Goal: Task Accomplishment & Management: Manage account settings

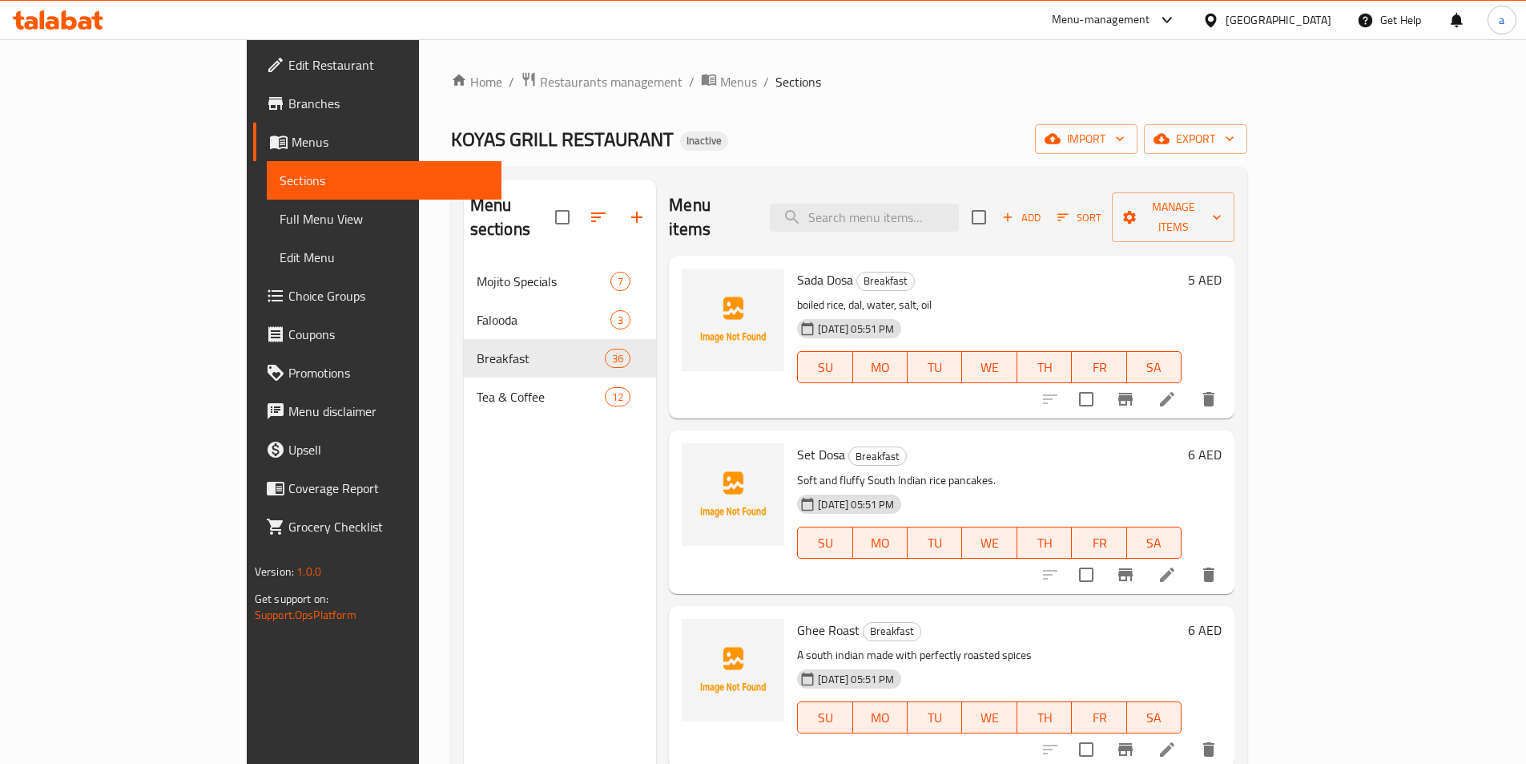
scroll to position [240, 0]
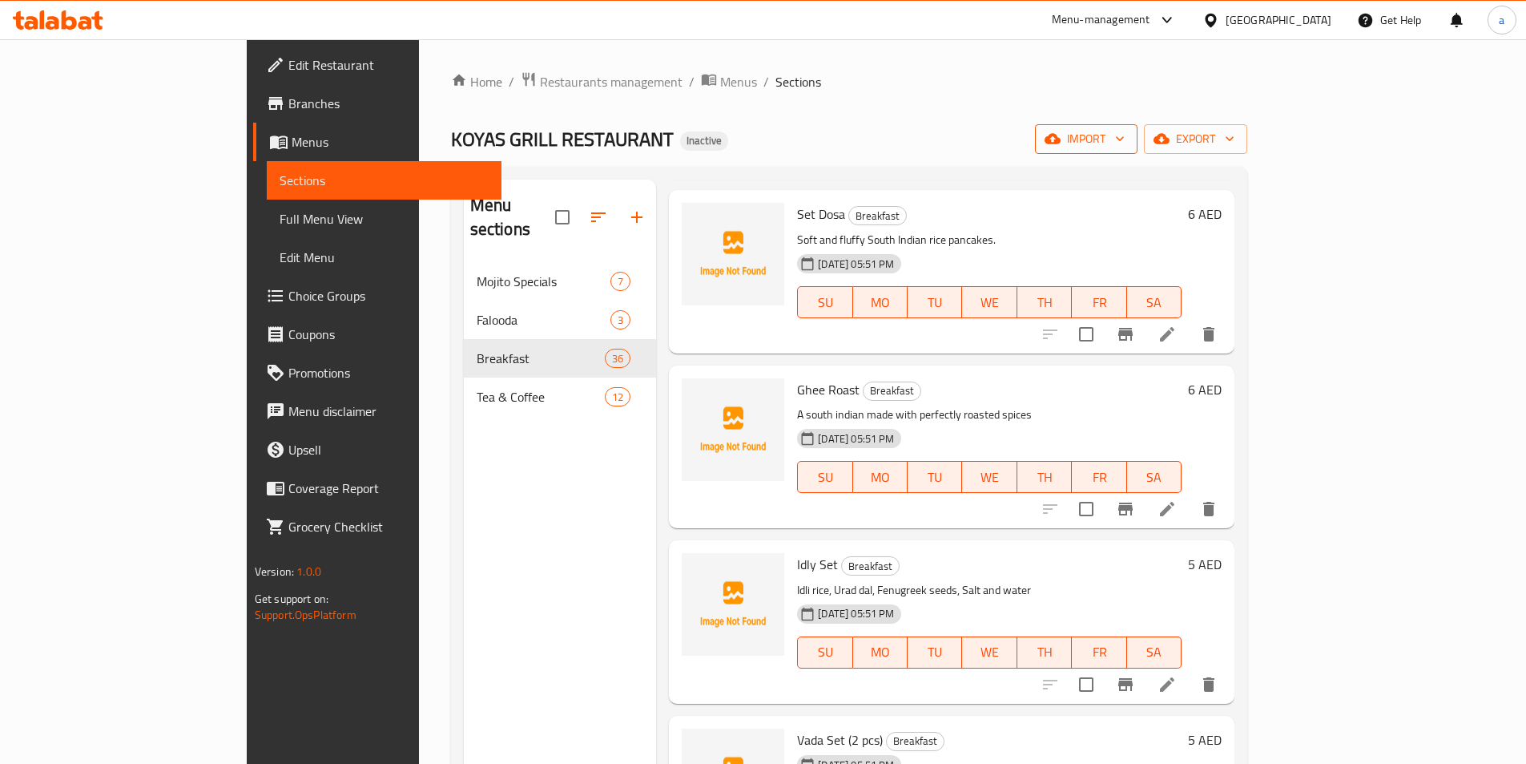
click at [1125, 133] on span "import" at bounding box center [1086, 139] width 77 height 20
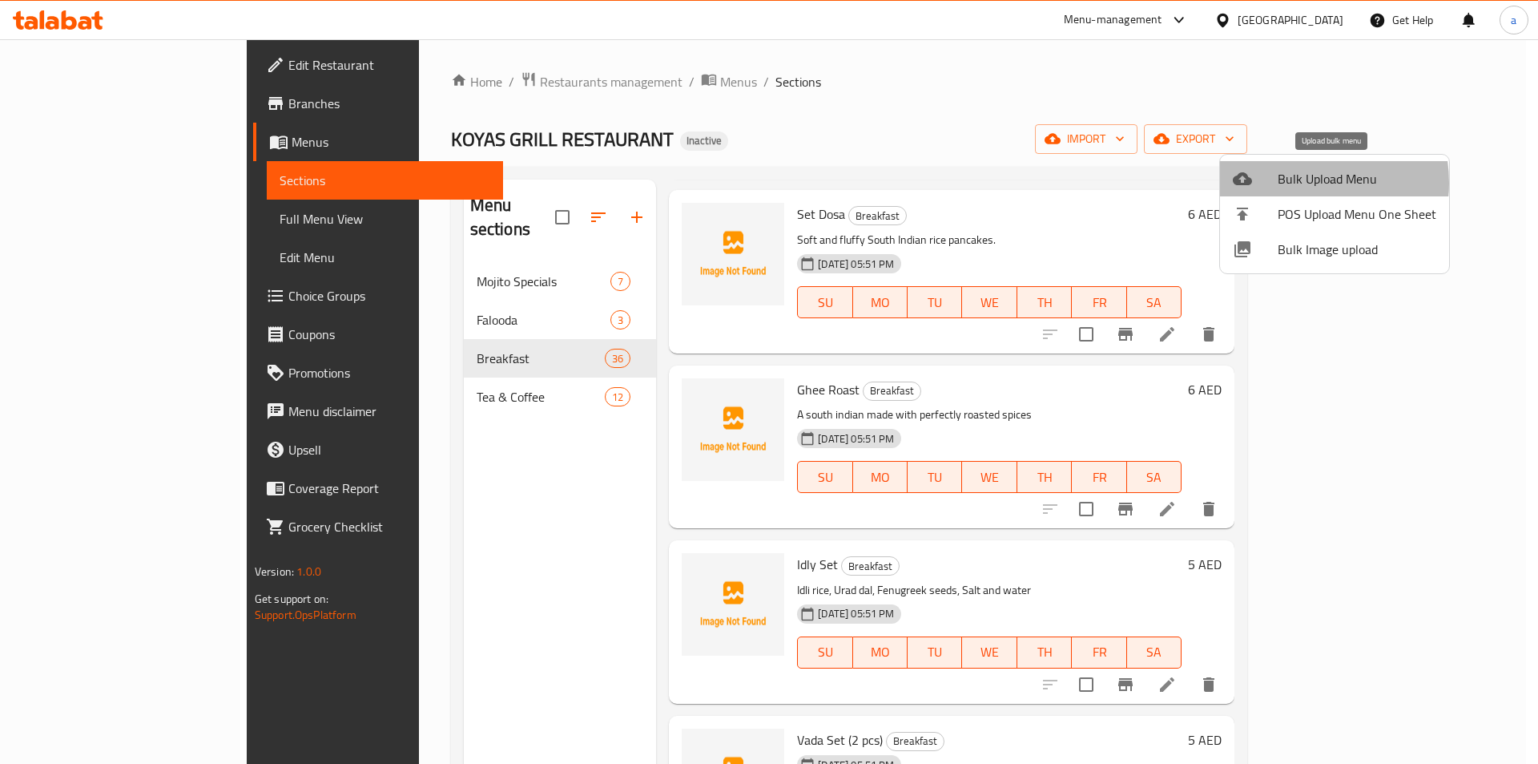
click at [1293, 183] on span "Bulk Upload Menu" at bounding box center [1357, 178] width 159 height 19
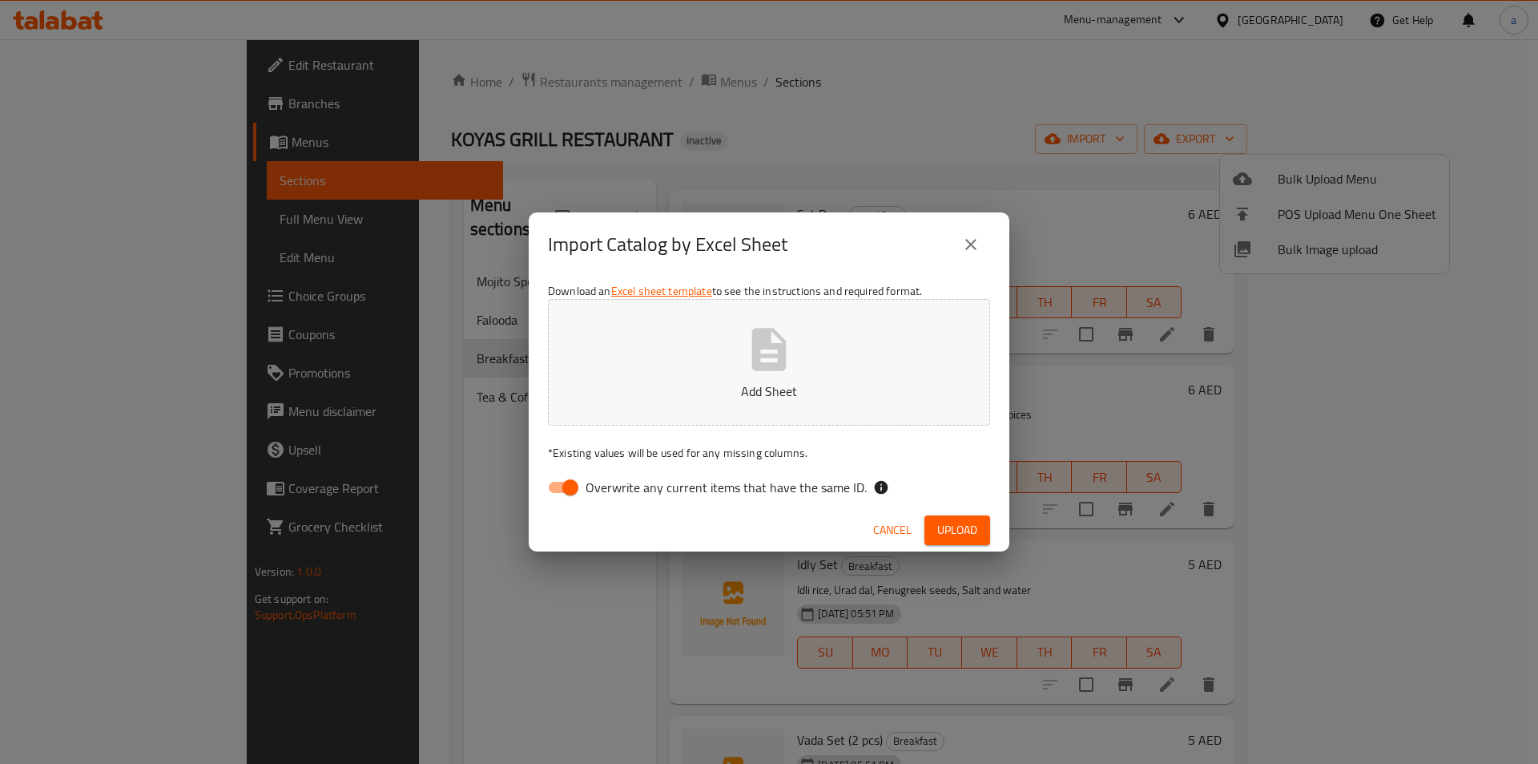
click at [602, 494] on span "Overwrite any current items that have the same ID." at bounding box center [726, 487] width 281 height 19
click at [602, 494] on input "Overwrite any current items that have the same ID." at bounding box center [570, 487] width 91 height 30
checkbox input "false"
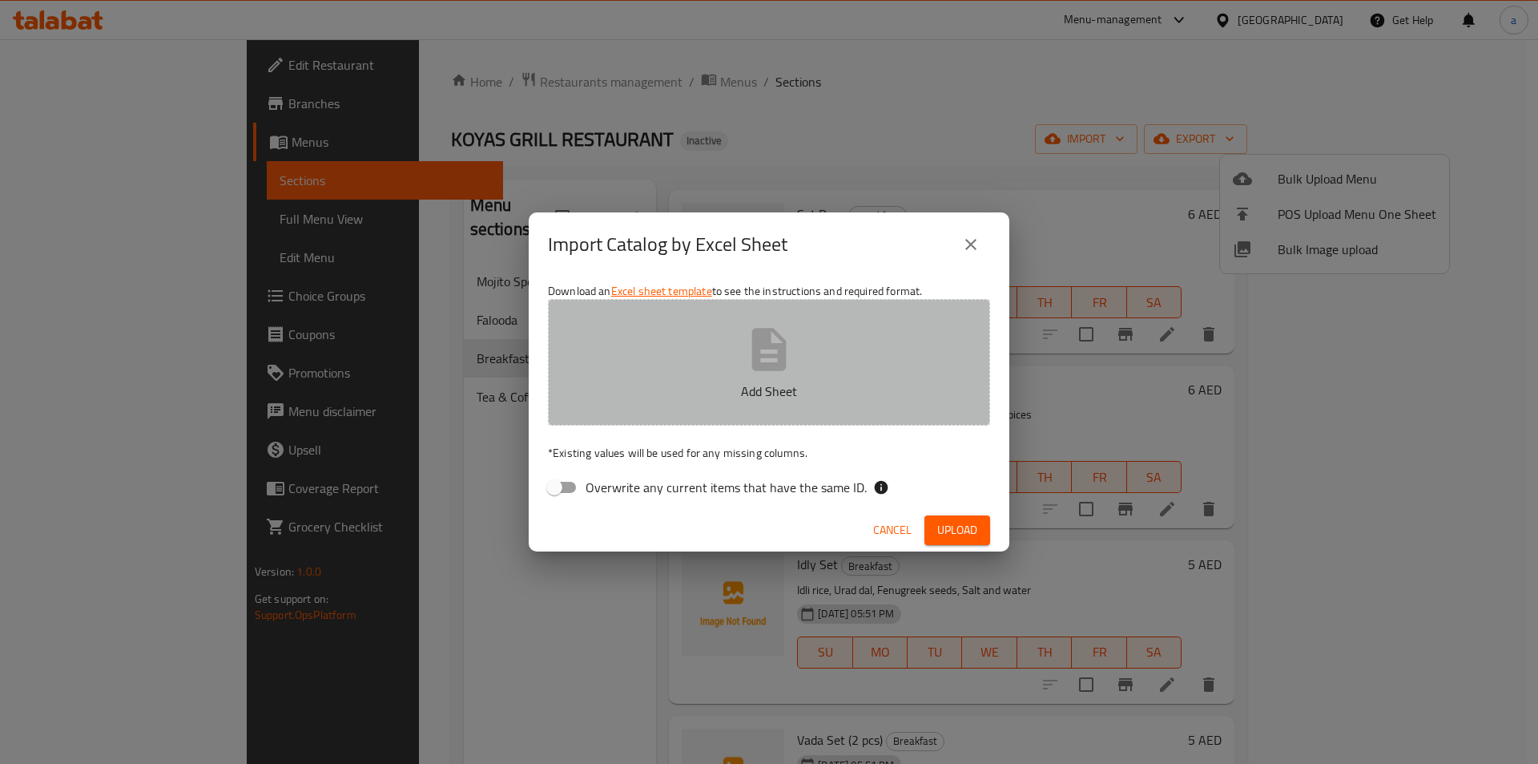
click at [744, 372] on icon "button" at bounding box center [769, 349] width 51 height 51
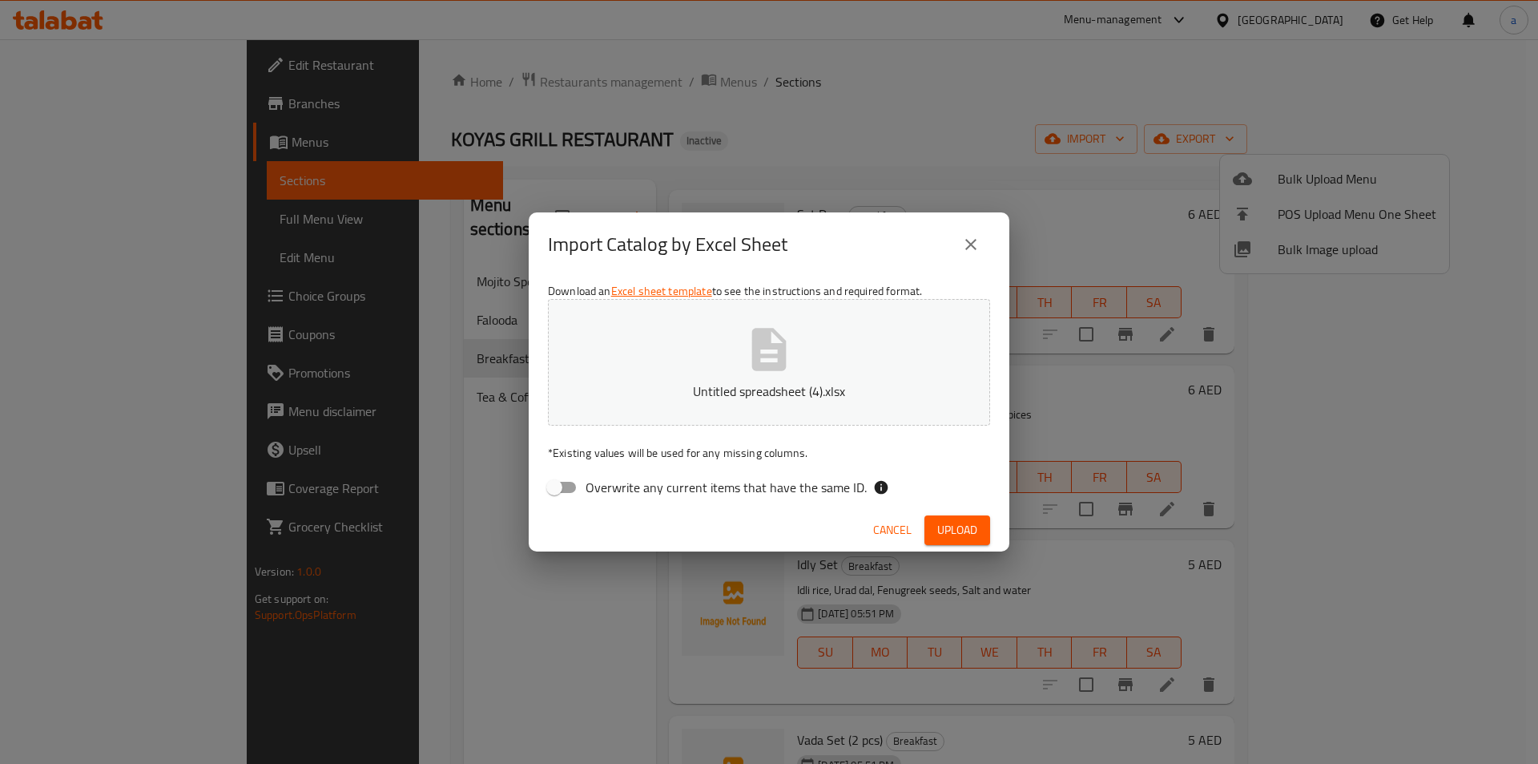
click at [965, 528] on span "Upload" at bounding box center [957, 530] width 40 height 20
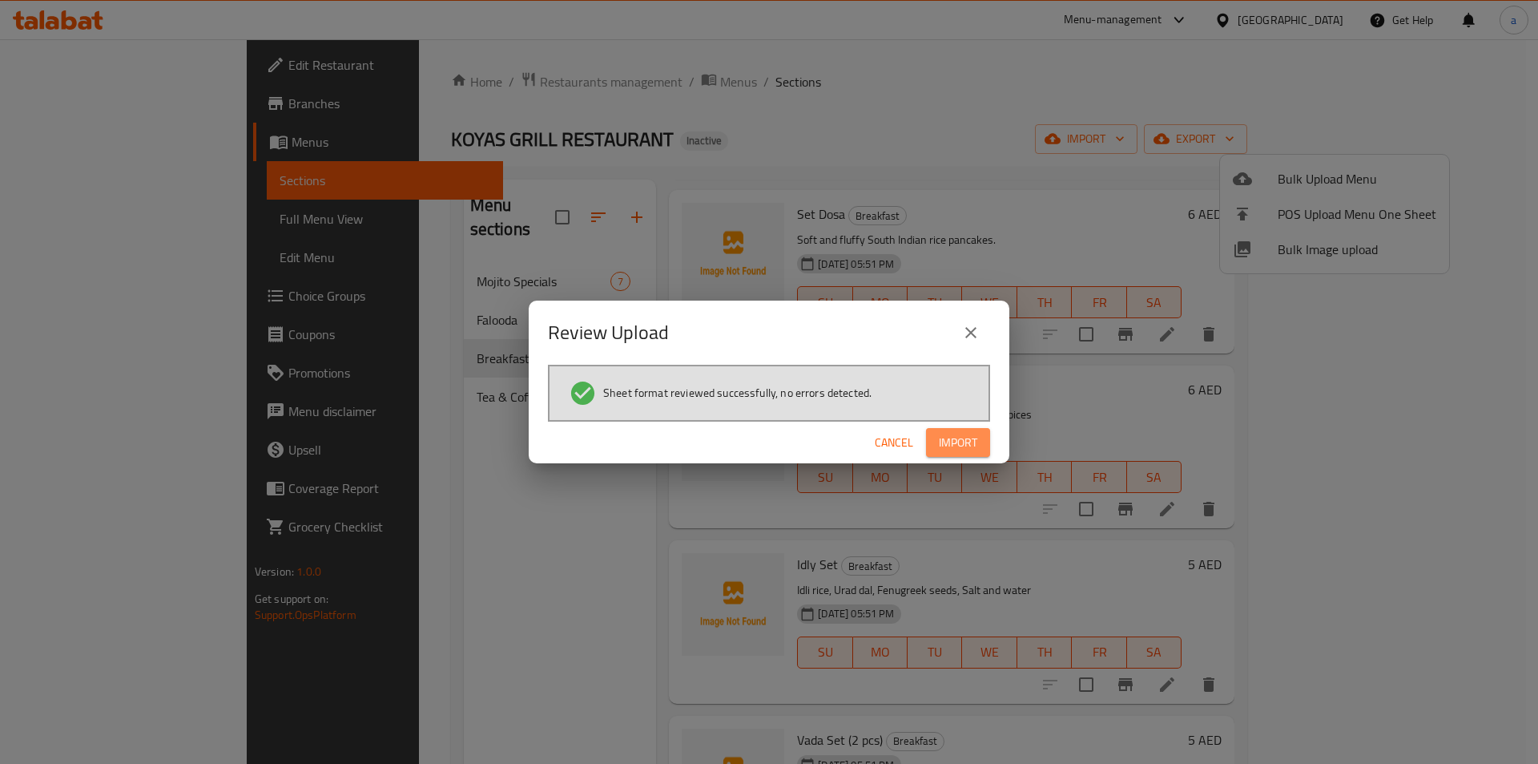
click at [962, 452] on span "Import" at bounding box center [958, 443] width 38 height 20
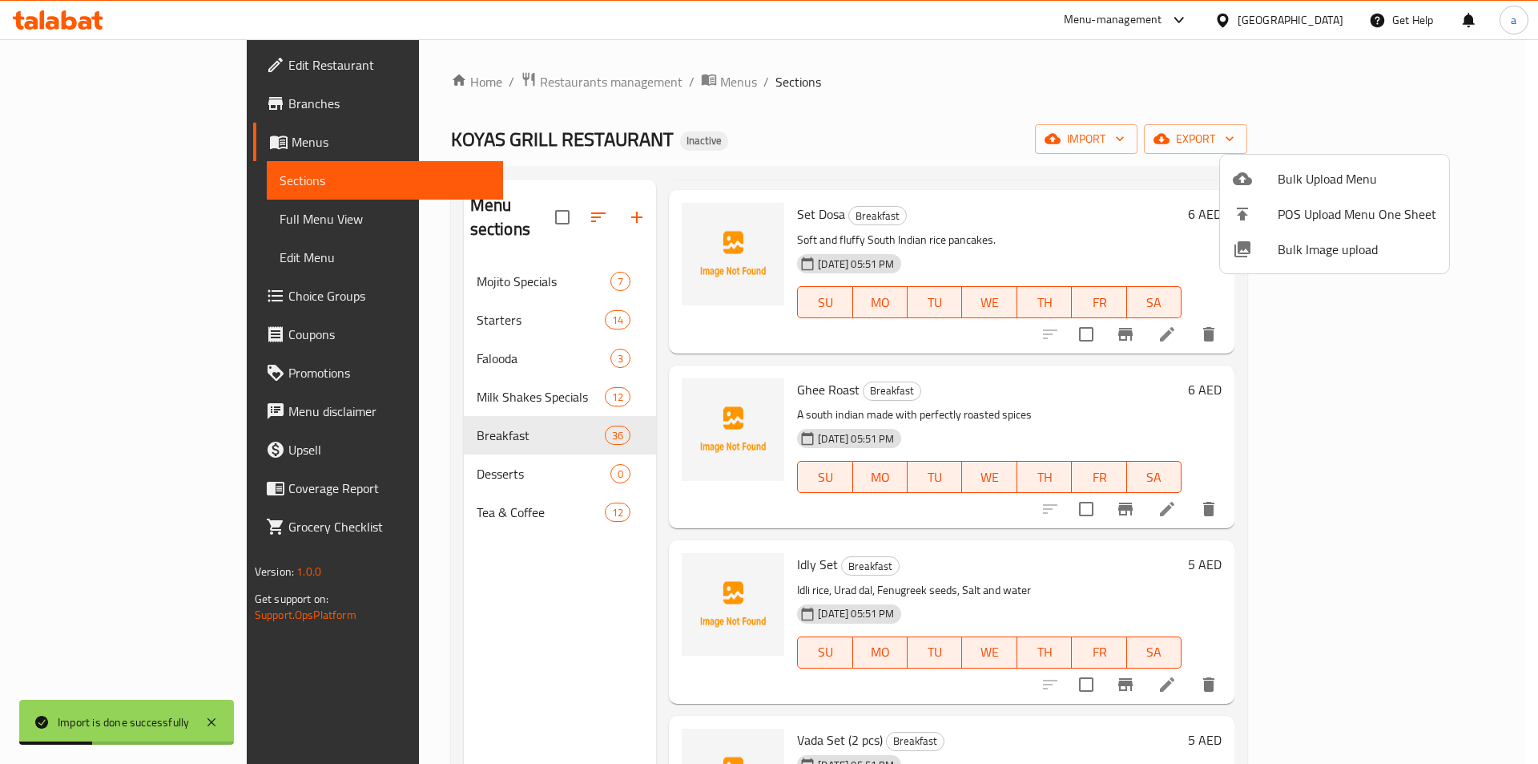
click at [74, 222] on div at bounding box center [769, 382] width 1538 height 764
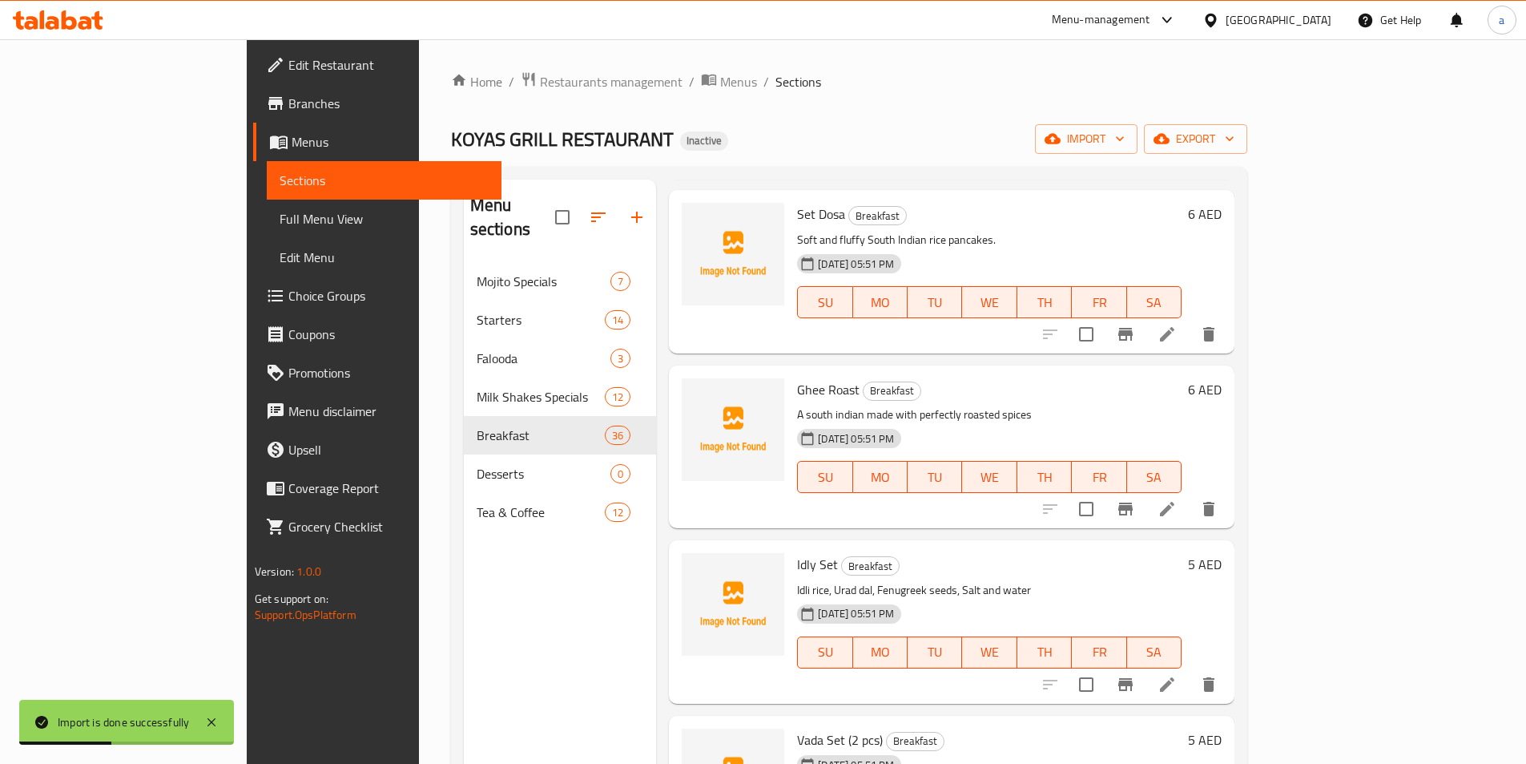
click at [280, 222] on span "Full Menu View" at bounding box center [384, 218] width 209 height 19
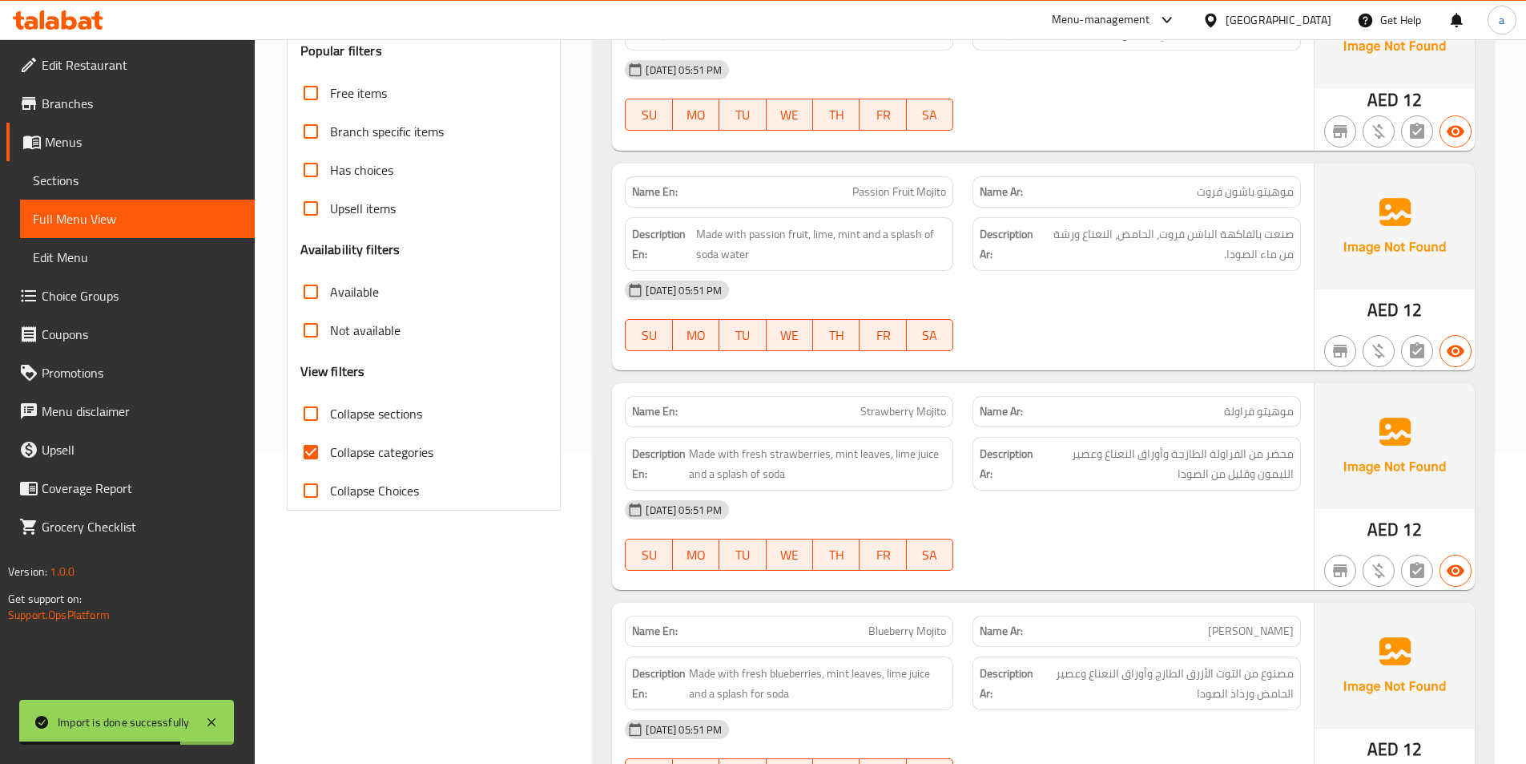
scroll to position [320, 0]
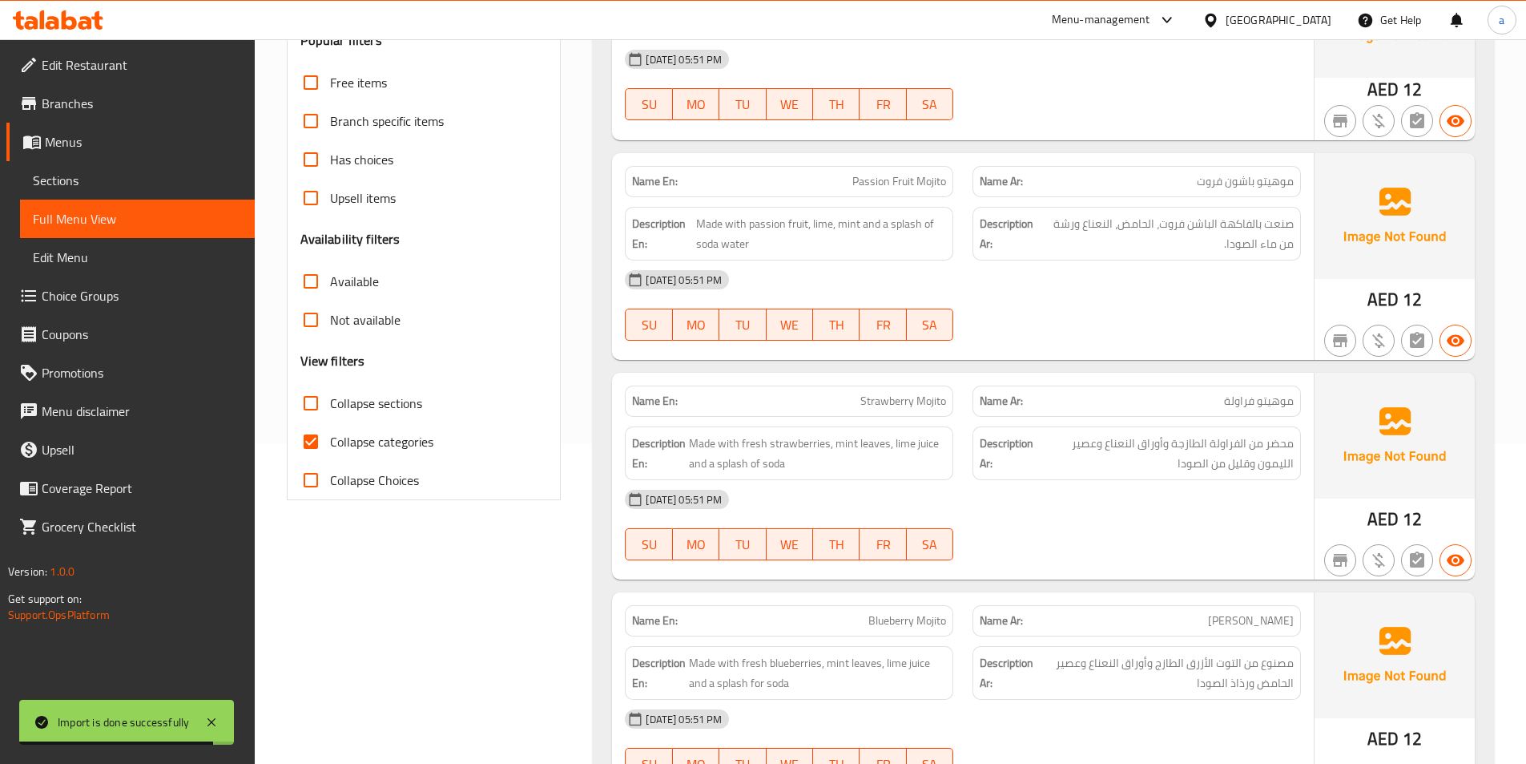
click at [383, 451] on span "Collapse categories" at bounding box center [381, 441] width 103 height 19
click at [330, 452] on input "Collapse categories" at bounding box center [311, 441] width 38 height 38
checkbox input "false"
click at [359, 420] on label "Collapse sections" at bounding box center [357, 403] width 131 height 38
click at [330, 420] on input "Collapse sections" at bounding box center [311, 403] width 38 height 38
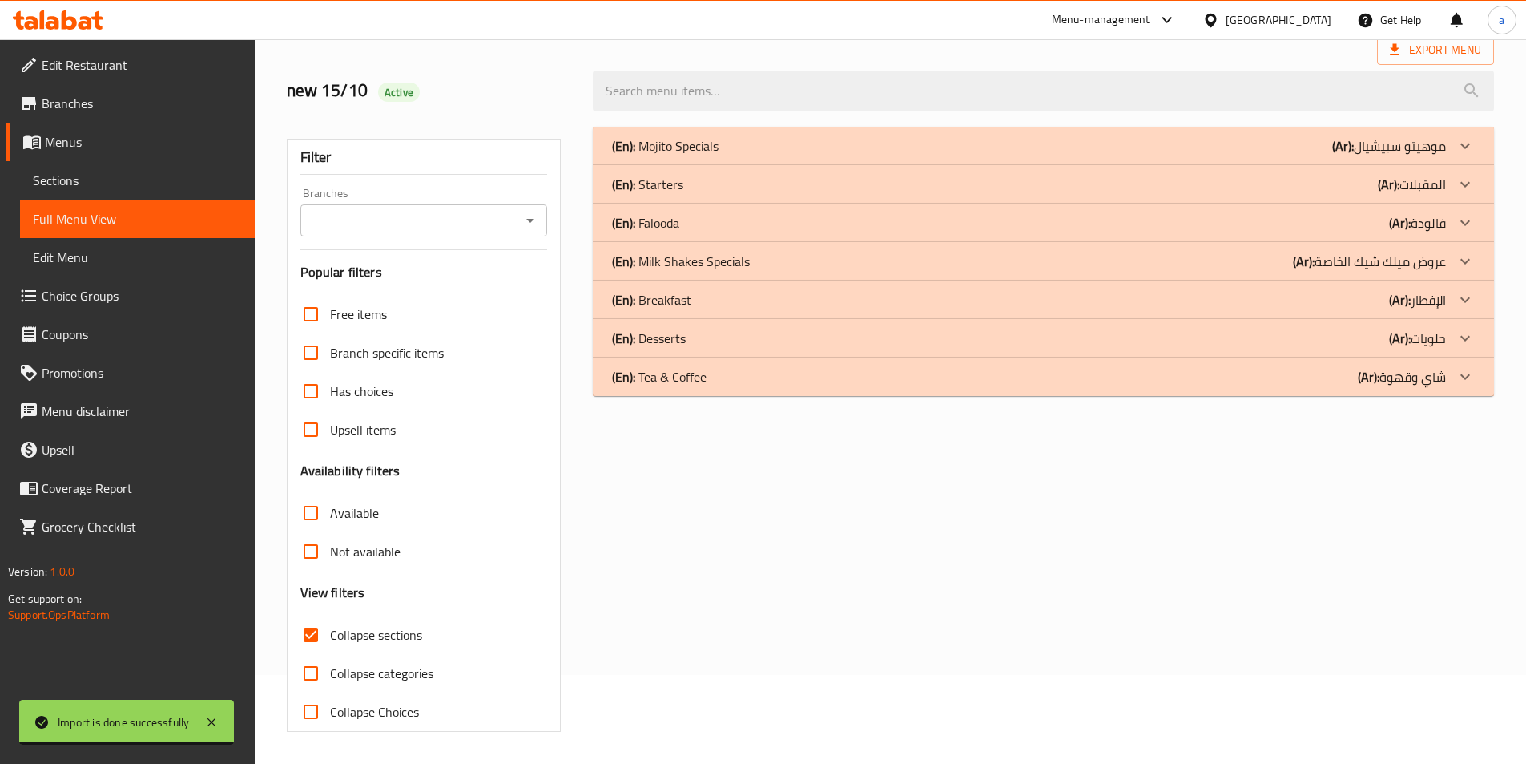
click at [354, 625] on span "Collapse sections" at bounding box center [376, 634] width 92 height 19
click at [330, 615] on input "Collapse sections" at bounding box center [311, 634] width 38 height 38
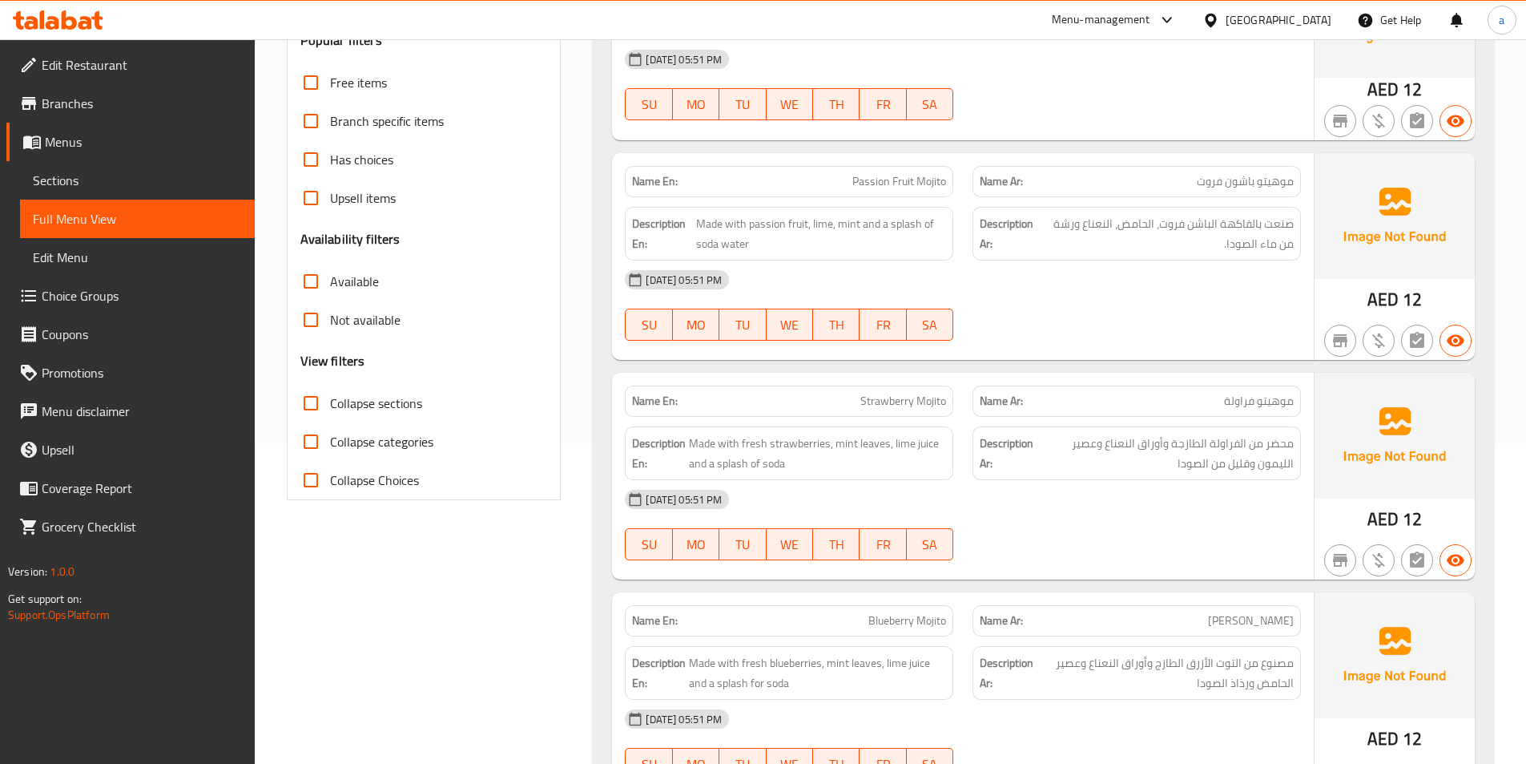
click at [354, 411] on span "Collapse sections" at bounding box center [376, 402] width 92 height 19
click at [330, 411] on input "Collapse sections" at bounding box center [311, 403] width 38 height 38
checkbox input "true"
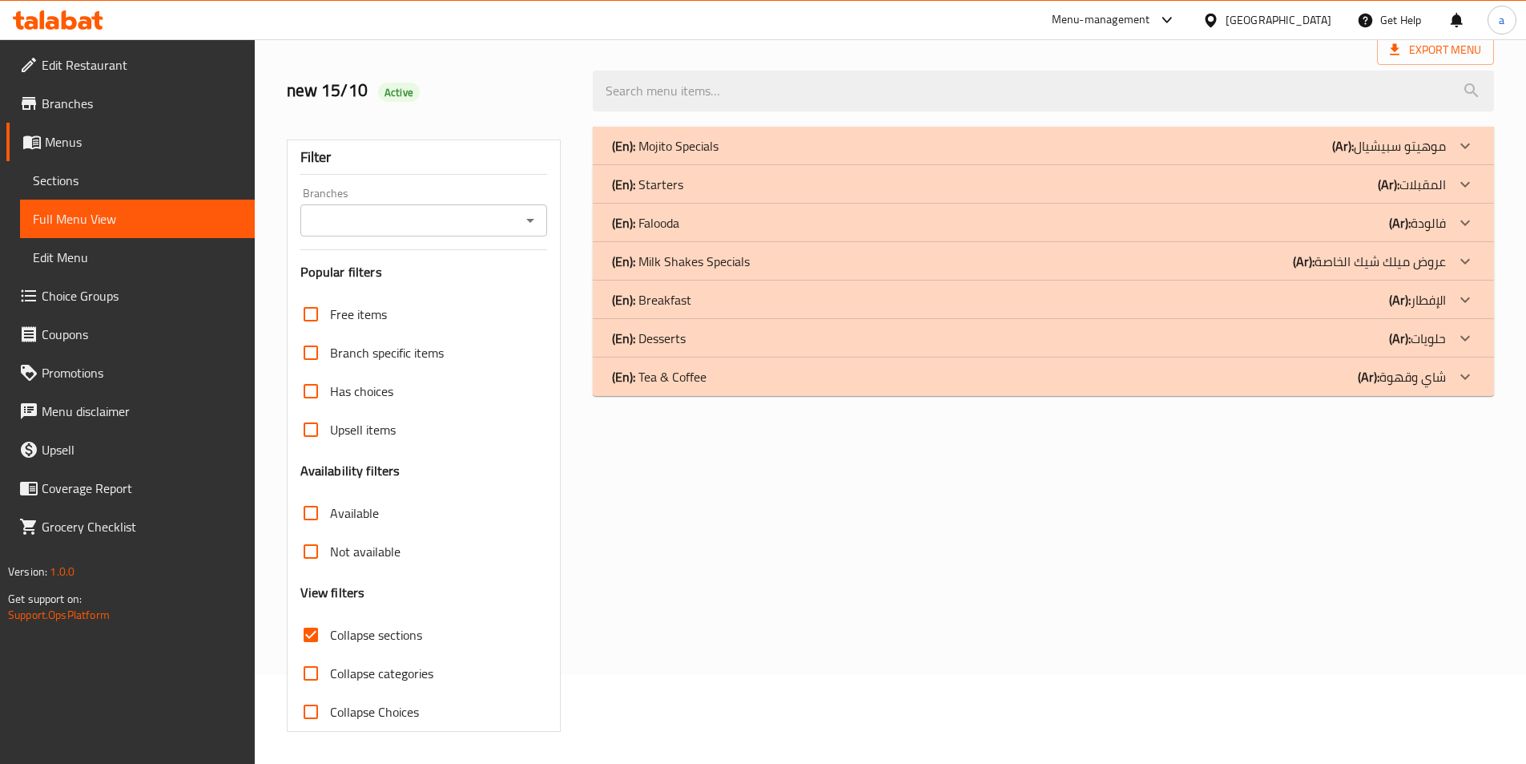
scroll to position [89, 0]
click at [680, 257] on p "(En): Milk Shakes Specials" at bounding box center [681, 261] width 138 height 19
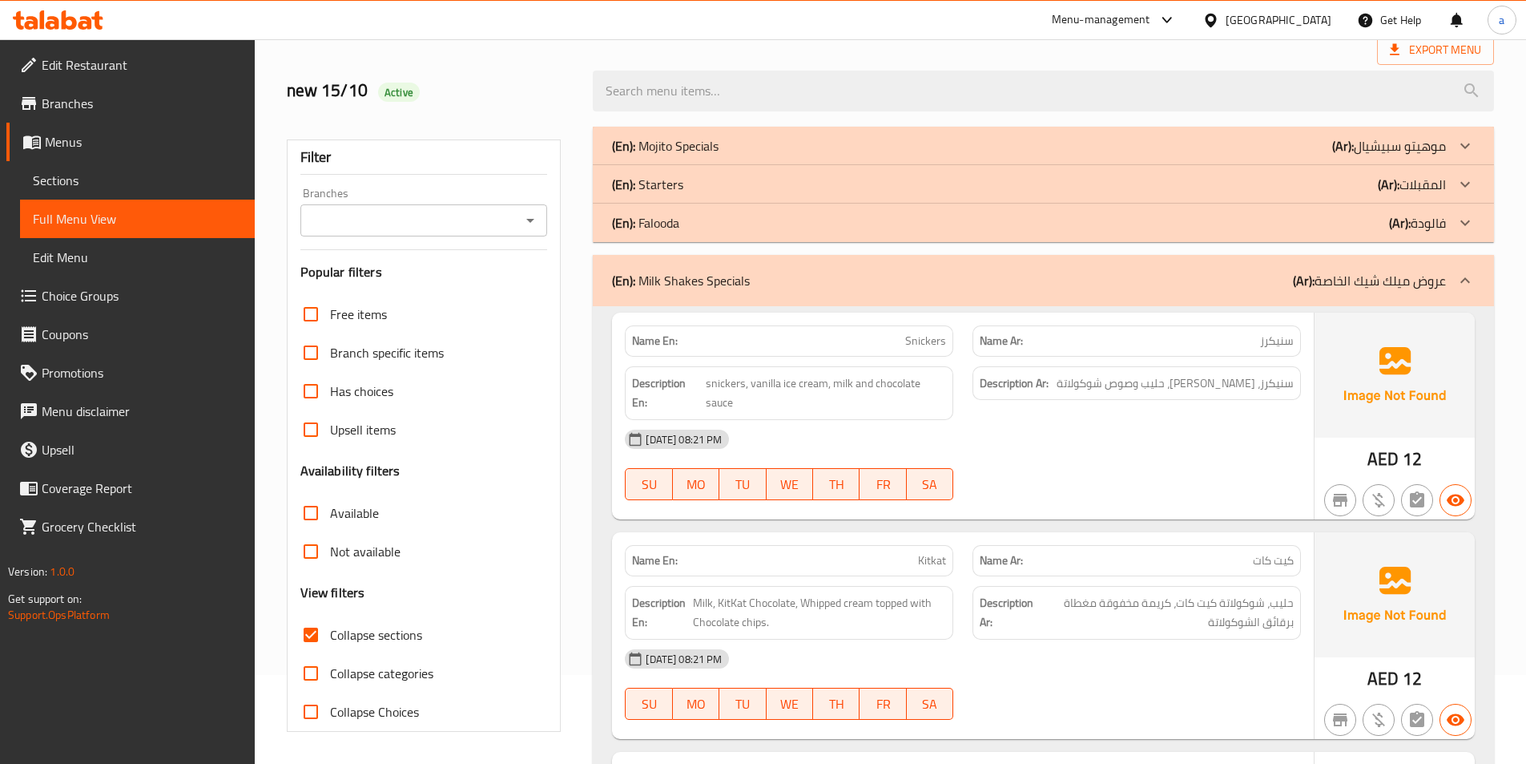
click at [691, 189] on div "(En): Starters (Ar): المقبلات" at bounding box center [1029, 184] width 834 height 19
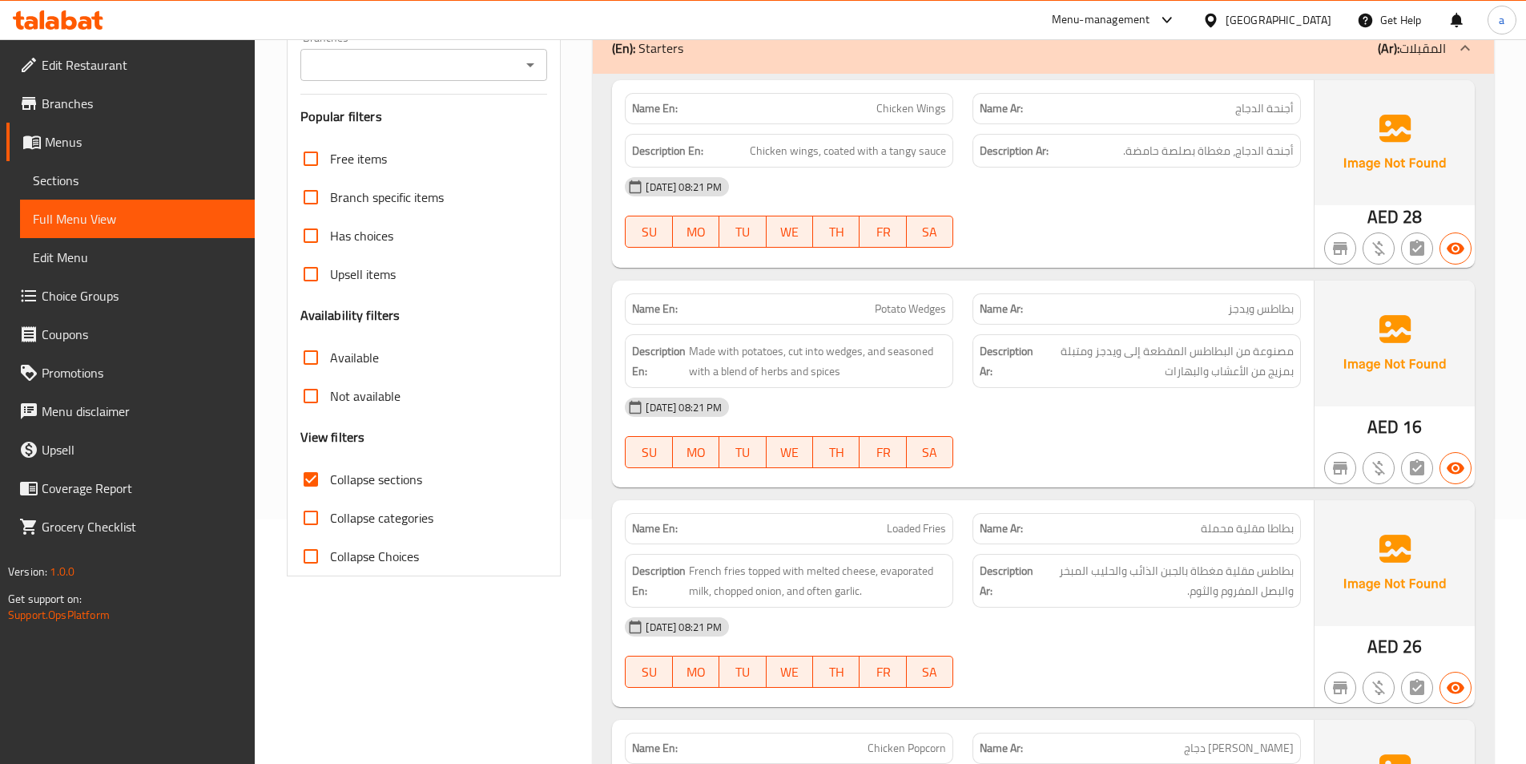
scroll to position [249, 0]
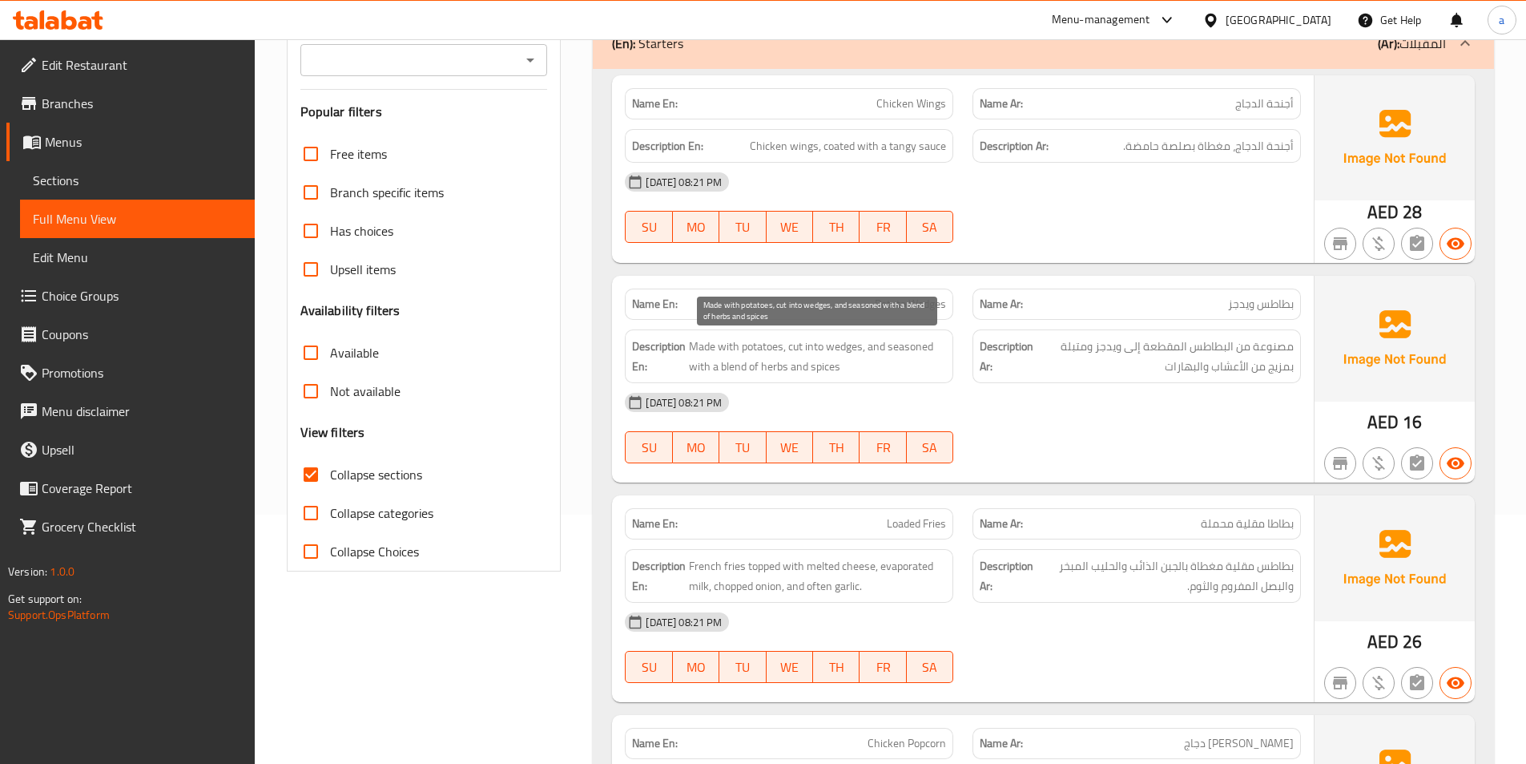
click at [773, 349] on span "Made with potatoes, cut into wedges, and seasoned with a blend of herbs and spi…" at bounding box center [817, 356] width 257 height 39
click at [856, 357] on span "Made with potatoes, cut into wedges, and seasoned with a blend of herbs and spi…" at bounding box center [817, 356] width 257 height 39
drag, startPoint x: 788, startPoint y: 349, endPoint x: 845, endPoint y: 351, distance: 56.9
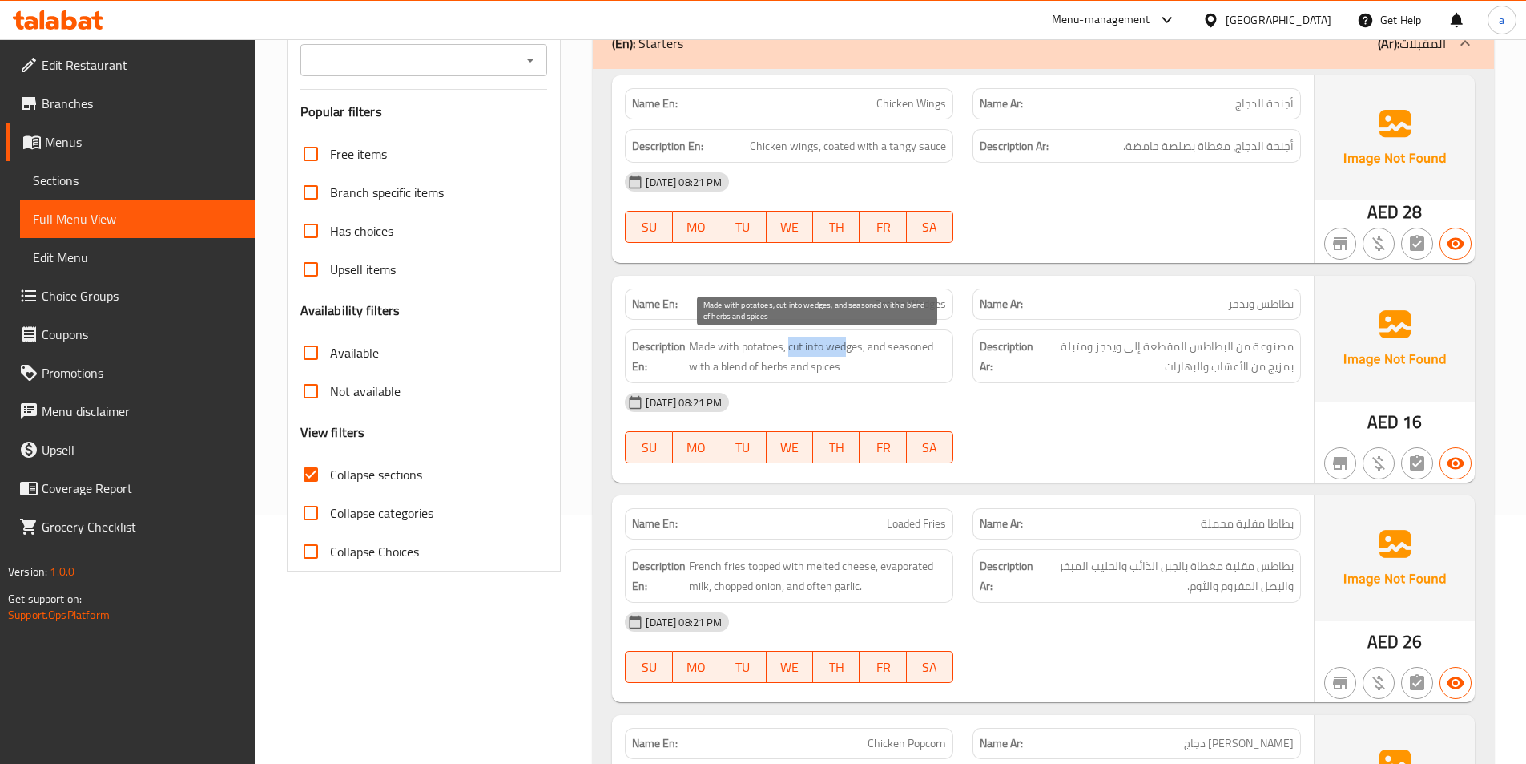
click at [845, 351] on span "Made with potatoes, cut into wedges, and seasoned with a blend of herbs and spi…" at bounding box center [817, 356] width 257 height 39
drag, startPoint x: 881, startPoint y: 346, endPoint x: 905, endPoint y: 351, distance: 24.5
click at [905, 351] on span "Made with potatoes, cut into wedges, and seasoned with a blend of herbs and spi…" at bounding box center [817, 356] width 257 height 39
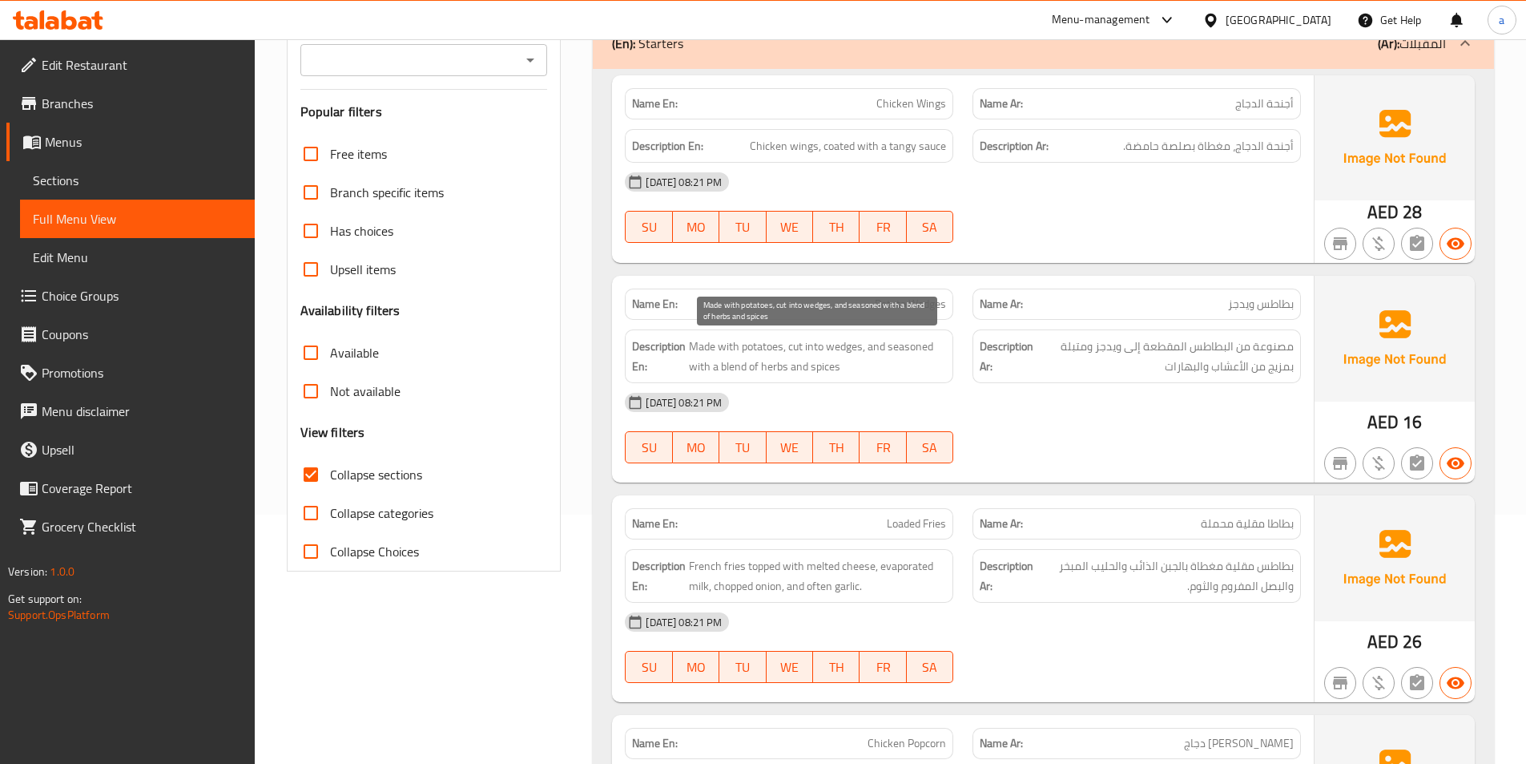
click at [739, 370] on span "Made with potatoes, cut into wedges, and seasoned with a blend of herbs and spi…" at bounding box center [817, 356] width 257 height 39
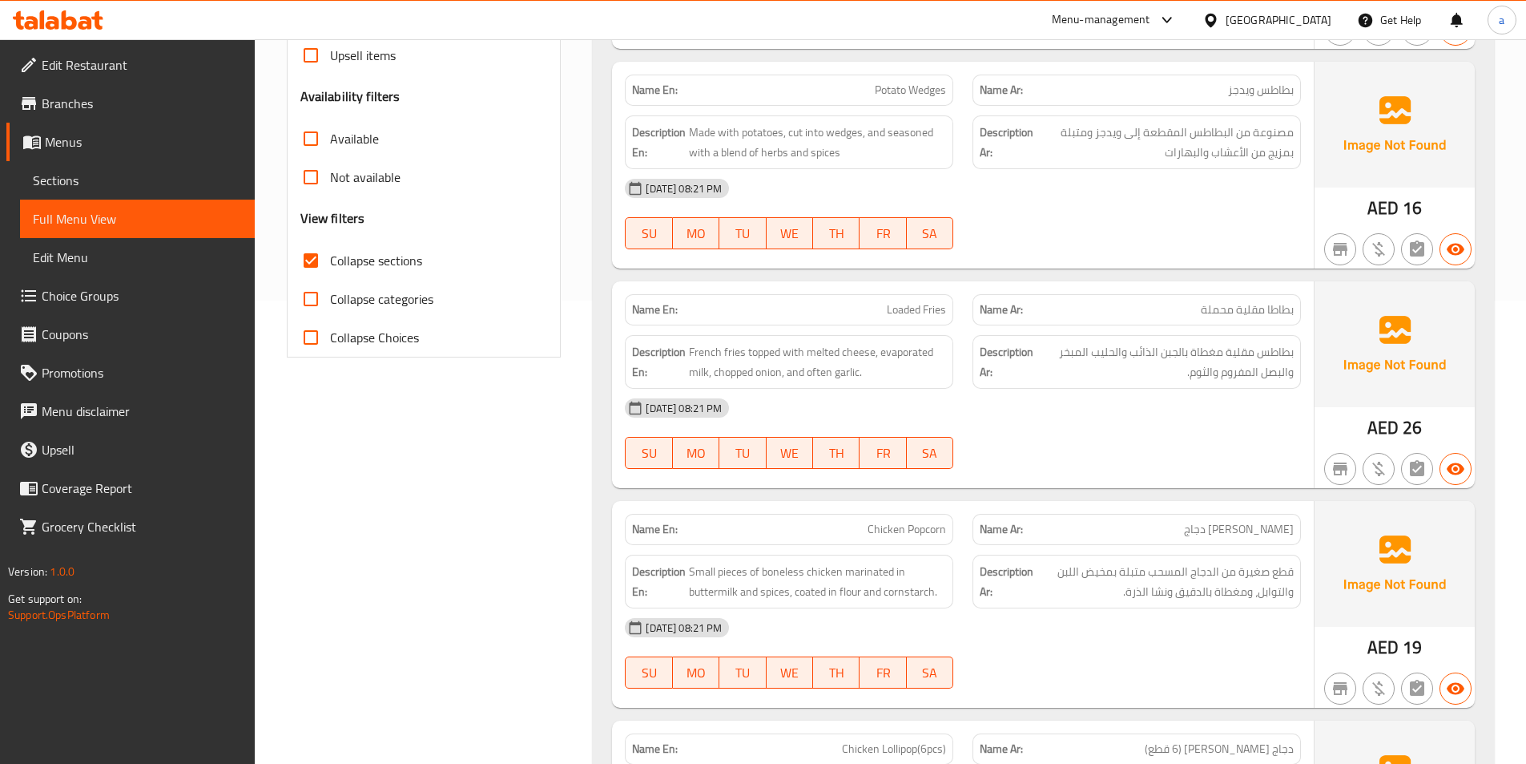
scroll to position [490, 0]
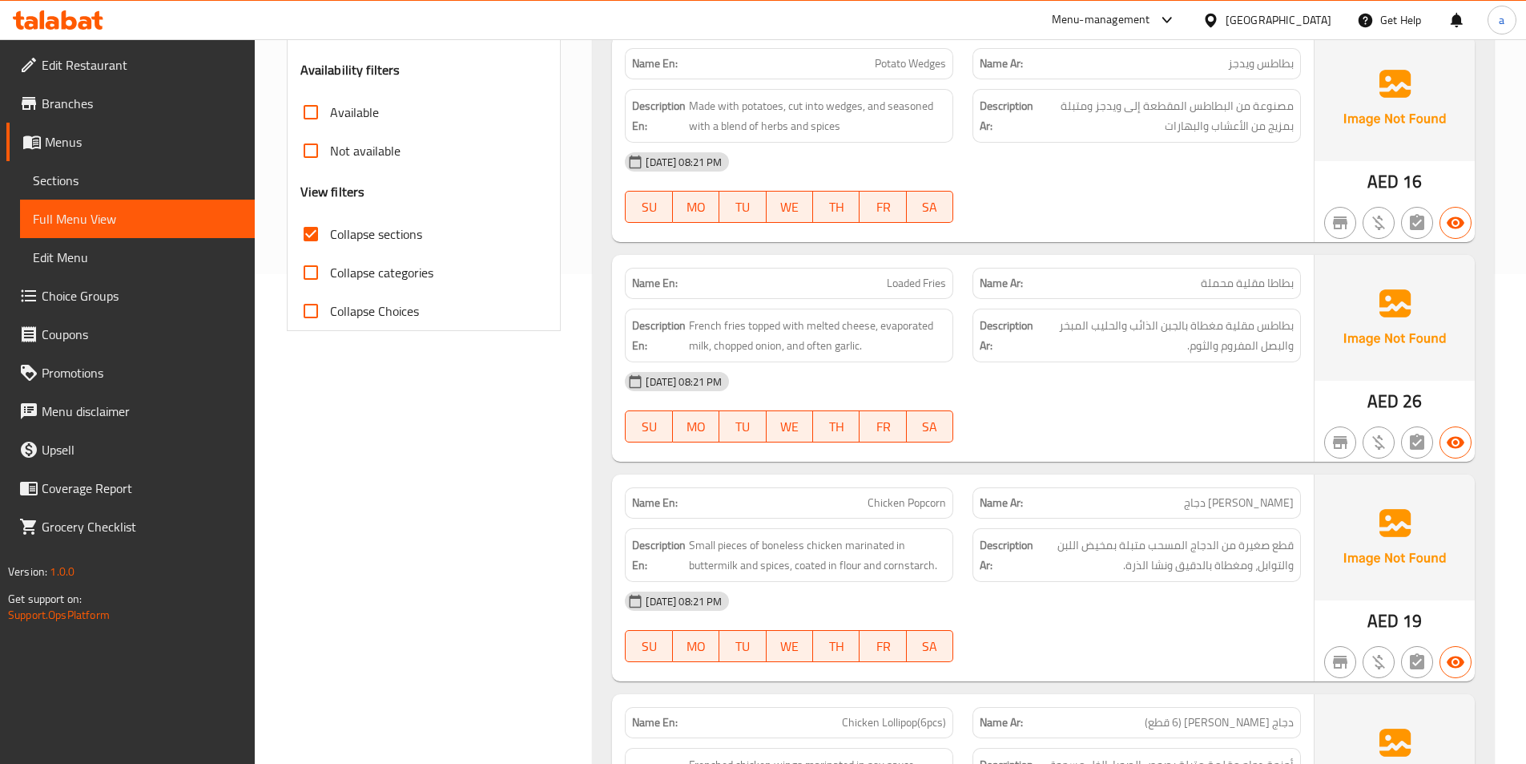
click at [897, 272] on div "Name En: Loaded Fries" at bounding box center [789, 283] width 328 height 31
click at [901, 275] on span "Loaded Fries" at bounding box center [916, 283] width 59 height 17
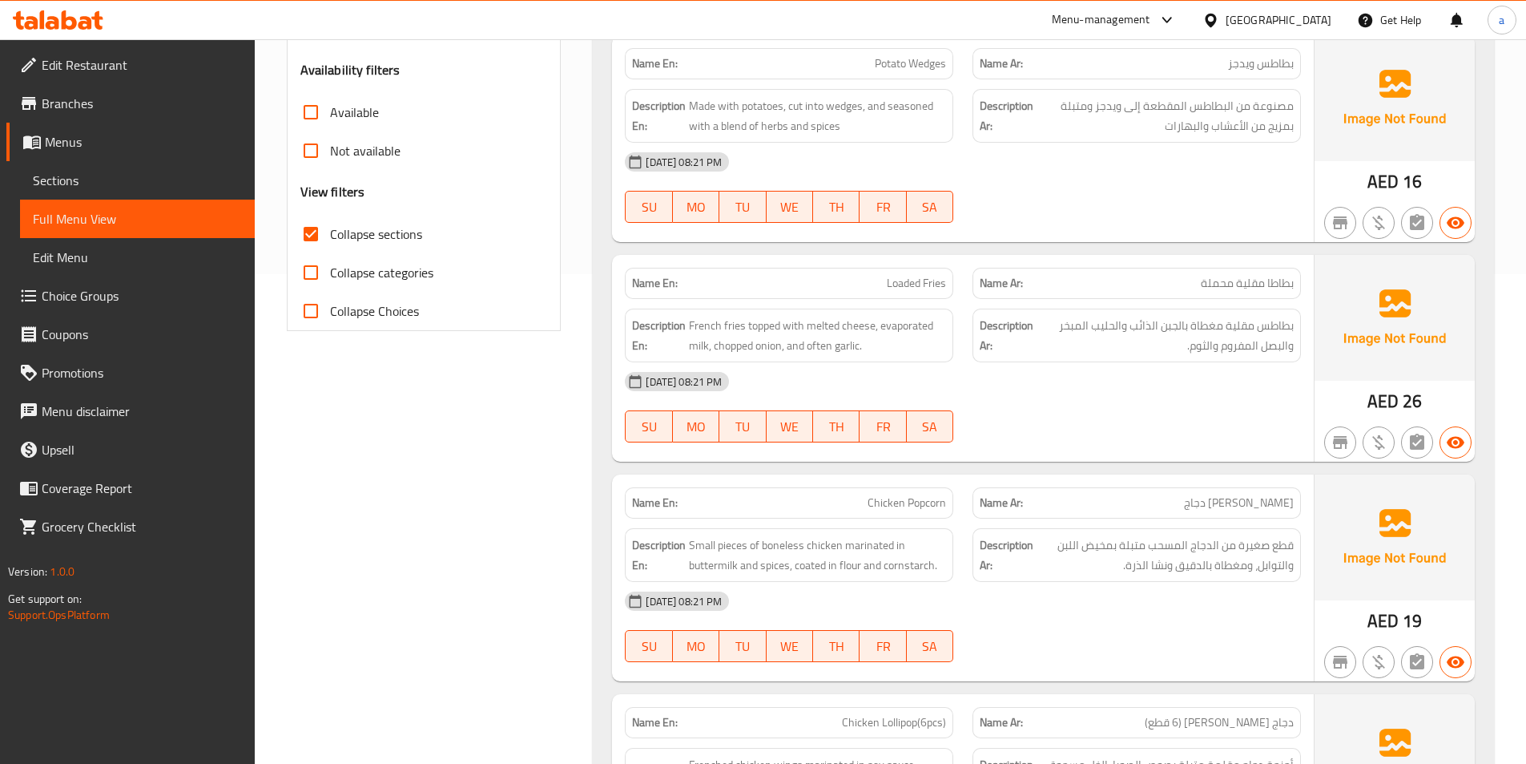
click at [913, 280] on span "Loaded Fries" at bounding box center [916, 283] width 59 height 17
click at [919, 282] on span "Loaded Fries" at bounding box center [916, 283] width 59 height 17
copy span "Loaded Fries"
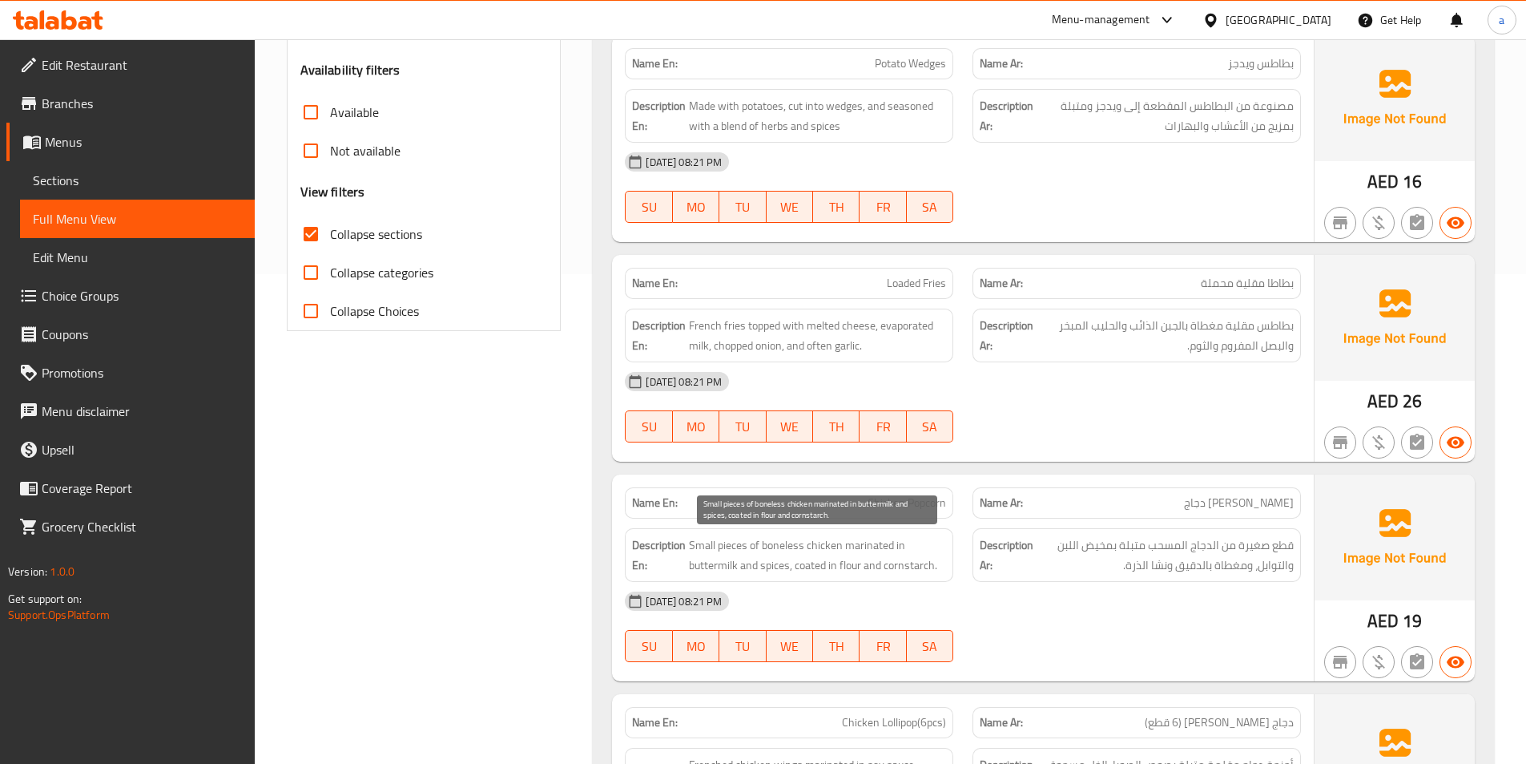
click at [741, 541] on span "Small pieces of boneless chicken marinated in buttermilk and spices, coated in …" at bounding box center [817, 554] width 257 height 39
click at [711, 541] on span "Small pieces of boneless chicken marinated in buttermilk and spices, coated in …" at bounding box center [817, 554] width 257 height 39
click at [792, 550] on span "Small pieces of boneless chicken marinated in buttermilk and spices, coated in …" at bounding box center [817, 554] width 257 height 39
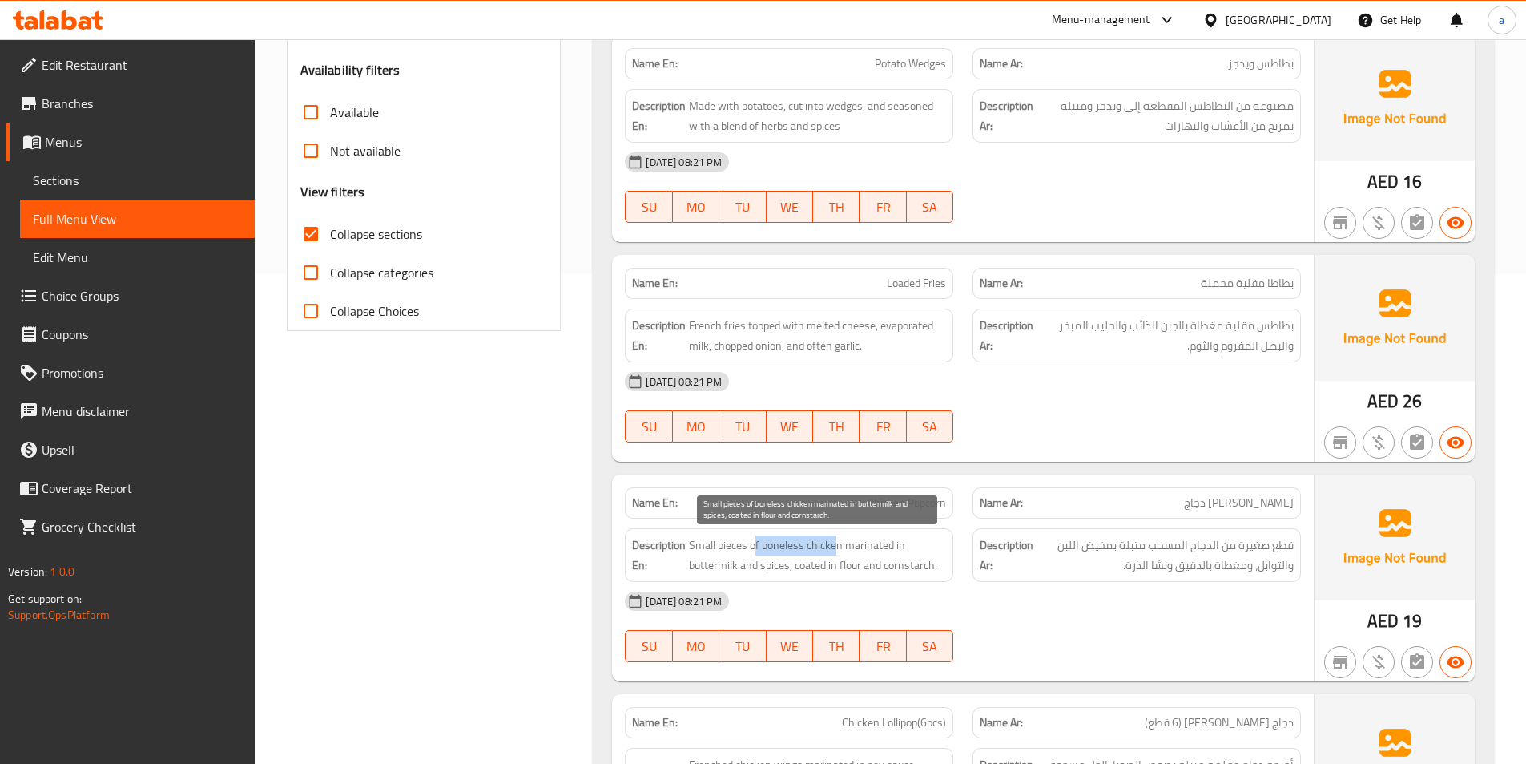
drag, startPoint x: 756, startPoint y: 548, endPoint x: 835, endPoint y: 550, distance: 78.5
click at [835, 550] on span "Small pieces of boneless chicken marinated in buttermilk and spices, coated in …" at bounding box center [817, 554] width 257 height 39
click at [833, 550] on span "Small pieces of boneless chicken marinated in buttermilk and spices, coated in …" at bounding box center [817, 554] width 257 height 39
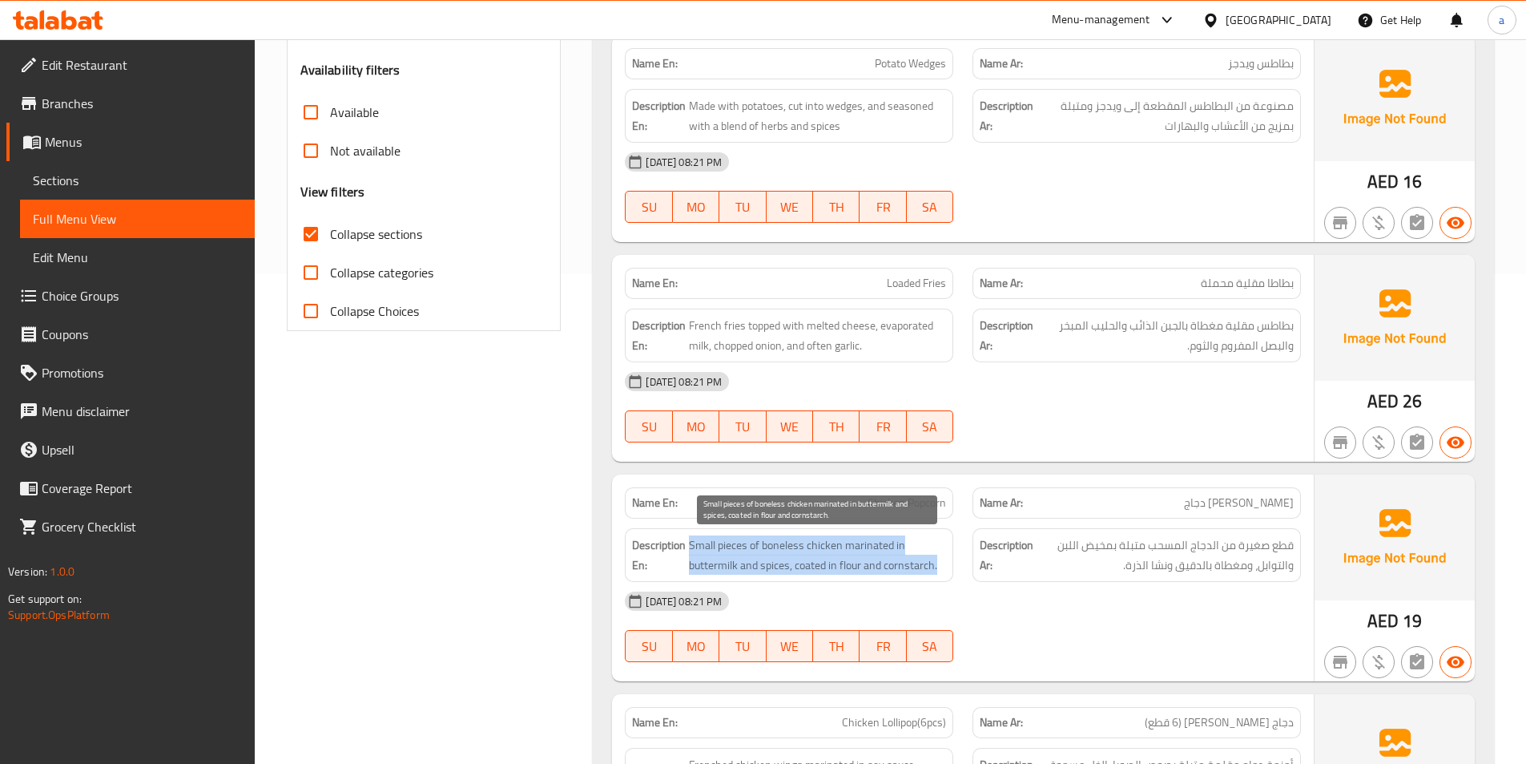
click at [828, 542] on span "Small pieces of boneless chicken marinated in buttermilk and spices, coated in …" at bounding box center [817, 554] width 257 height 39
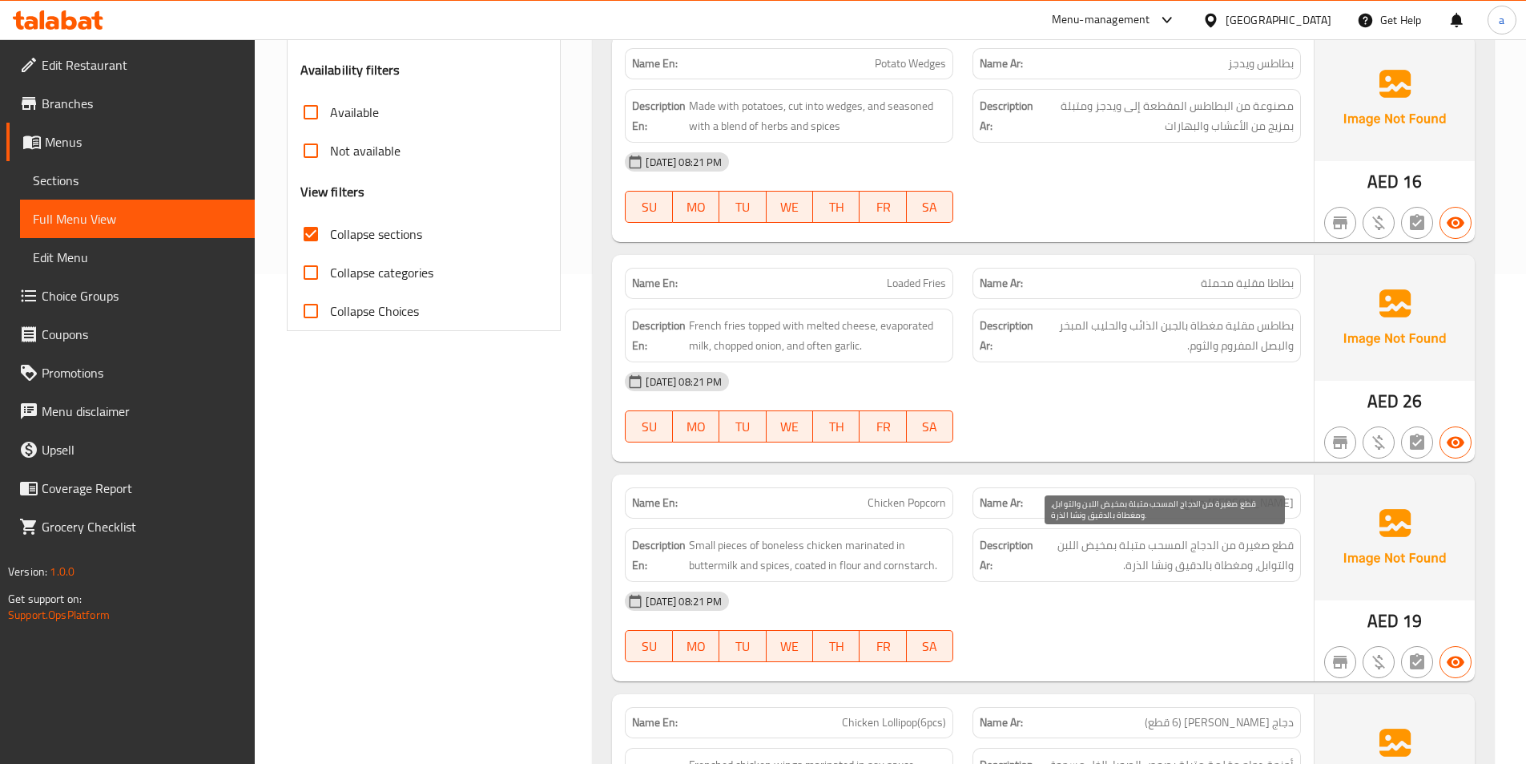
click at [1093, 545] on span "قطع صغيرة من الدجاج المسحب متبلة بمخيض اللبن والتوابل، ومغطاة بالدقيق ونشا الذر…" at bounding box center [1165, 554] width 257 height 39
click at [1068, 550] on span "قطع صغيرة من الدجاج المسحب متبلة بمخيض اللبن والتوابل، ومغطاة بالدقيق ونشا الذر…" at bounding box center [1165, 554] width 257 height 39
click at [1145, 562] on span "قطع صغيرة من الدجاج المسحب متبلة بمخيض اللبن والتوابل، ومغطاة بالدقيق ونشا الذر…" at bounding box center [1165, 554] width 257 height 39
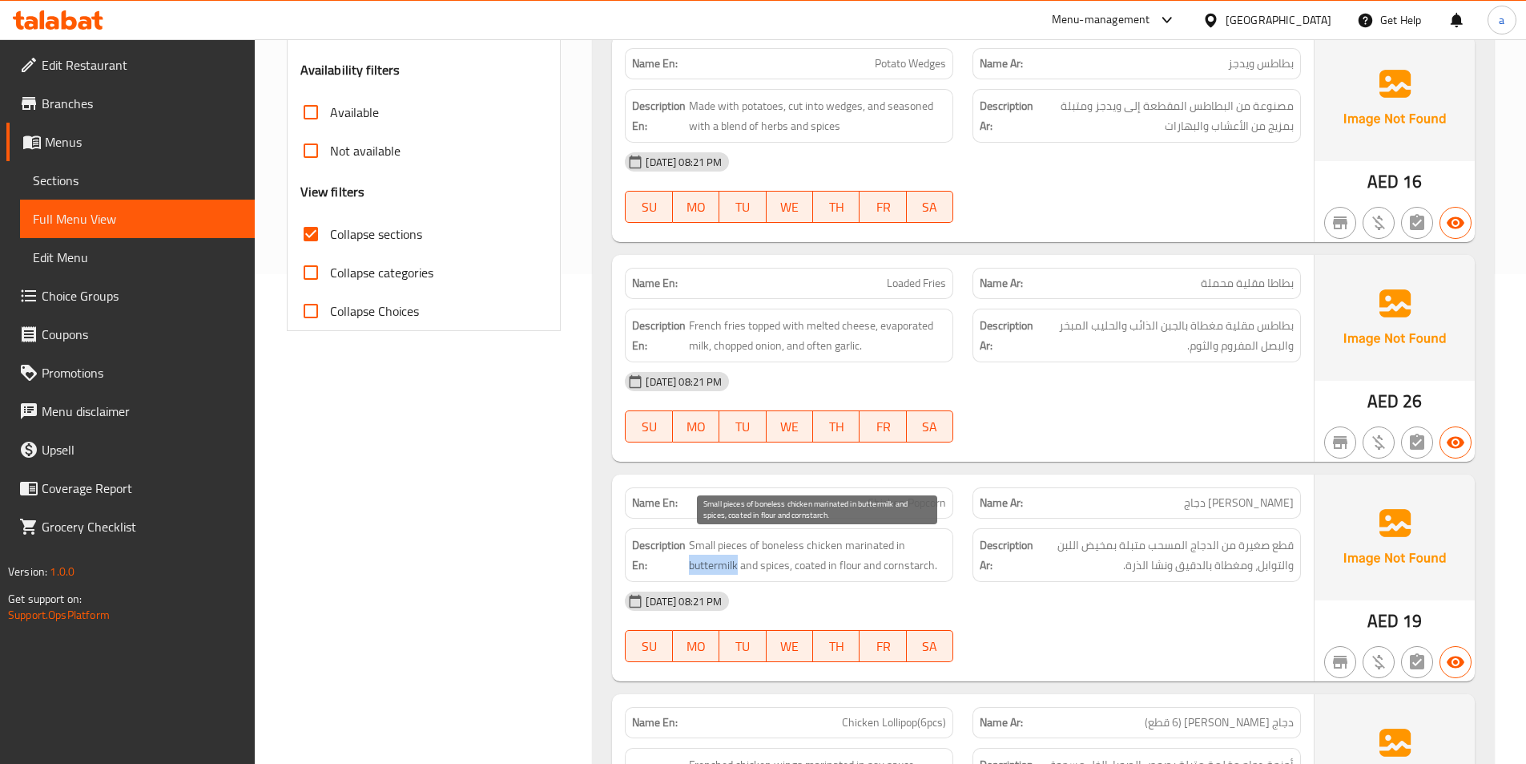
drag, startPoint x: 687, startPoint y: 564, endPoint x: 739, endPoint y: 567, distance: 51.4
click at [739, 567] on h6 "Description En: Small pieces of boneless chicken marinated in buttermilk and sp…" at bounding box center [789, 554] width 314 height 39
copy span "buttermilk"
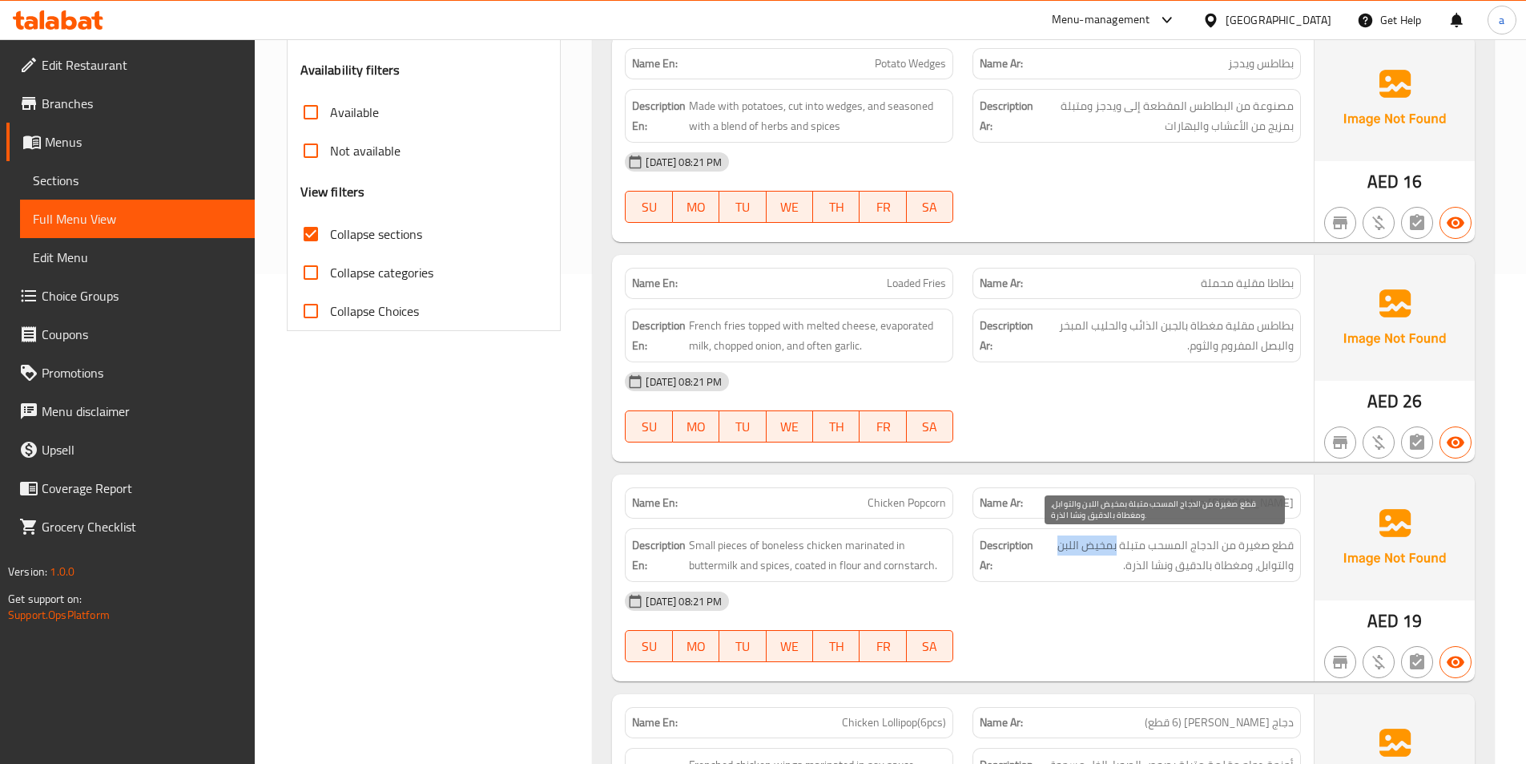
drag, startPoint x: 1118, startPoint y: 548, endPoint x: 1061, endPoint y: 548, distance: 57.7
click at [1061, 548] on span "قطع صغيرة من الدجاج المسحب متبلة بمخيض اللبن والتوابل، ومغطاة بالدقيق ونشا الذر…" at bounding box center [1165, 554] width 257 height 39
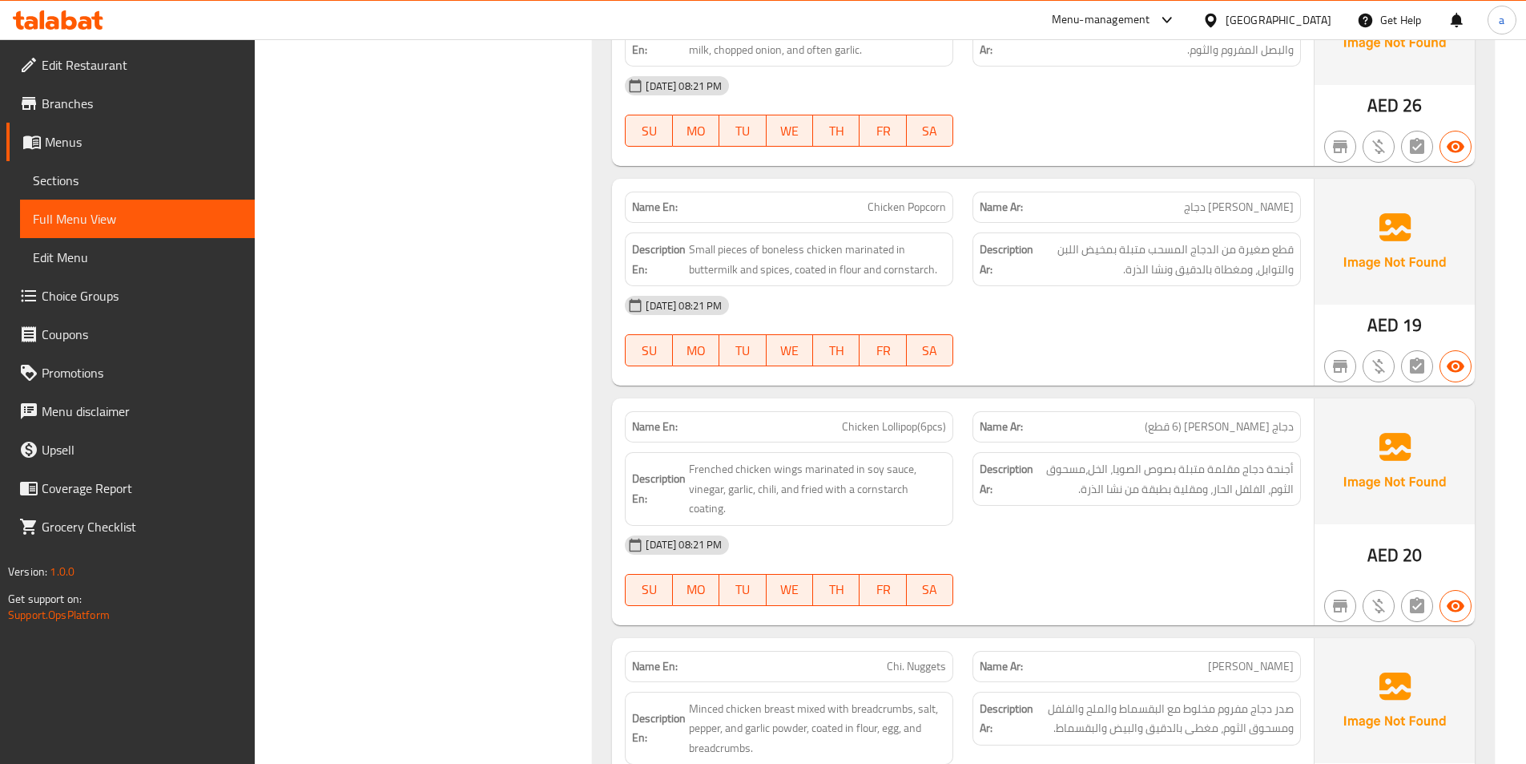
scroll to position [810, 0]
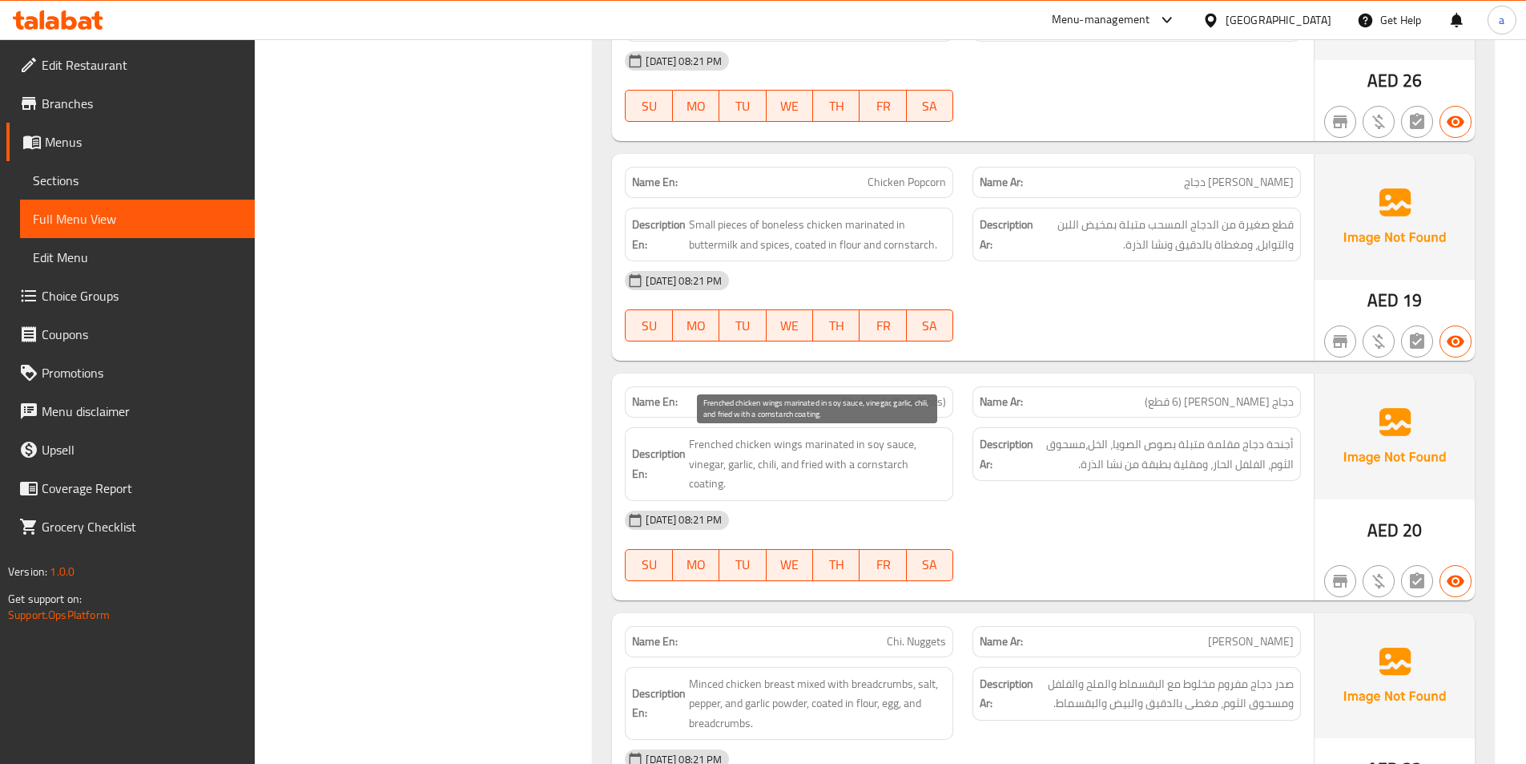
click at [750, 443] on span "Frenched chicken wings marinated in soy sauce, vinegar, garlic, chili, and frie…" at bounding box center [817, 463] width 257 height 59
click at [710, 441] on span "Frenched chicken wings marinated in soy sauce, vinegar, garlic, chili, and frie…" at bounding box center [817, 463] width 257 height 59
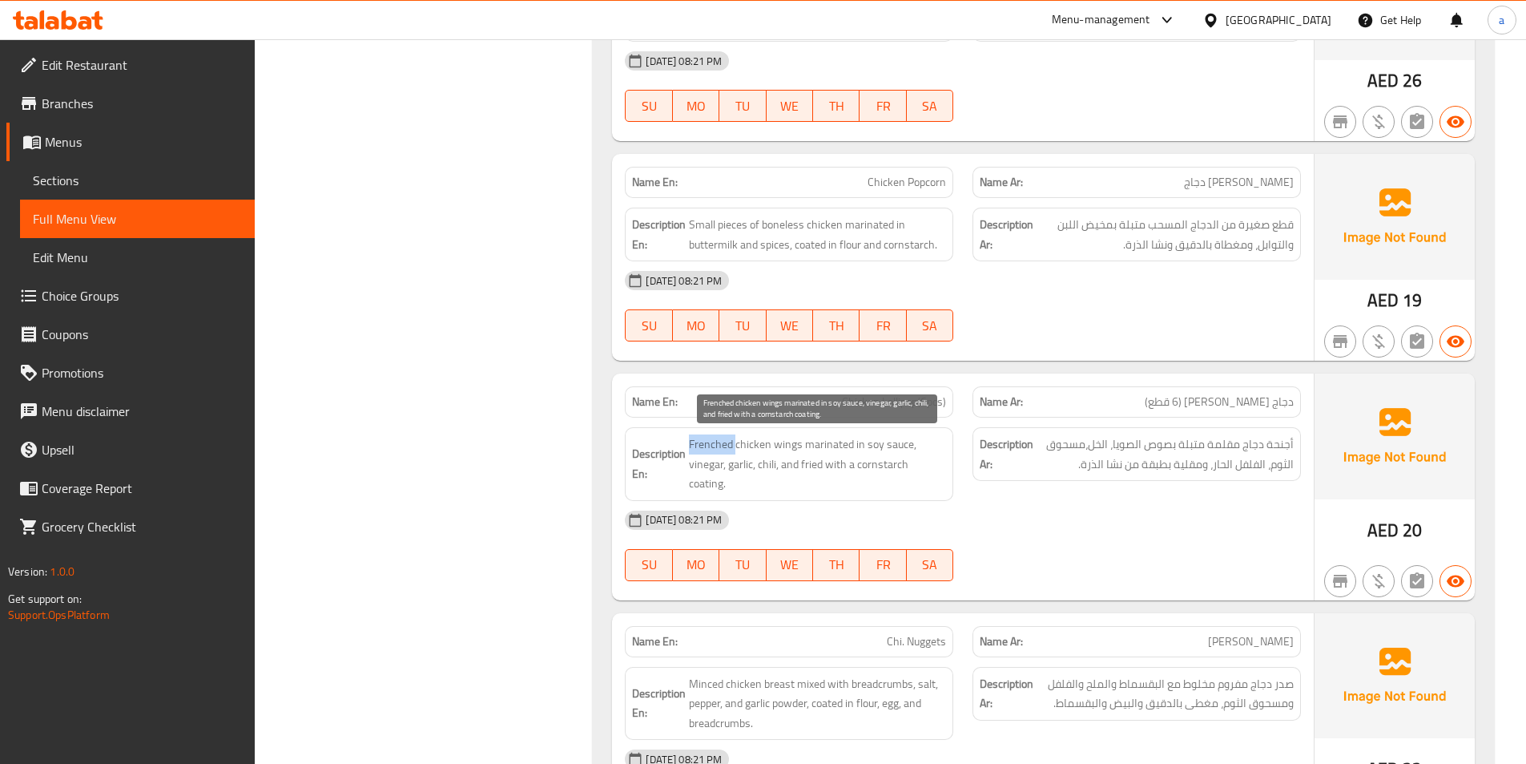
copy span "Frenched"
click at [775, 445] on span "Frenched chicken wings marinated in soy sauce, vinegar, garlic, chili, and frie…" at bounding box center [817, 463] width 257 height 59
click at [757, 447] on span "Frenched chicken wings marinated in soy sauce, vinegar, garlic, chili, and frie…" at bounding box center [817, 463] width 257 height 59
drag, startPoint x: 802, startPoint y: 446, endPoint x: 683, endPoint y: 441, distance: 118.7
click at [683, 441] on h6 "Description En: Frenched chicken wings marinated in soy sauce, vinegar, garlic,…" at bounding box center [789, 463] width 314 height 59
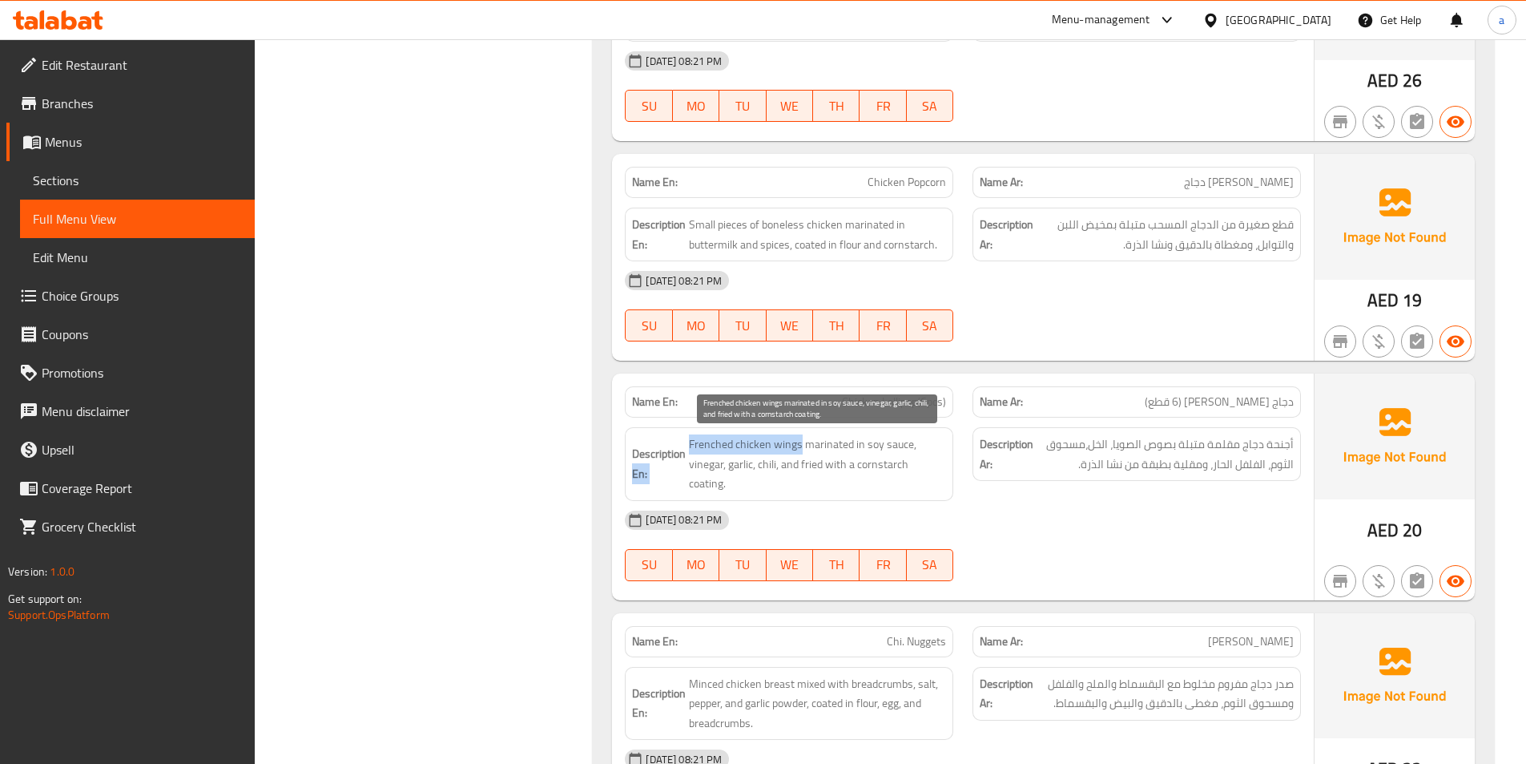
click at [695, 445] on span "Frenched chicken wings marinated in soy sauce, vinegar, garlic, chili, and frie…" at bounding box center [817, 463] width 257 height 59
drag, startPoint x: 691, startPoint y: 444, endPoint x: 801, endPoint y: 441, distance: 109.8
click at [801, 441] on span "Frenched chicken wings marinated in soy sauce, vinegar, garlic, chili, and frie…" at bounding box center [817, 463] width 257 height 59
copy span "Frenched chicken wings"
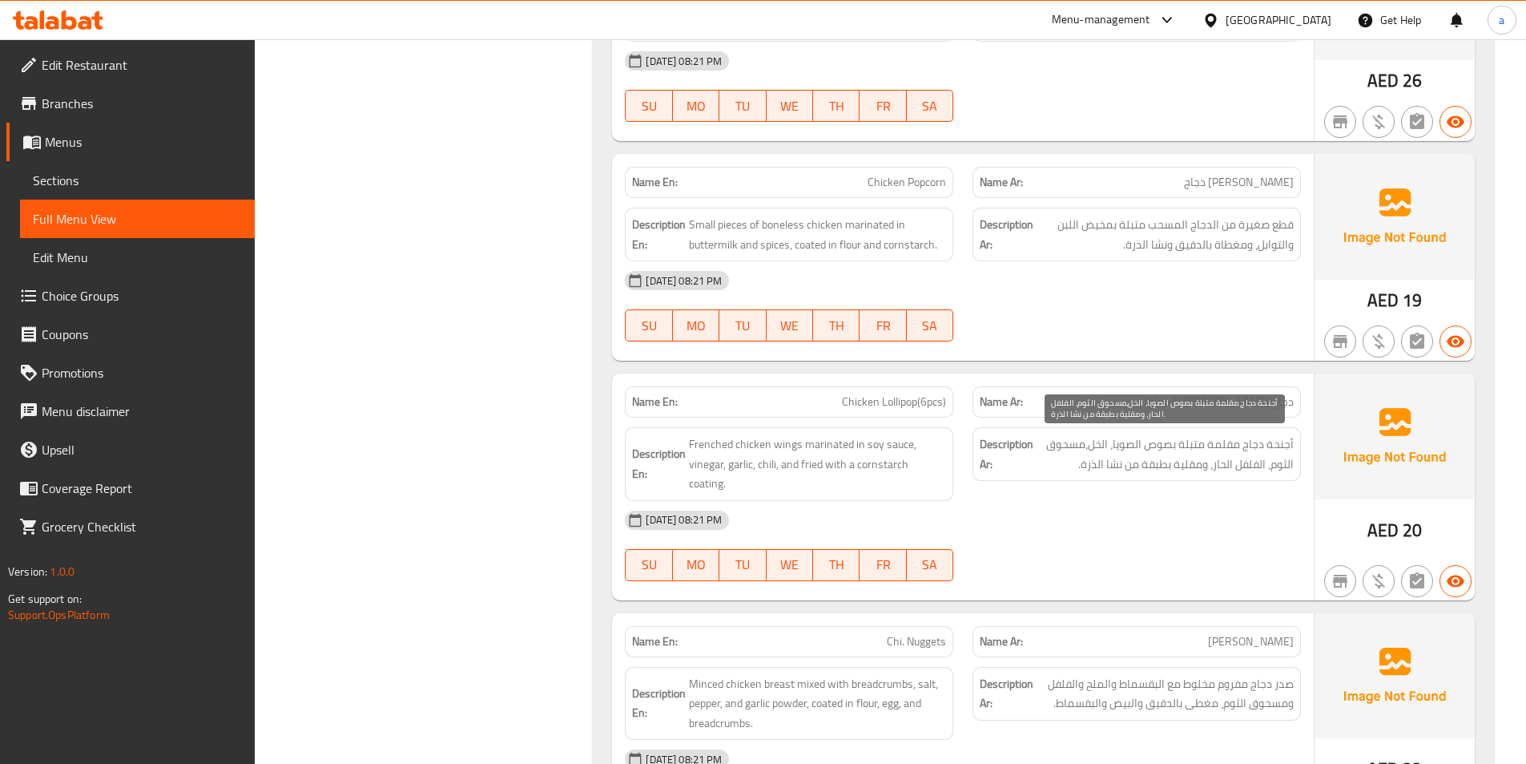
click at [1235, 448] on span "أجنحة دجاج مقلمة متبلة بصوص الصويا، الخل،مسحوق الثوم، الفلفل الحار، ومقلية بطبق…" at bounding box center [1165, 453] width 257 height 39
click at [1234, 448] on span "أجنحة دجاج مقلمة متبلة بصوص الصويا، الخل،مسحوق الثوم، الفلفل الحار، ومقلية بطبق…" at bounding box center [1165, 453] width 257 height 39
click at [1250, 452] on span "أجنحة دجاج مقلمة متبلة بصوص الصويا، الخل،مسحوق الثوم، الفلفل الحار، ومقلية بطبق…" at bounding box center [1165, 453] width 257 height 39
drag, startPoint x: 1296, startPoint y: 441, endPoint x: 1212, endPoint y: 449, distance: 84.4
click at [1212, 449] on div "Description Ar: أجنحة دجاج مقلمة متبلة بصوص الصويا، الخل،مسحوق الثوم، الفلفل ال…" at bounding box center [1137, 454] width 328 height 54
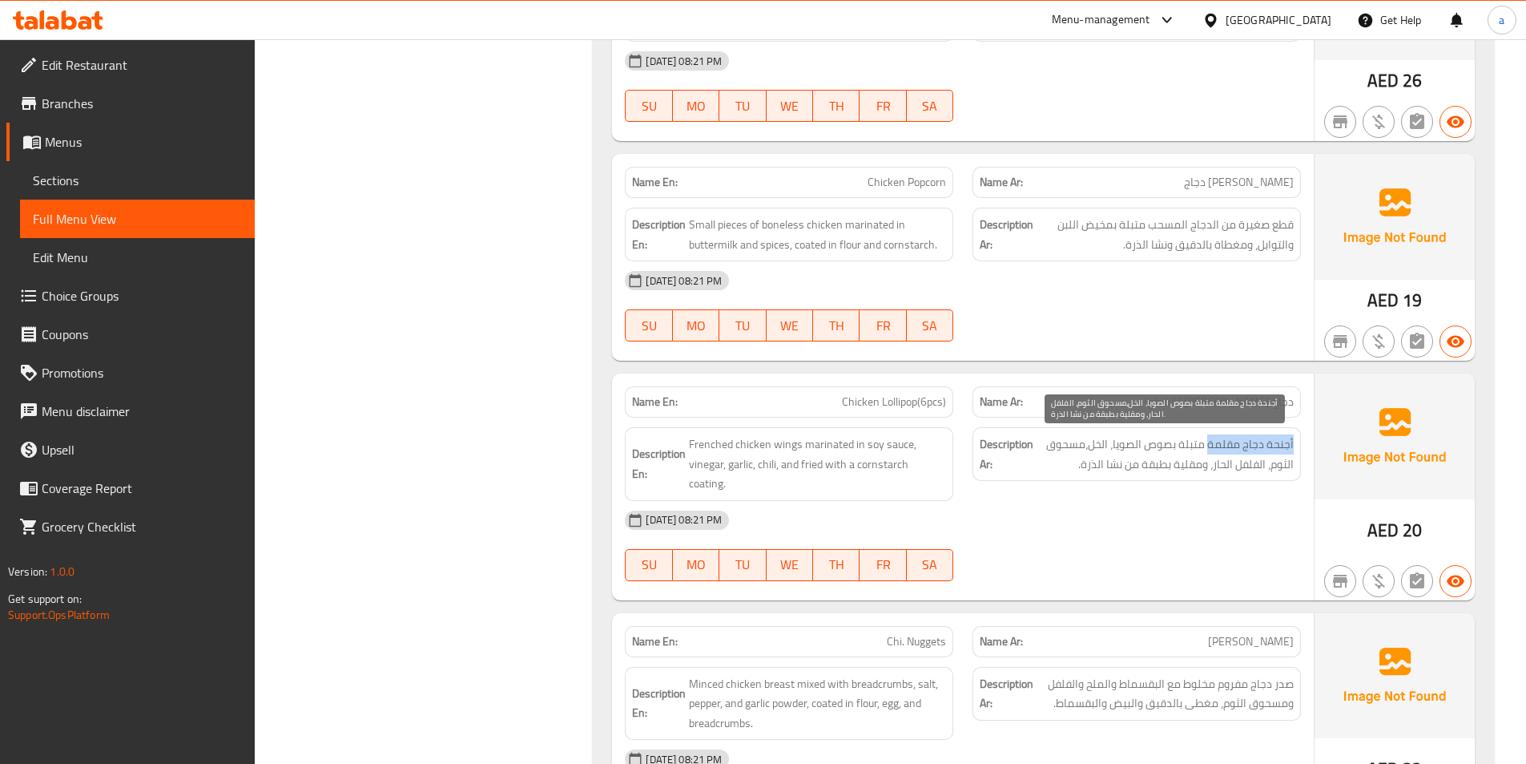
click at [1223, 450] on span "أجنحة دجاج مقلمة متبلة بصوص الصويا، الخل،مسحوق الثوم، الفلفل الحار، ومقلية بطبق…" at bounding box center [1165, 453] width 257 height 39
click at [1231, 448] on span "أجنحة دجاج مقلمة متبلة بصوص الصويا، الخل،مسحوق الثوم، الفلفل الحار، ومقلية بطبق…" at bounding box center [1165, 453] width 257 height 39
click at [1231, 449] on span "أجنحة دجاج مقلمة متبلة بصوص الصويا، الخل،مسحوق الثوم، الفلفل الحار، ومقلية بطبق…" at bounding box center [1165, 453] width 257 height 39
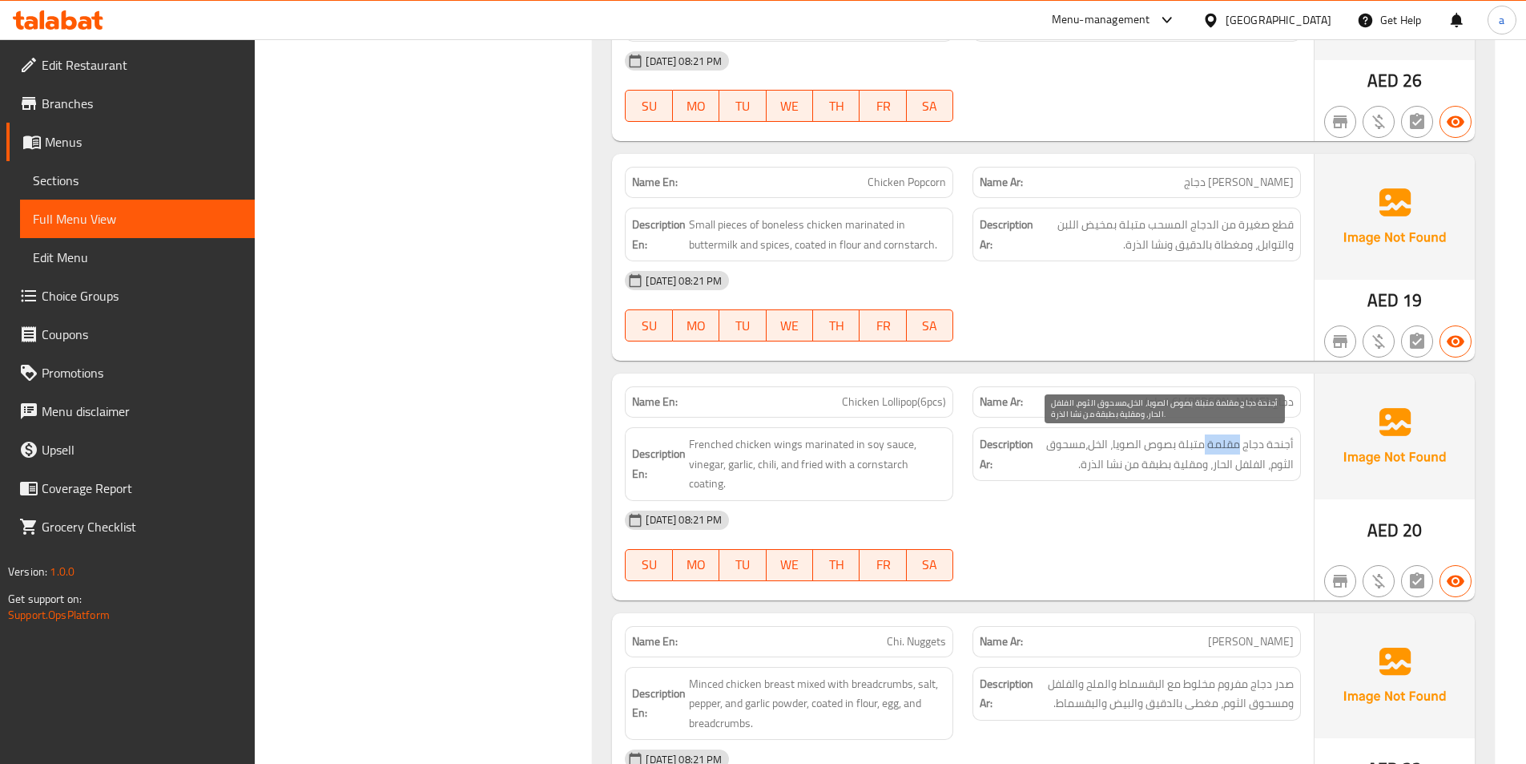
click at [1231, 449] on span "أجنحة دجاج مقلمة متبلة بصوص الصويا، الخل،مسحوق الثوم، الفلفل الحار، ومقلية بطبق…" at bounding box center [1165, 453] width 257 height 39
click at [1244, 501] on div "[DATE] 08:21 PM" at bounding box center [962, 520] width 695 height 38
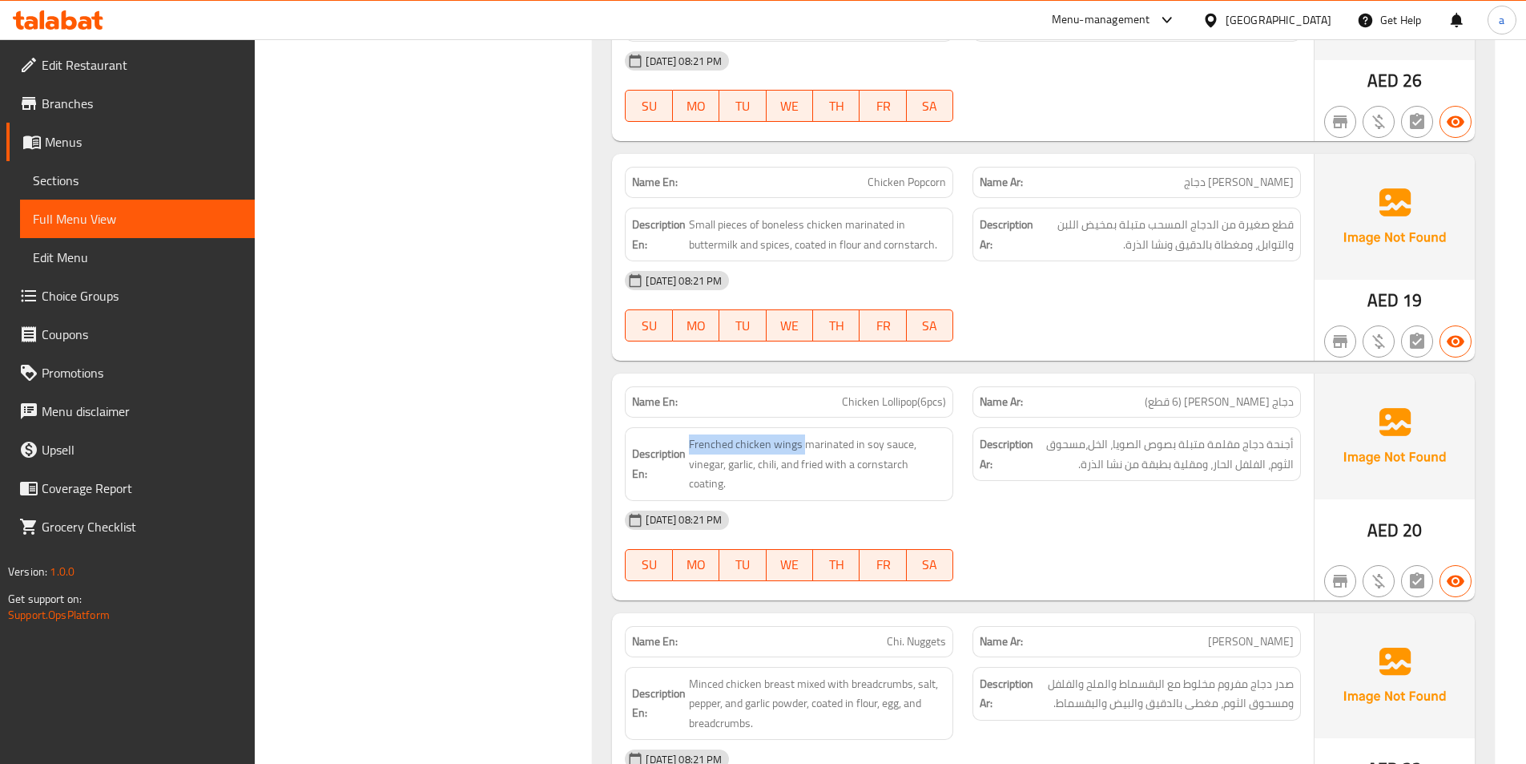
drag, startPoint x: 805, startPoint y: 449, endPoint x: 687, endPoint y: 444, distance: 117.9
click at [687, 444] on h6 "Description En: Frenched chicken wings marinated in soy sauce, vinegar, garlic,…" at bounding box center [789, 463] width 314 height 59
drag, startPoint x: 709, startPoint y: 467, endPoint x: 699, endPoint y: 439, distance: 29.9
click at [699, 439] on span "Frenched chicken wings marinated in soy sauce, vinegar, garlic, chili, and frie…" at bounding box center [817, 463] width 257 height 59
drag, startPoint x: 689, startPoint y: 443, endPoint x: 804, endPoint y: 446, distance: 114.6
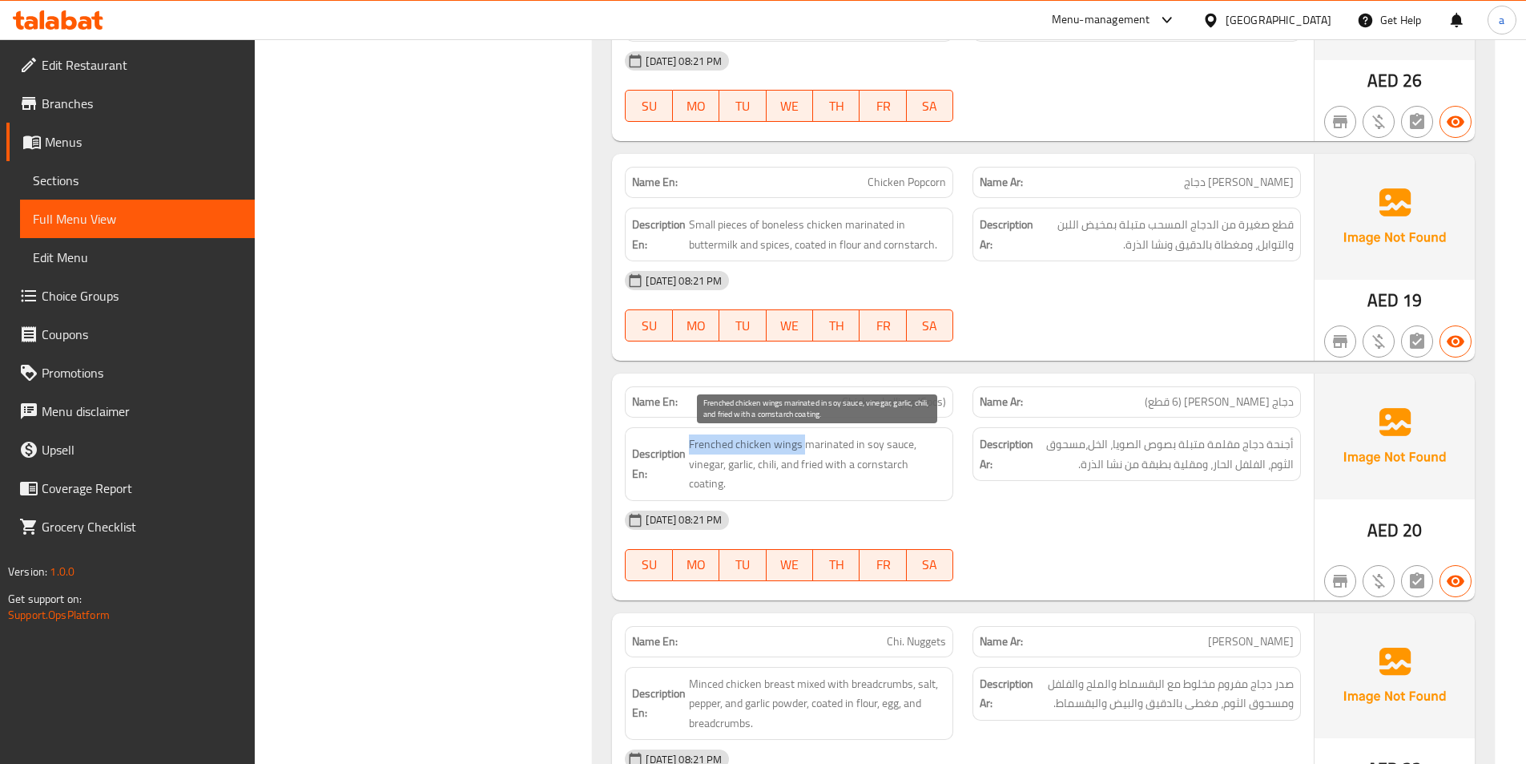
click at [804, 446] on span "Frenched chicken wings marinated in soy sauce, vinegar, garlic, chili, and frie…" at bounding box center [817, 463] width 257 height 59
copy span "Frenched chicken wings"
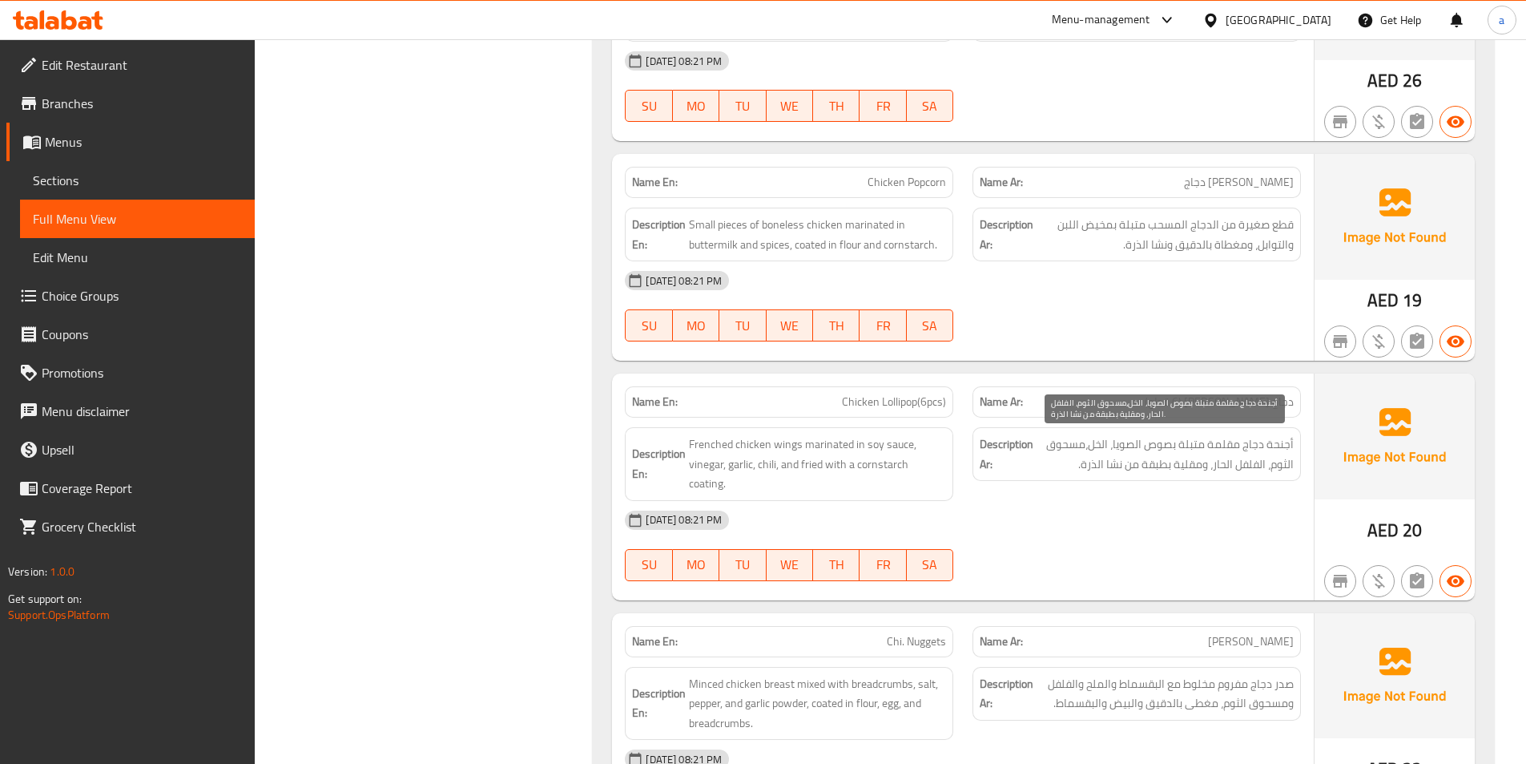
click at [1193, 449] on span "أجنحة دجاج مقلمة متبلة بصوص الصويا، الخل،مسحوق الثوم، الفلفل الحار، ومقلية بطبق…" at bounding box center [1165, 453] width 257 height 39
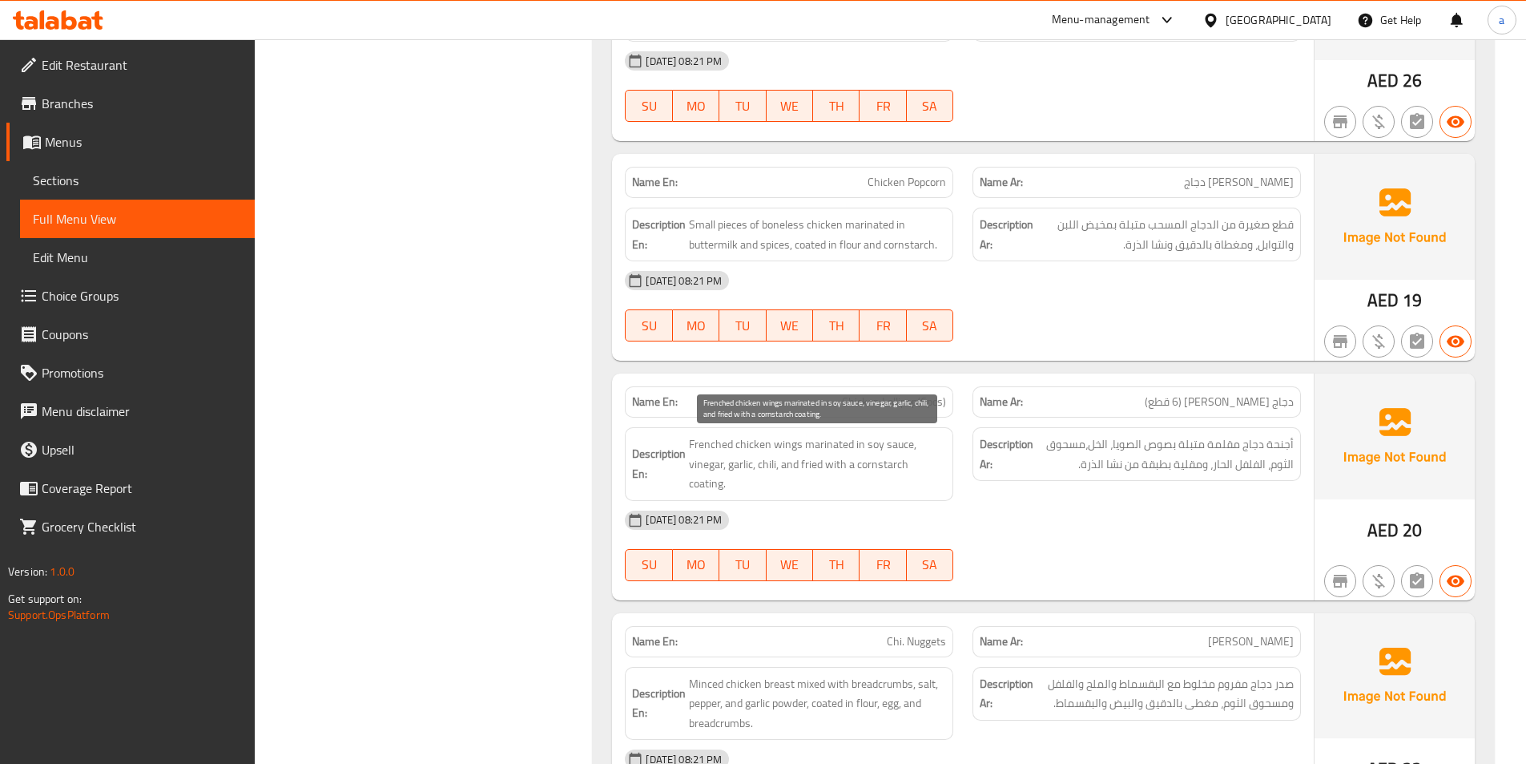
click at [739, 465] on span "Frenched chicken wings marinated in soy sauce, vinegar, garlic, chili, and frie…" at bounding box center [817, 463] width 257 height 59
click at [771, 463] on span "Frenched chicken wings marinated in soy sauce, vinegar, garlic, chili, and frie…" at bounding box center [817, 463] width 257 height 59
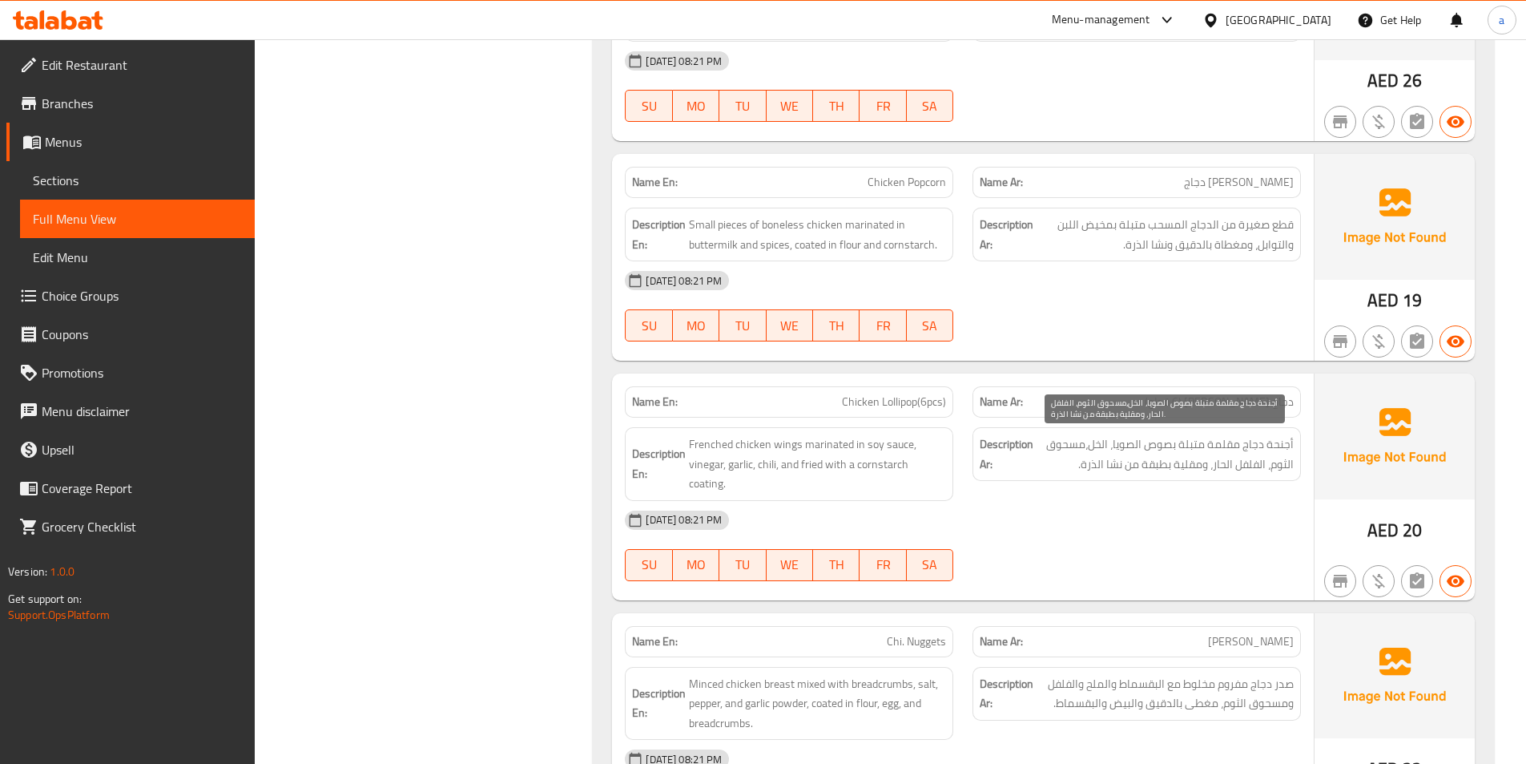
click at [1101, 445] on span "أجنحة دجاج مقلمة متبلة بصوص الصويا، الخل،مسحوق الثوم، الفلفل الحار، ومقلية بطبق…" at bounding box center [1165, 453] width 257 height 39
click at [1054, 447] on span "أجنحة دجاج مقلمة متبلة بصوص الصويا، الخل،مسحوق الثوم، الفلفل الحار، ومقلية بطبق…" at bounding box center [1165, 453] width 257 height 39
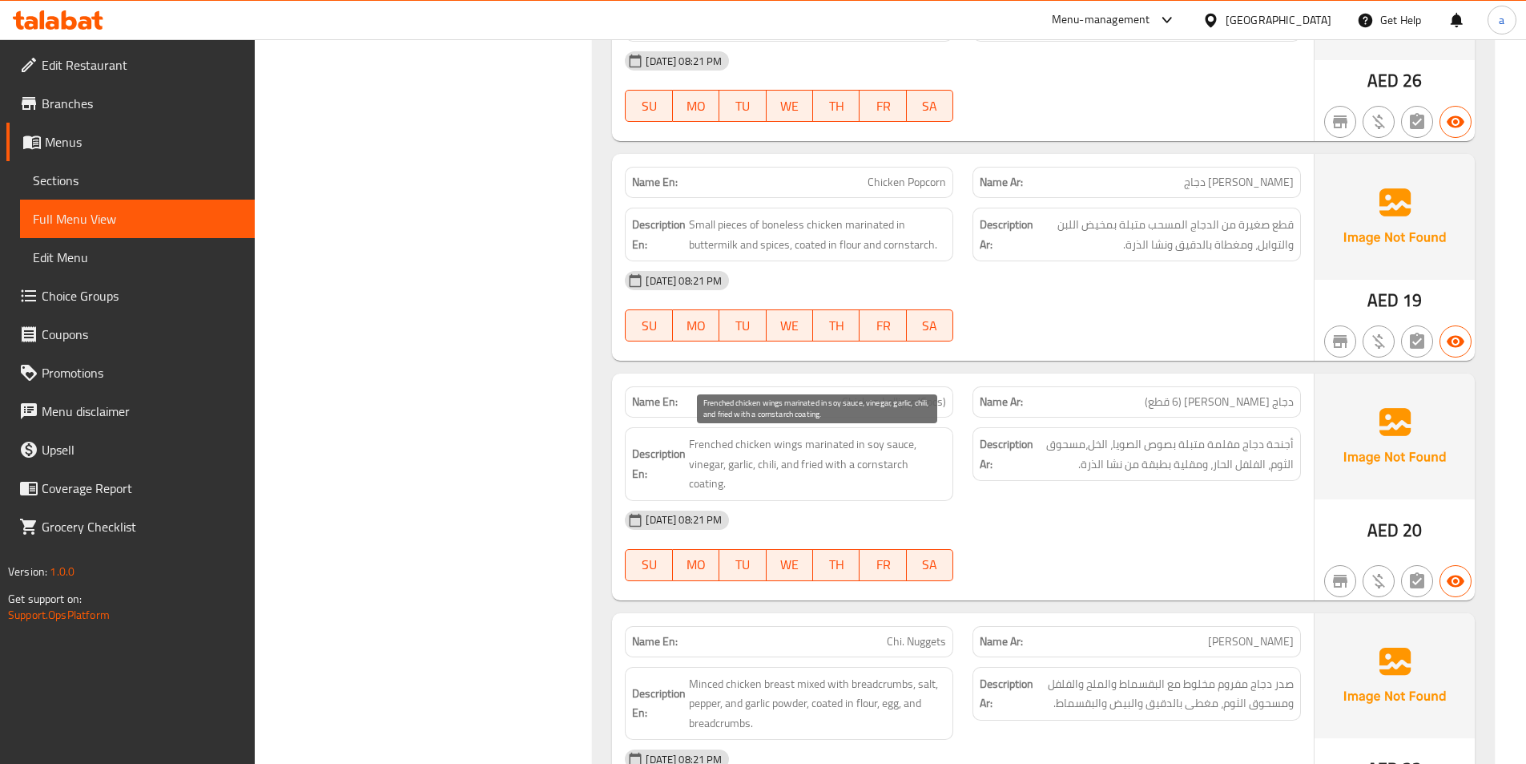
click at [810, 466] on span "Frenched chicken wings marinated in soy sauce, vinegar, garlic, chili, and frie…" at bounding box center [817, 463] width 257 height 59
click at [856, 477] on span "Frenched chicken wings marinated in soy sauce, vinegar, garlic, chili, and frie…" at bounding box center [817, 463] width 257 height 59
drag, startPoint x: 726, startPoint y: 462, endPoint x: 802, endPoint y: 471, distance: 76.6
click at [802, 471] on span "Frenched chicken wings marinated in soy sauce, vinegar, garlic, chili, and frie…" at bounding box center [817, 463] width 257 height 59
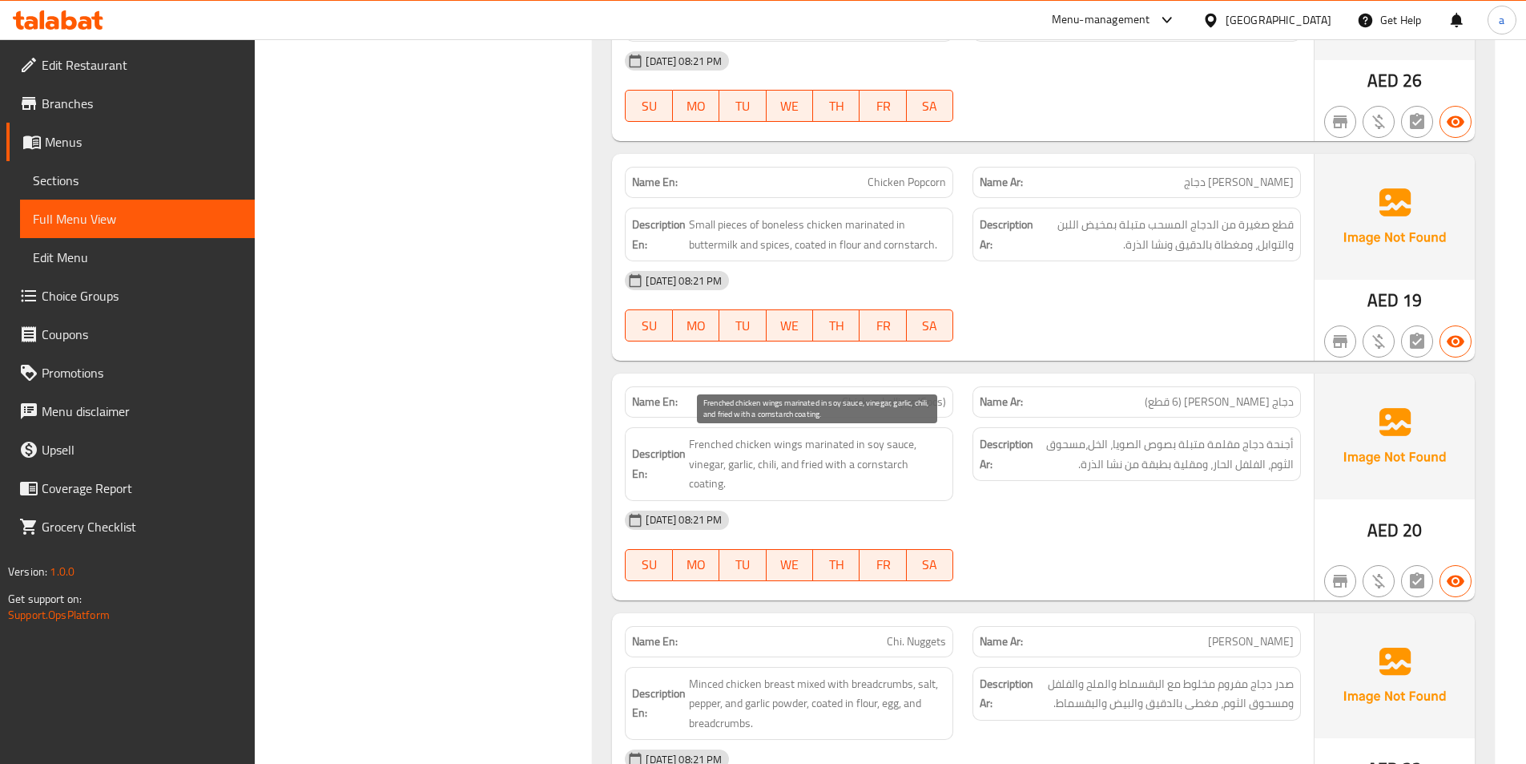
click at [1006, 459] on strong "Description Ar:" at bounding box center [1007, 453] width 54 height 39
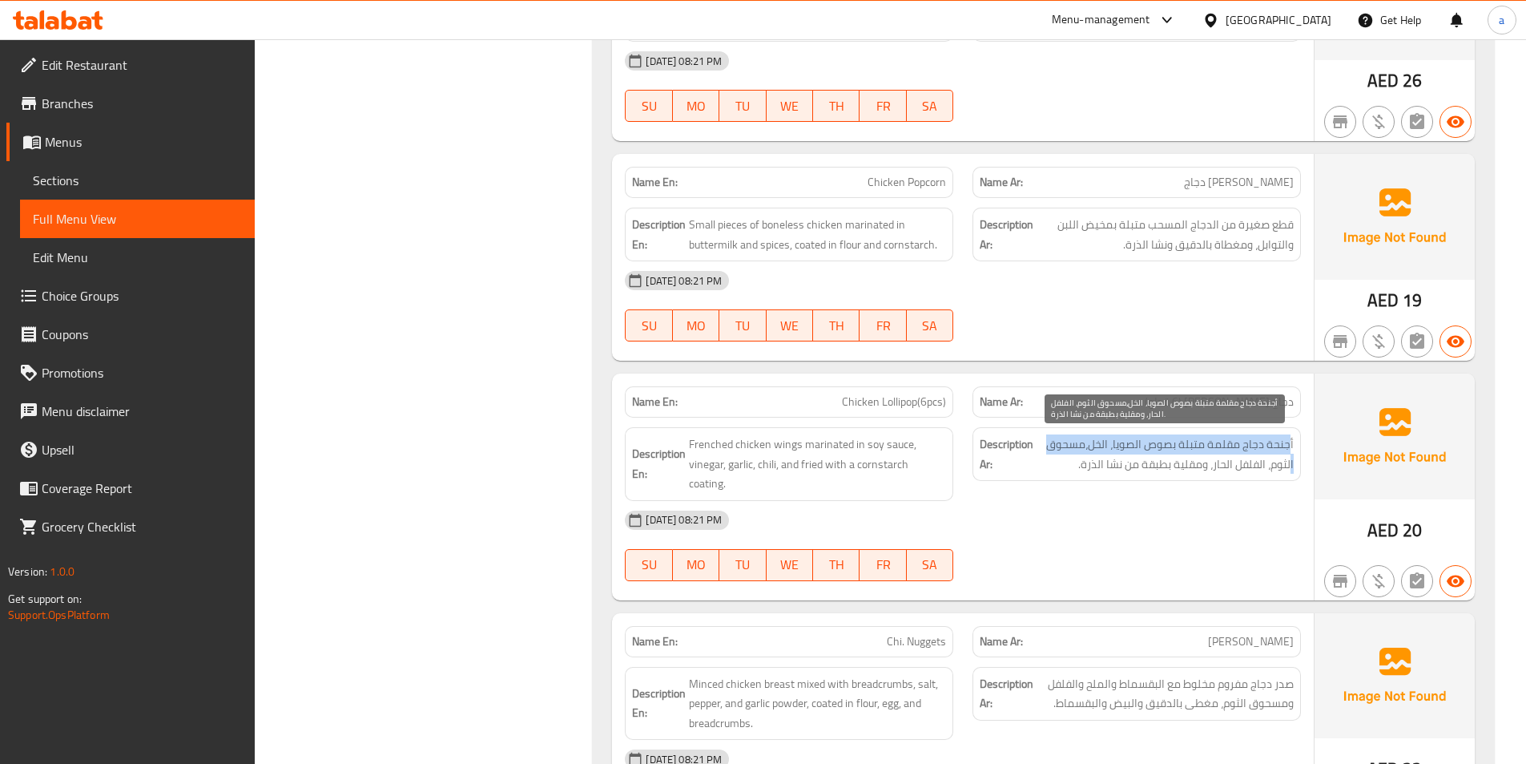
click at [1292, 457] on span "أجنحة دجاج مقلمة متبلة بصوص الصويا، الخل،مسحوق الثوم، الفلفل الحار، ومقلية بطبق…" at bounding box center [1165, 453] width 257 height 39
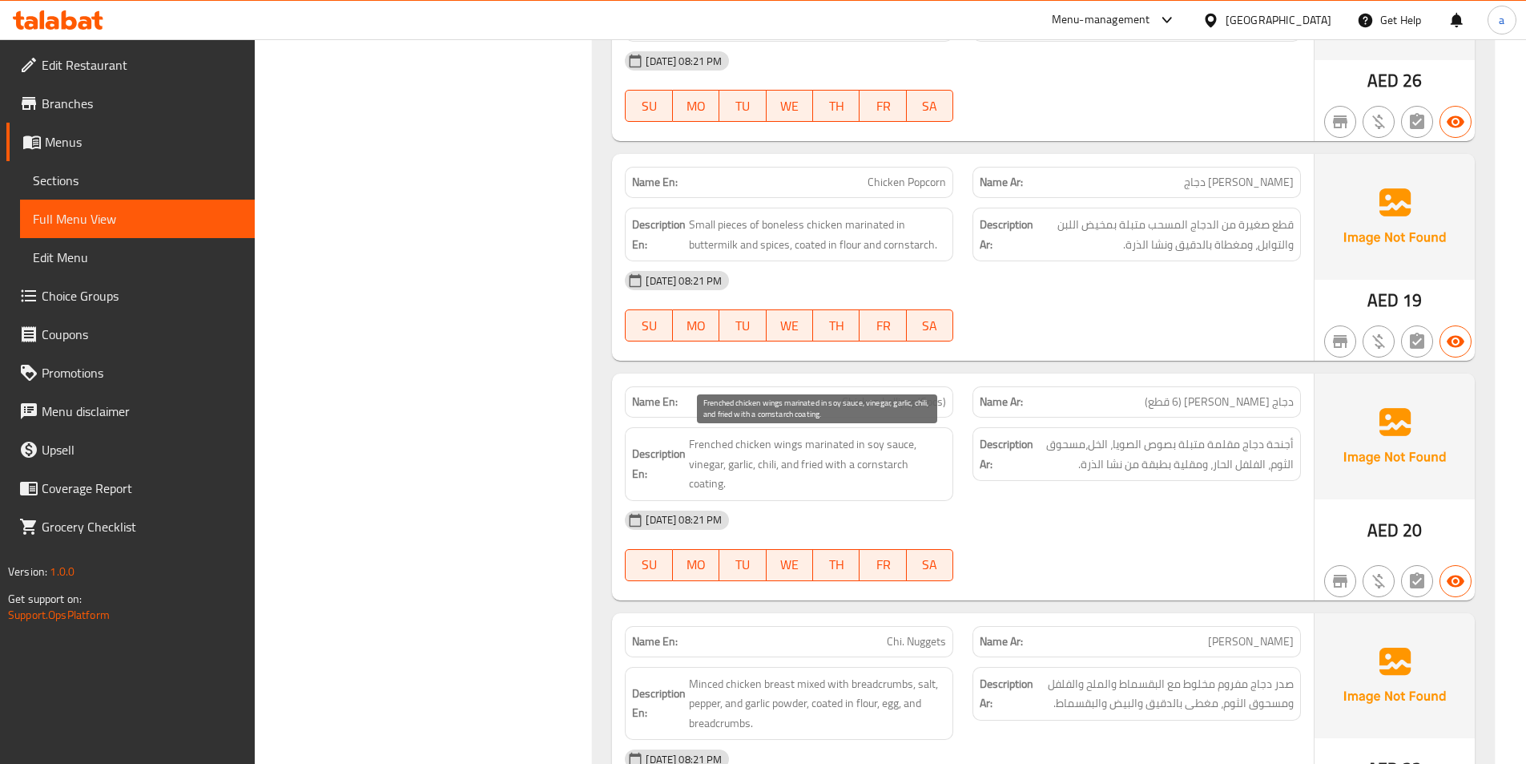
click at [745, 464] on span "Frenched chicken wings marinated in soy sauce, vinegar, garlic, chili, and frie…" at bounding box center [817, 463] width 257 height 59
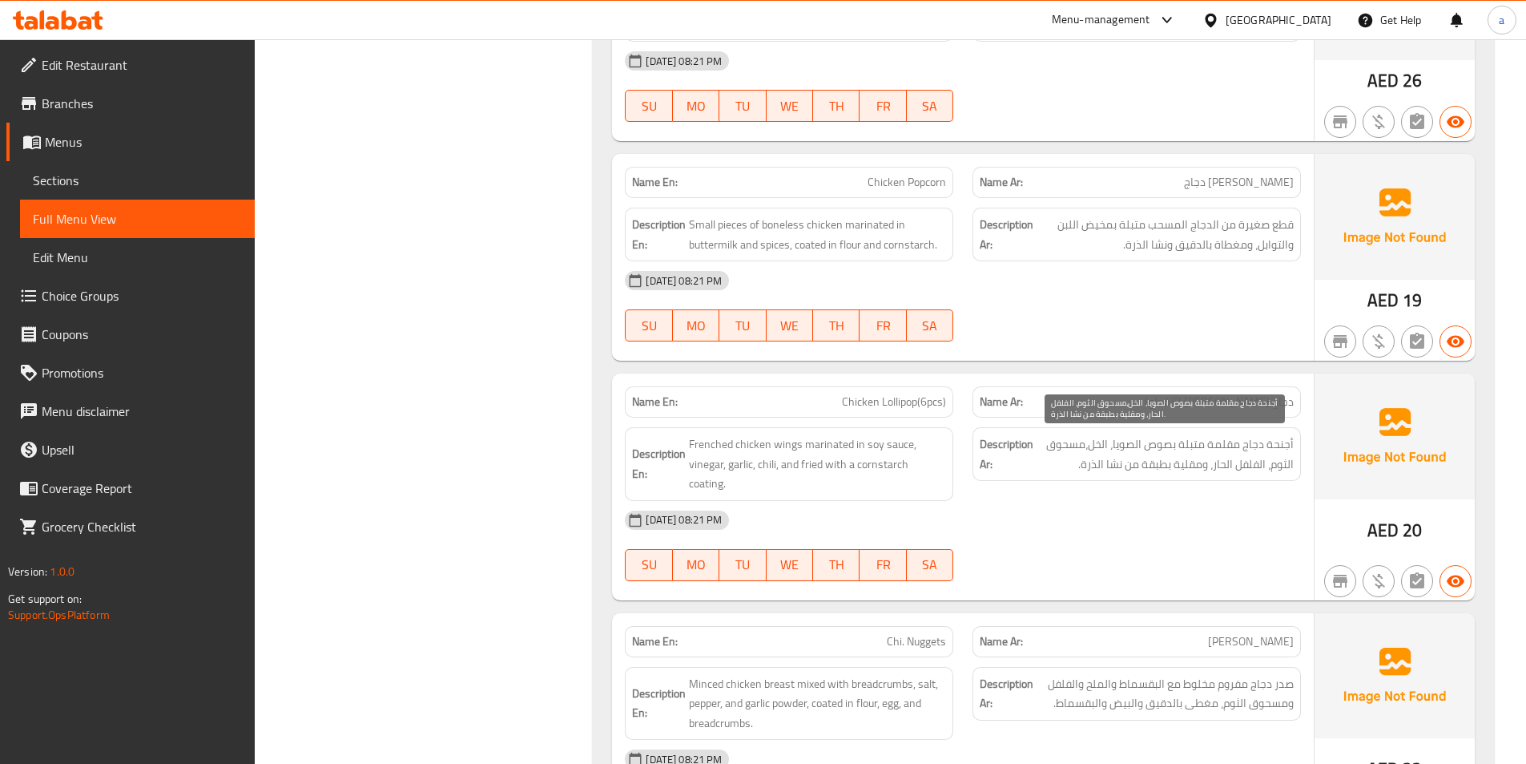
click at [1074, 449] on span "أجنحة دجاج مقلمة متبلة بصوص الصويا، الخل،مسحوق الثوم، الفلفل الحار، ومقلية بطبق…" at bounding box center [1165, 453] width 257 height 39
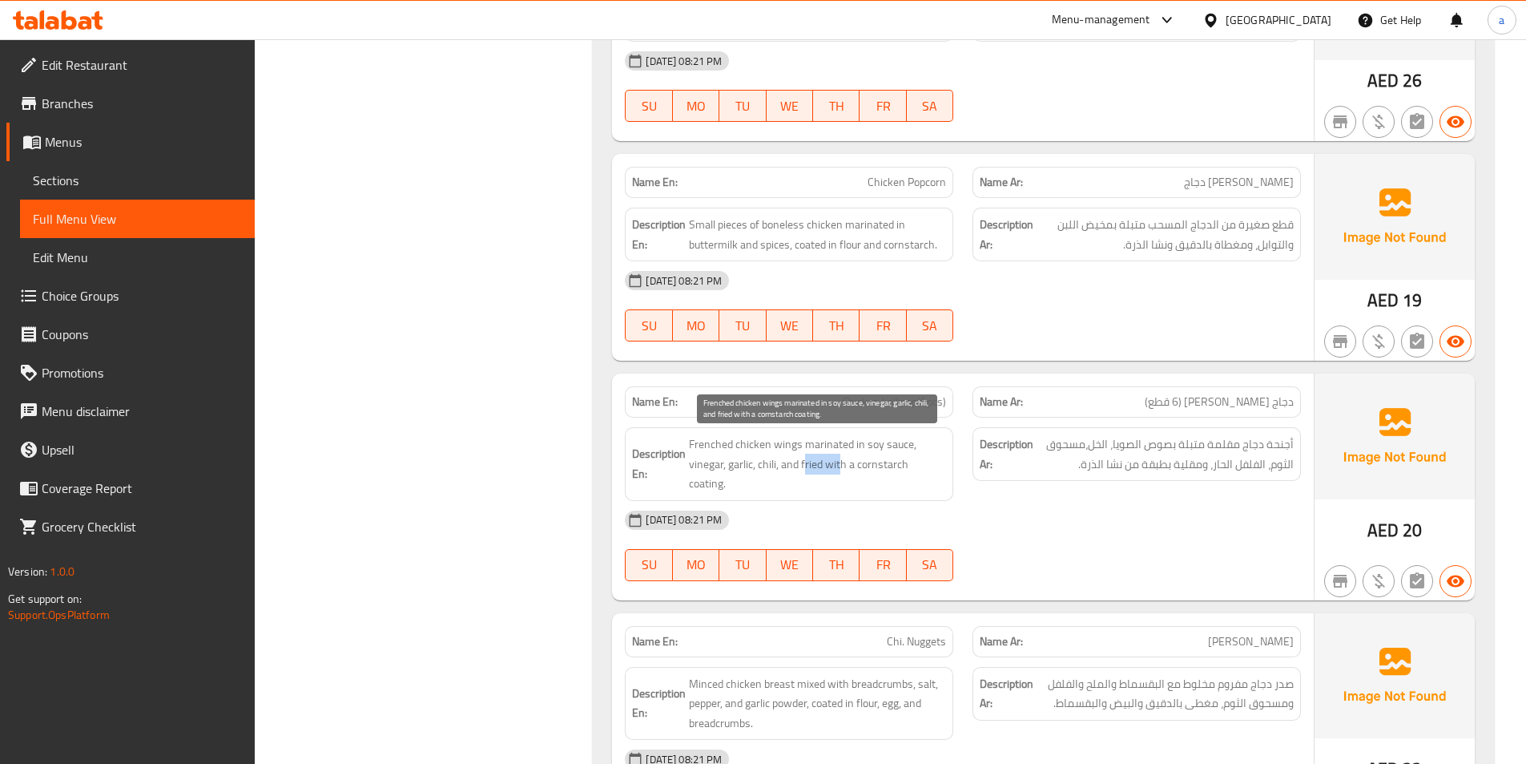
drag, startPoint x: 804, startPoint y: 470, endPoint x: 840, endPoint y: 470, distance: 36.1
click at [840, 470] on span "Frenched chicken wings marinated in soy sauce, vinegar, garlic, chili, and frie…" at bounding box center [817, 463] width 257 height 59
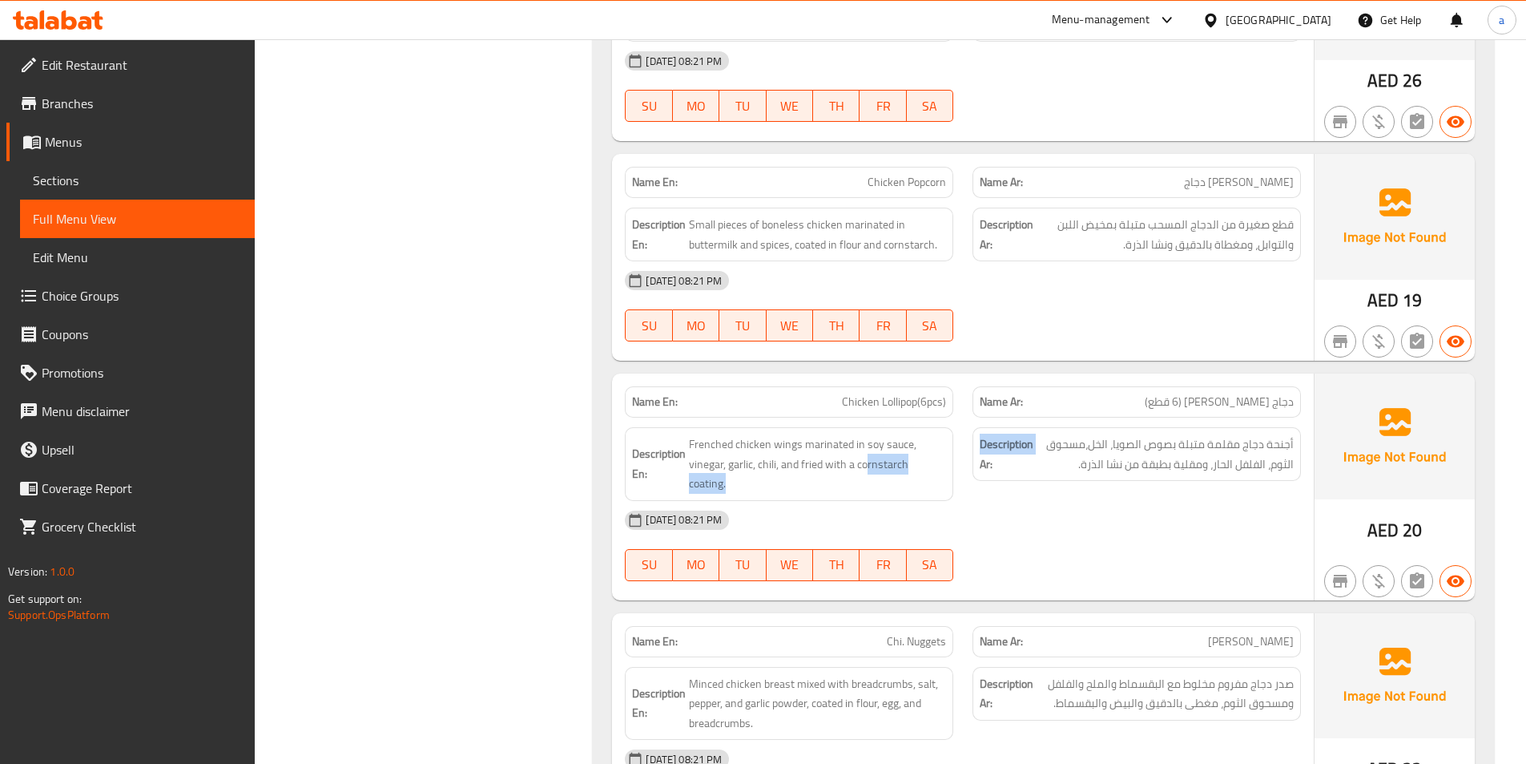
drag, startPoint x: 866, startPoint y: 472, endPoint x: 960, endPoint y: 482, distance: 94.3
click at [964, 481] on div "Description En: Frenched chicken wings marinated in soy sauce, vinegar, garlic,…" at bounding box center [962, 463] width 695 height 93
click at [889, 484] on span "Frenched chicken wings marinated in soy sauce, vinegar, garlic, chili, and frie…" at bounding box center [817, 463] width 257 height 59
click at [908, 405] on span "Chicken Lollipop(6pcs)" at bounding box center [894, 401] width 104 height 17
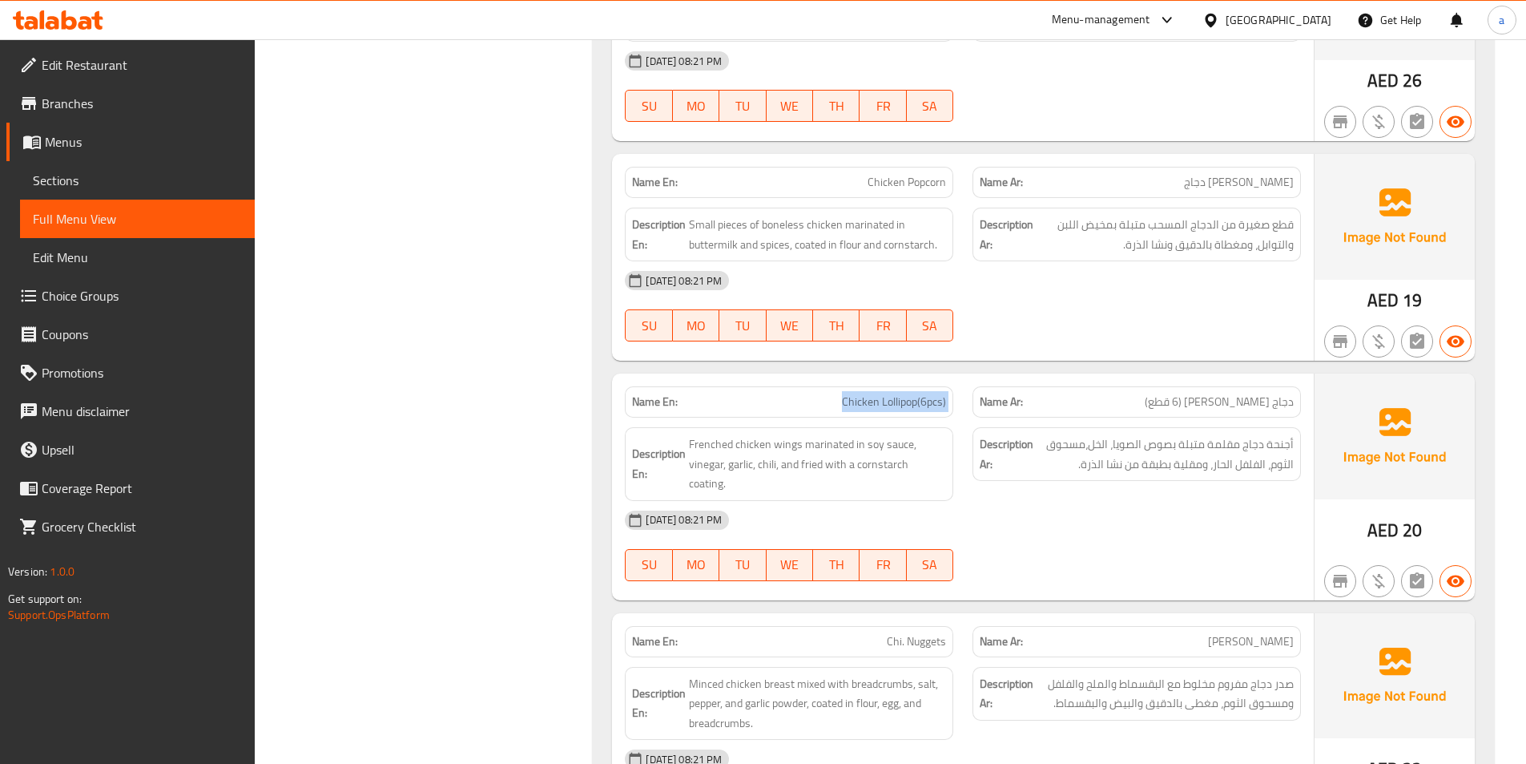
click at [908, 405] on span "Chicken Lollipop(6pcs)" at bounding box center [894, 401] width 104 height 17
copy span "Chicken Lollipop(6pcs)"
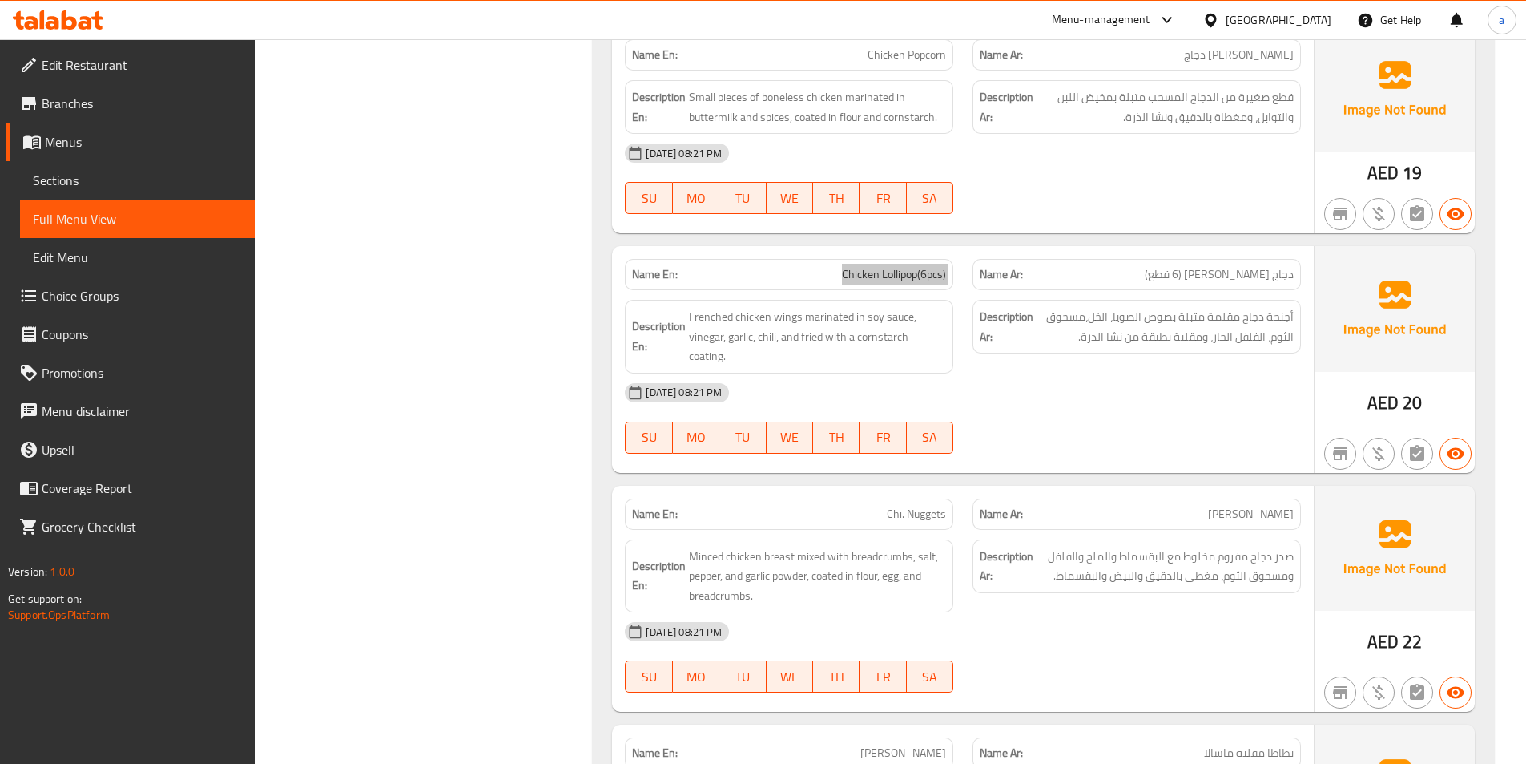
scroll to position [1050, 0]
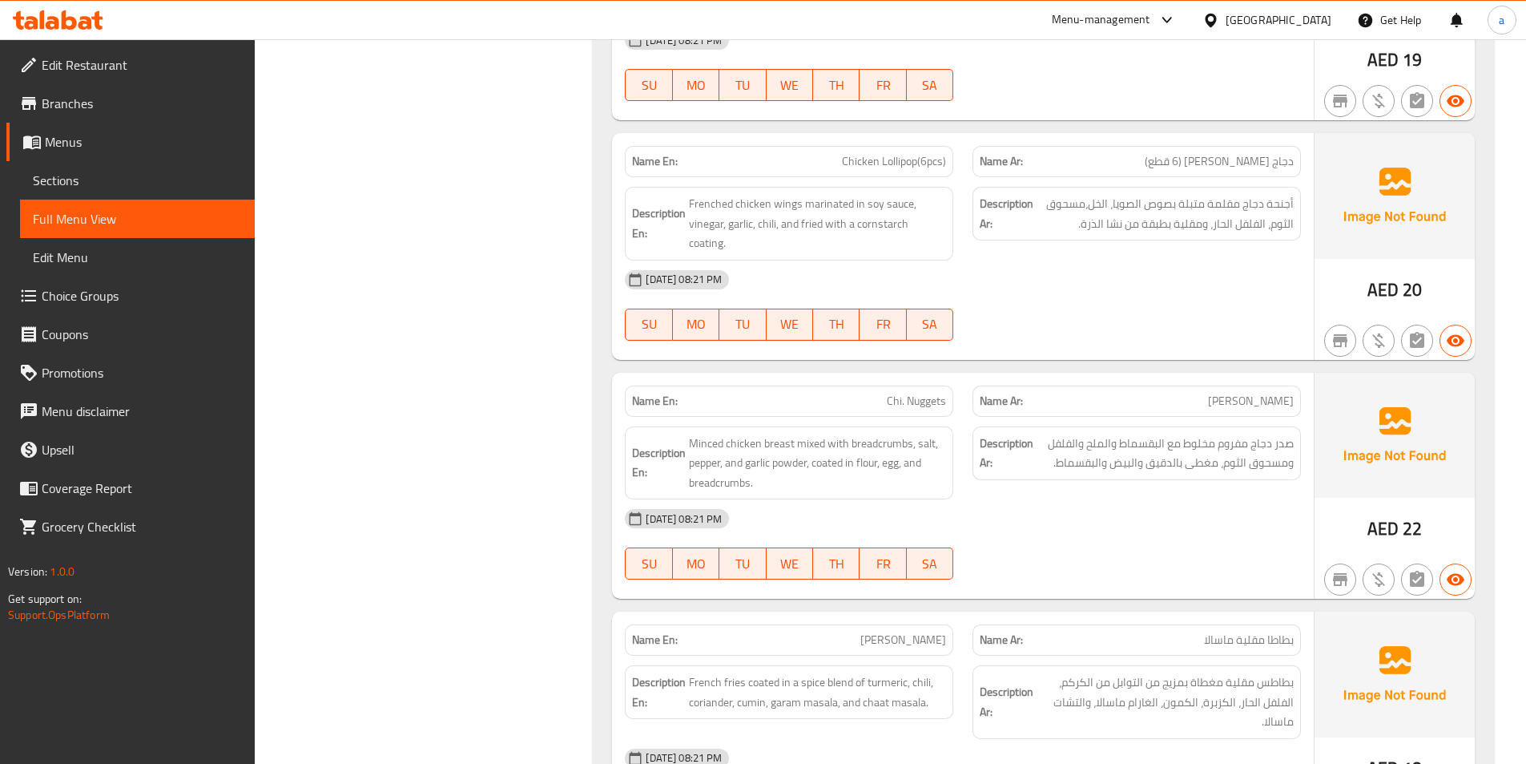
drag, startPoint x: 1296, startPoint y: 406, endPoint x: 969, endPoint y: 406, distance: 326.9
click at [1265, 407] on div "Name Ar: [PERSON_NAME]" at bounding box center [1137, 400] width 328 height 31
click at [909, 393] on span "Chi. Nuggets" at bounding box center [916, 401] width 59 height 17
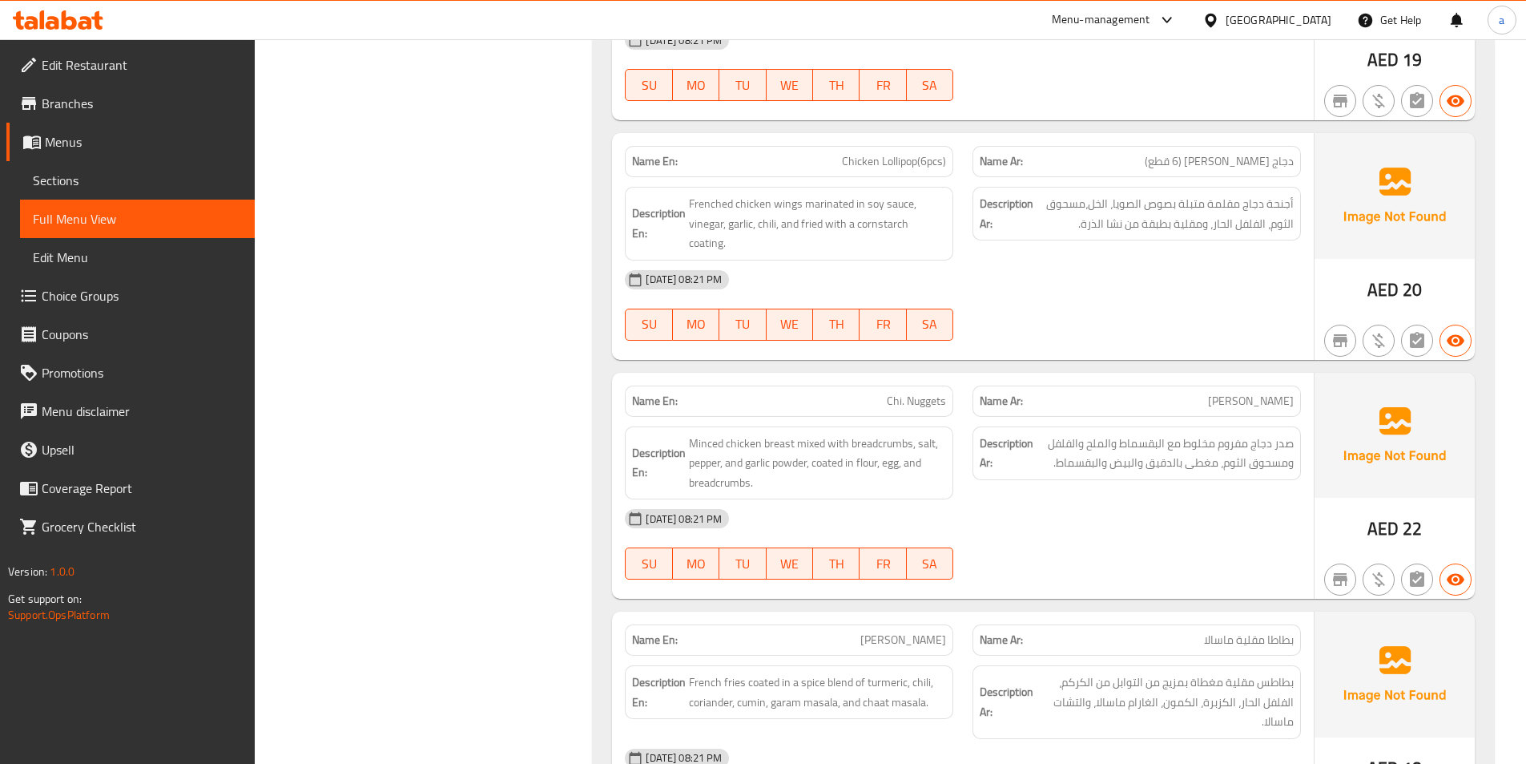
click at [1288, 409] on span "[PERSON_NAME]" at bounding box center [1251, 401] width 86 height 17
click at [1287, 409] on span "[PERSON_NAME]" at bounding box center [1251, 401] width 86 height 17
click at [1278, 406] on span "[PERSON_NAME]" at bounding box center [1251, 401] width 86 height 17
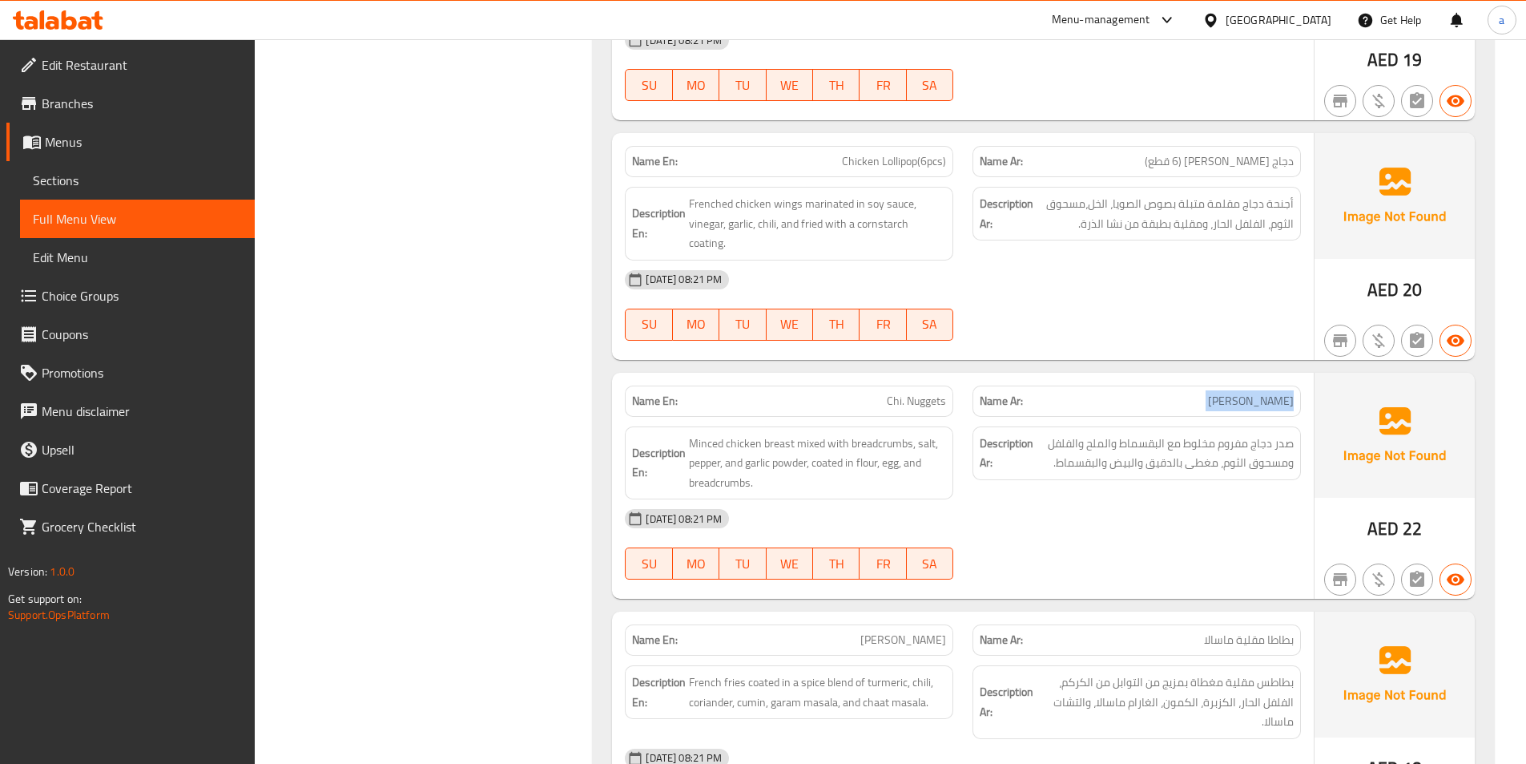
click at [1278, 406] on span "[PERSON_NAME]" at bounding box center [1251, 401] width 86 height 17
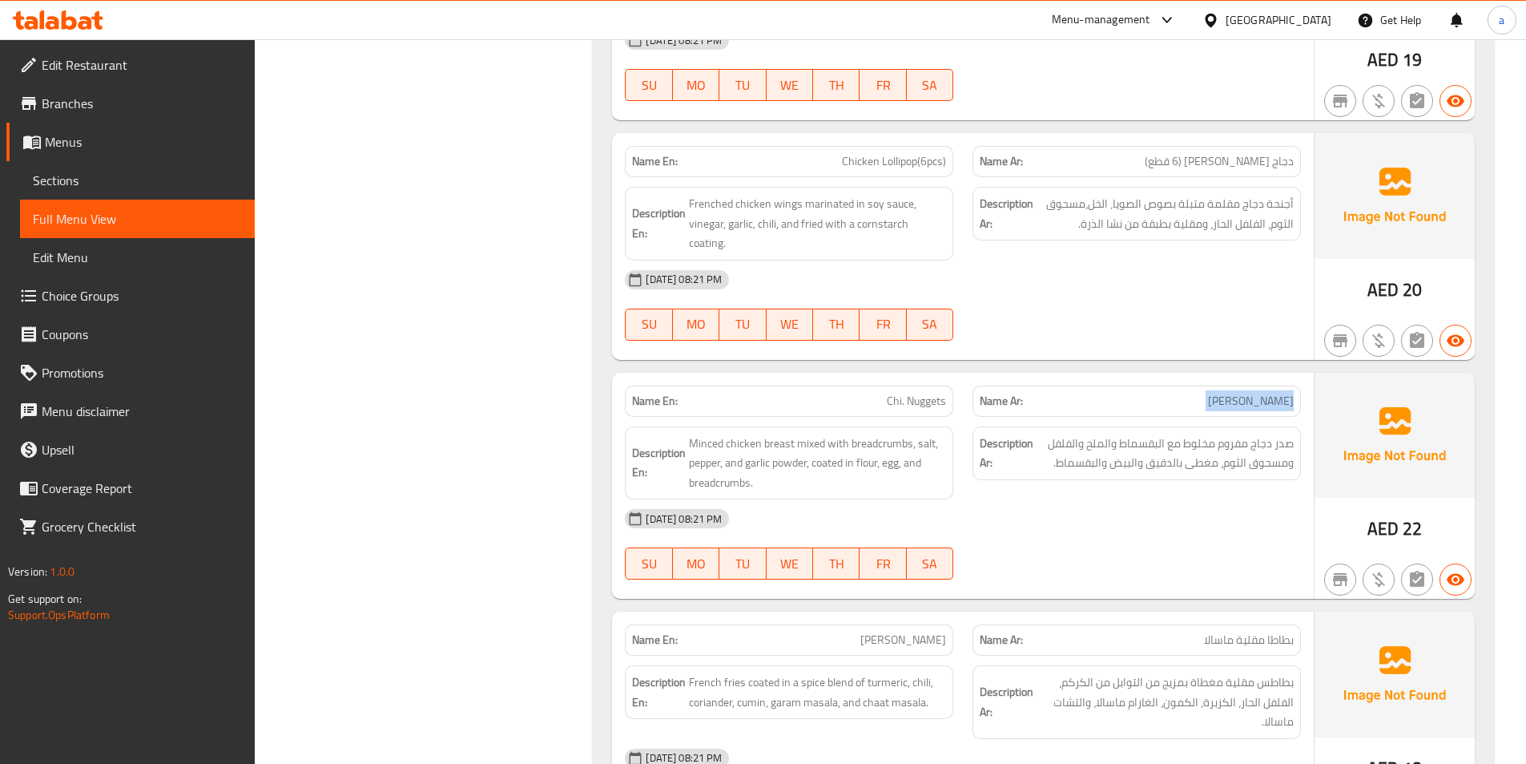
click at [1278, 406] on span "[PERSON_NAME]" at bounding box center [1251, 401] width 86 height 17
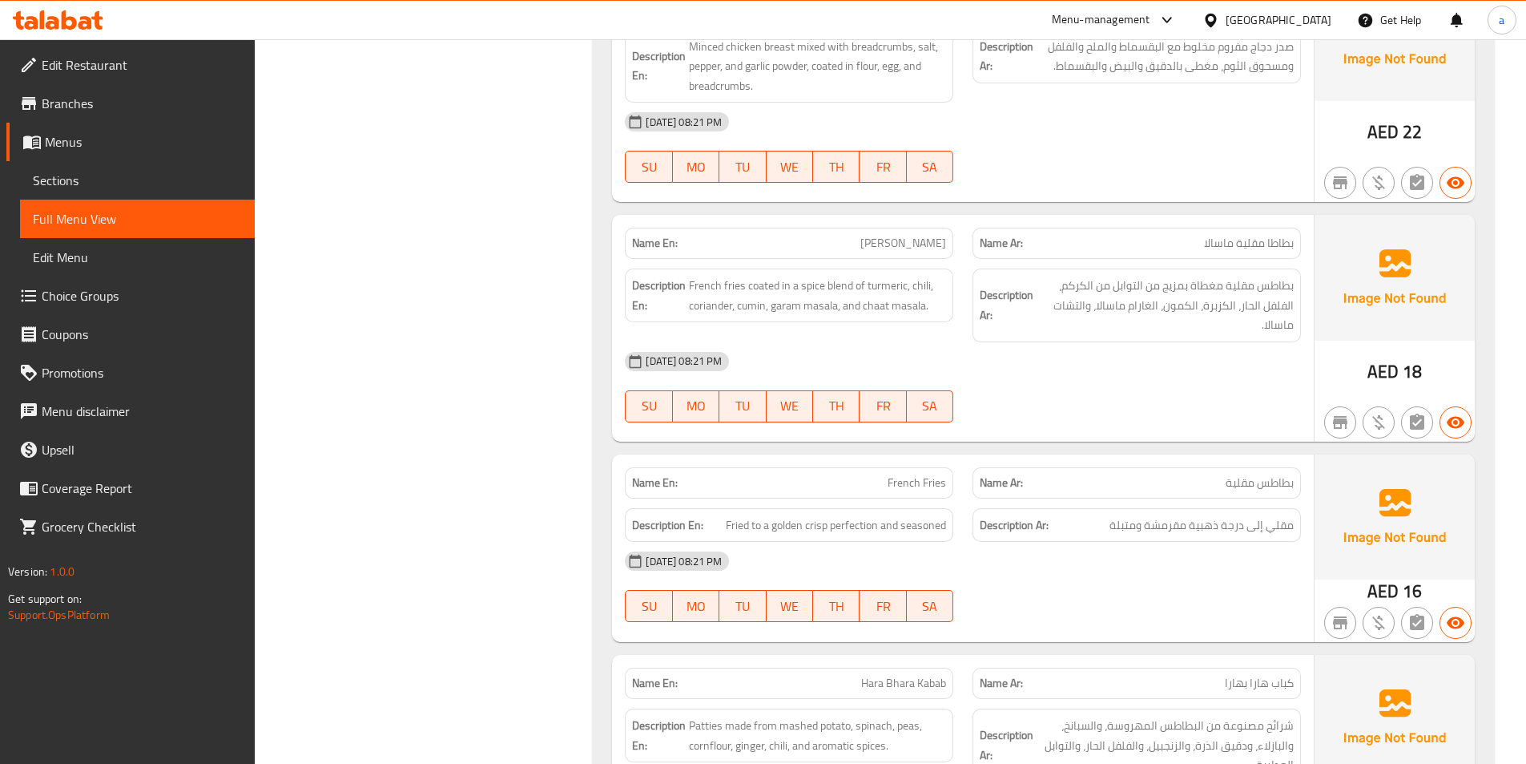
scroll to position [1611, 0]
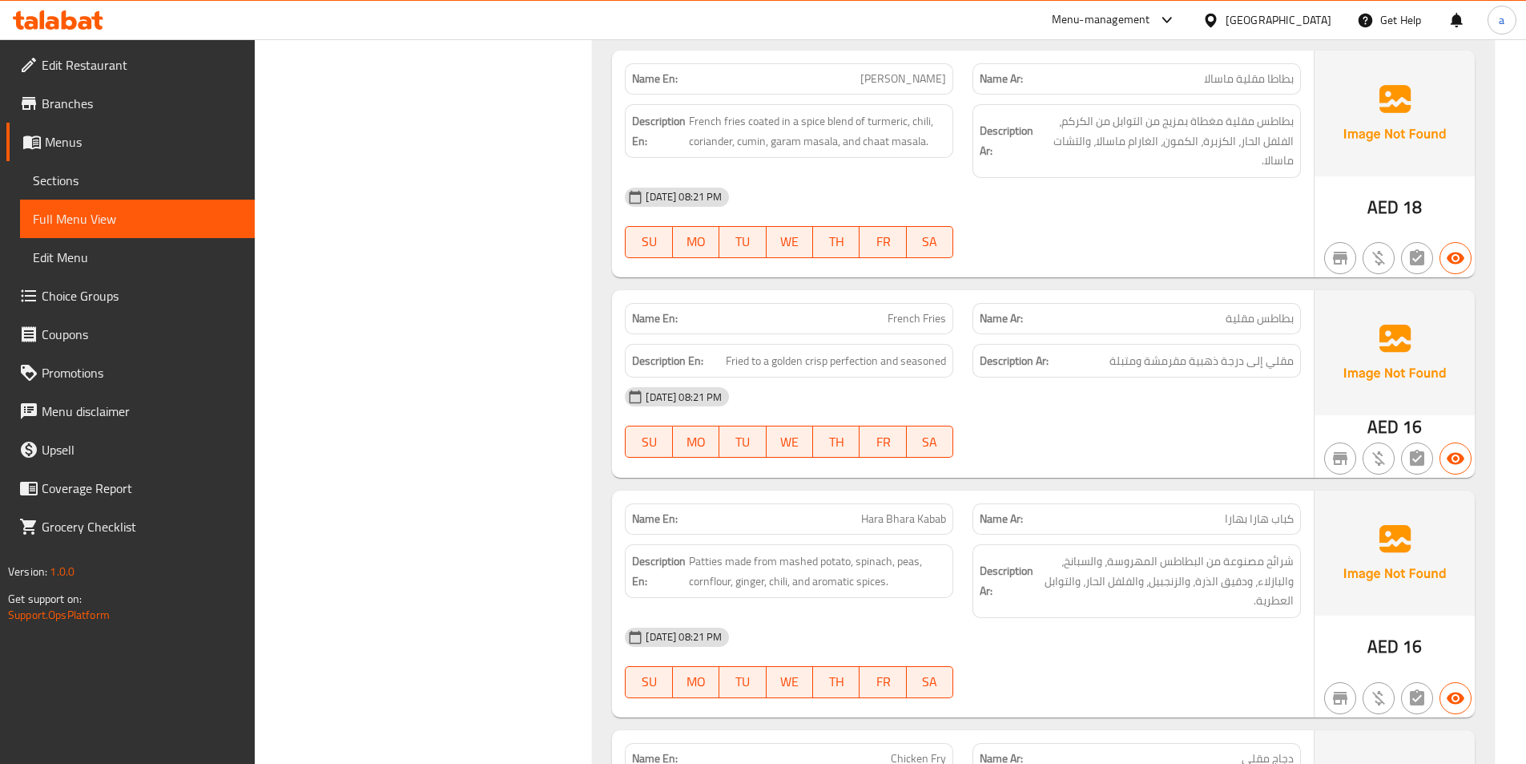
click at [1198, 361] on span "مقلي إلى درجة ذهبية مقرمشة ومتبلة" at bounding box center [1202, 361] width 184 height 20
click at [1187, 417] on div "[DATE] 08:21 PM SU MO TU WE TH FR SA" at bounding box center [962, 422] width 695 height 90
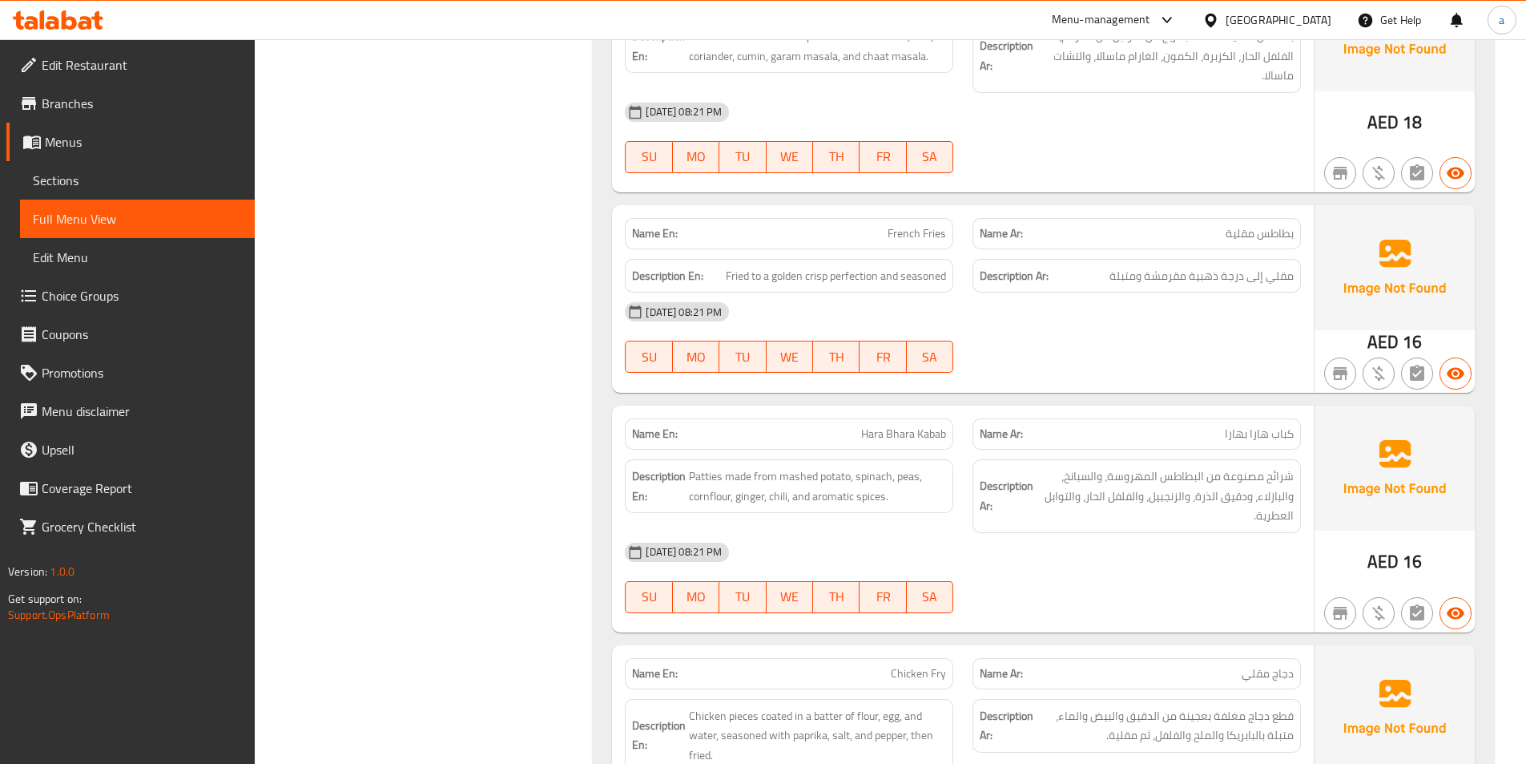
scroll to position [1852, 0]
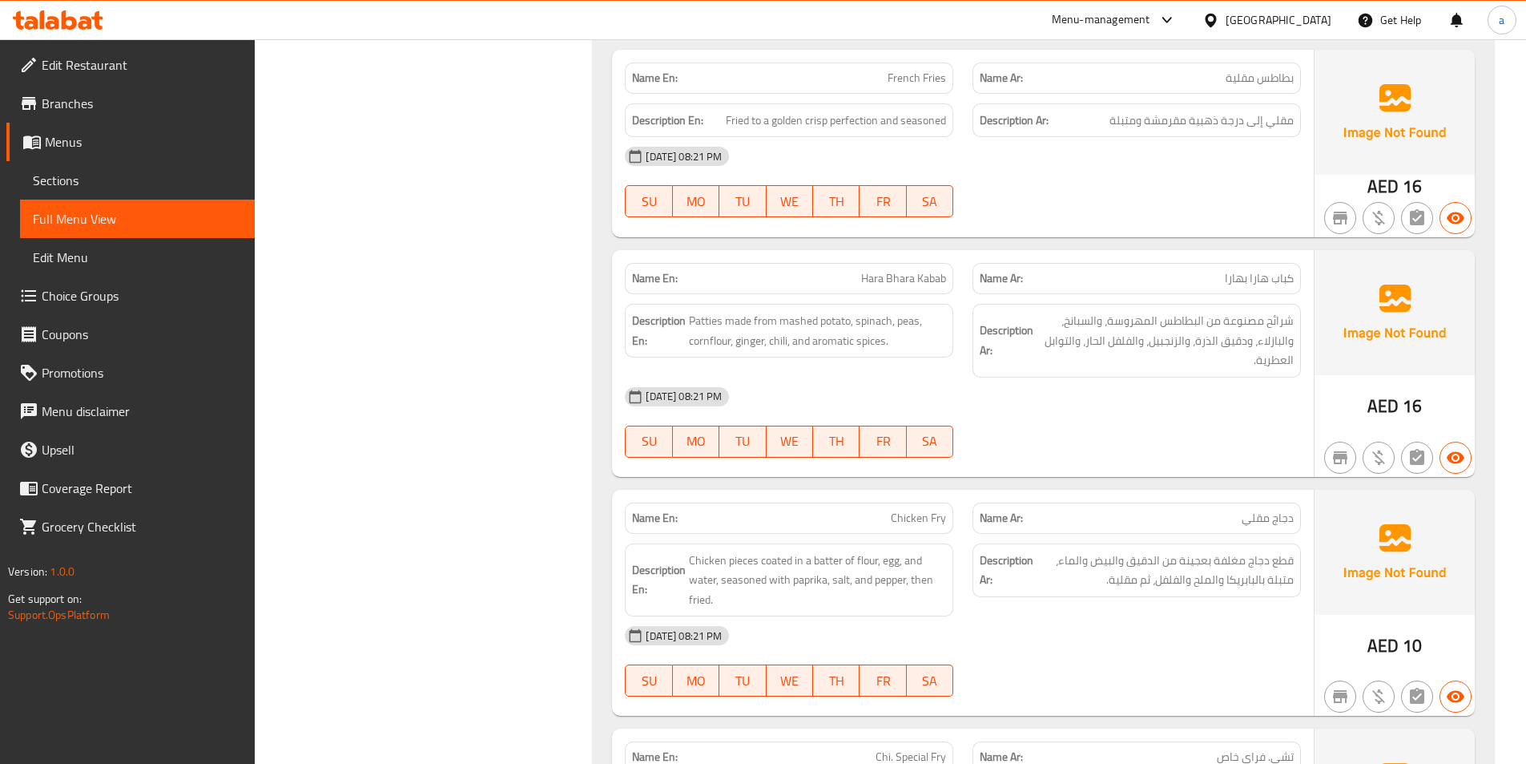
click at [903, 281] on span "Hara Bhara Kabab" at bounding box center [903, 278] width 85 height 17
click at [923, 281] on span "Hara Bhara Kabab" at bounding box center [903, 278] width 85 height 17
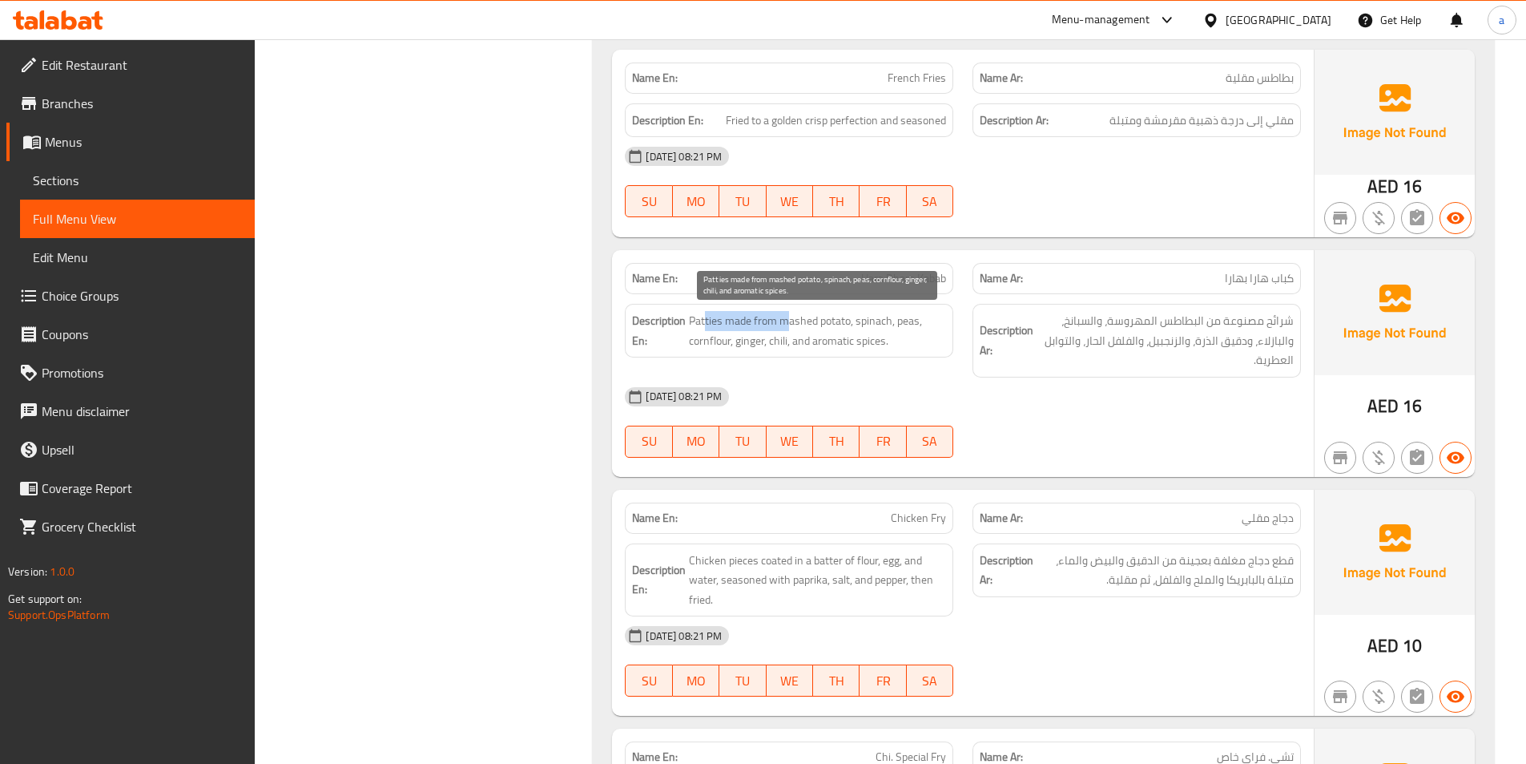
drag, startPoint x: 704, startPoint y: 314, endPoint x: 788, endPoint y: 324, distance: 84.7
click at [788, 324] on span "Patties made from mashed potato, spinach, peas, cornflour, ginger, chili, and a…" at bounding box center [817, 330] width 257 height 39
click at [715, 318] on span "Patties made from mashed potato, spinach, peas, cornflour, ginger, chili, and a…" at bounding box center [817, 330] width 257 height 39
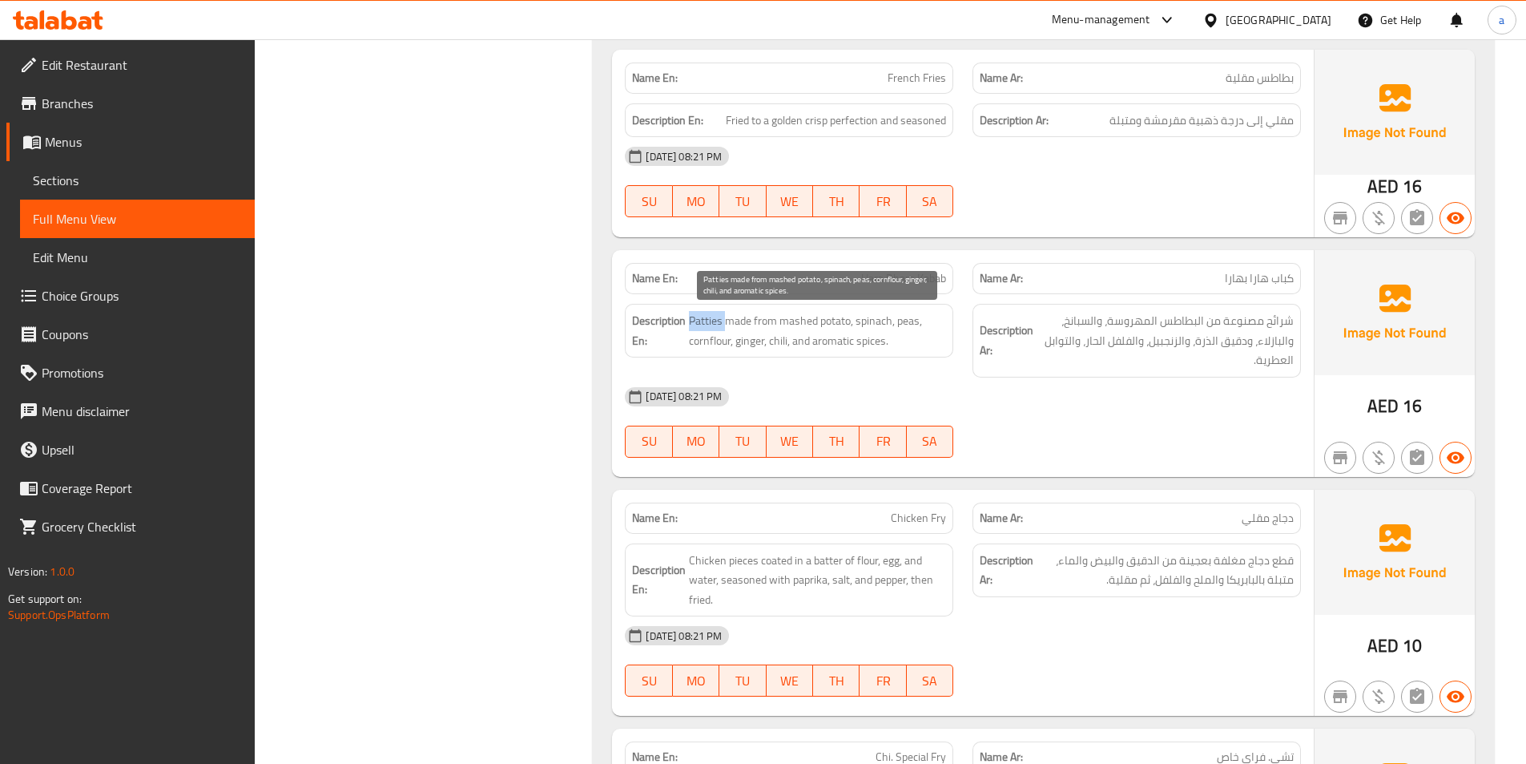
click at [715, 318] on span "Patties made from mashed potato, spinach, peas, cornflour, ginger, chili, and a…" at bounding box center [817, 330] width 257 height 39
click at [728, 314] on span "Patties made from mashed potato, spinach, peas, cornflour, ginger, chili, and a…" at bounding box center [817, 330] width 257 height 39
click at [798, 322] on span "Patties made from mashed potato, spinach, peas, cornflour, ginger, chili, and a…" at bounding box center [817, 330] width 257 height 39
click at [796, 316] on span "Patties made from mashed potato, spinach, peas, cornflour, ginger, chili, and a…" at bounding box center [817, 330] width 257 height 39
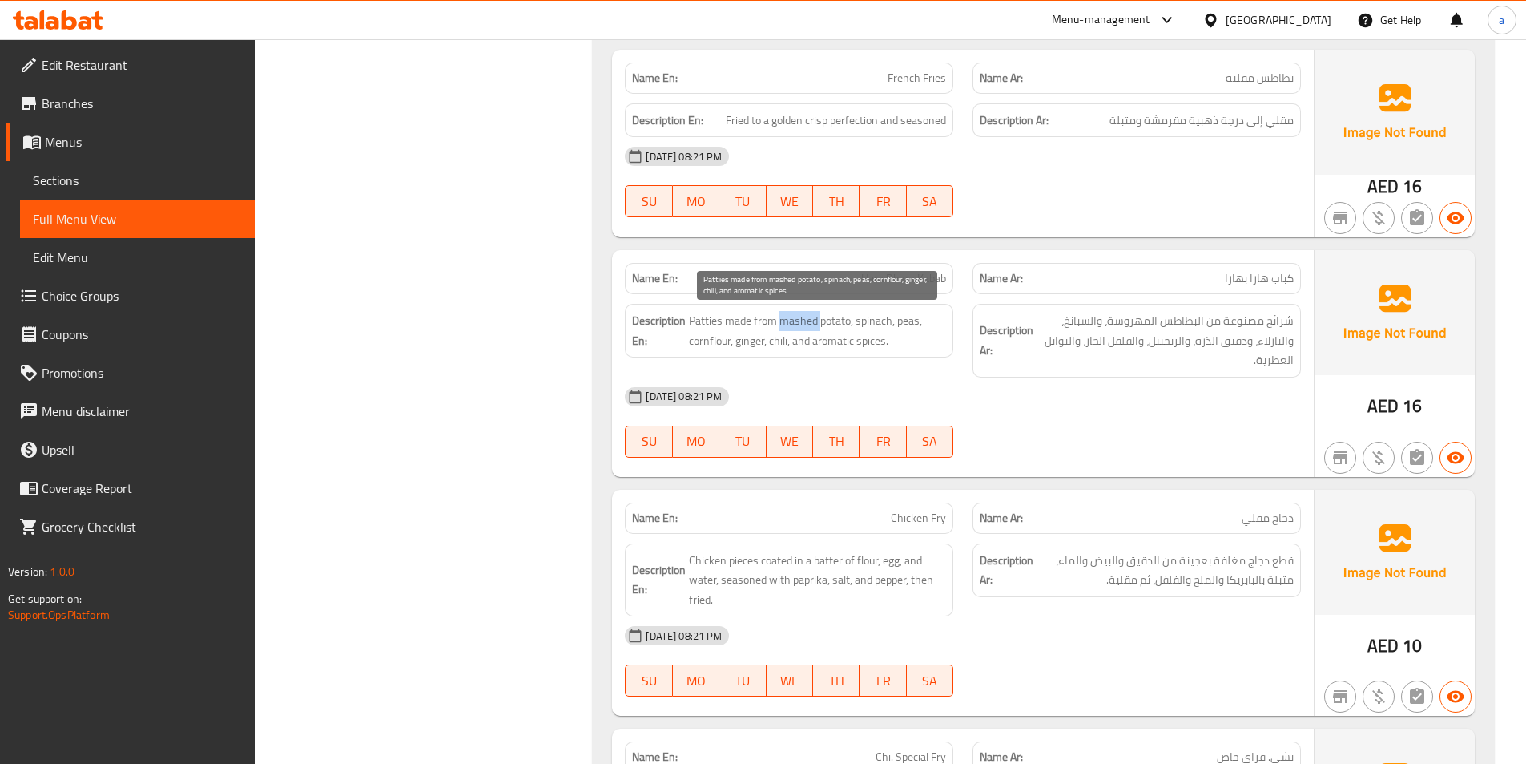
click at [796, 316] on span "Patties made from mashed potato, spinach, peas, cornflour, ginger, chili, and a…" at bounding box center [817, 330] width 257 height 39
click at [828, 317] on span "Patties made from mashed potato, spinach, peas, cornflour, ginger, chili, and a…" at bounding box center [817, 330] width 257 height 39
click at [888, 323] on span "Patties made from mashed potato, spinach, peas, cornflour, ginger, chili, and a…" at bounding box center [817, 330] width 257 height 39
click at [885, 322] on span "Patties made from mashed potato, spinach, peas, cornflour, ginger, chili, and a…" at bounding box center [817, 330] width 257 height 39
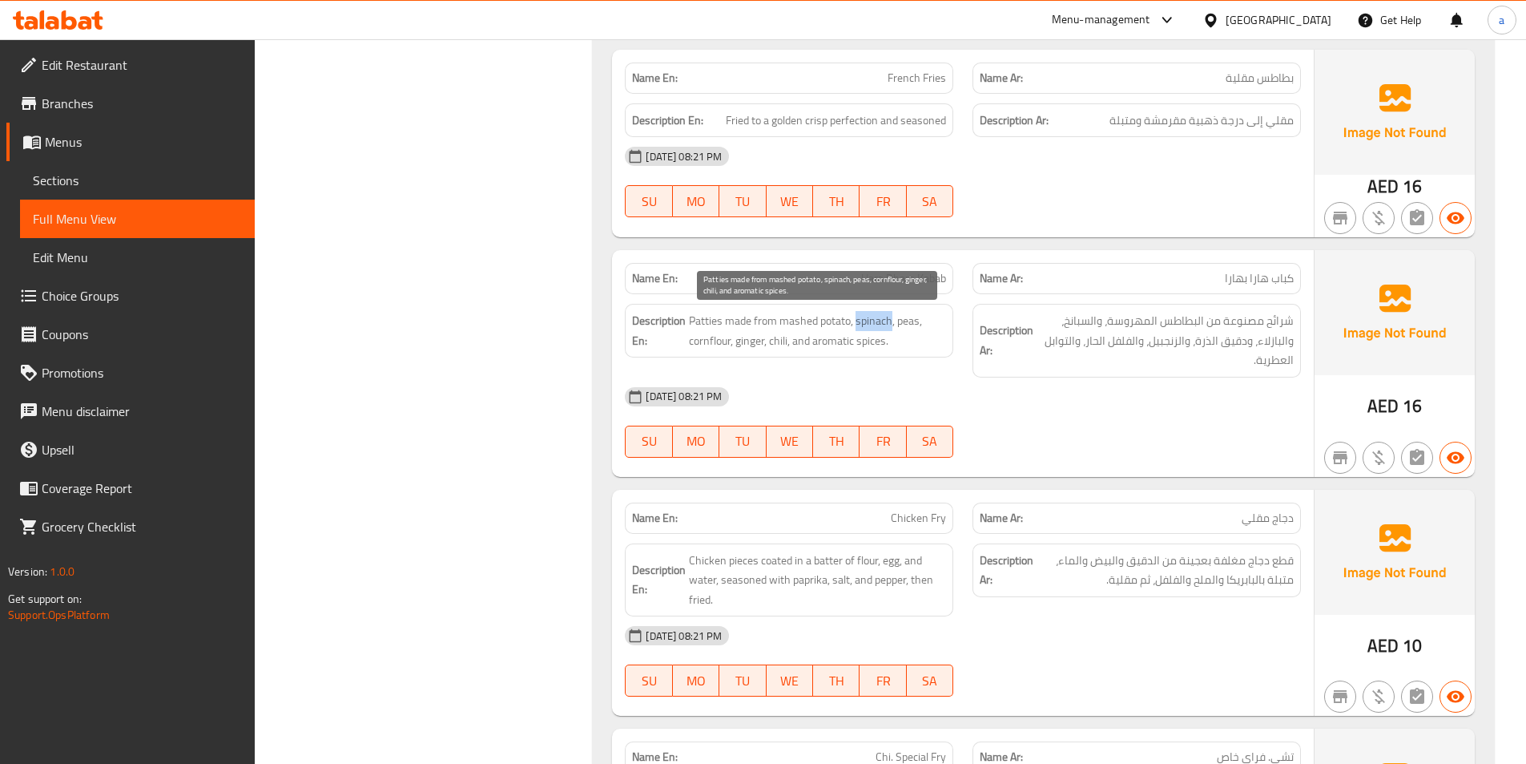
click at [885, 322] on span "Patties made from mashed potato, spinach, peas, cornflour, ginger, chili, and a…" at bounding box center [817, 330] width 257 height 39
click at [910, 321] on span "Patties made from mashed potato, spinach, peas, cornflour, ginger, chili, and a…" at bounding box center [817, 330] width 257 height 39
click at [733, 336] on span "Patties made from mashed potato, spinach, peas, cornflour, ginger, chili, and a…" at bounding box center [817, 330] width 257 height 39
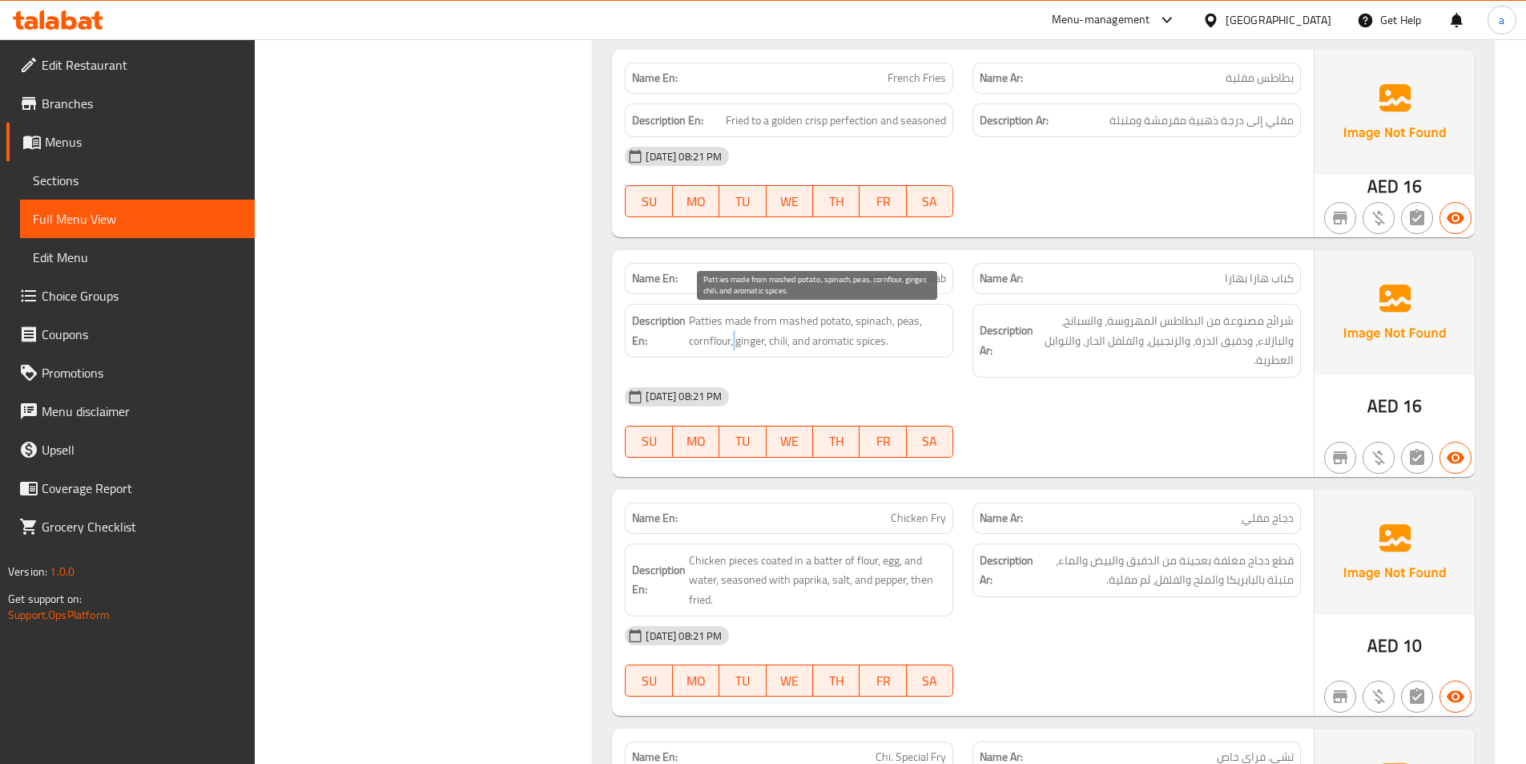
click at [733, 336] on span "Patties made from mashed potato, spinach, peas, cornflour, ginger, chili, and a…" at bounding box center [817, 330] width 257 height 39
click at [728, 336] on span "Patties made from mashed potato, spinach, peas, cornflour, ginger, chili, and a…" at bounding box center [817, 330] width 257 height 39
click at [820, 347] on span "Patties made from mashed potato, spinach, peas, cornflour, ginger, chili, and a…" at bounding box center [817, 330] width 257 height 39
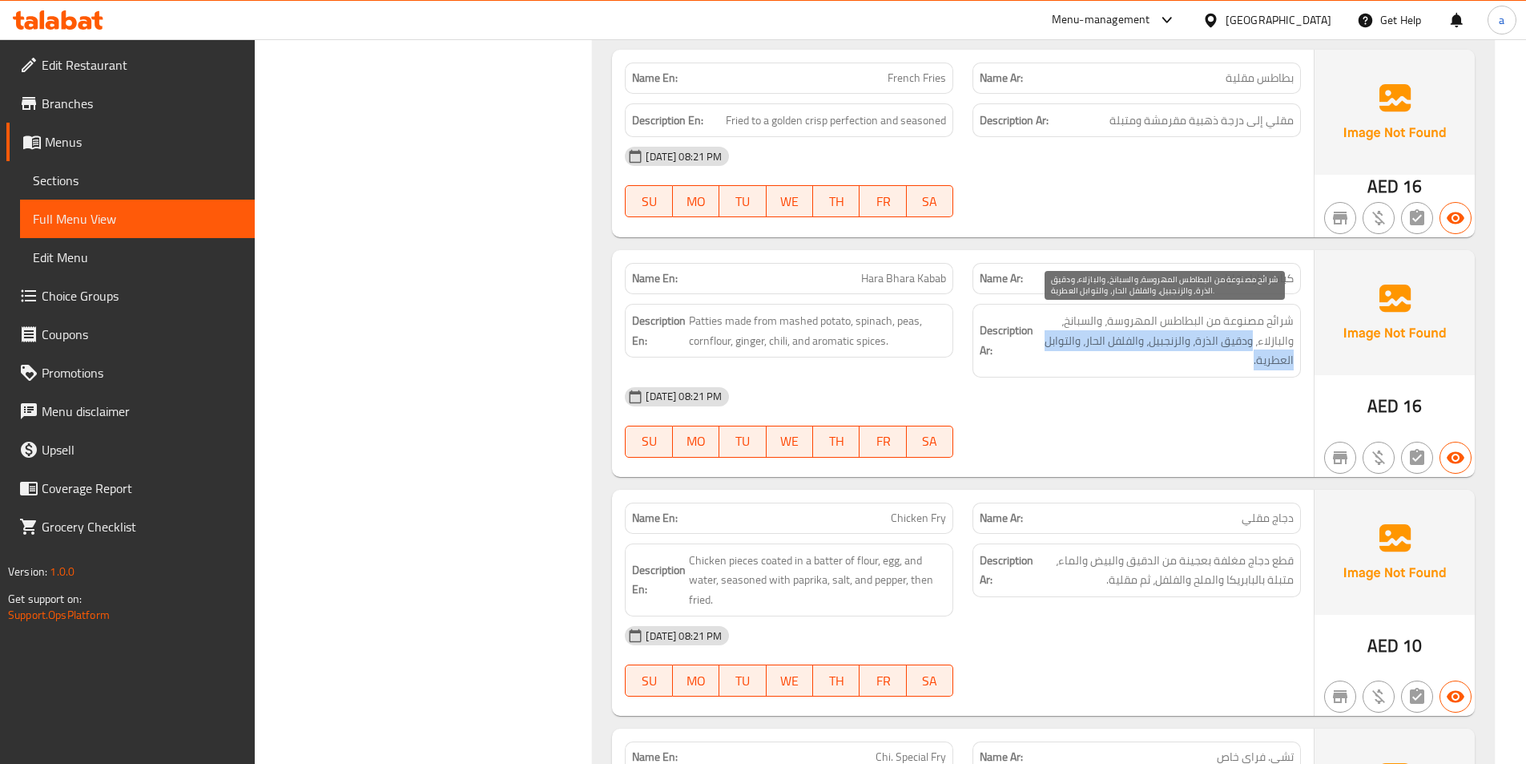
drag, startPoint x: 1252, startPoint y: 343, endPoint x: 1210, endPoint y: 351, distance: 43.2
click at [1210, 351] on span "شرائح مصنوعة من البطاطس المهروسة، والسبانخ، والبازلاء، ودقيق الذرة، والزنجبيل، …" at bounding box center [1165, 340] width 257 height 59
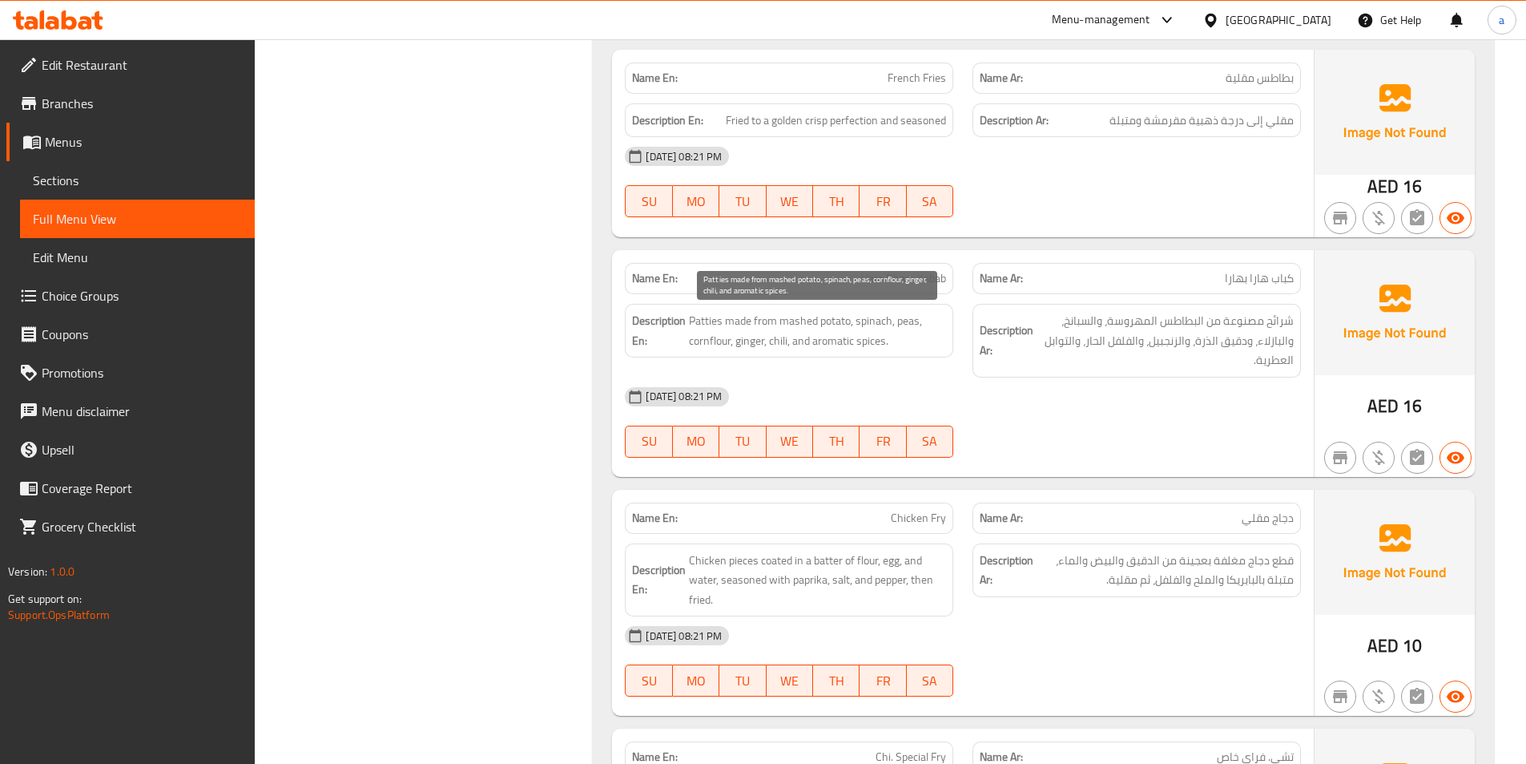
drag, startPoint x: 913, startPoint y: 321, endPoint x: 816, endPoint y: 333, distance: 97.6
click at [867, 331] on span "Patties made from mashed potato, spinach, peas, cornflour, ginger, chili, and a…" at bounding box center [817, 330] width 257 height 39
click at [724, 345] on span "Patties made from mashed potato, spinach, peas, cornflour, ginger, chili, and a…" at bounding box center [817, 330] width 257 height 39
click at [723, 338] on span "Patties made from mashed potato, spinach, peas, cornflour, ginger, chili, and a…" at bounding box center [817, 330] width 257 height 39
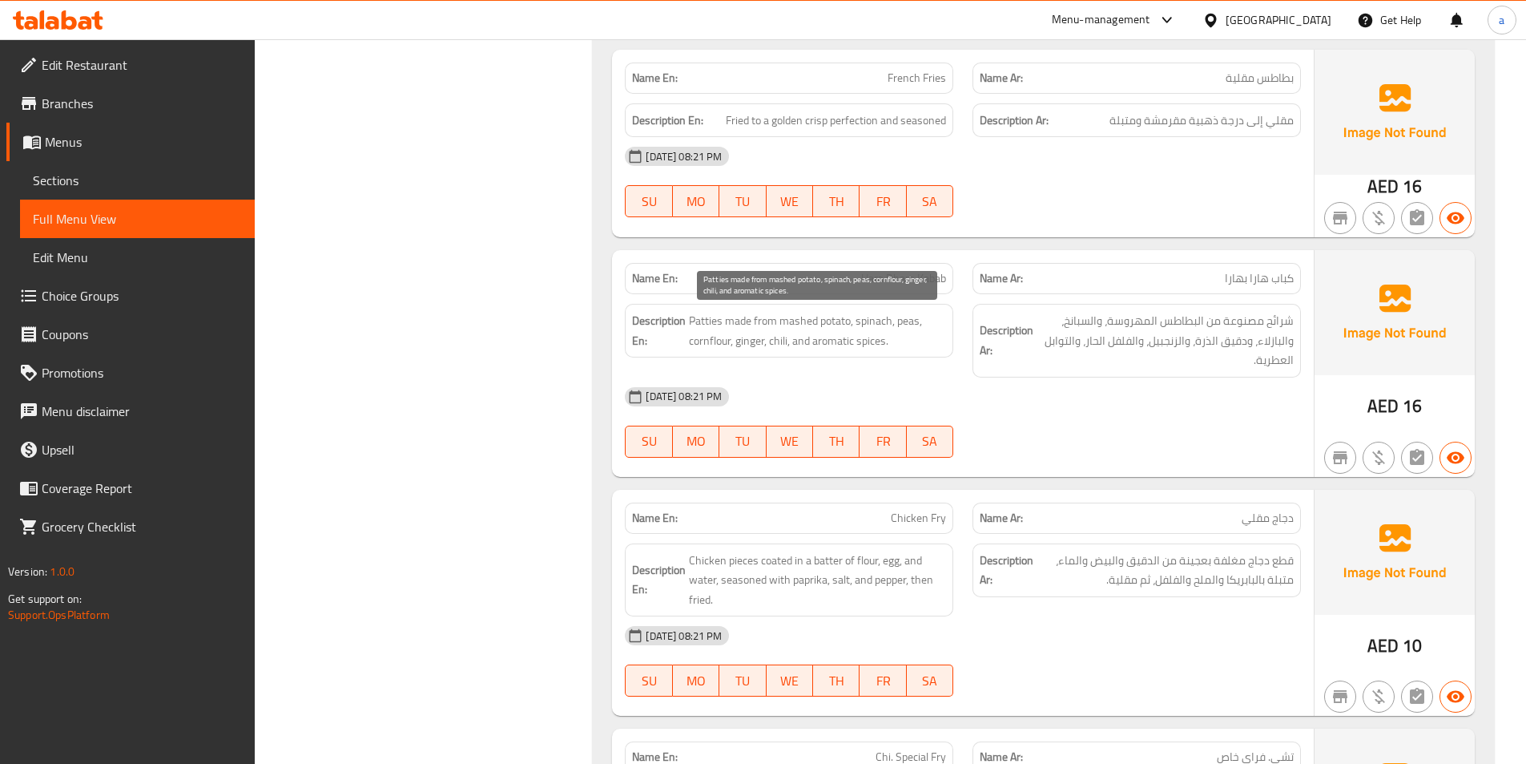
click at [759, 341] on span "Patties made from mashed potato, spinach, peas, cornflour, ginger, chili, and a…" at bounding box center [817, 330] width 257 height 39
click at [869, 330] on span "Patties made from mashed potato, spinach, peas, cornflour, ginger, chili, and a…" at bounding box center [817, 330] width 257 height 39
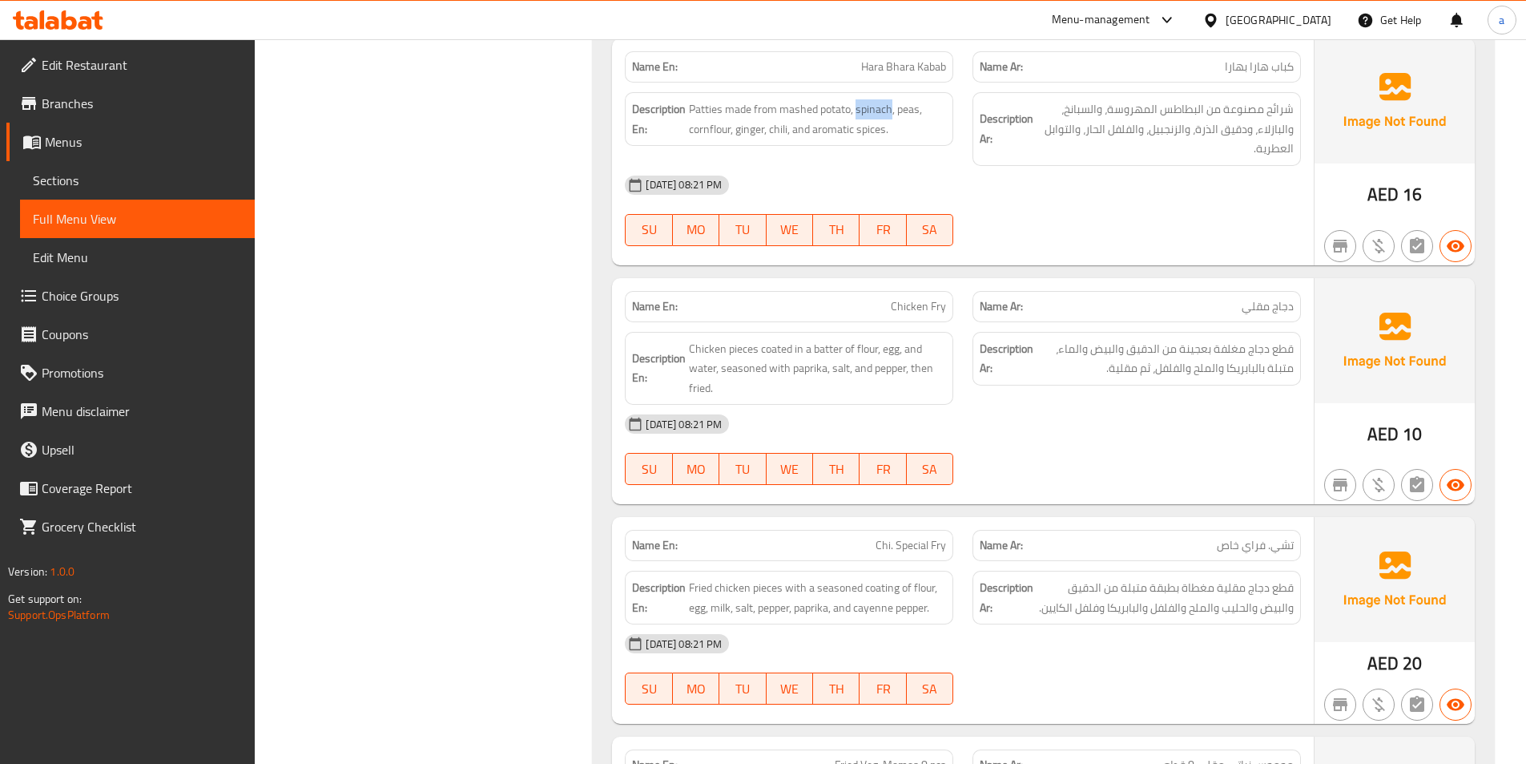
scroll to position [2092, 0]
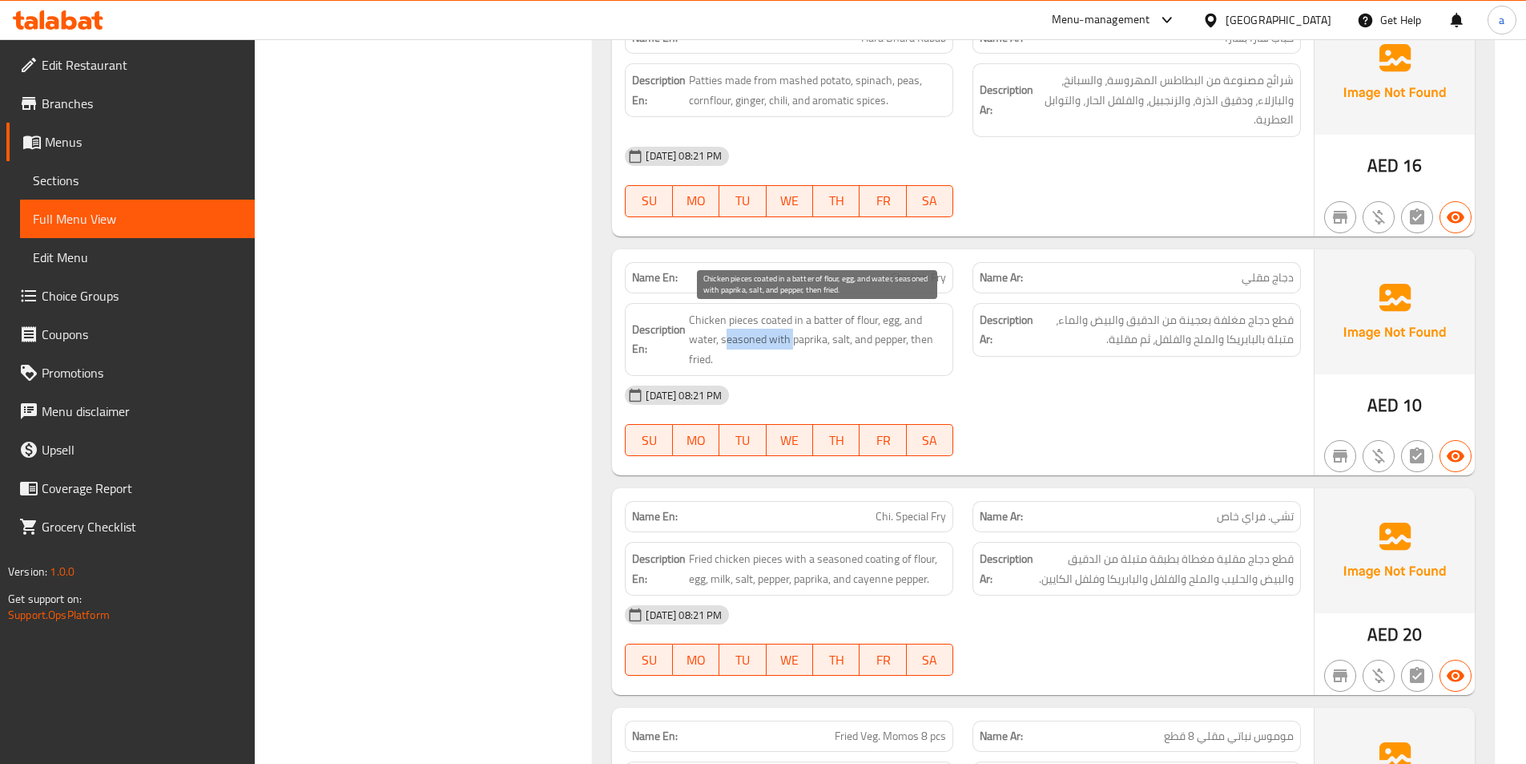
drag, startPoint x: 727, startPoint y: 337, endPoint x: 792, endPoint y: 338, distance: 65.7
click at [792, 338] on span "Chicken pieces coated in a batter of flour, egg, and water, seasoned with papri…" at bounding box center [817, 339] width 257 height 59
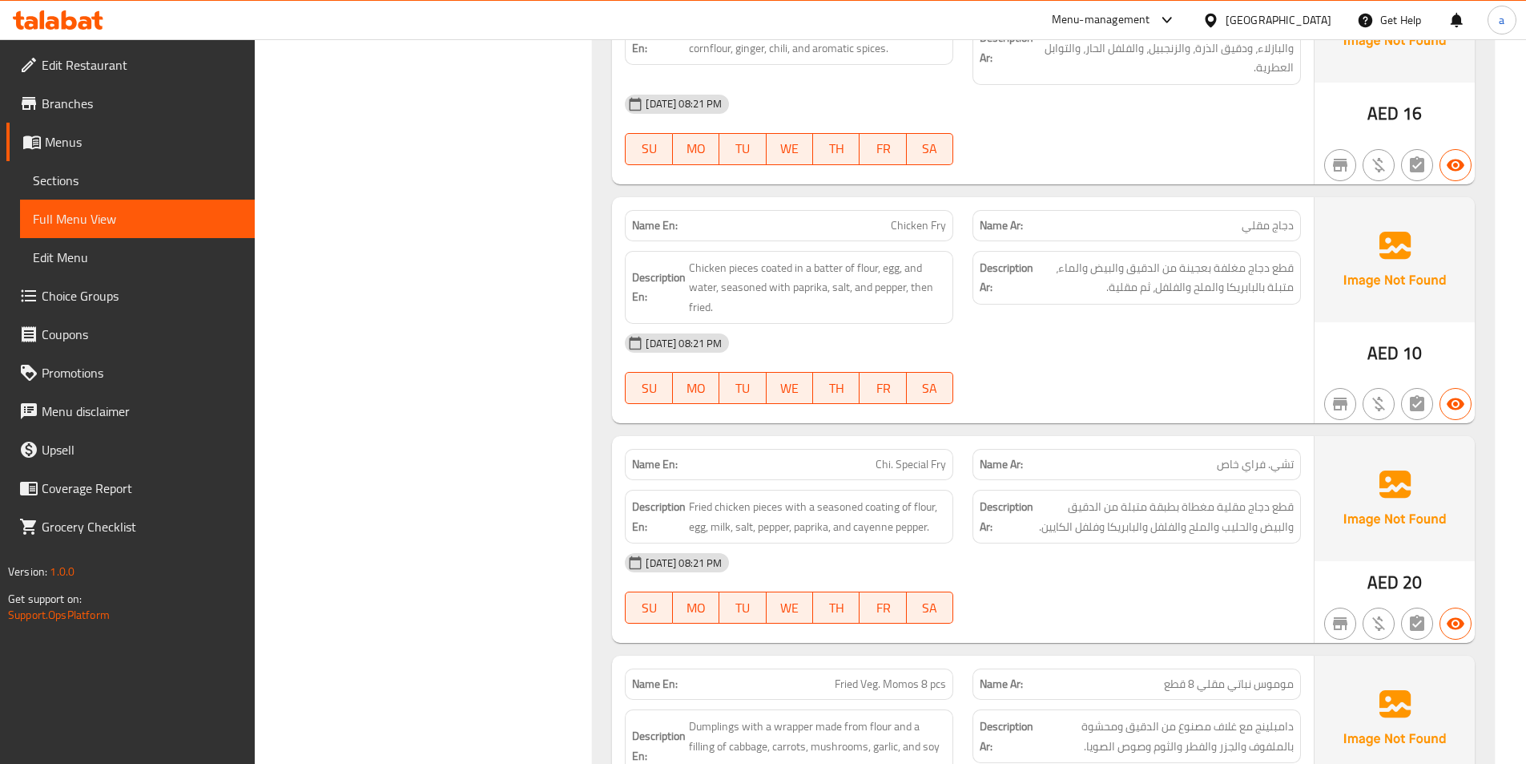
scroll to position [2172, 0]
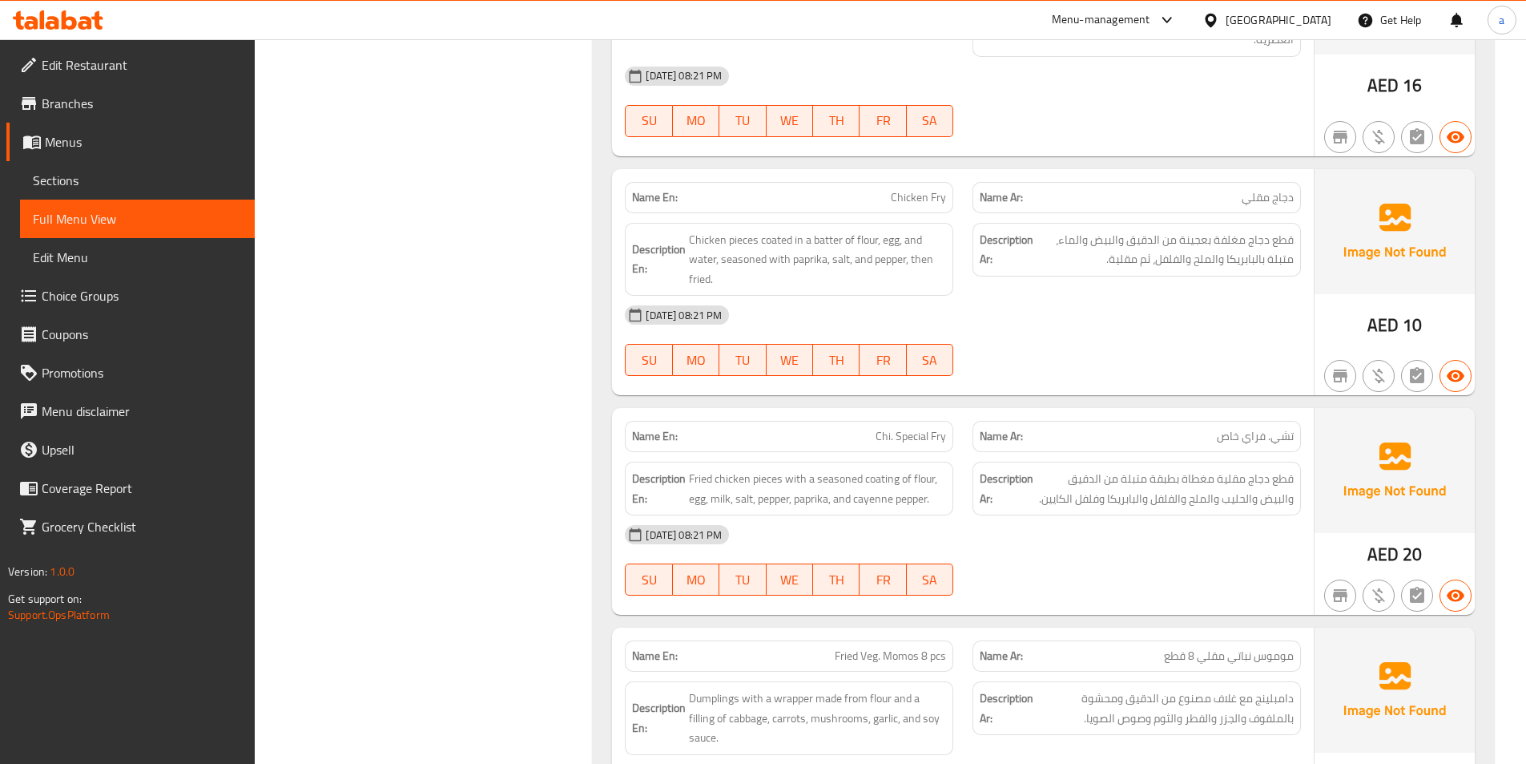
click at [938, 436] on span "Chi. Special Fry" at bounding box center [911, 436] width 71 height 17
copy span "Chi. Special Fry"
click at [1270, 455] on div "Description Ar: قطع دجاج مقلية مغطاة بطبقة متبلة من الدقيق والبيض والحليب والمل…" at bounding box center [1137, 488] width 348 height 73
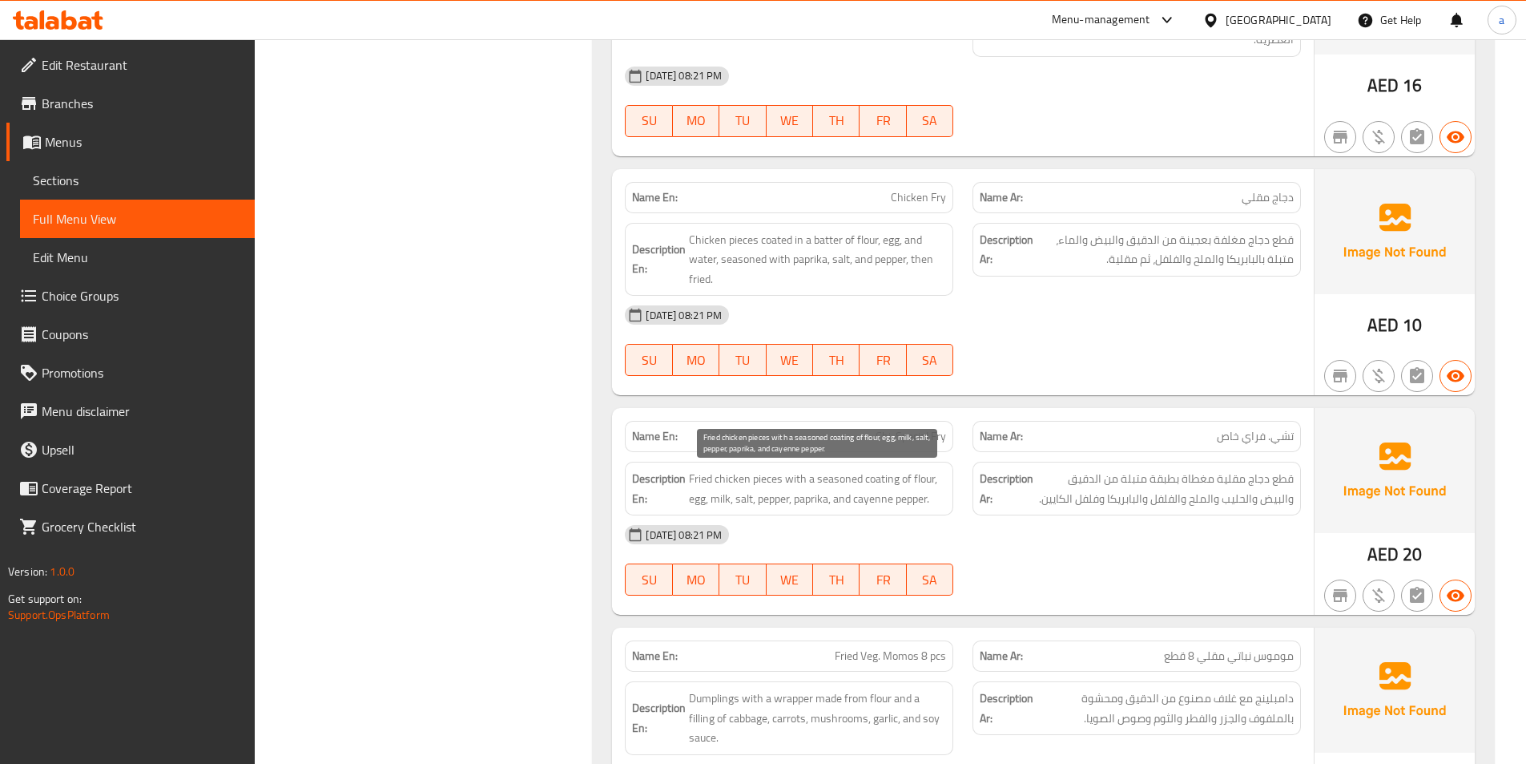
click at [769, 478] on span "Fried chicken pieces with a seasoned coating of flour, egg, milk, salt, pepper,…" at bounding box center [817, 488] width 257 height 39
click at [780, 477] on span "Fried chicken pieces with a seasoned coating of flour, egg, milk, salt, pepper,…" at bounding box center [817, 488] width 257 height 39
click at [804, 474] on span "Fried chicken pieces with a seasoned coating of flour, egg, milk, salt, pepper,…" at bounding box center [817, 488] width 257 height 39
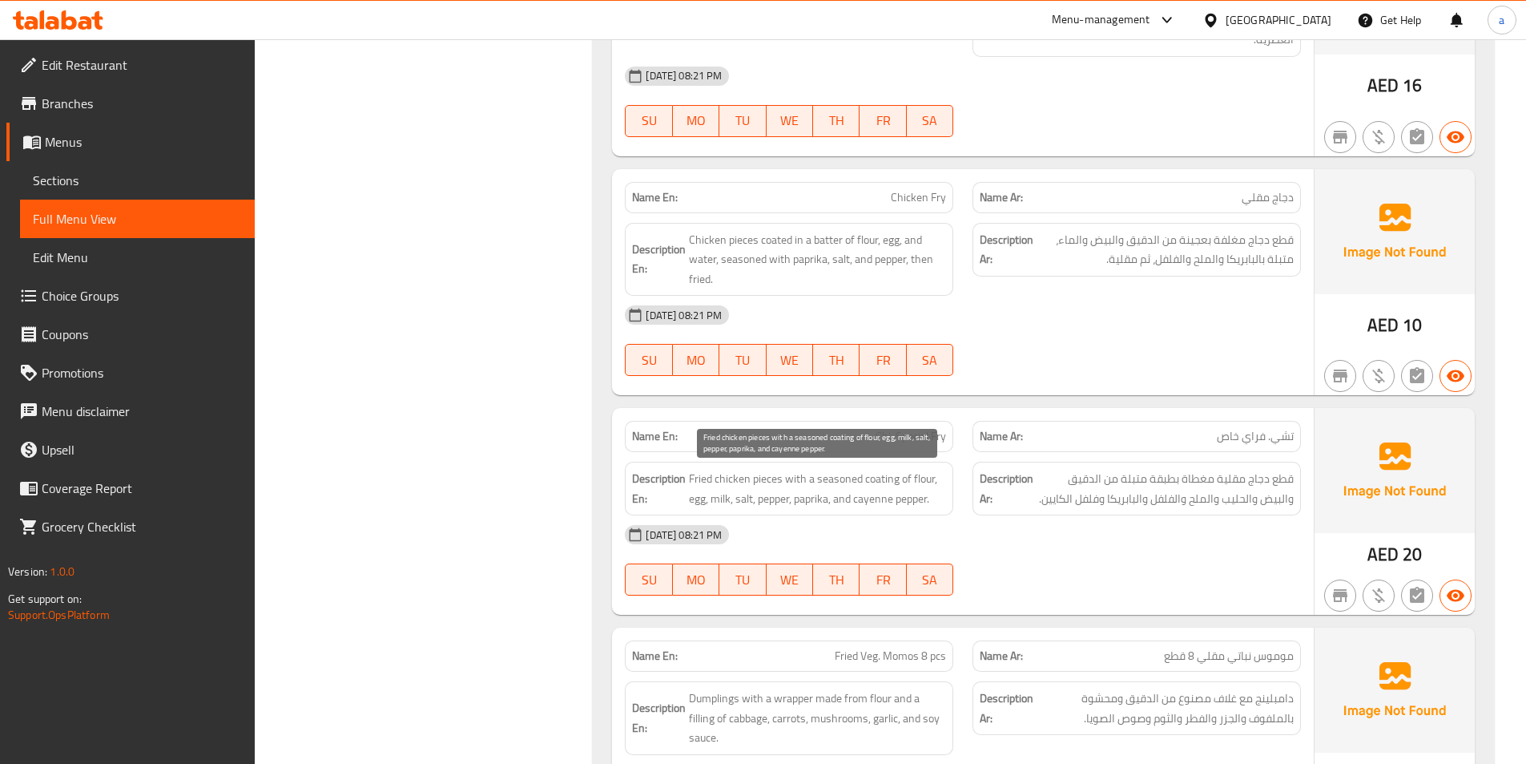
click at [888, 486] on span "Fried chicken pieces with a seasoned coating of flour, egg, milk, salt, pepper,…" at bounding box center [817, 488] width 257 height 39
click at [866, 481] on span "Fried chicken pieces with a seasoned coating of flour, egg, milk, salt, pepper,…" at bounding box center [817, 488] width 257 height 39
click at [844, 477] on span "Fried chicken pieces with a seasoned coating of flour, egg, milk, salt, pepper,…" at bounding box center [817, 488] width 257 height 39
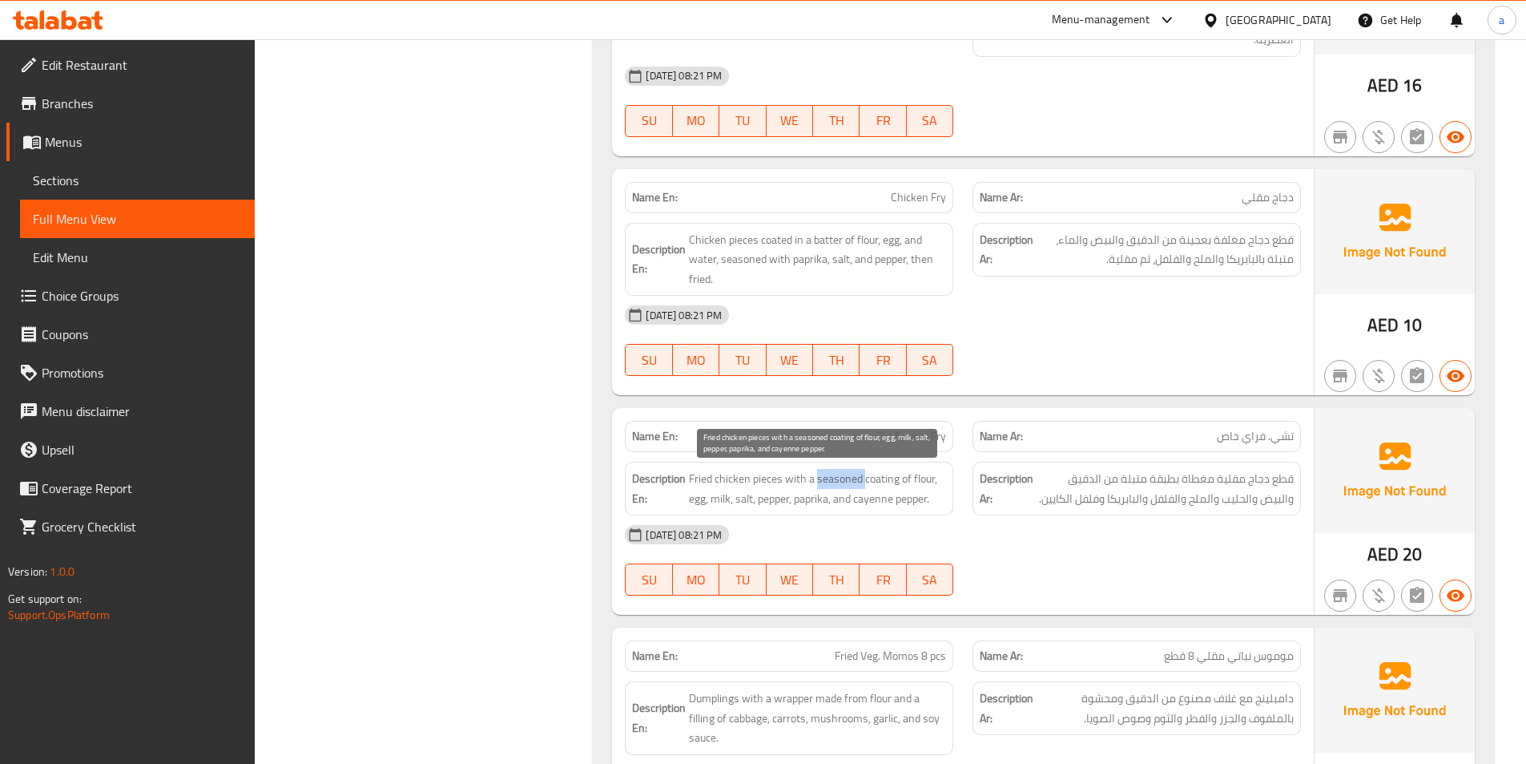
click at [844, 477] on span "Fried chicken pieces with a seasoned coating of flour, egg, milk, salt, pepper,…" at bounding box center [817, 488] width 257 height 39
click at [890, 461] on div "Description En: Fried chicken pieces with a seasoned coating of flour, egg, mil…" at bounding box center [789, 488] width 328 height 54
drag, startPoint x: 899, startPoint y: 470, endPoint x: 927, endPoint y: 478, distance: 29.0
click at [927, 478] on span "Fried chicken pieces with a seasoned coating of flour, egg, milk, salt, pepper,…" at bounding box center [817, 488] width 257 height 39
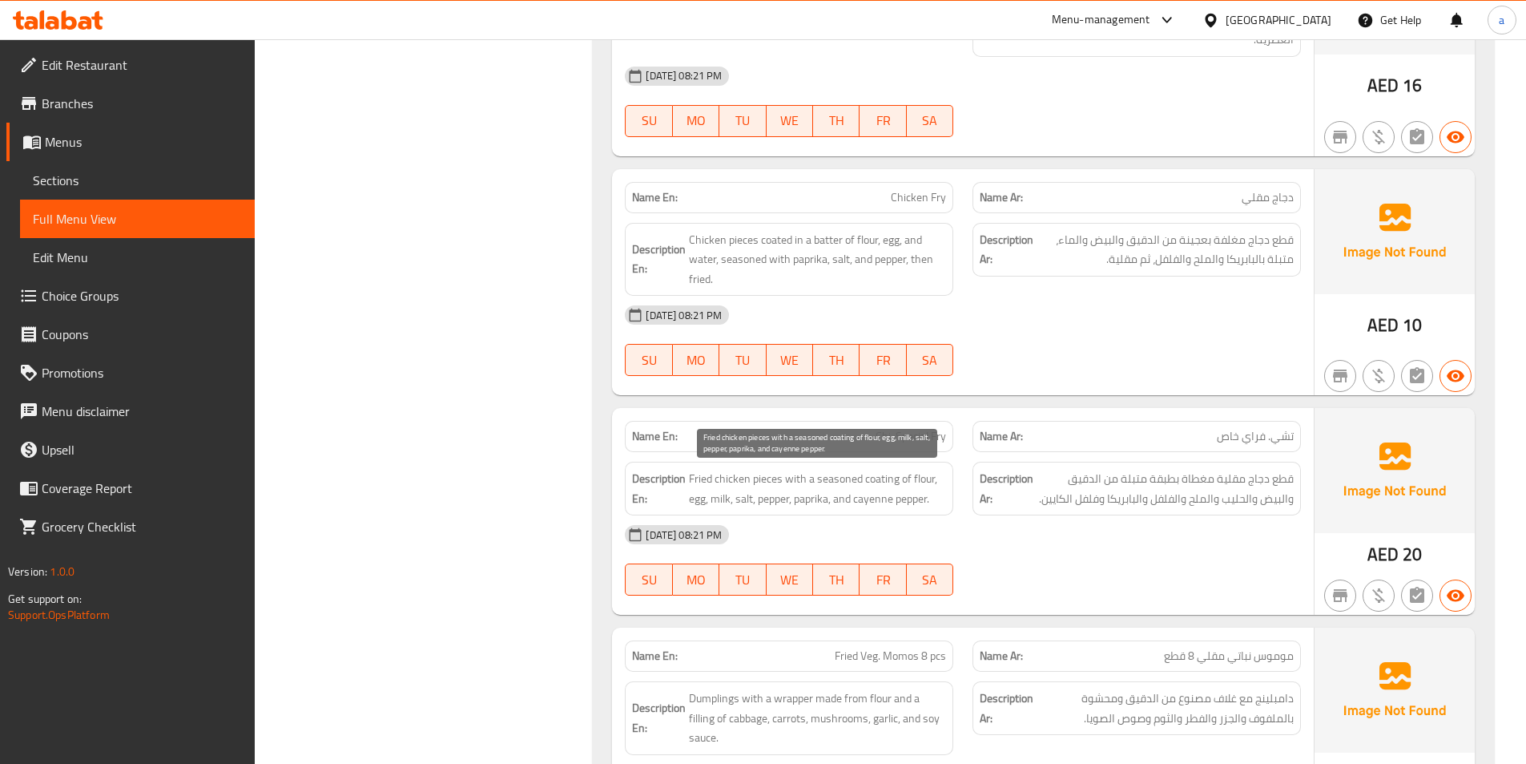
click at [713, 499] on span "Fried chicken pieces with a seasoned coating of flour, egg, milk, salt, pepper,…" at bounding box center [817, 488] width 257 height 39
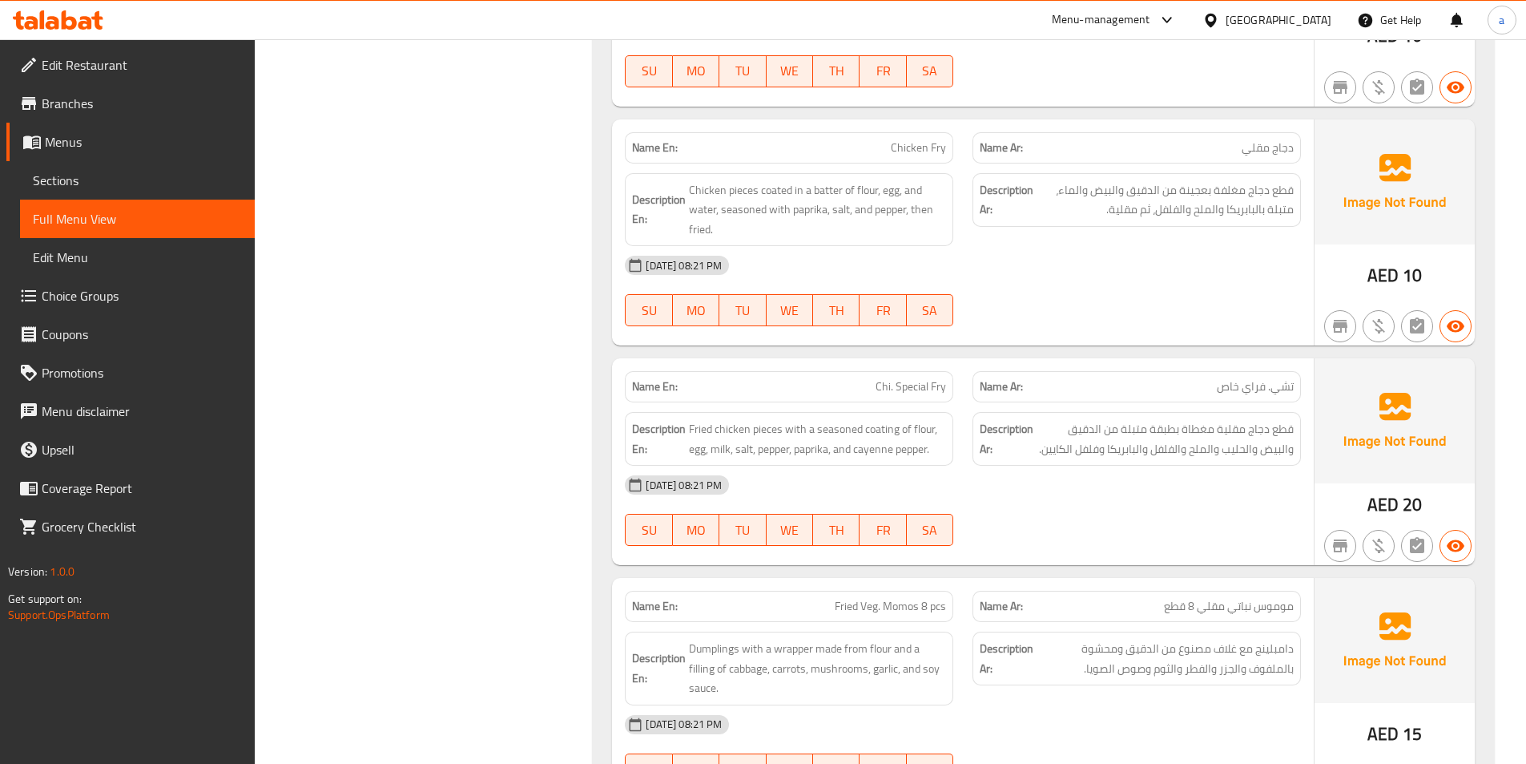
scroll to position [2332, 0]
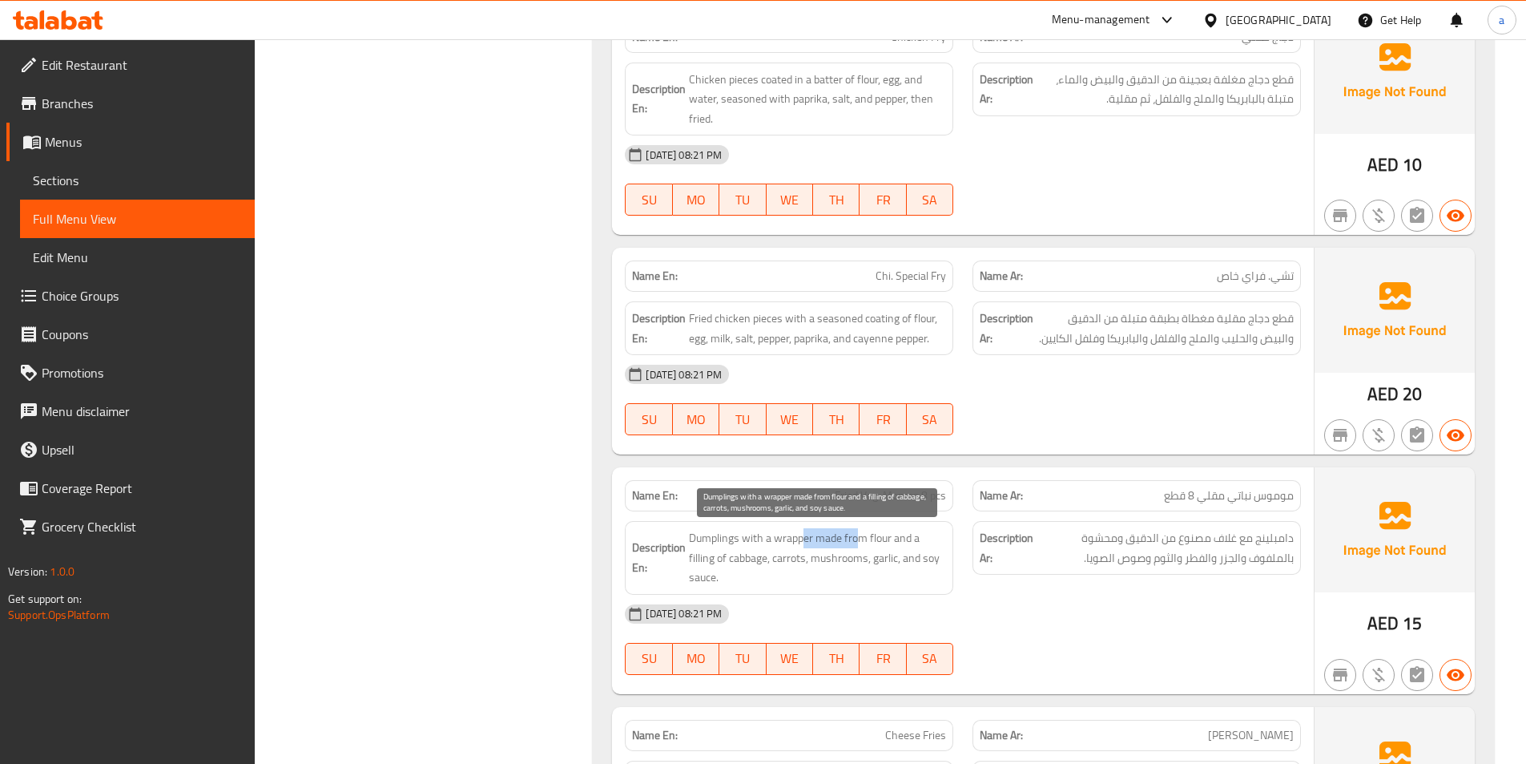
drag, startPoint x: 812, startPoint y: 538, endPoint x: 859, endPoint y: 531, distance: 47.8
click at [859, 531] on span "Dumplings with a wrapper made from flour and a filling of cabbage, carrots, mus…" at bounding box center [817, 557] width 257 height 59
drag, startPoint x: 814, startPoint y: 539, endPoint x: 926, endPoint y: 552, distance: 112.9
click at [926, 552] on span "Dumplings with a wrapper made from flour and a filling of cabbage, carrots, mus…" at bounding box center [817, 557] width 257 height 59
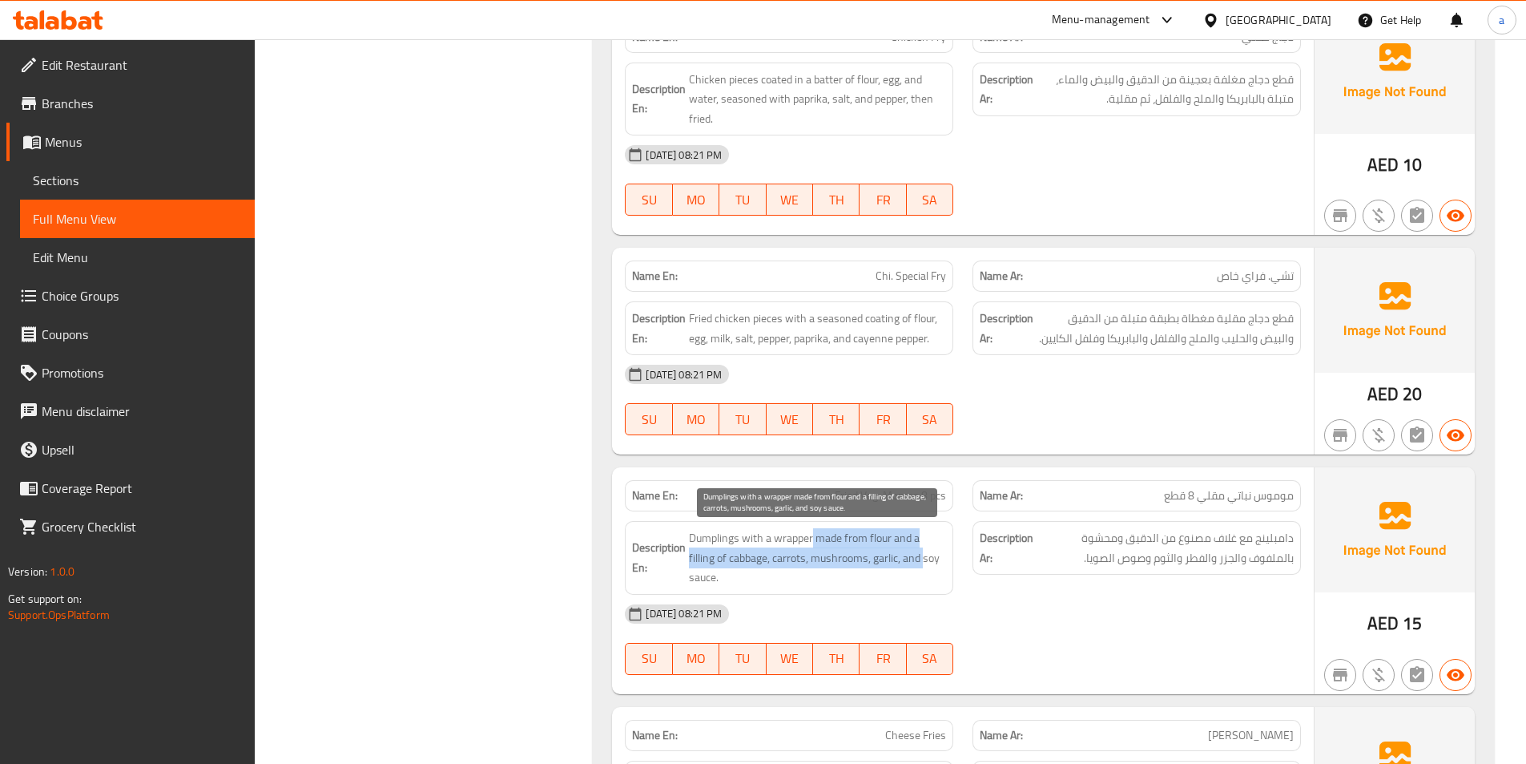
click at [923, 552] on span "Dumplings with a wrapper made from flour and a filling of cabbage, carrots, mus…" at bounding box center [817, 557] width 257 height 59
click at [903, 542] on span "Dumplings with a wrapper made from flour and a filling of cabbage, carrots, mus…" at bounding box center [817, 557] width 257 height 59
click at [842, 554] on span "Dumplings with a wrapper made from flour and a filling of cabbage, carrots, mus…" at bounding box center [817, 557] width 257 height 59
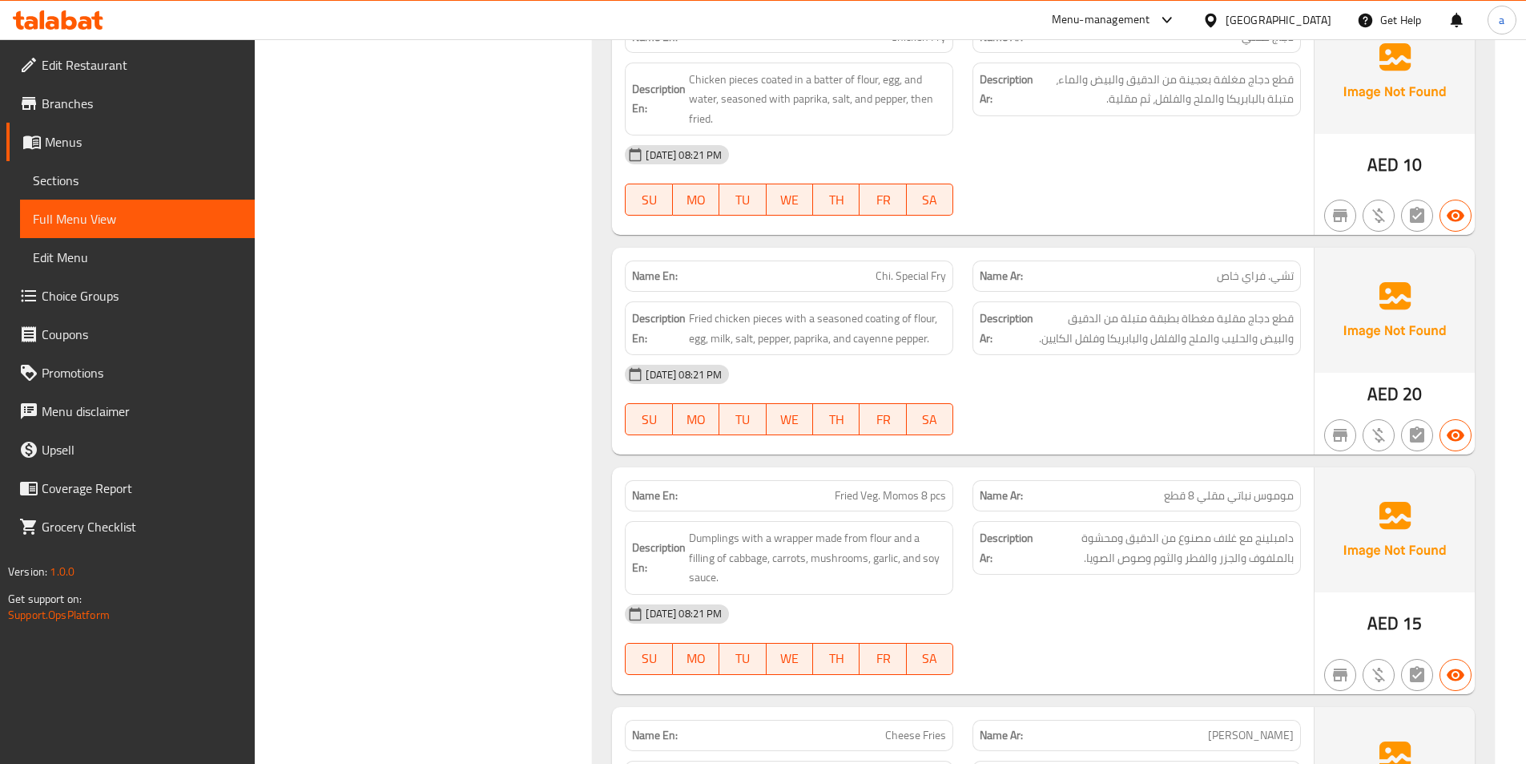
click at [979, 566] on div "Description Ar: دامبلينج مع غلاف مصنوع من الدقيق ومحشوة بالملفوف والجزر والفطر …" at bounding box center [1137, 548] width 328 height 54
click at [1147, 566] on span "دامبلينج مع غلاف مصنوع من الدقيق ومحشوة بالملفوف والجزر والفطر والثوم وصوص الصو…" at bounding box center [1165, 547] width 257 height 39
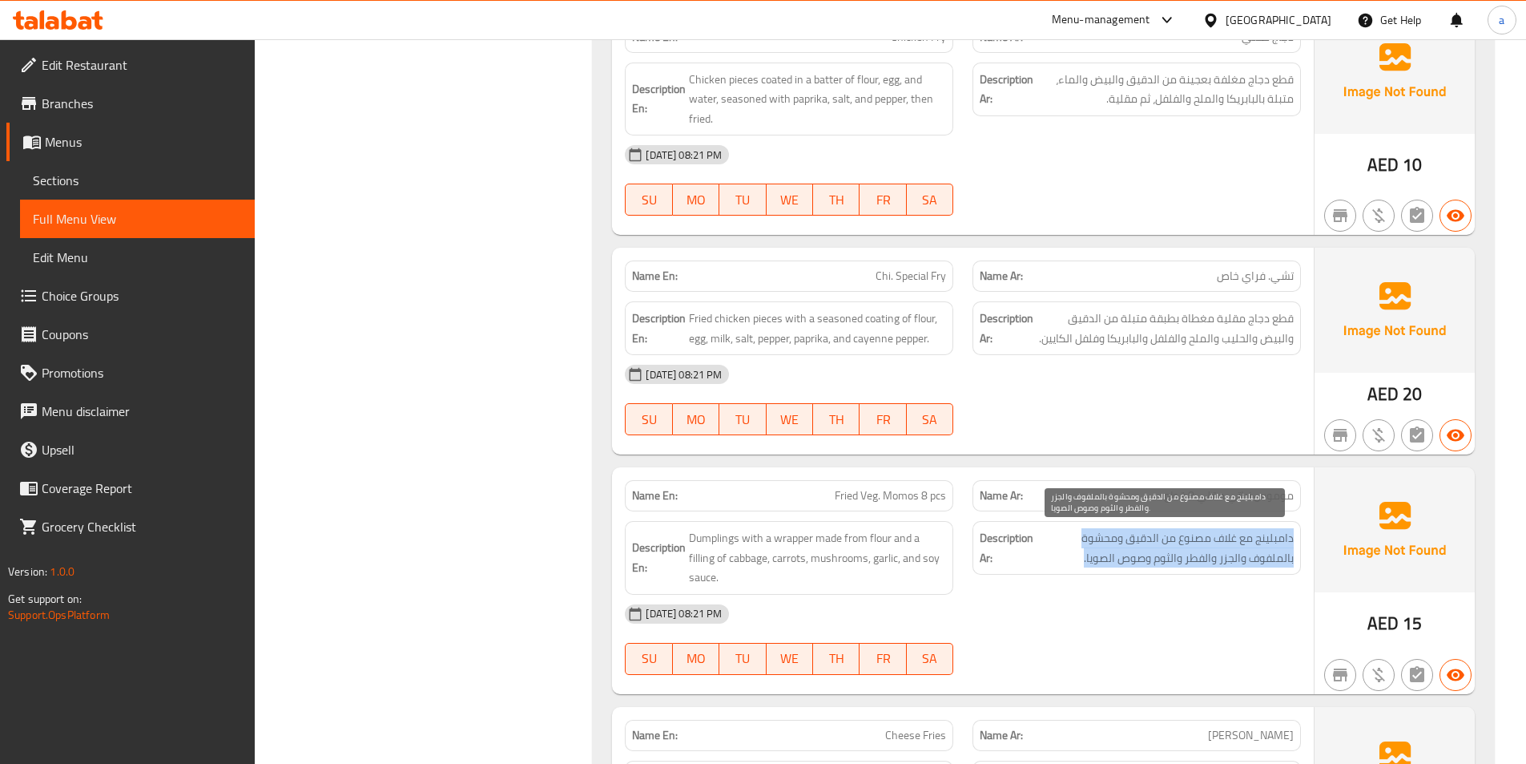
click at [1147, 566] on span "دامبلينج مع غلاف مصنوع من الدقيق ومحشوة بالملفوف والجزر والفطر والثوم وصوص الصو…" at bounding box center [1165, 547] width 257 height 39
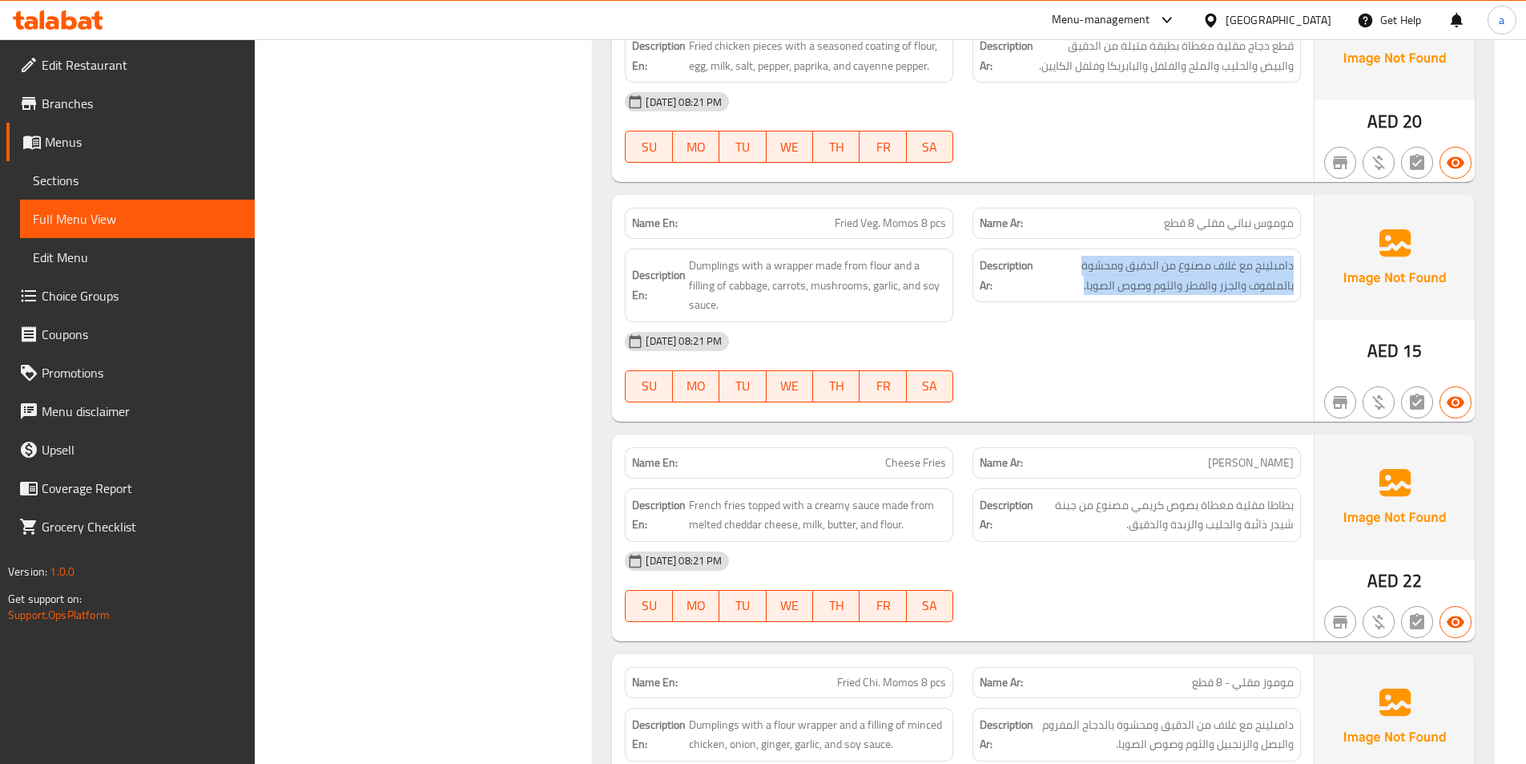
scroll to position [2653, 0]
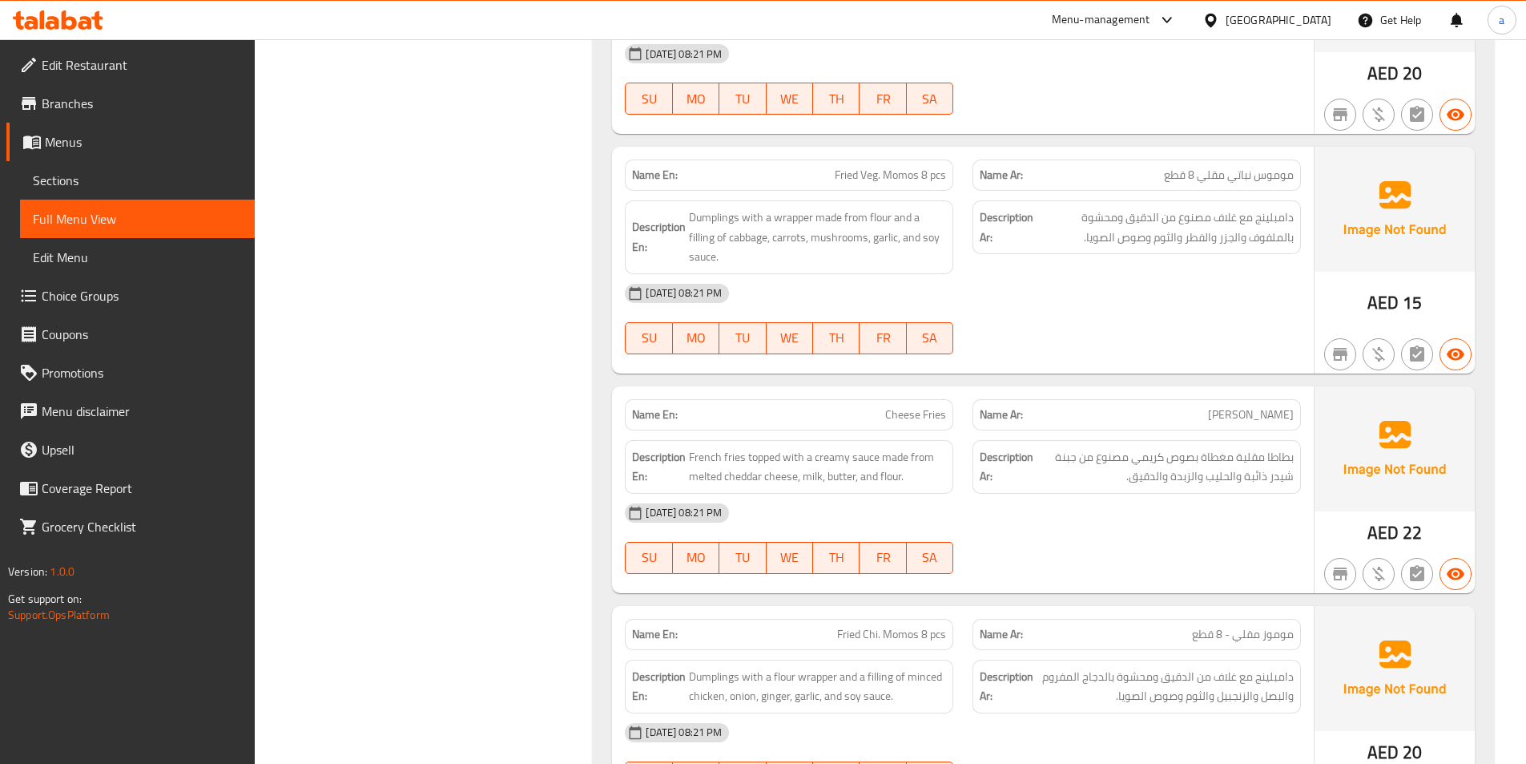
click at [1131, 530] on div "[DATE] 08:21 PM" at bounding box center [962, 513] width 695 height 38
click at [852, 409] on p "Name En: Cheese Fries" at bounding box center [789, 414] width 314 height 17
drag, startPoint x: 852, startPoint y: 409, endPoint x: 888, endPoint y: 409, distance: 36.1
click at [888, 409] on p "Name En: Cheese Fries" at bounding box center [789, 414] width 314 height 17
click at [888, 409] on span "Cheese Fries" at bounding box center [915, 414] width 61 height 17
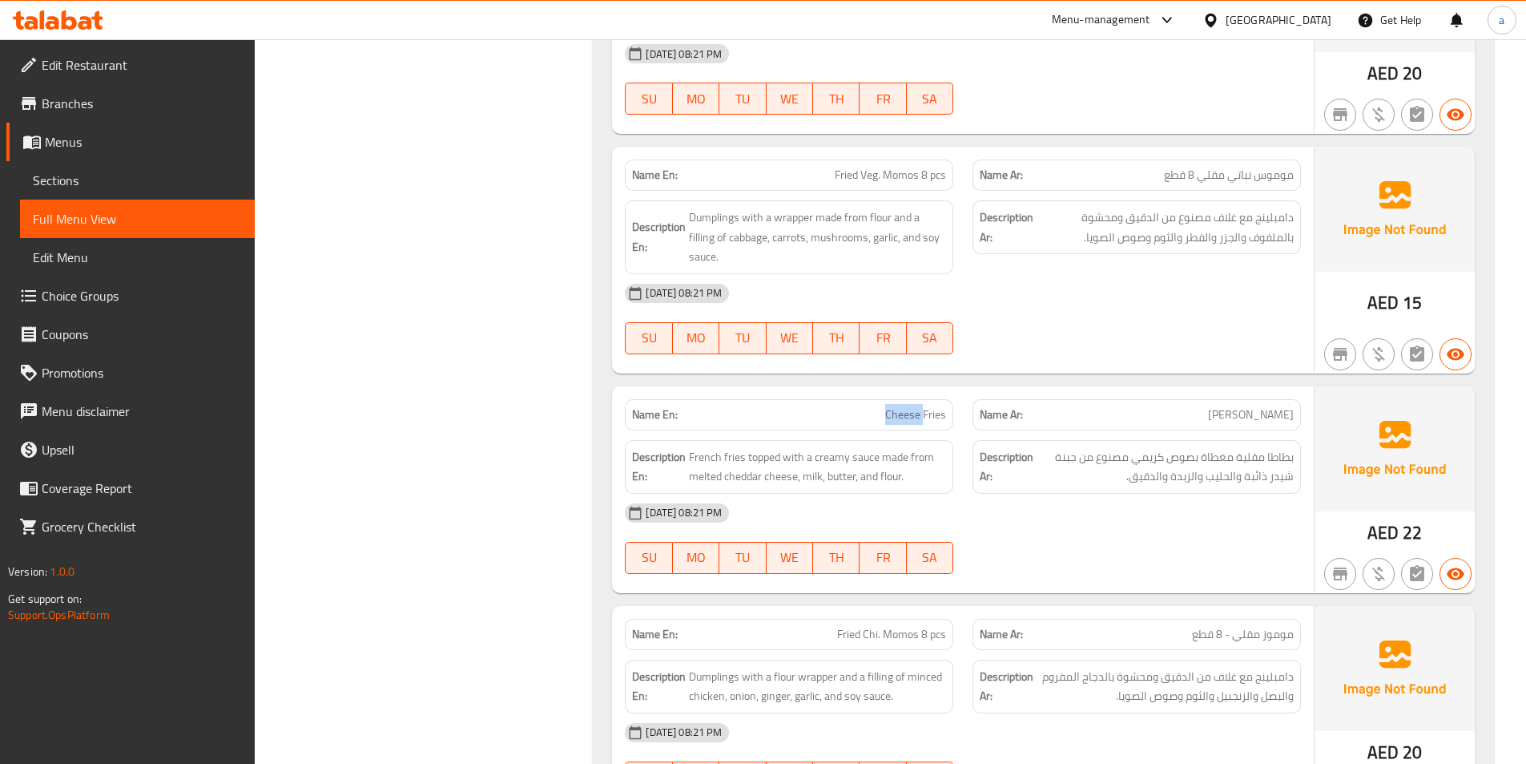
click at [888, 409] on span "Cheese Fries" at bounding box center [915, 414] width 61 height 17
click at [1211, 562] on div "[DATE] 08:21 PM SU MO TU WE TH FR SA" at bounding box center [962, 539] width 695 height 90
click at [778, 459] on span "French fries topped with a creamy sauce made from melted cheddar cheese, milk, …" at bounding box center [817, 466] width 257 height 39
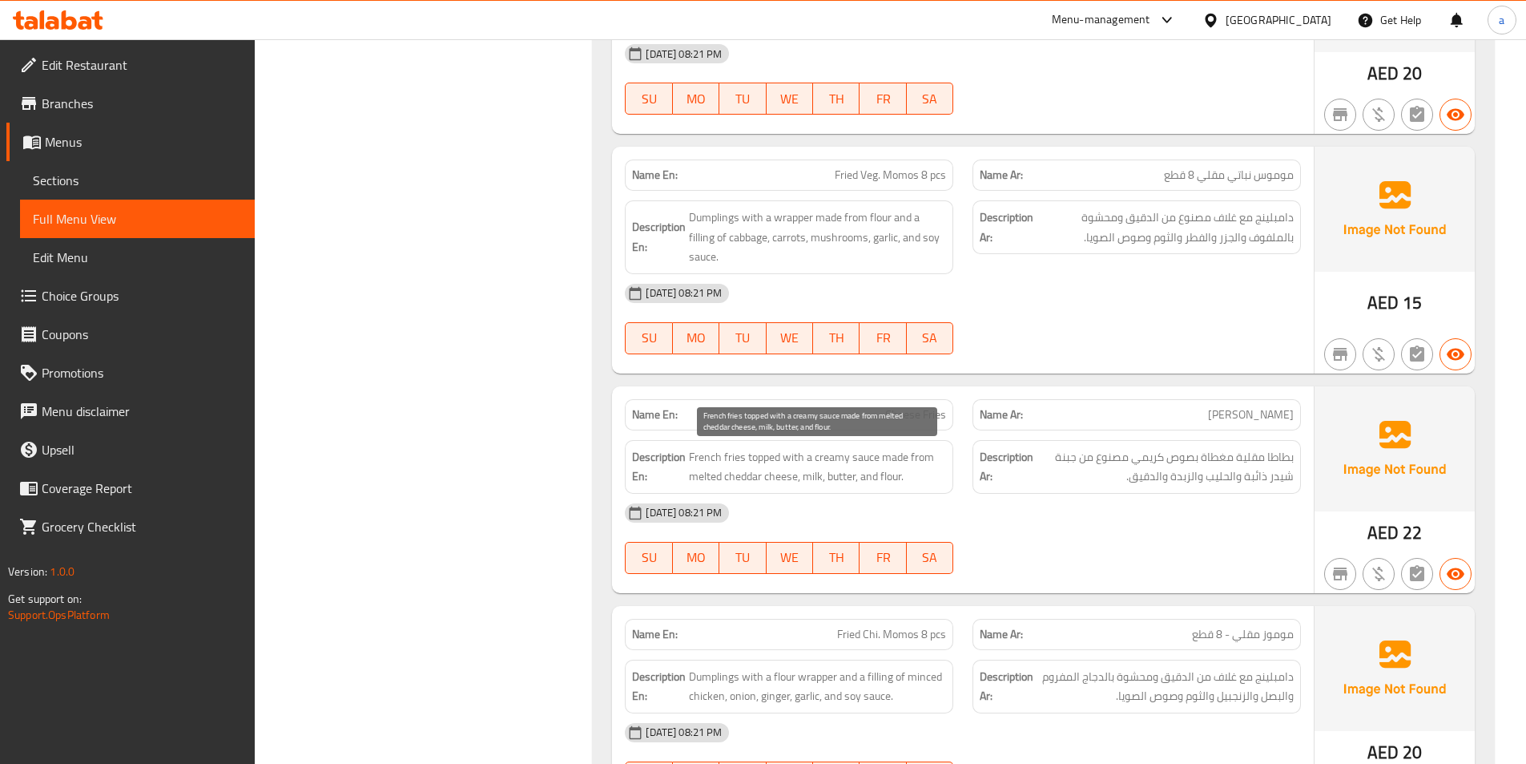
click at [794, 459] on span "French fries topped with a creamy sauce made from melted cheddar cheese, milk, …" at bounding box center [817, 466] width 257 height 39
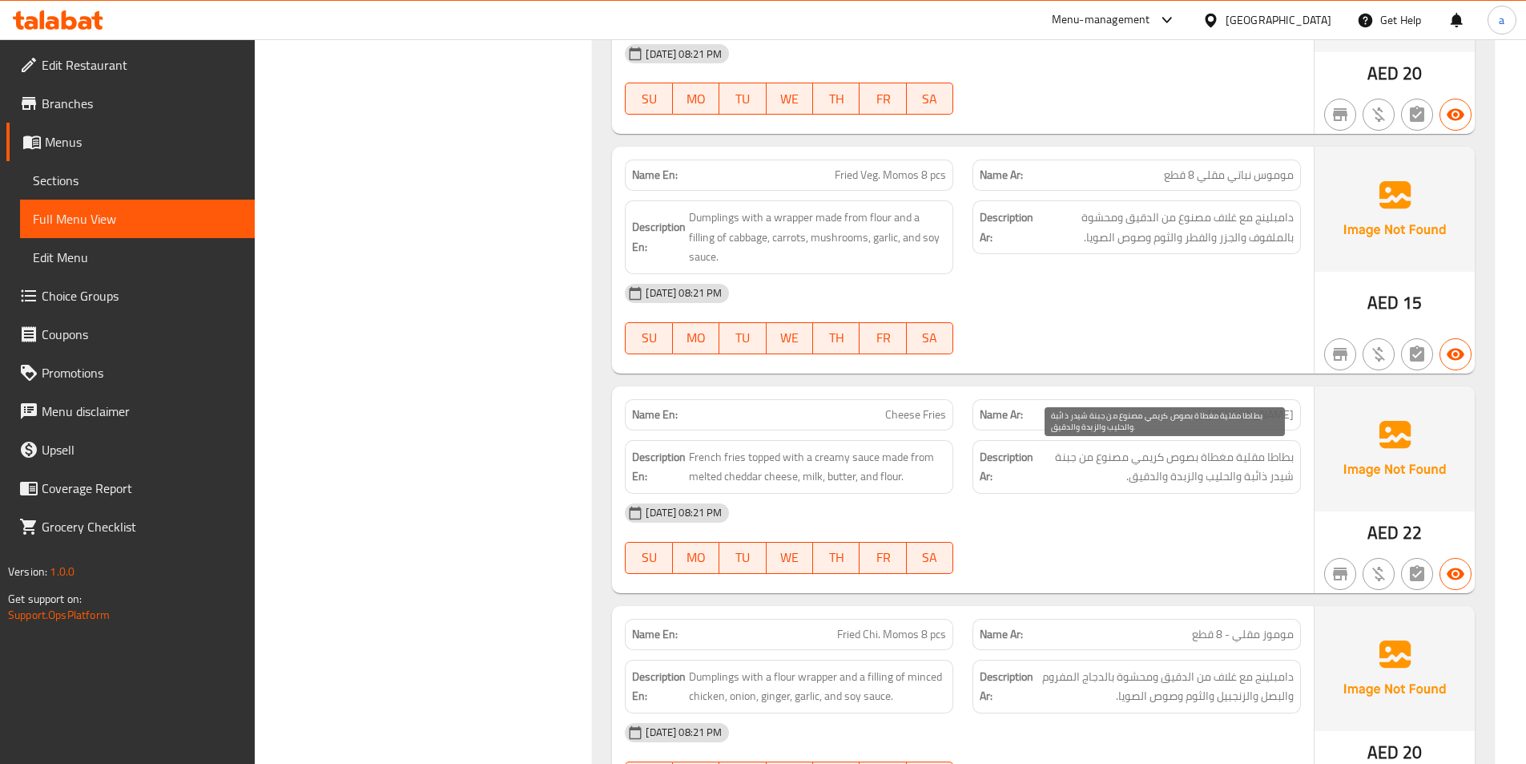
click at [1248, 470] on span "بطاطا مقلية مغطاة بصوص كريمي مصنوع من جبنة شيدر ذائبة والحليب والزبدة والدقيق." at bounding box center [1165, 466] width 257 height 39
click at [1240, 500] on div "[DATE] 08:21 PM" at bounding box center [962, 513] width 695 height 38
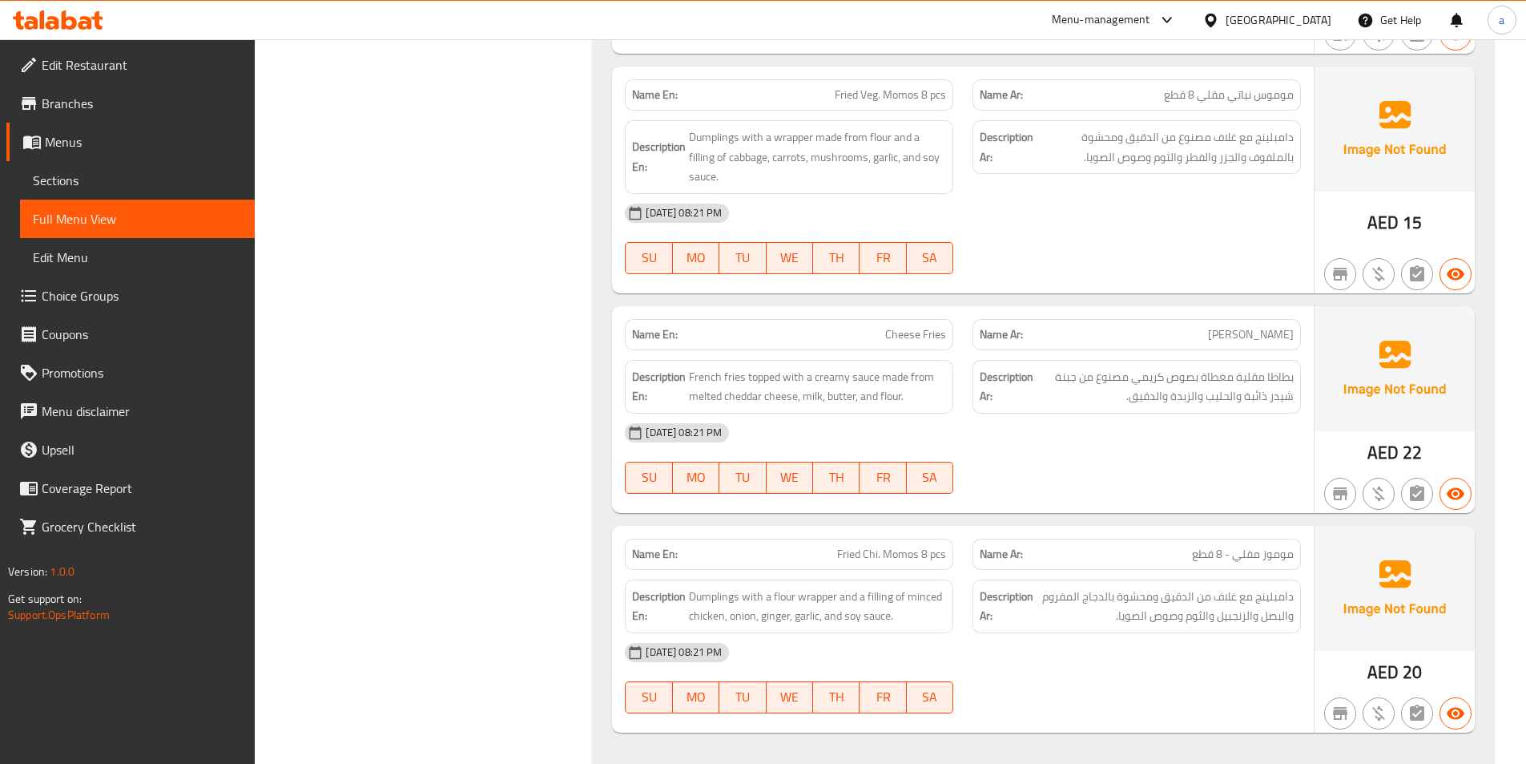
scroll to position [2813, 0]
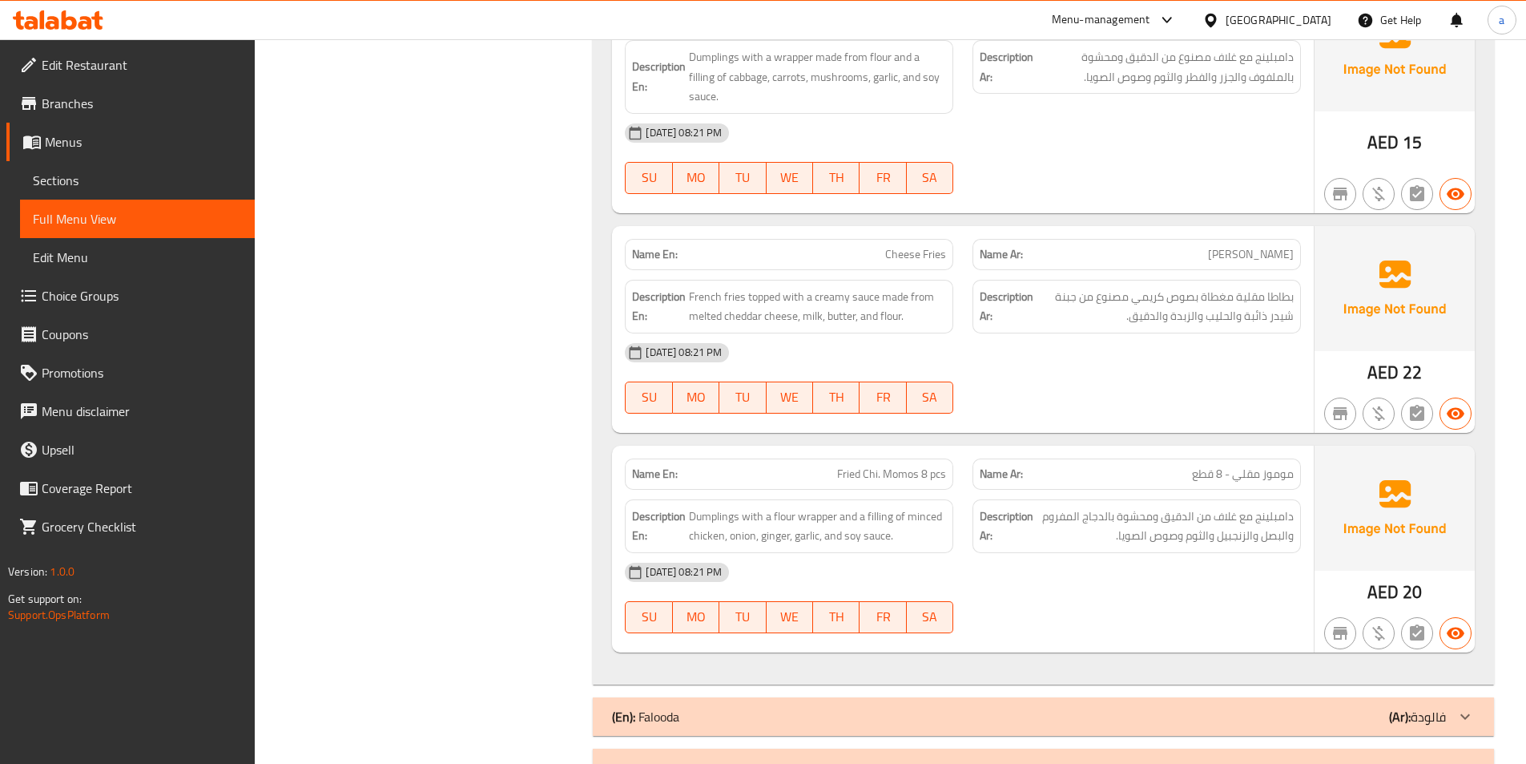
click at [867, 476] on span "Fried Chi. Momos 8 pcs" at bounding box center [891, 474] width 109 height 17
click at [897, 474] on span "Fried Chi. Momos 8 pcs" at bounding box center [891, 474] width 109 height 17
click at [885, 479] on span "Fried Chi. Momos 8 pcs" at bounding box center [891, 474] width 109 height 17
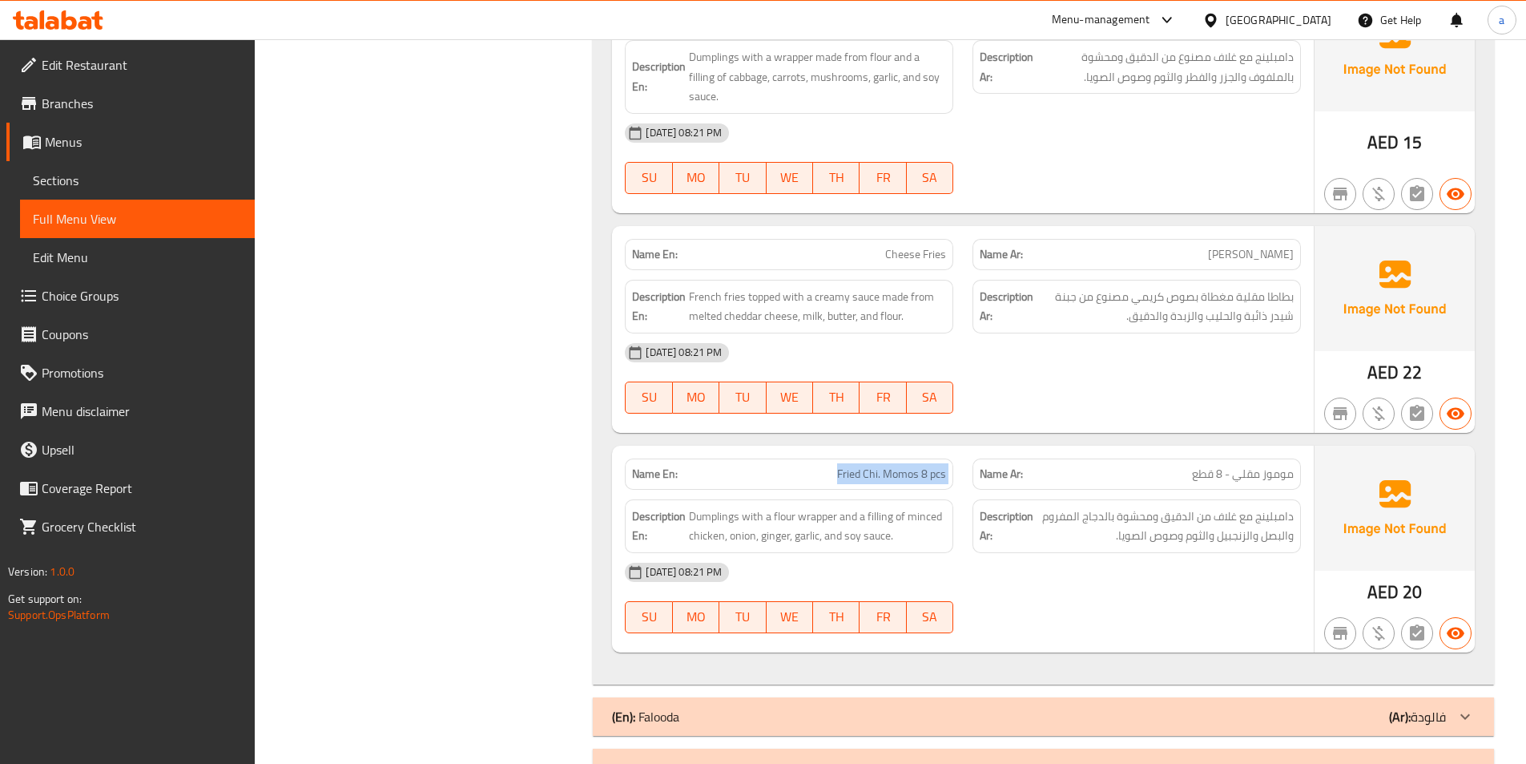
click at [885, 479] on span "Fried Chi. Momos 8 pcs" at bounding box center [891, 474] width 109 height 17
copy span "Fried Chi. Momos 8 pcs"
click at [812, 507] on span "Dumplings with a flour wrapper and a filling of minced chicken, onion, ginger, …" at bounding box center [817, 525] width 257 height 39
click at [826, 516] on span "Dumplings with a flour wrapper and a filling of minced chicken, onion, ginger, …" at bounding box center [817, 525] width 257 height 39
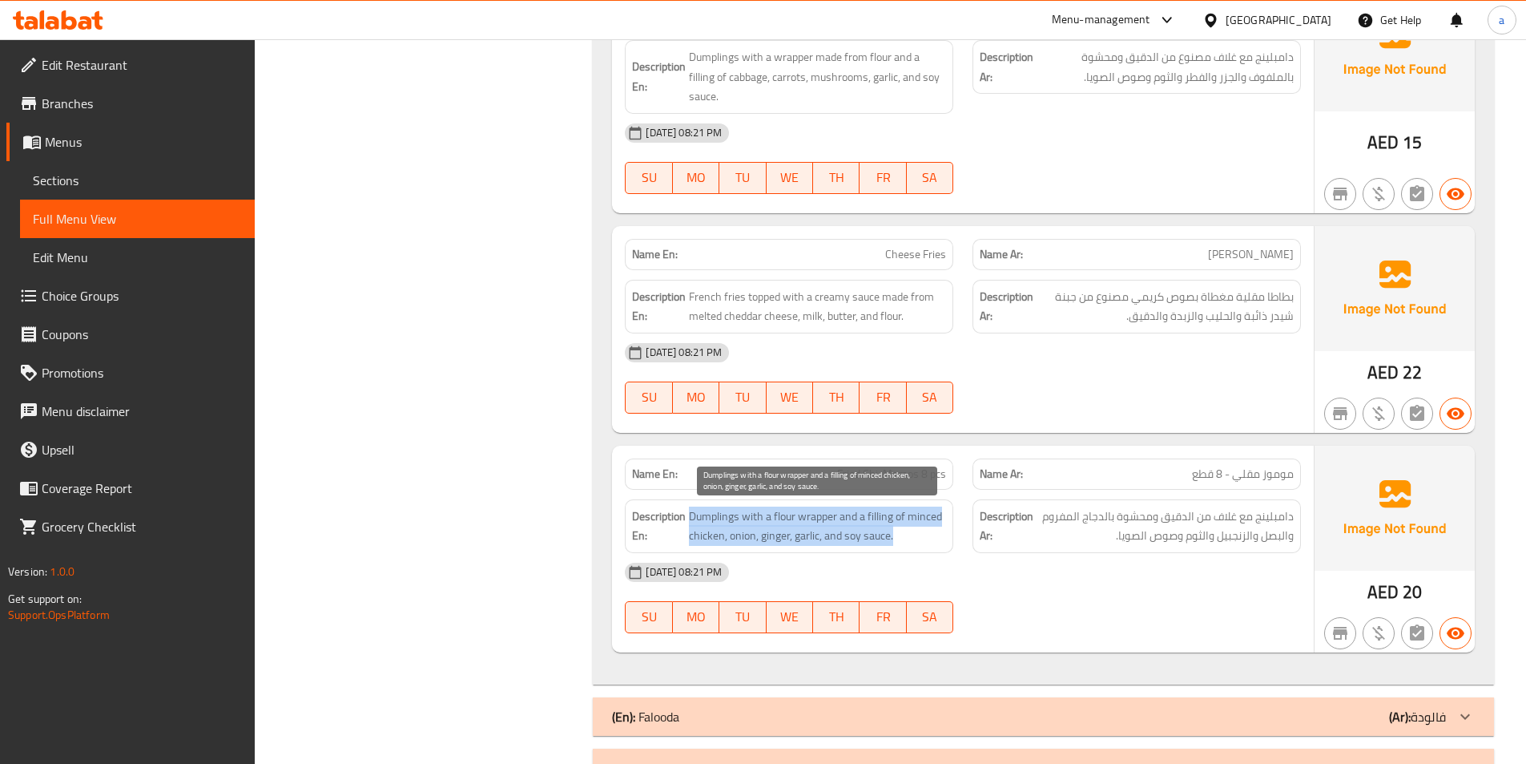
click at [826, 516] on span "Dumplings with a flour wrapper and a filling of minced chicken, onion, ginger, …" at bounding box center [817, 525] width 257 height 39
click at [910, 530] on span "Dumplings with a flour wrapper and a filling of minced chicken, onion, ginger, …" at bounding box center [817, 525] width 257 height 39
drag, startPoint x: 756, startPoint y: 494, endPoint x: 1014, endPoint y: 526, distance: 259.1
click at [1014, 526] on div "Description En: Dumplings with a flour wrapper and a filling of minced chicken,…" at bounding box center [962, 526] width 695 height 73
click at [913, 507] on span "Dumplings with a flour wrapper and a filling of minced chicken, onion, ginger, …" at bounding box center [817, 525] width 257 height 39
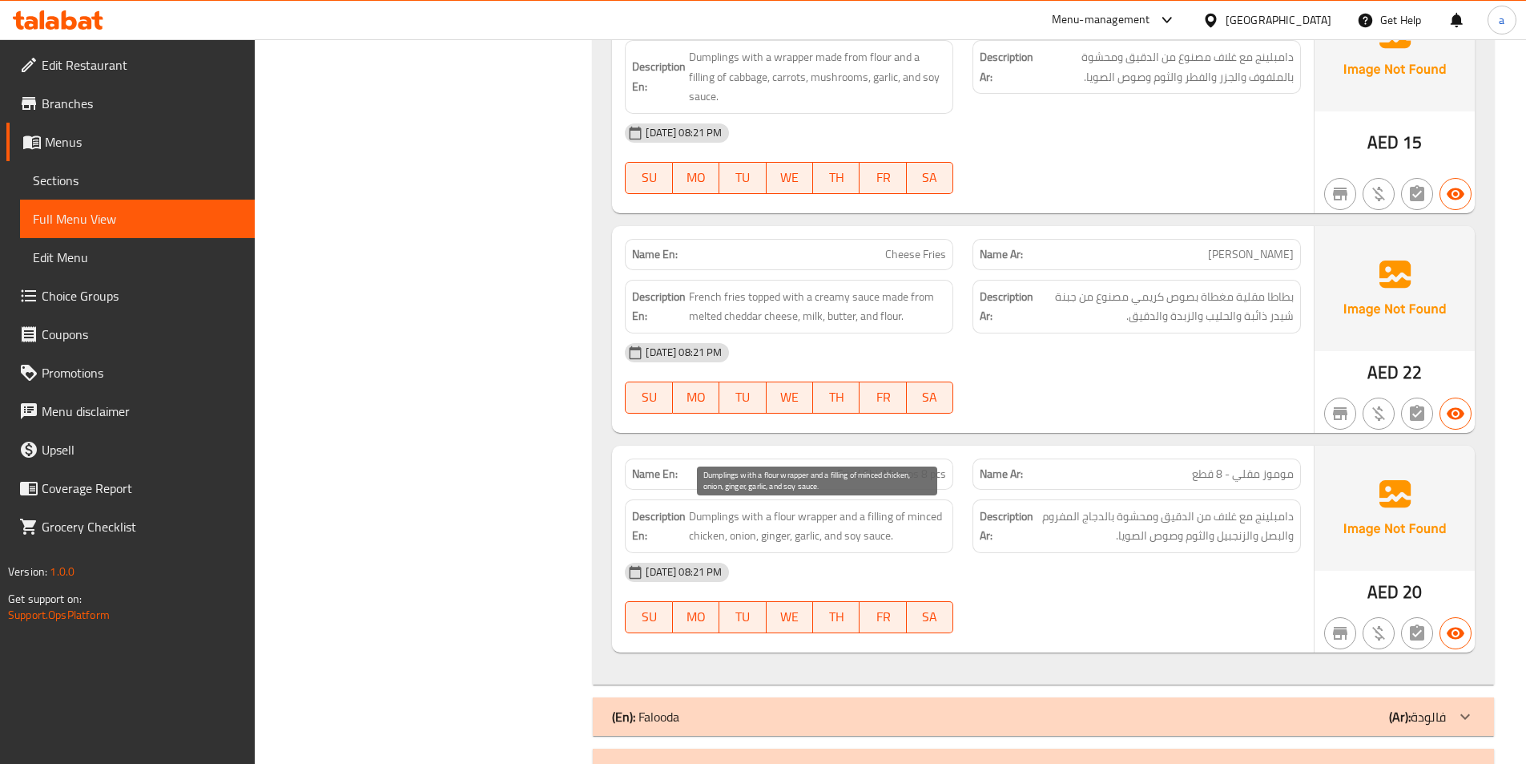
click at [916, 519] on span "Dumplings with a flour wrapper and a filling of minced chicken, onion, ginger, …" at bounding box center [817, 525] width 257 height 39
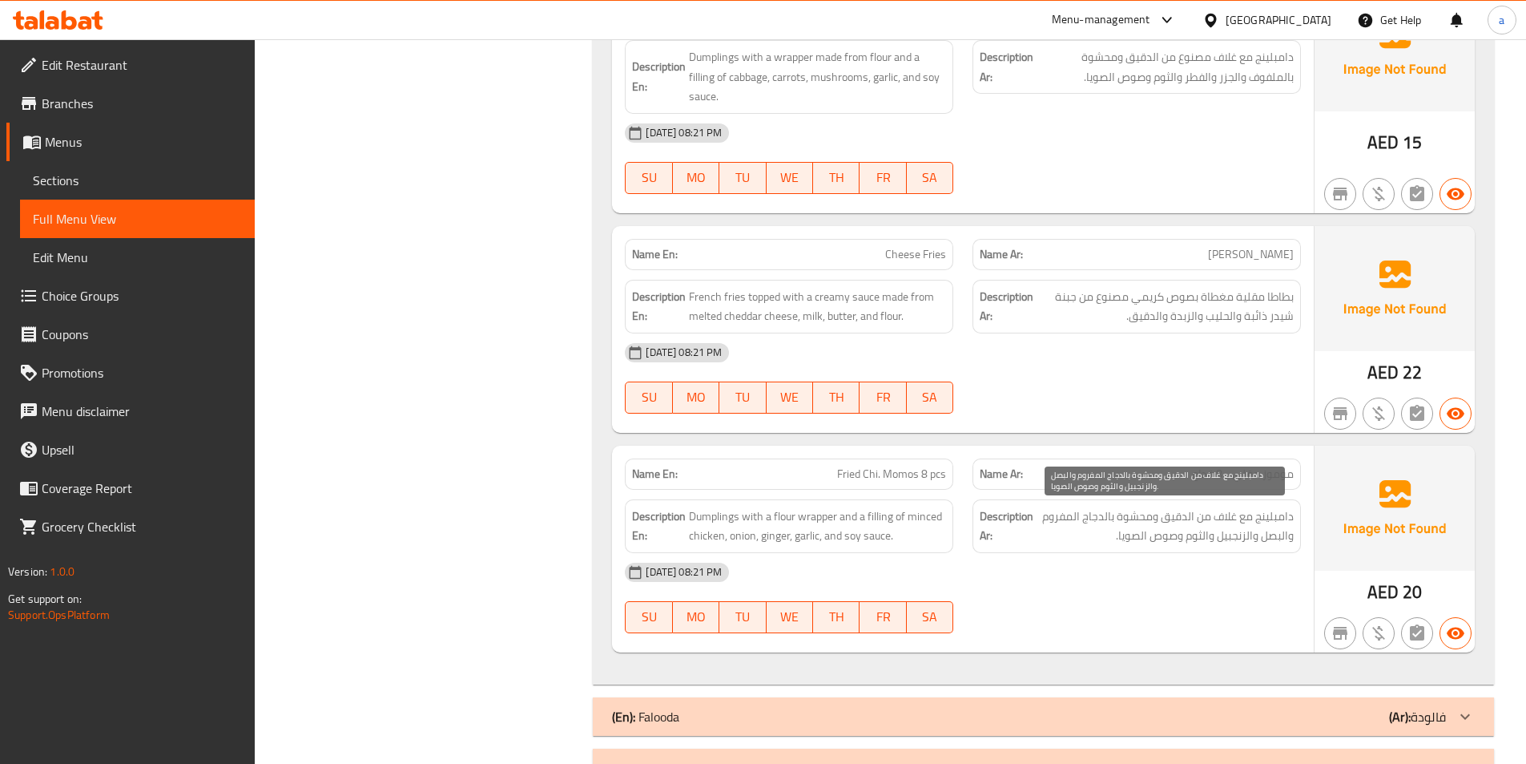
click at [1084, 531] on span "دامبلينج مع غلاف من الدقيق ومحشوة بالدجاج المفروم والبصل والزنجبيل والثوم وصوص …" at bounding box center [1165, 525] width 257 height 39
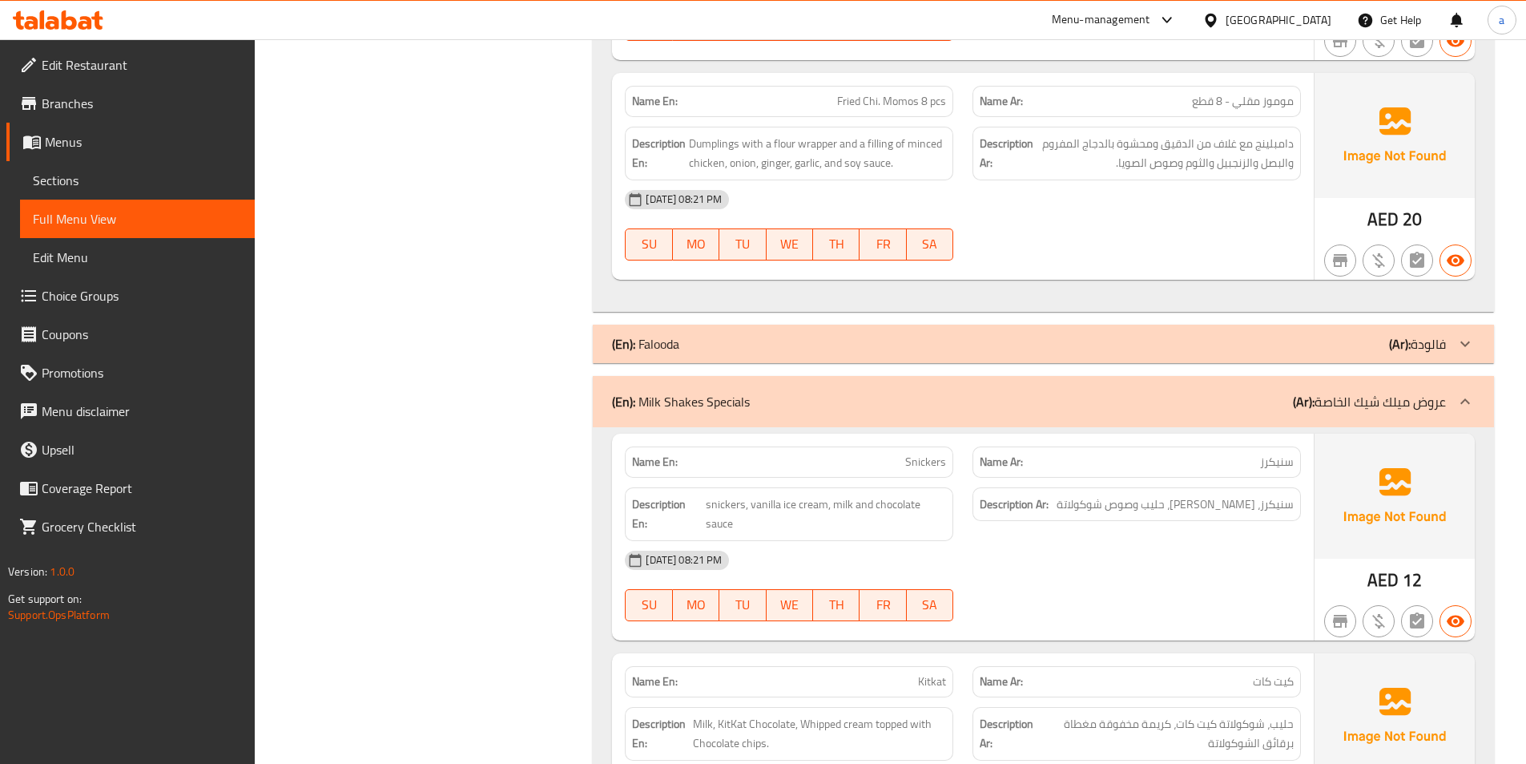
scroll to position [3214, 0]
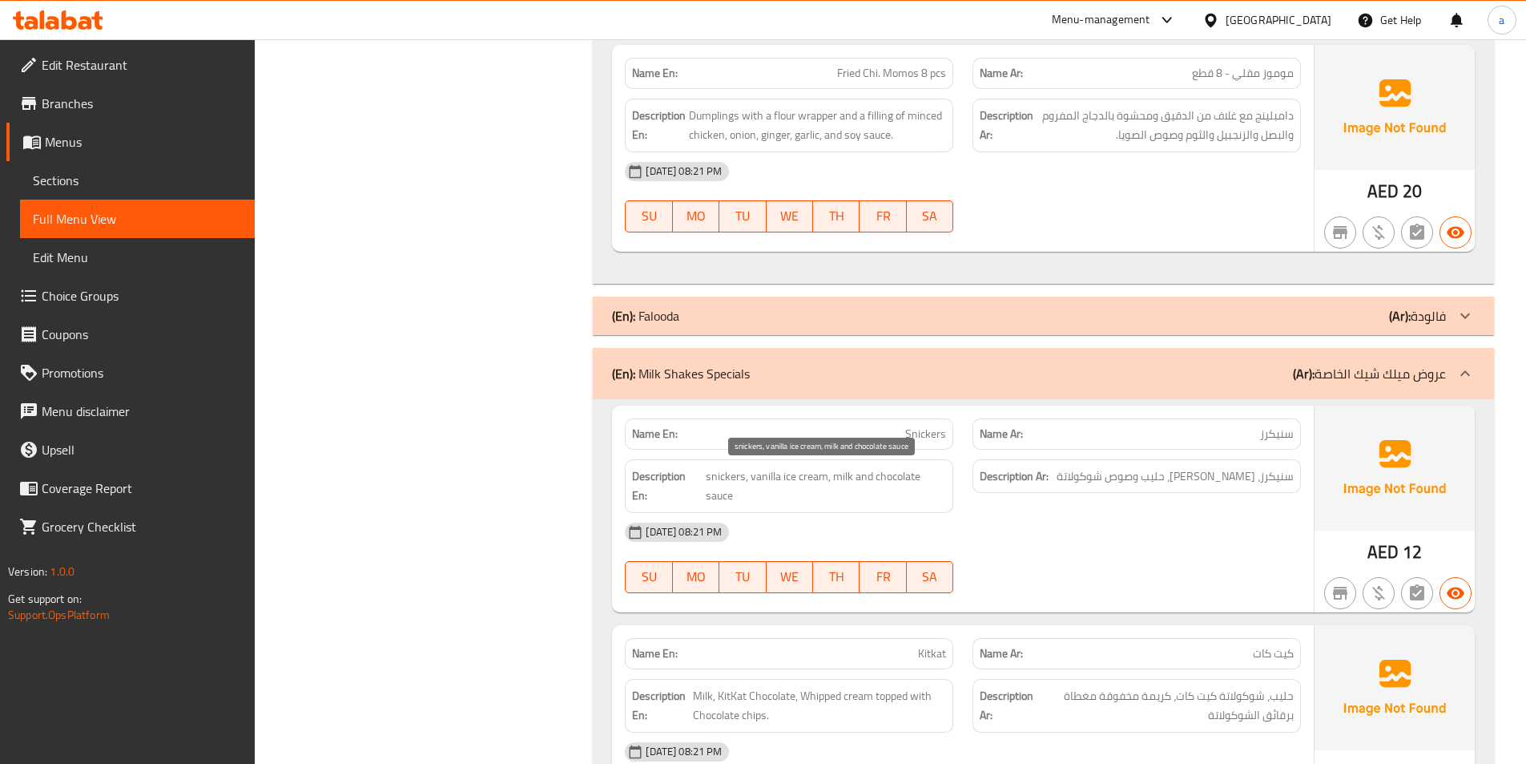
click at [809, 484] on span "snickers, vanilla ice cream, milk and chocolate sauce" at bounding box center [826, 485] width 240 height 39
click at [828, 486] on span "snickers, vanilla ice cream, milk and chocolate sauce" at bounding box center [826, 485] width 240 height 39
drag, startPoint x: 837, startPoint y: 479, endPoint x: 883, endPoint y: 486, distance: 46.2
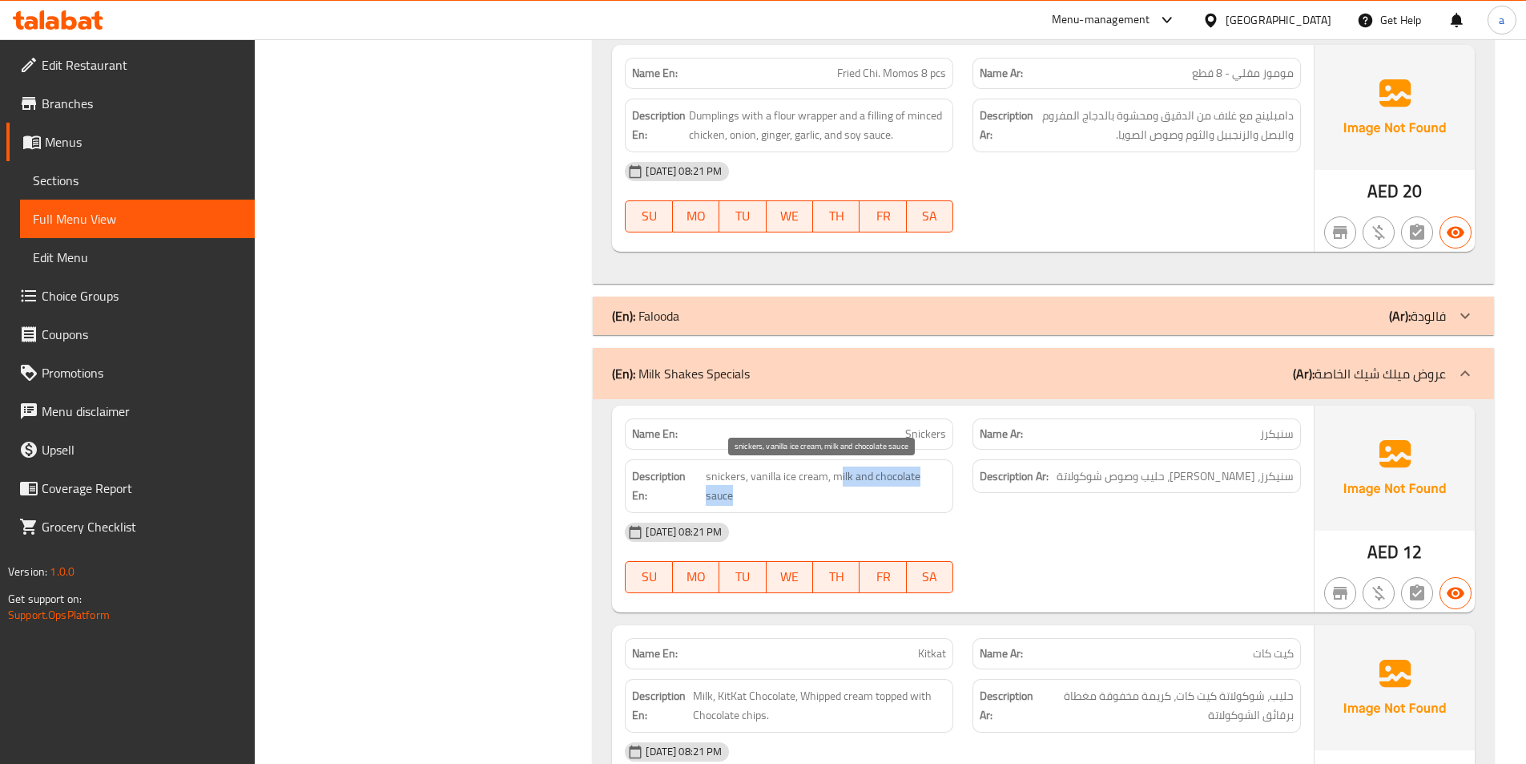
click at [883, 486] on span "snickers, vanilla ice cream, milk and chocolate sauce" at bounding box center [826, 485] width 240 height 39
drag, startPoint x: 830, startPoint y: 474, endPoint x: 947, endPoint y: 498, distance: 119.6
click at [947, 498] on div "Description En: snickers, vanilla ice cream, milk and chocolate sauce" at bounding box center [789, 486] width 328 height 54
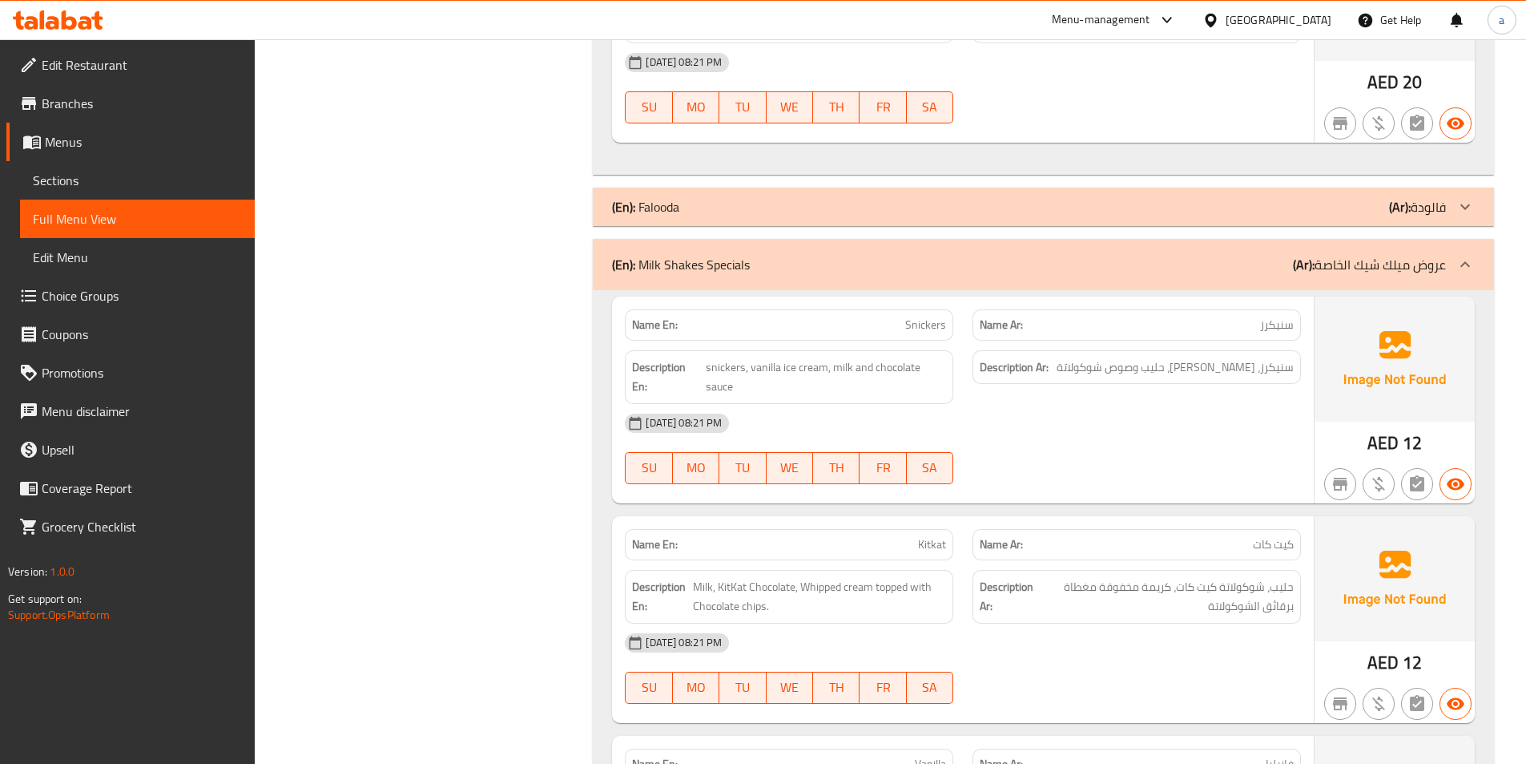
scroll to position [3454, 0]
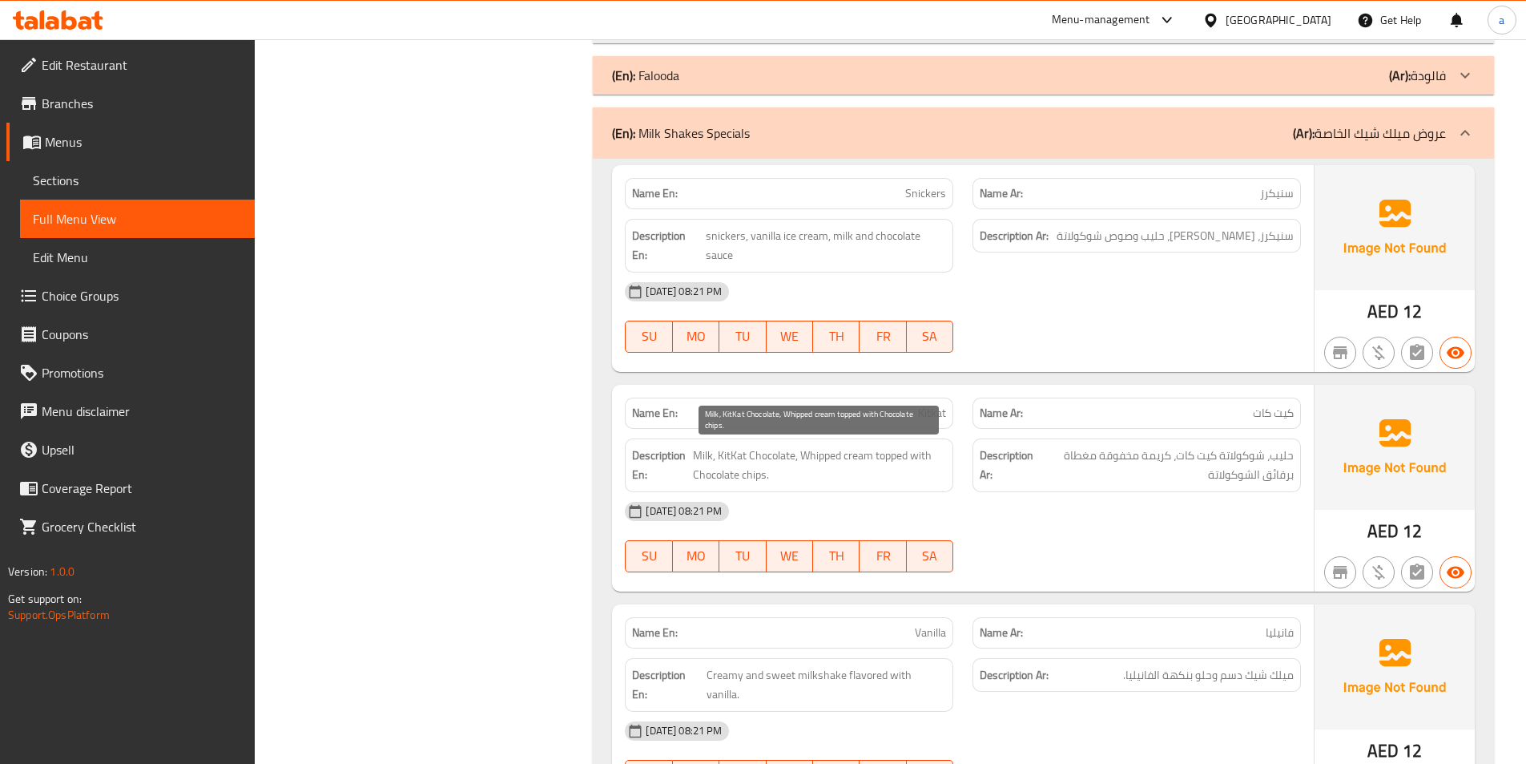
click at [731, 457] on span "Milk, KitKat Chocolate, Whipped cream topped with Chocolate chips." at bounding box center [820, 464] width 254 height 39
click at [755, 453] on span "Milk, KitKat Chocolate, Whipped cream topped with Chocolate chips." at bounding box center [820, 464] width 254 height 39
drag, startPoint x: 806, startPoint y: 457, endPoint x: 886, endPoint y: 477, distance: 82.6
click at [886, 477] on span "Milk, KitKat Chocolate, Whipped cream topped with Chocolate chips." at bounding box center [820, 464] width 254 height 39
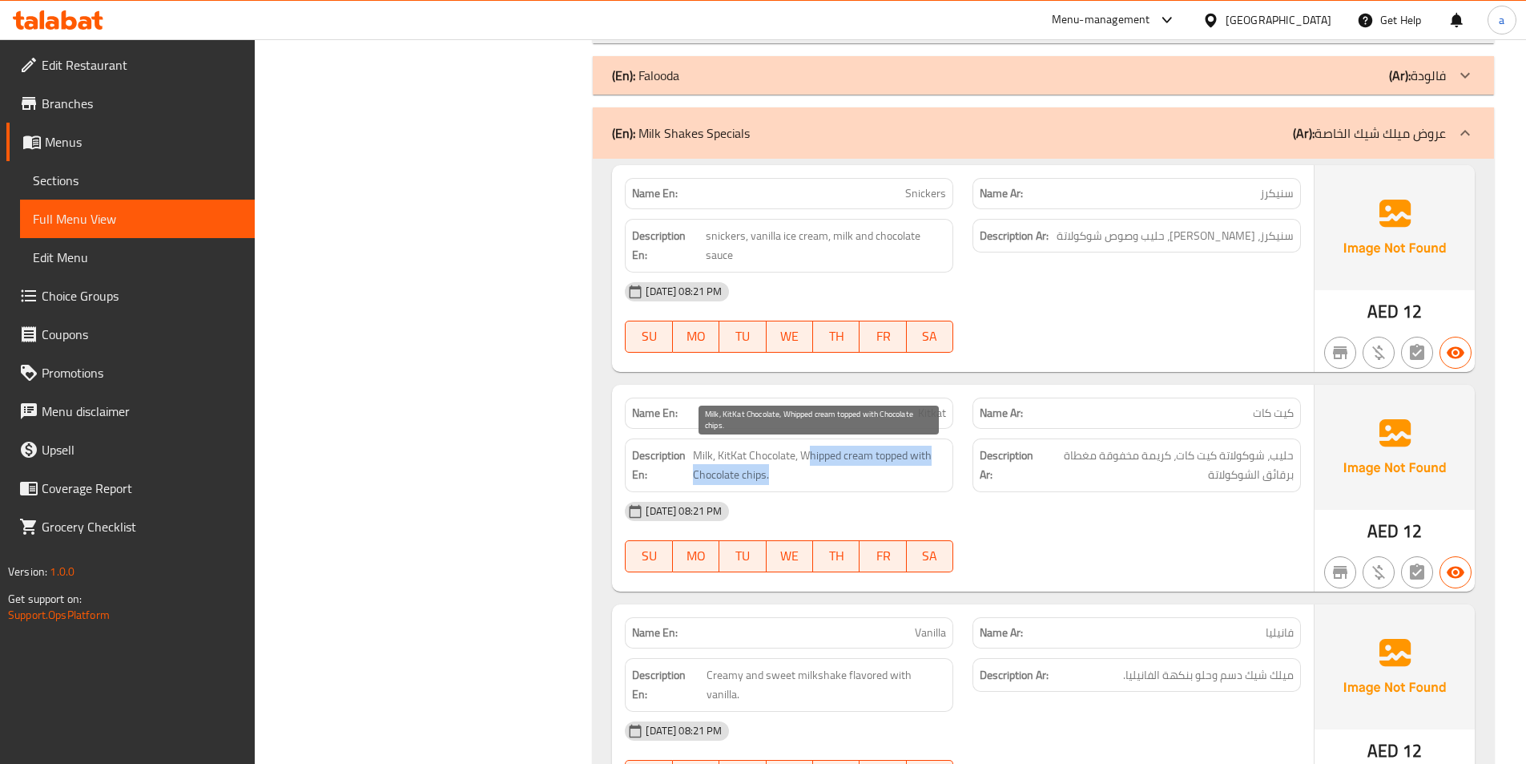
click at [886, 477] on span "Milk, KitKat Chocolate, Whipped cream topped with Chocolate chips." at bounding box center [820, 464] width 254 height 39
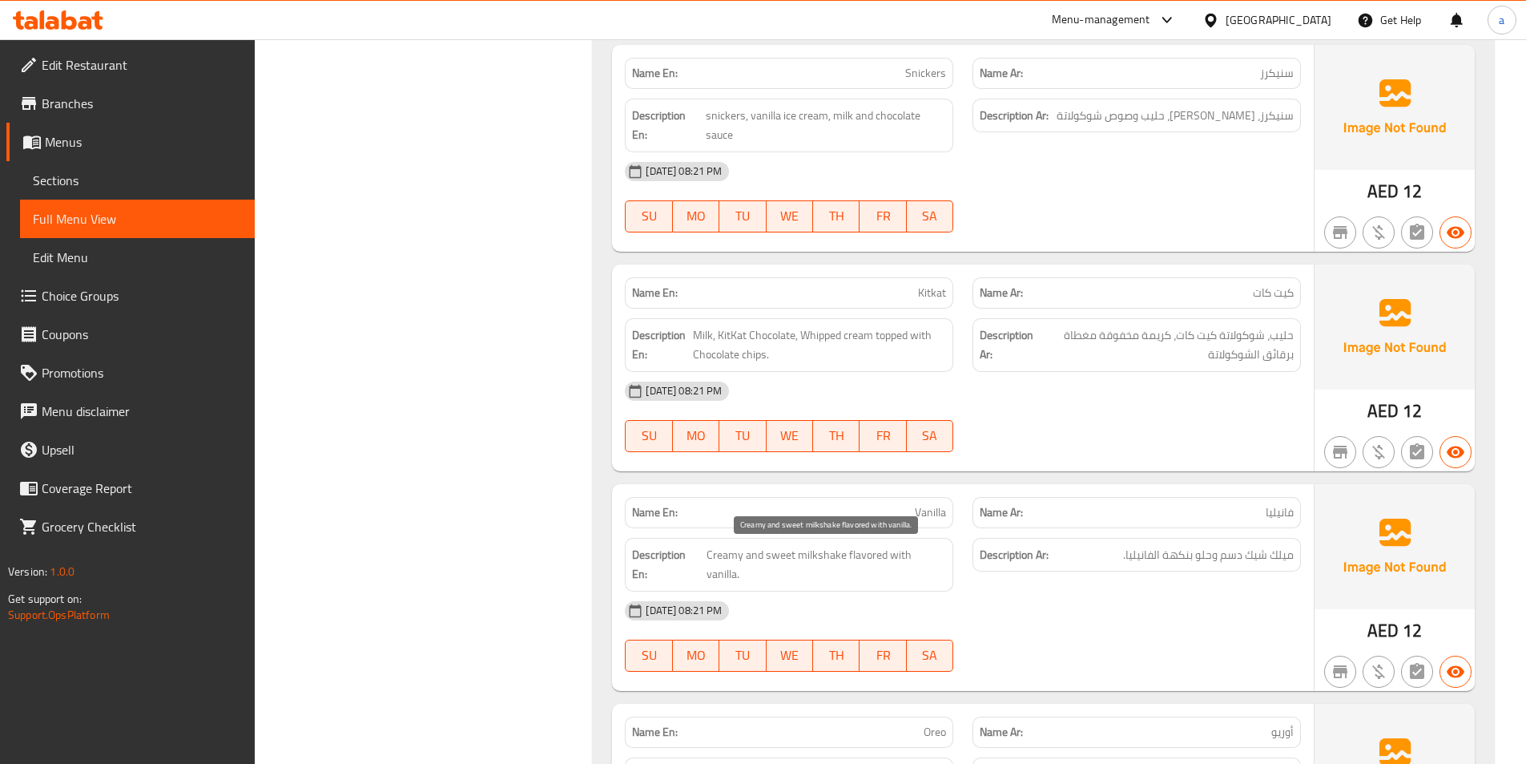
scroll to position [3694, 0]
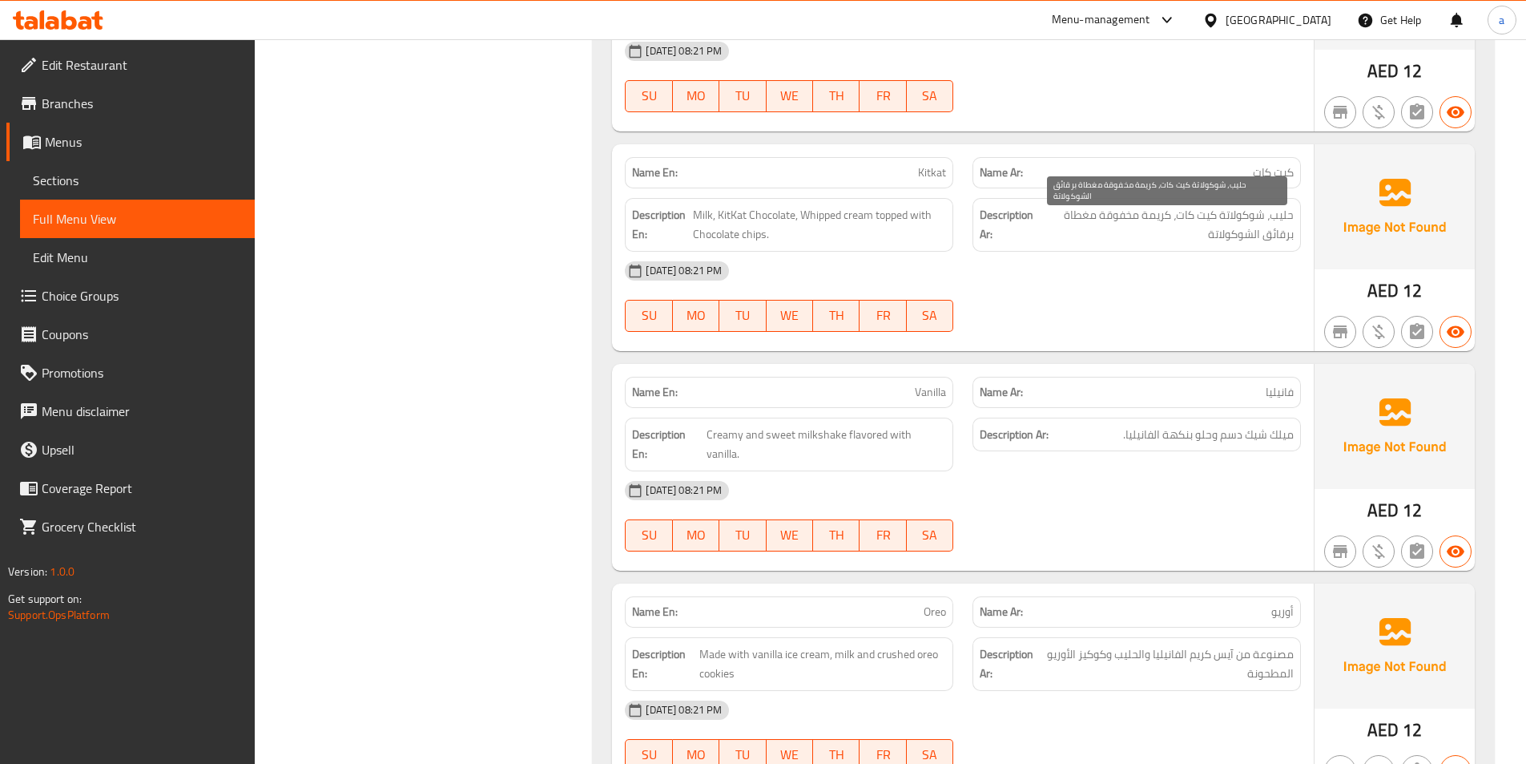
click at [1277, 244] on span "حليب، شوكولاتة كيت كات، كريمة مخفوقة مغطاة برقائق الشوكولاتة" at bounding box center [1166, 224] width 256 height 39
click at [1256, 269] on div "[DATE] 08:21 PM" at bounding box center [962, 271] width 695 height 38
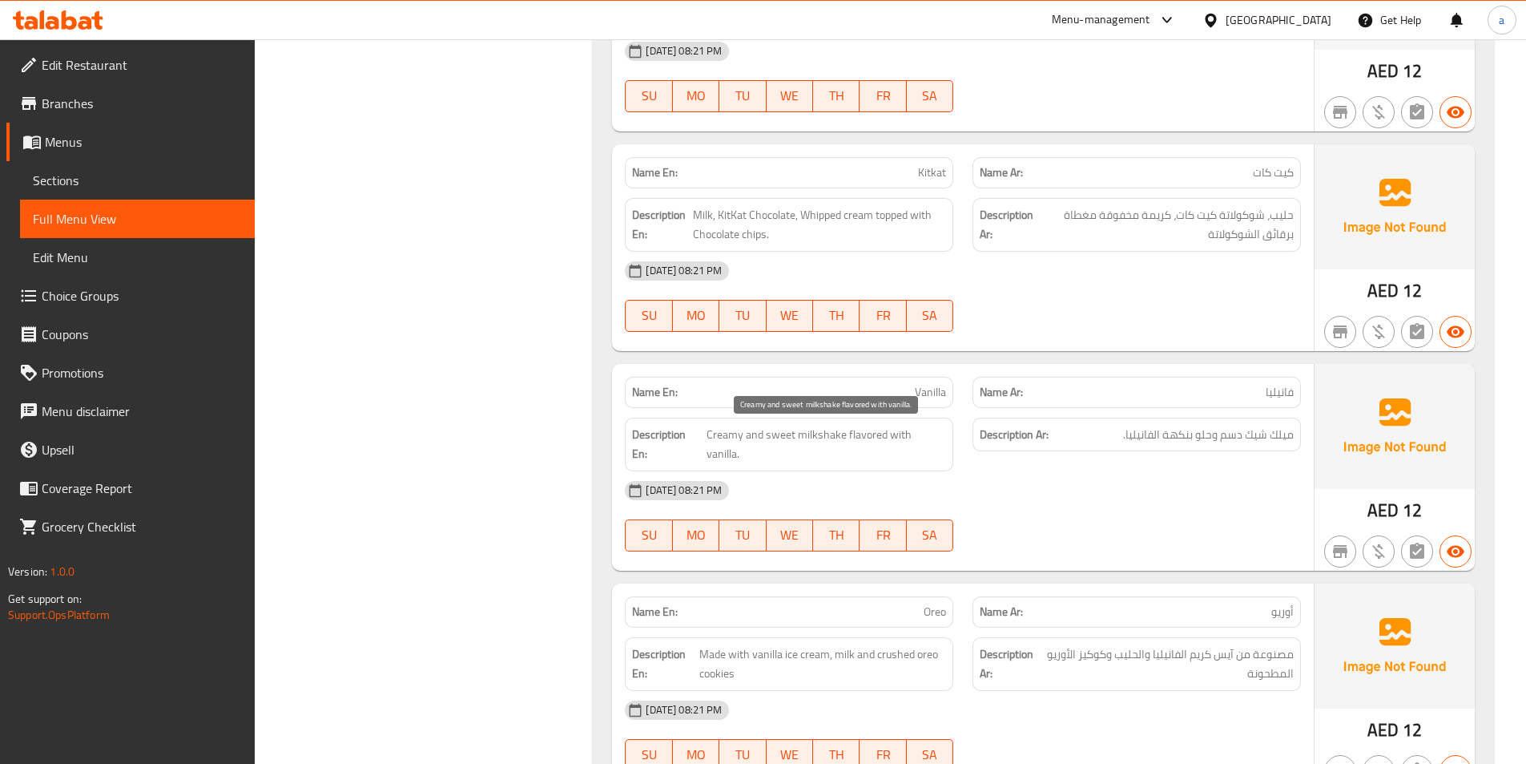
click at [830, 437] on span "Creamy and sweet milkshake flavored with vanilla." at bounding box center [827, 444] width 240 height 39
click at [803, 428] on span "Creamy and sweet milkshake flavored with vanilla." at bounding box center [827, 444] width 240 height 39
click at [743, 430] on span "Creamy and sweet milkshake flavored with vanilla." at bounding box center [827, 444] width 240 height 39
drag, startPoint x: 790, startPoint y: 437, endPoint x: 893, endPoint y: 440, distance: 103.4
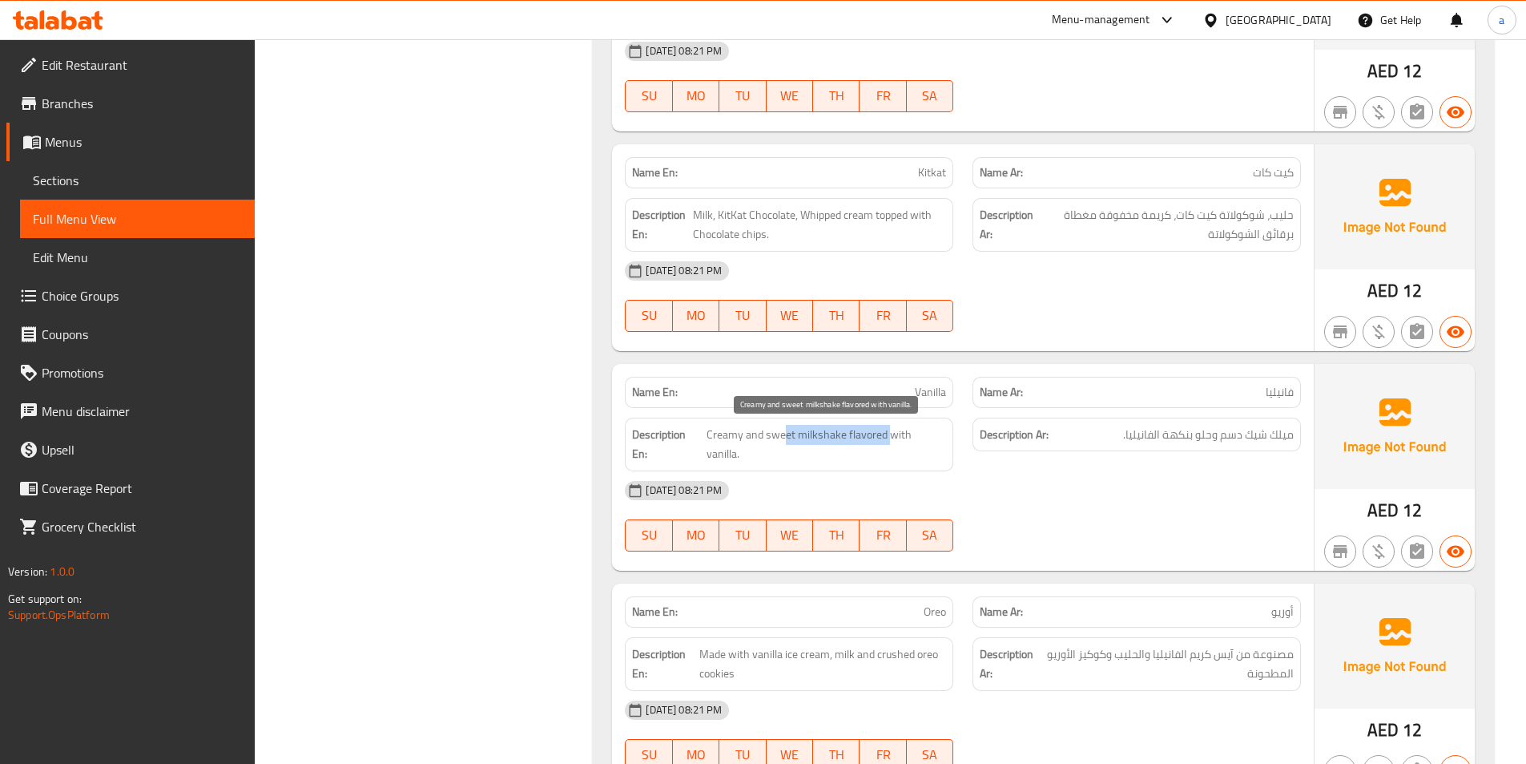
click at [893, 440] on span "Creamy and sweet milkshake flavored with vanilla." at bounding box center [827, 444] width 240 height 39
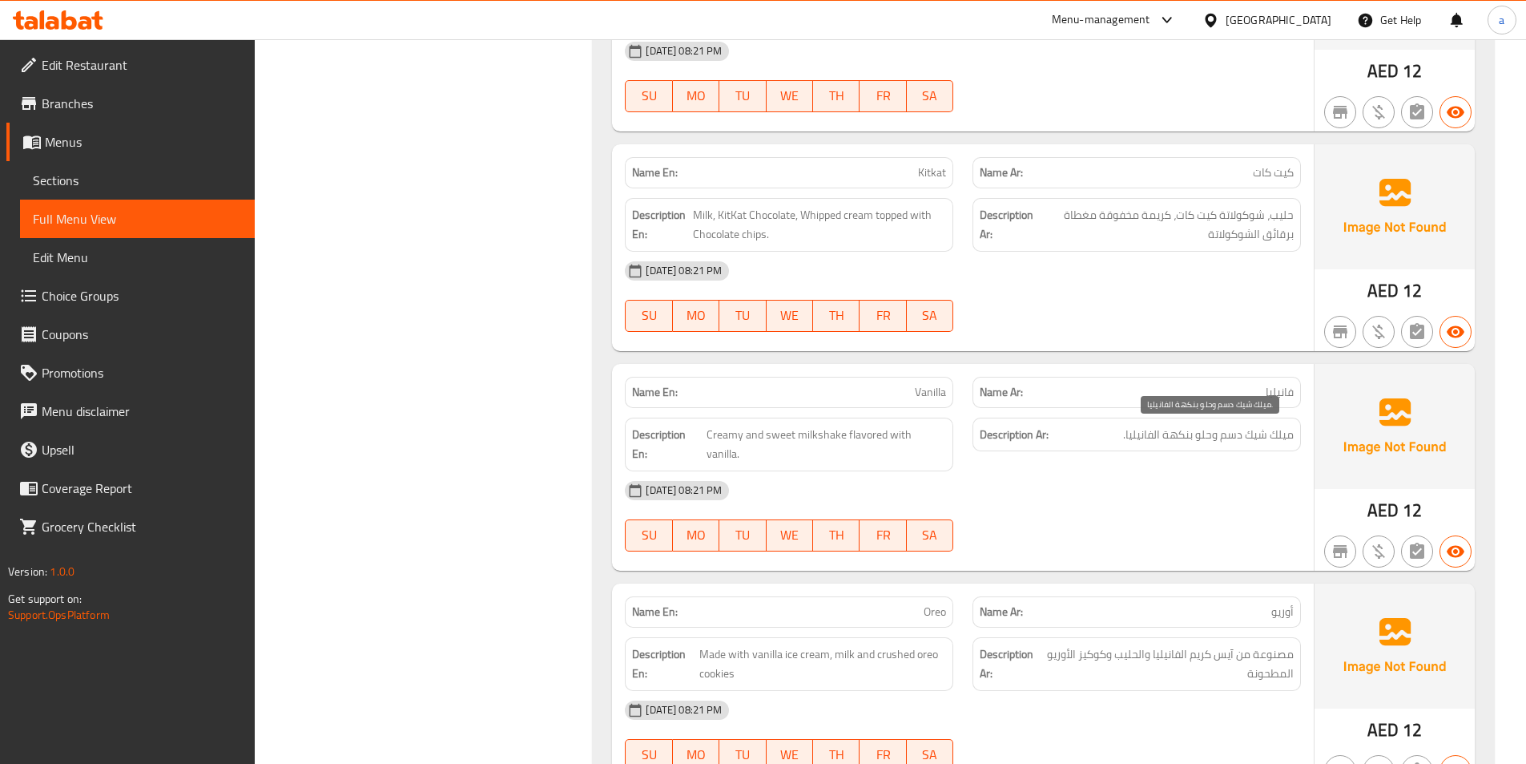
click at [1254, 441] on span "ميلك شيك دسم وحلو بنكهة الفانيليا." at bounding box center [1208, 435] width 171 height 20
click at [1082, 406] on div "Name Ar: [PERSON_NAME]" at bounding box center [1137, 392] width 328 height 31
click at [824, 431] on span "Creamy and sweet milkshake flavored with vanilla." at bounding box center [827, 444] width 240 height 39
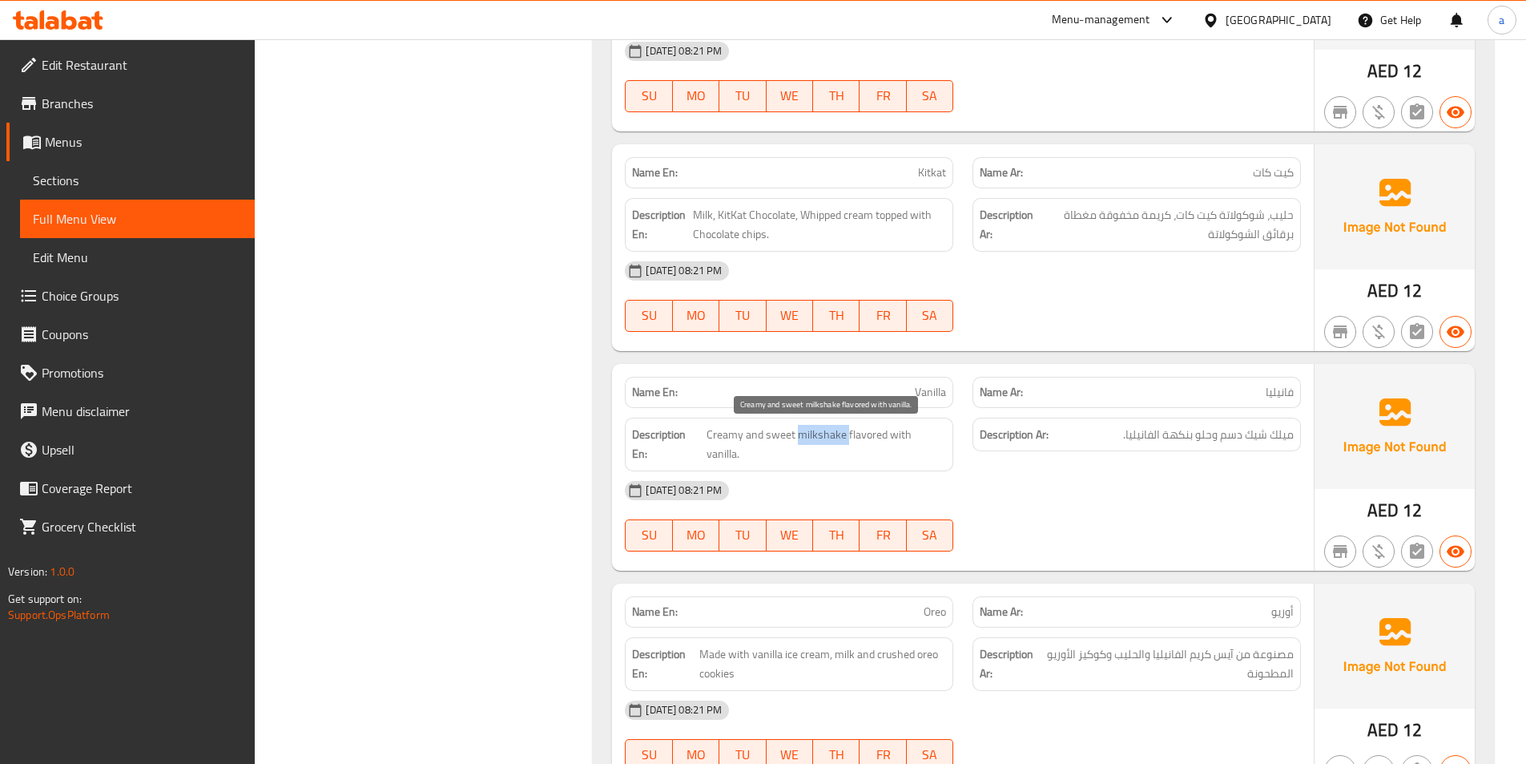
click at [824, 431] on span "Creamy and sweet milkshake flavored with vanilla." at bounding box center [827, 444] width 240 height 39
click at [1227, 441] on span "ميلك شيك دسم وحلو بنكهة الفانيليا." at bounding box center [1208, 435] width 171 height 20
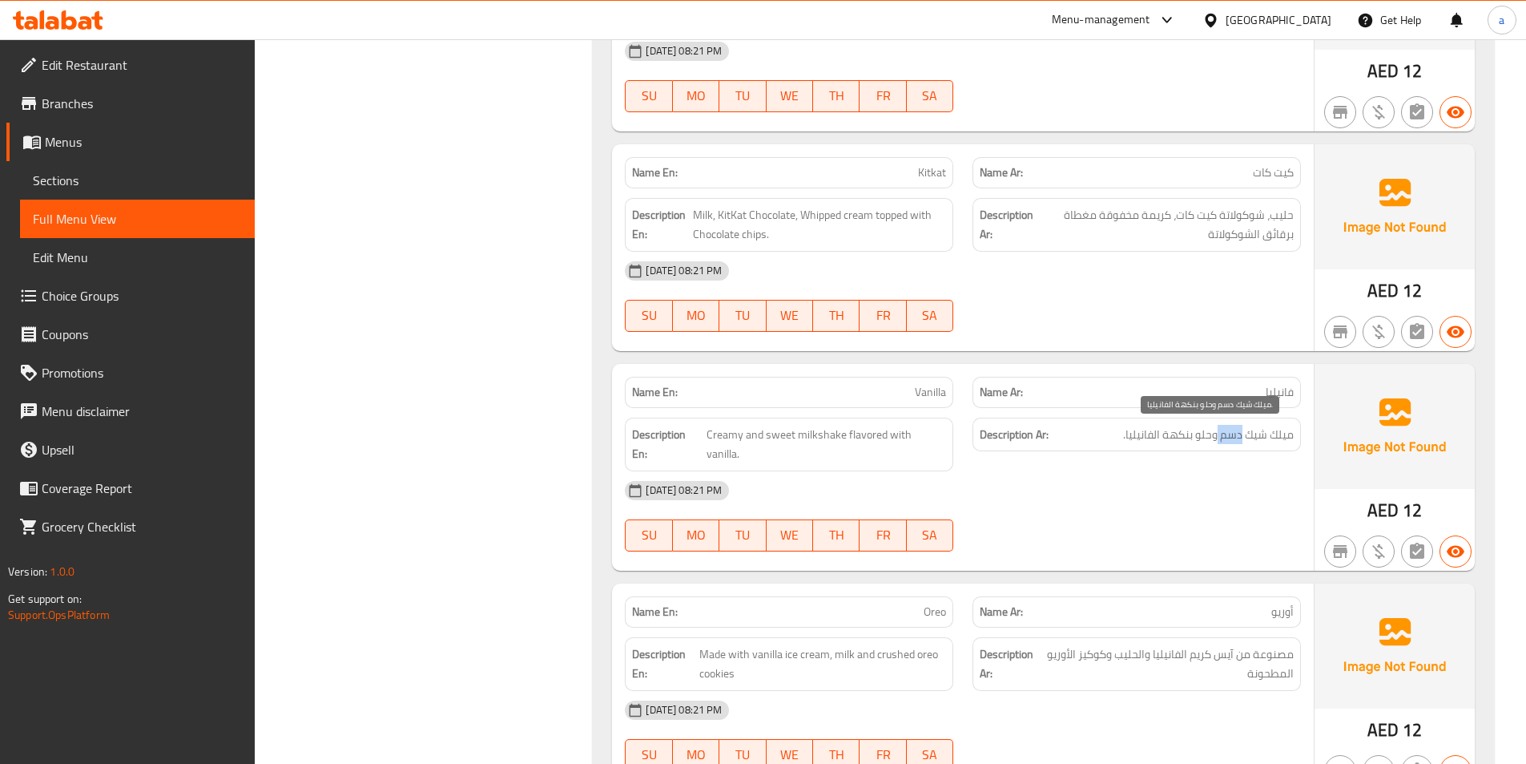
click at [1227, 441] on span "ميلك شيك دسم وحلو بنكهة الفانيليا." at bounding box center [1208, 435] width 171 height 20
click at [893, 431] on span "Creamy and sweet milkshake flavored with vanilla." at bounding box center [827, 444] width 240 height 39
drag, startPoint x: 1219, startPoint y: 433, endPoint x: 1296, endPoint y: 437, distance: 77.9
click at [1296, 437] on div "Description Ar: ميلك شيك دسم وحلو بنكهة الفانيليا." at bounding box center [1137, 434] width 328 height 34
copy span "ميلك شيك دسم"
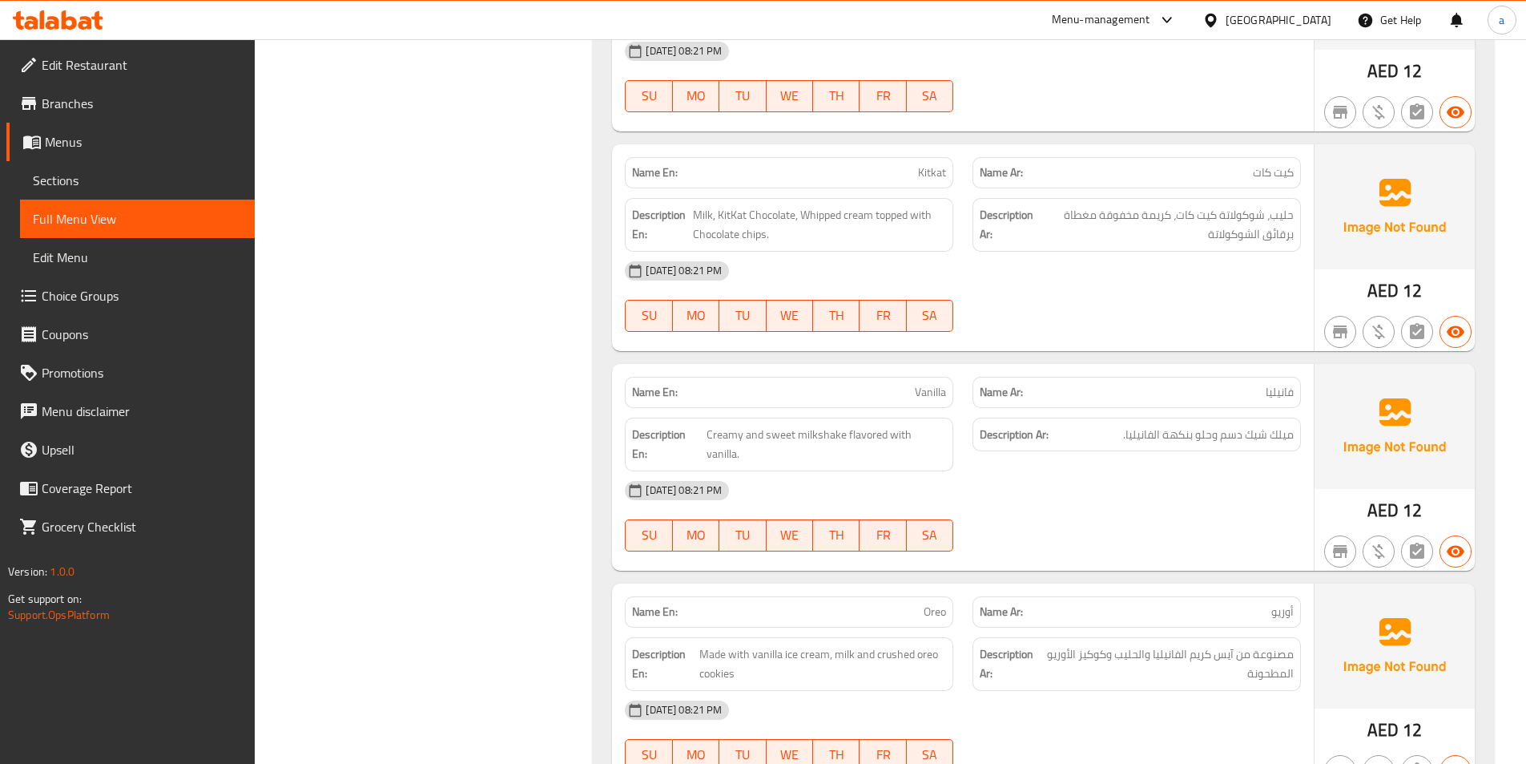
click at [925, 385] on span "Vanilla" at bounding box center [930, 392] width 31 height 17
click at [941, 394] on span "Vanilla" at bounding box center [930, 392] width 31 height 17
copy span "Vanilla"
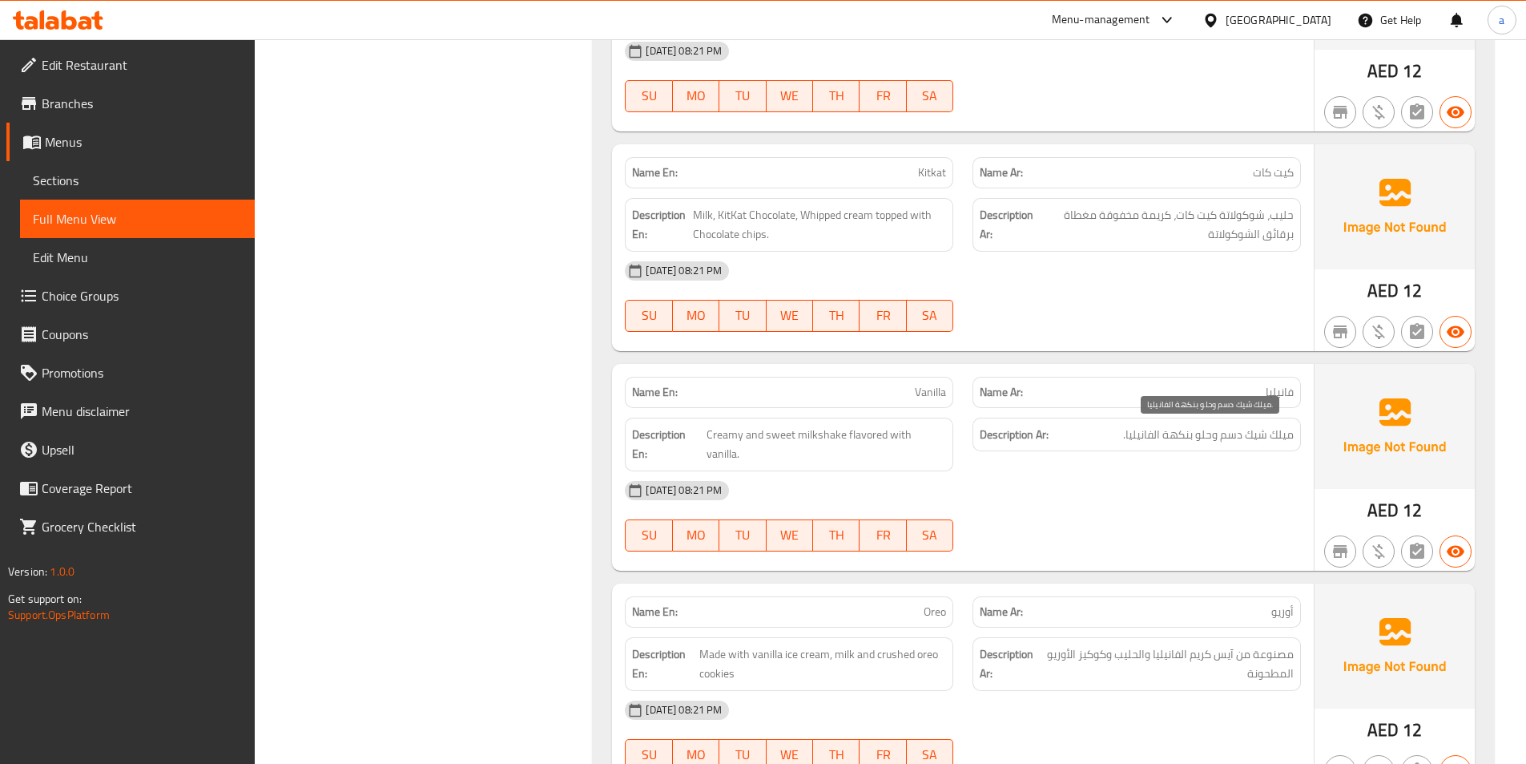
click at [1171, 428] on span "ميلك شيك دسم وحلو بنكهة الفانيليا." at bounding box center [1208, 435] width 171 height 20
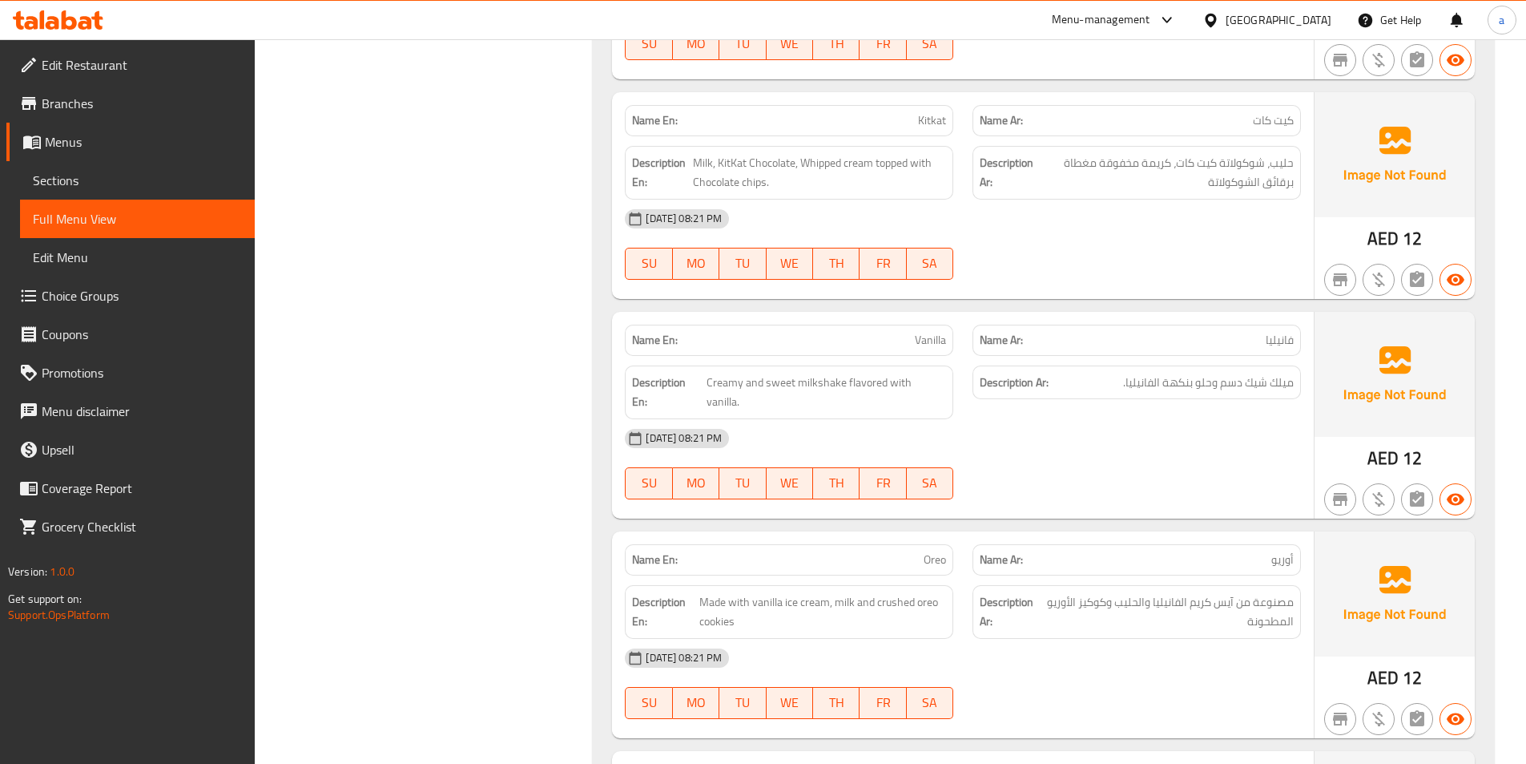
scroll to position [3774, 0]
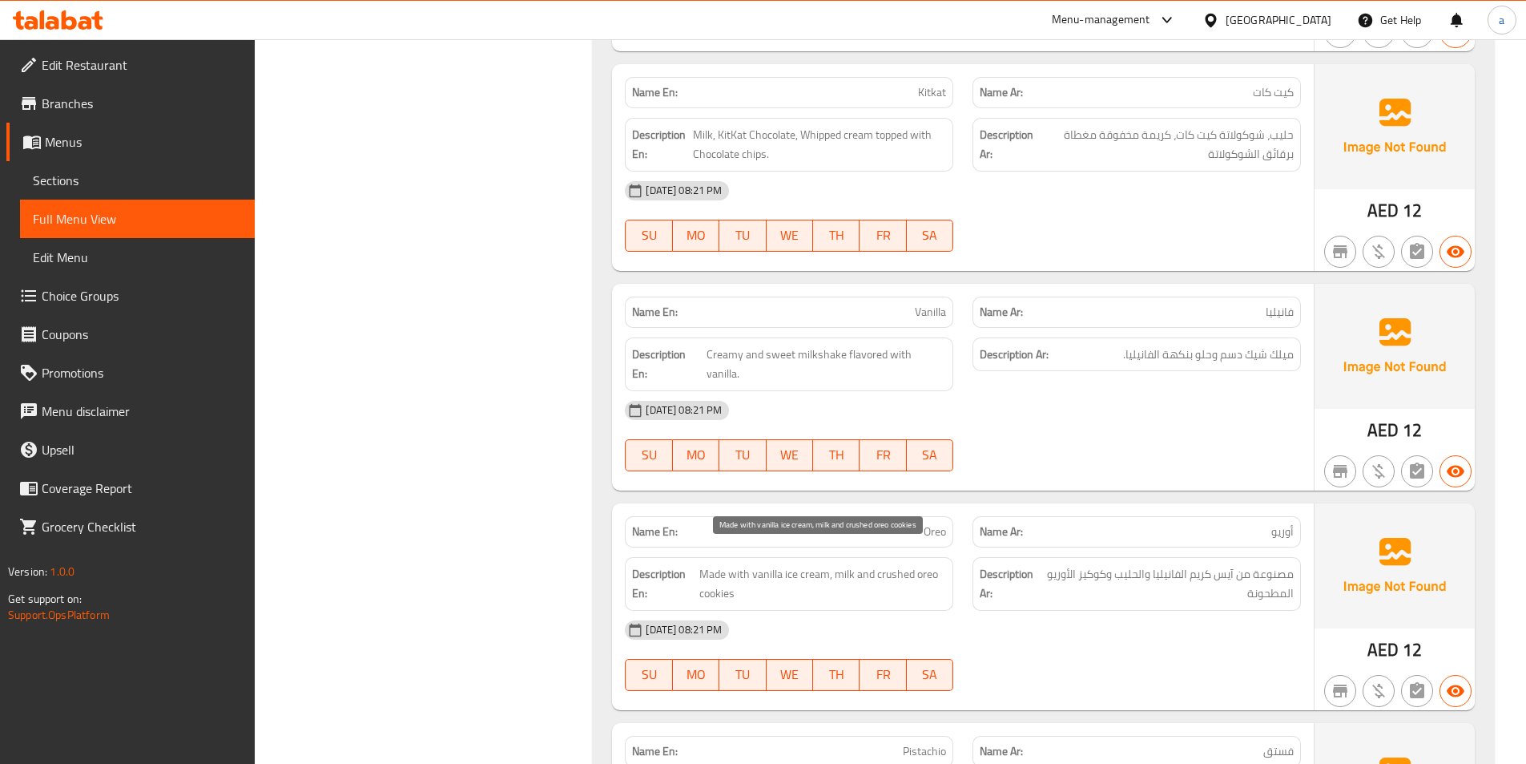
click at [743, 564] on span "Made with vanilla ice cream, milk and crushed oreo cookies" at bounding box center [822, 583] width 247 height 39
click at [788, 564] on span "Made with vanilla ice cream, milk and crushed oreo cookies" at bounding box center [822, 583] width 247 height 39
click at [1295, 575] on div "Description Ar: مصنوعة من آيس كريم الفانيليا والحليب وكوكيز الأوريو المطحونة" at bounding box center [1137, 584] width 328 height 54
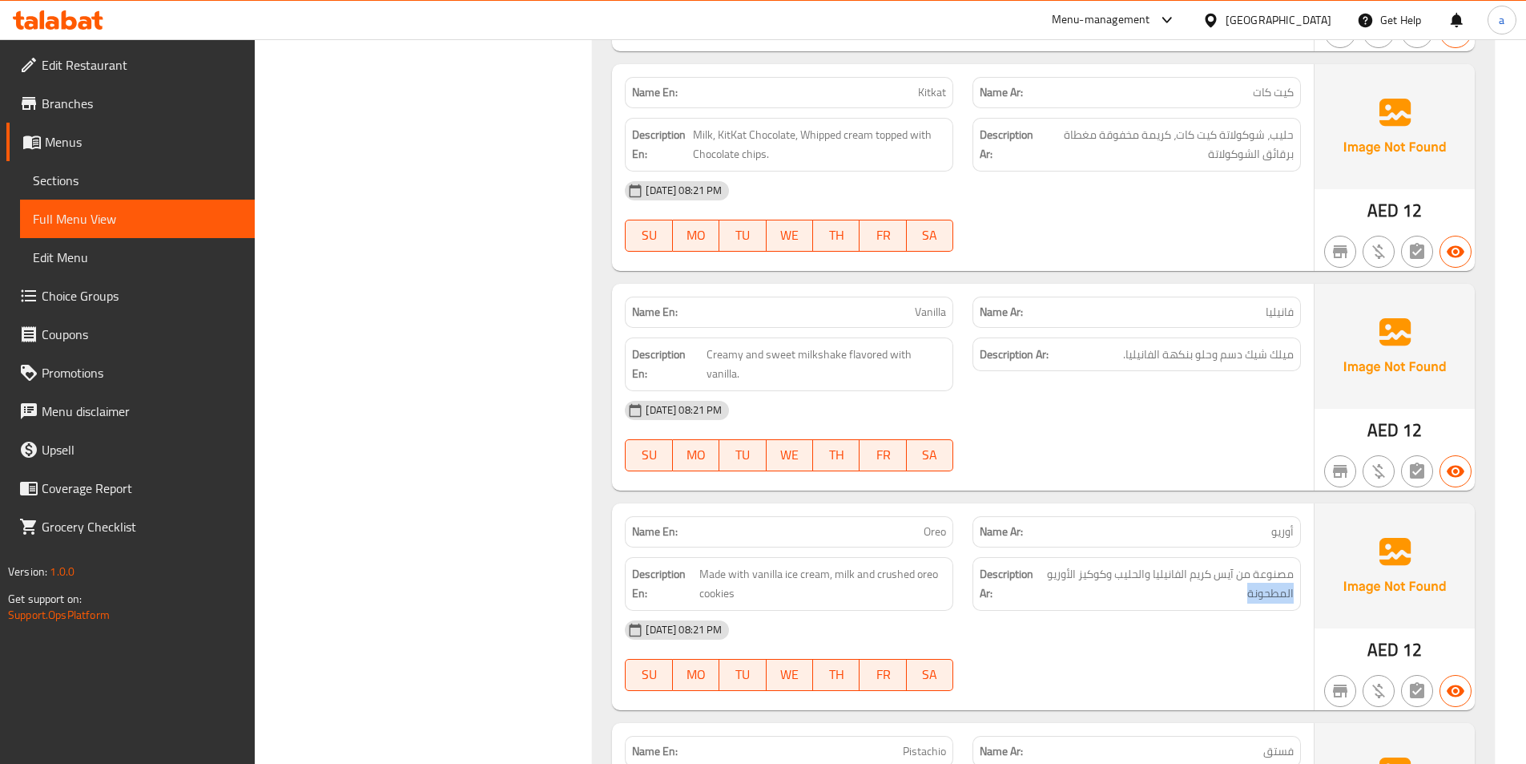
click at [1295, 575] on div "Description Ar: مصنوعة من آيس كريم الفانيليا والحليب وكوكيز الأوريو المطحونة" at bounding box center [1137, 584] width 328 height 54
click at [1285, 575] on span "مصنوعة من آيس كريم الفانيليا والحليب وكوكيز الأوريو المطحونة" at bounding box center [1168, 583] width 252 height 39
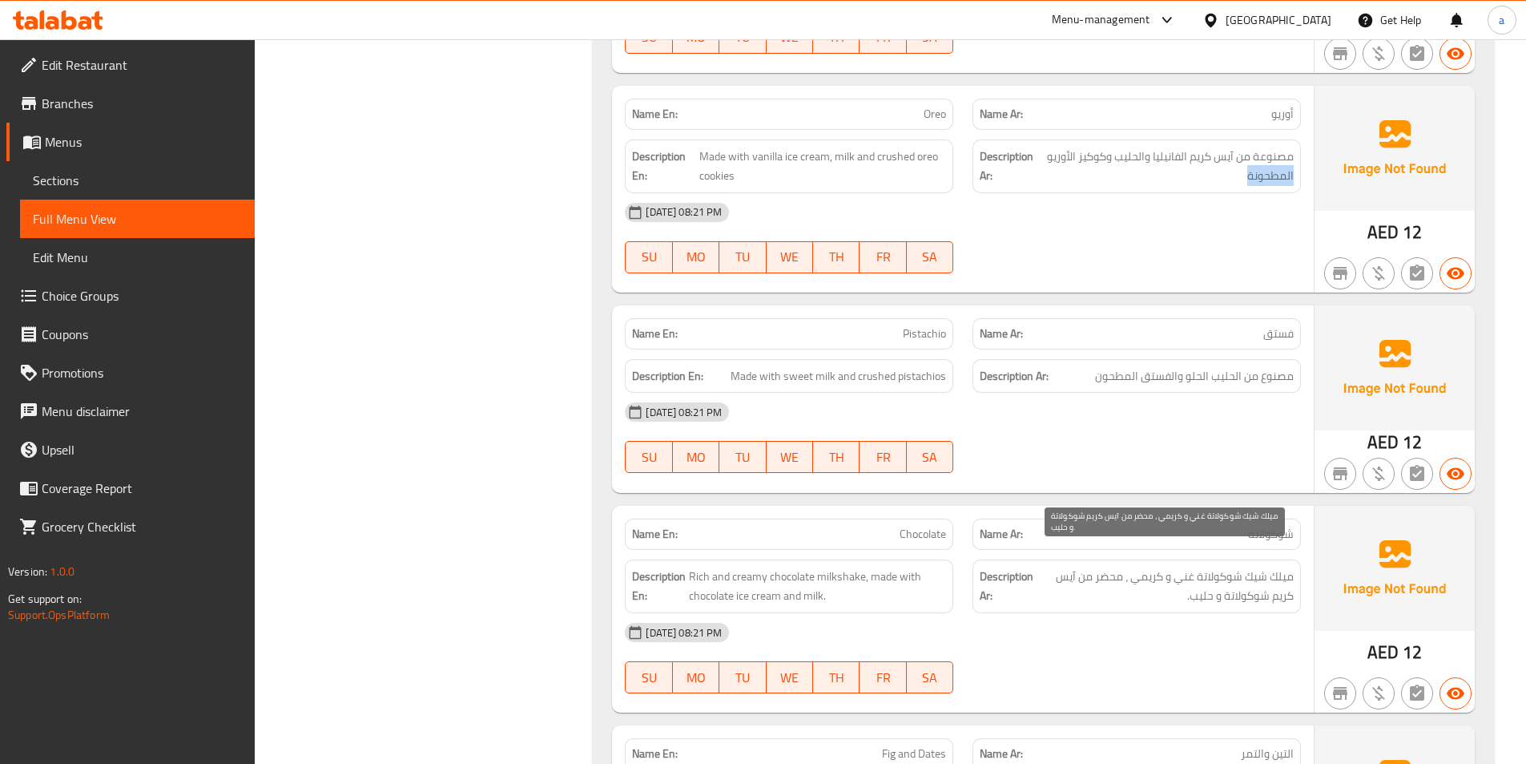
scroll to position [4095, 0]
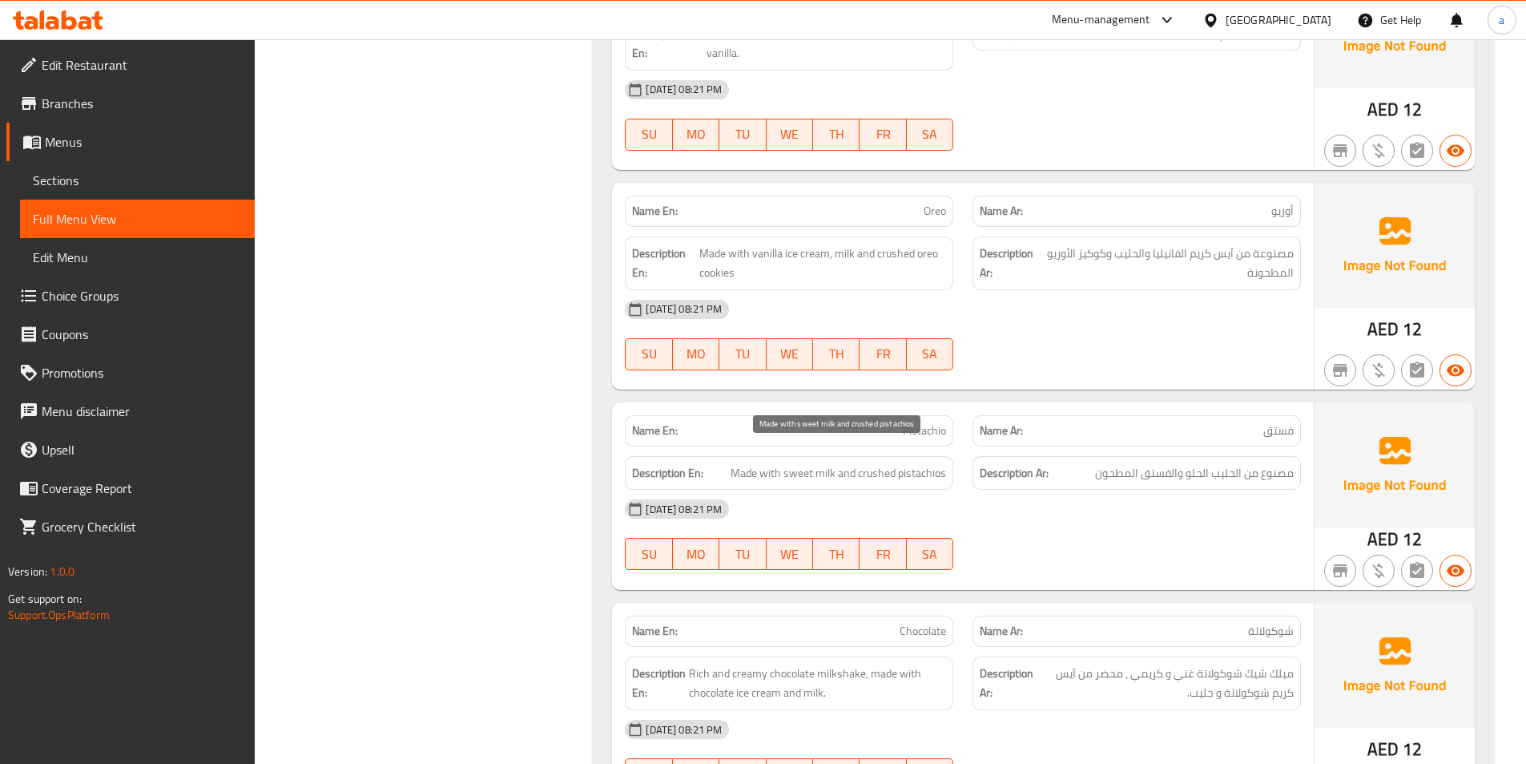
click at [771, 463] on span "Made with sweet milk and crushed pistachios" at bounding box center [839, 473] width 216 height 20
click at [801, 463] on span "Made with sweet milk and crushed pistachios" at bounding box center [839, 473] width 216 height 20
click at [833, 463] on span "Made with sweet milk and crushed pistachios" at bounding box center [839, 473] width 216 height 20
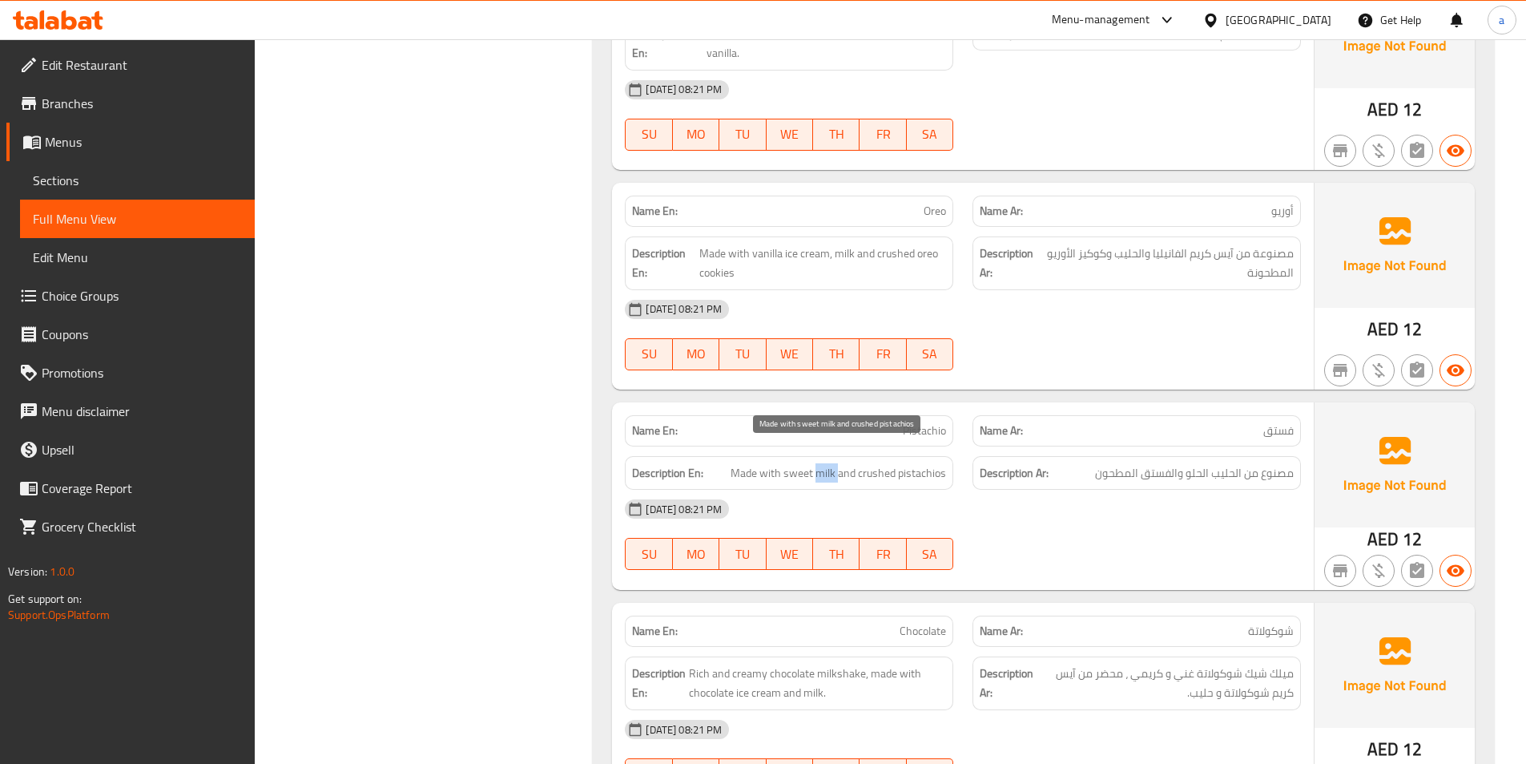
click at [833, 463] on span "Made with sweet milk and crushed pistachios" at bounding box center [839, 473] width 216 height 20
click at [1202, 497] on div "[DATE] 08:21 PM" at bounding box center [962, 509] width 695 height 38
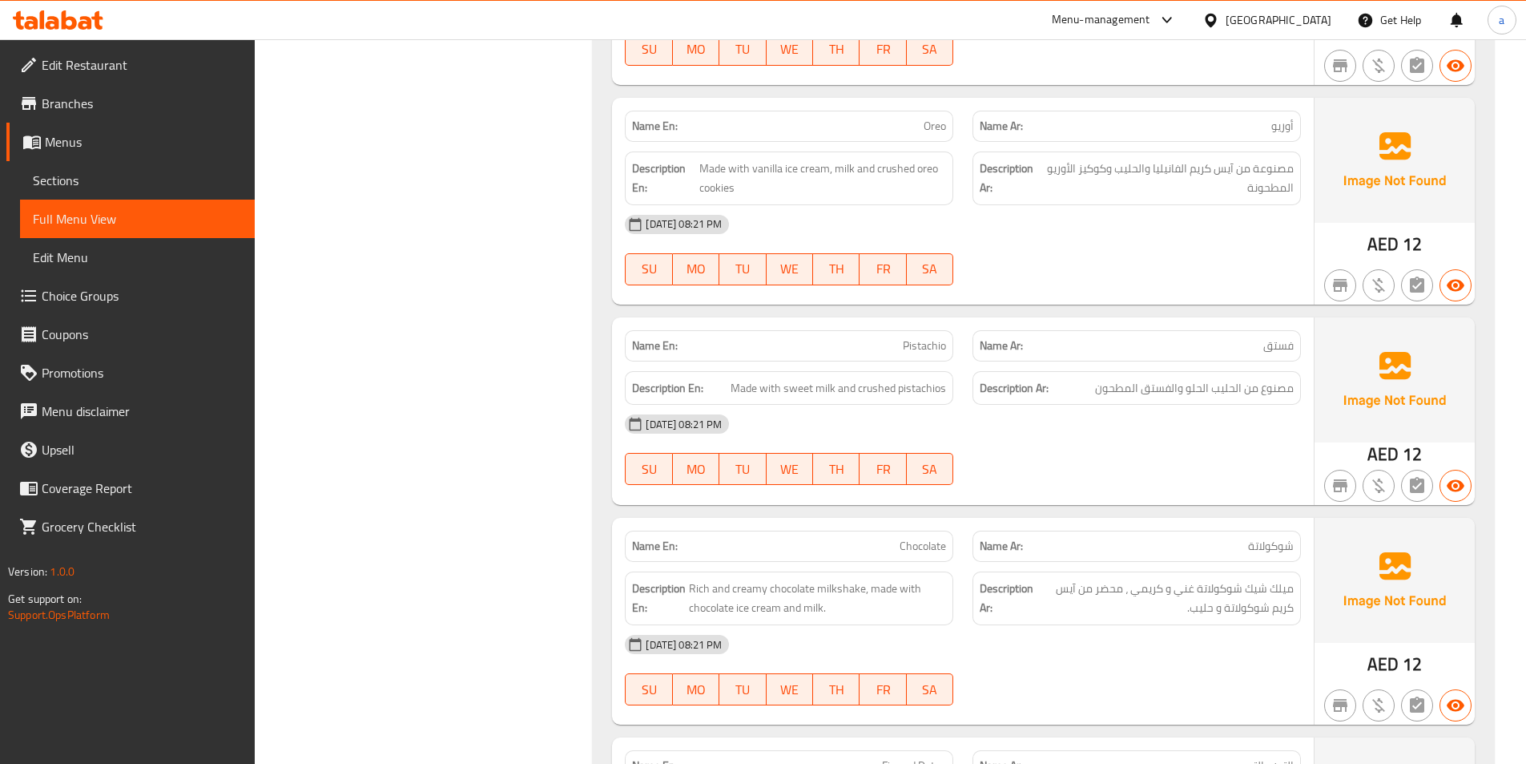
scroll to position [4415, 0]
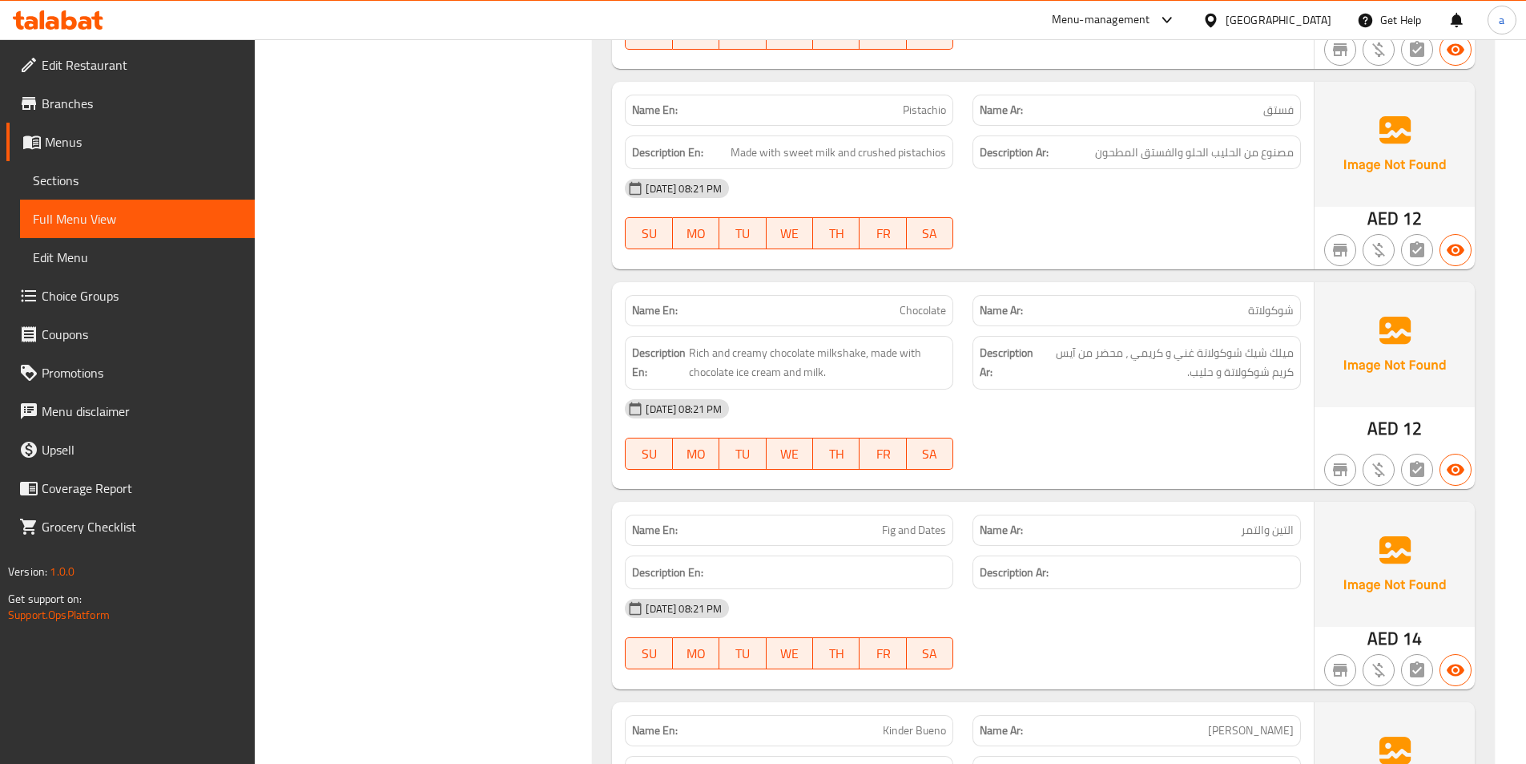
click at [836, 336] on div "Description En: Rich and creamy chocolate milkshake, made with chocolate ice cr…" at bounding box center [789, 363] width 328 height 54
click at [852, 343] on span "Rich and creamy chocolate milkshake, made with chocolate ice cream and milk." at bounding box center [817, 362] width 257 height 39
click at [807, 343] on span "Rich and creamy chocolate milkshake, made with chocolate ice cream and milk." at bounding box center [817, 362] width 257 height 39
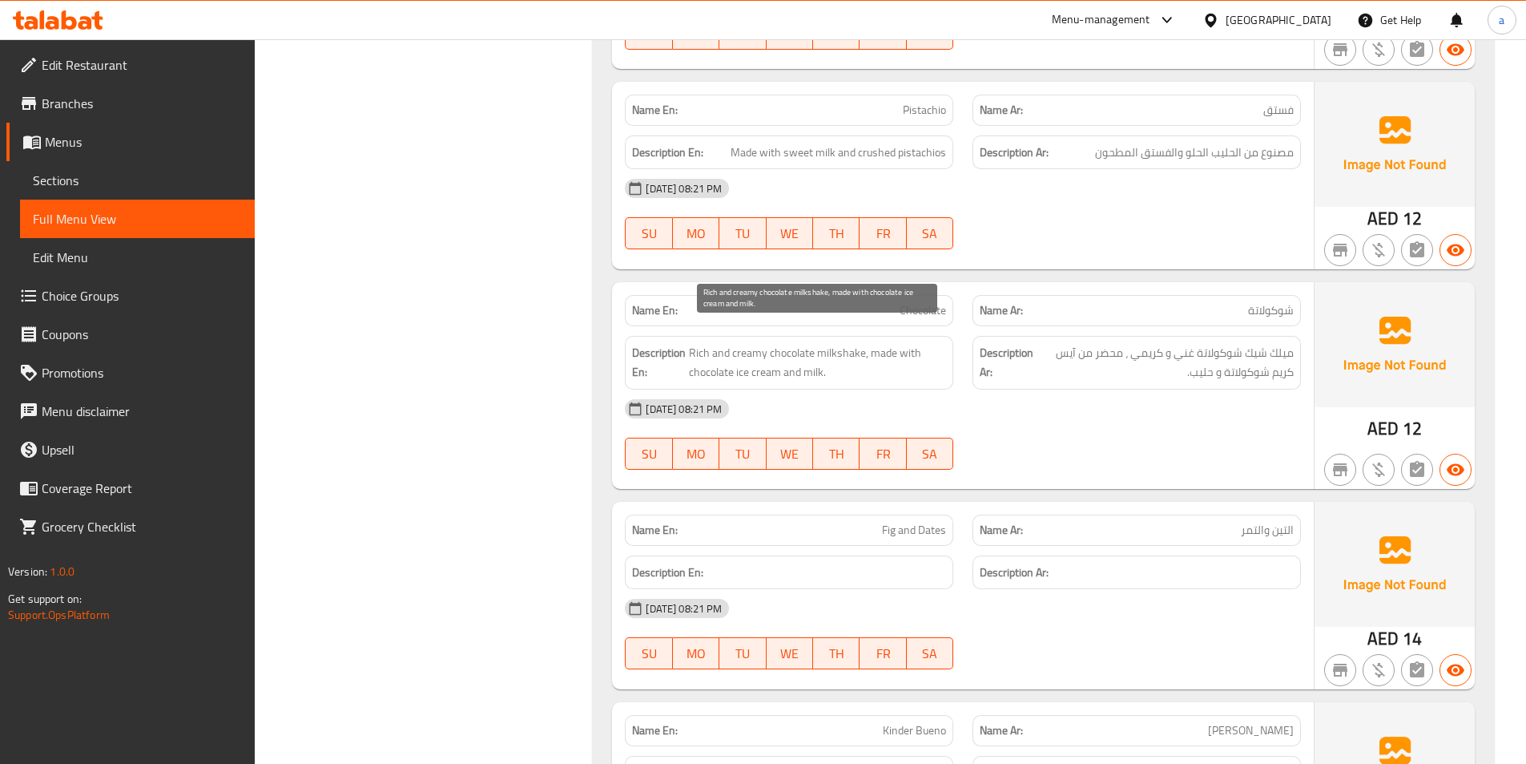
click at [873, 343] on span "Rich and creamy chocolate milkshake, made with chocolate ice cream and milk." at bounding box center [817, 362] width 257 height 39
drag, startPoint x: 872, startPoint y: 341, endPoint x: 925, endPoint y: 348, distance: 53.4
click at [925, 348] on span "Rich and creamy chocolate milkshake, made with chocolate ice cream and milk." at bounding box center [817, 362] width 257 height 39
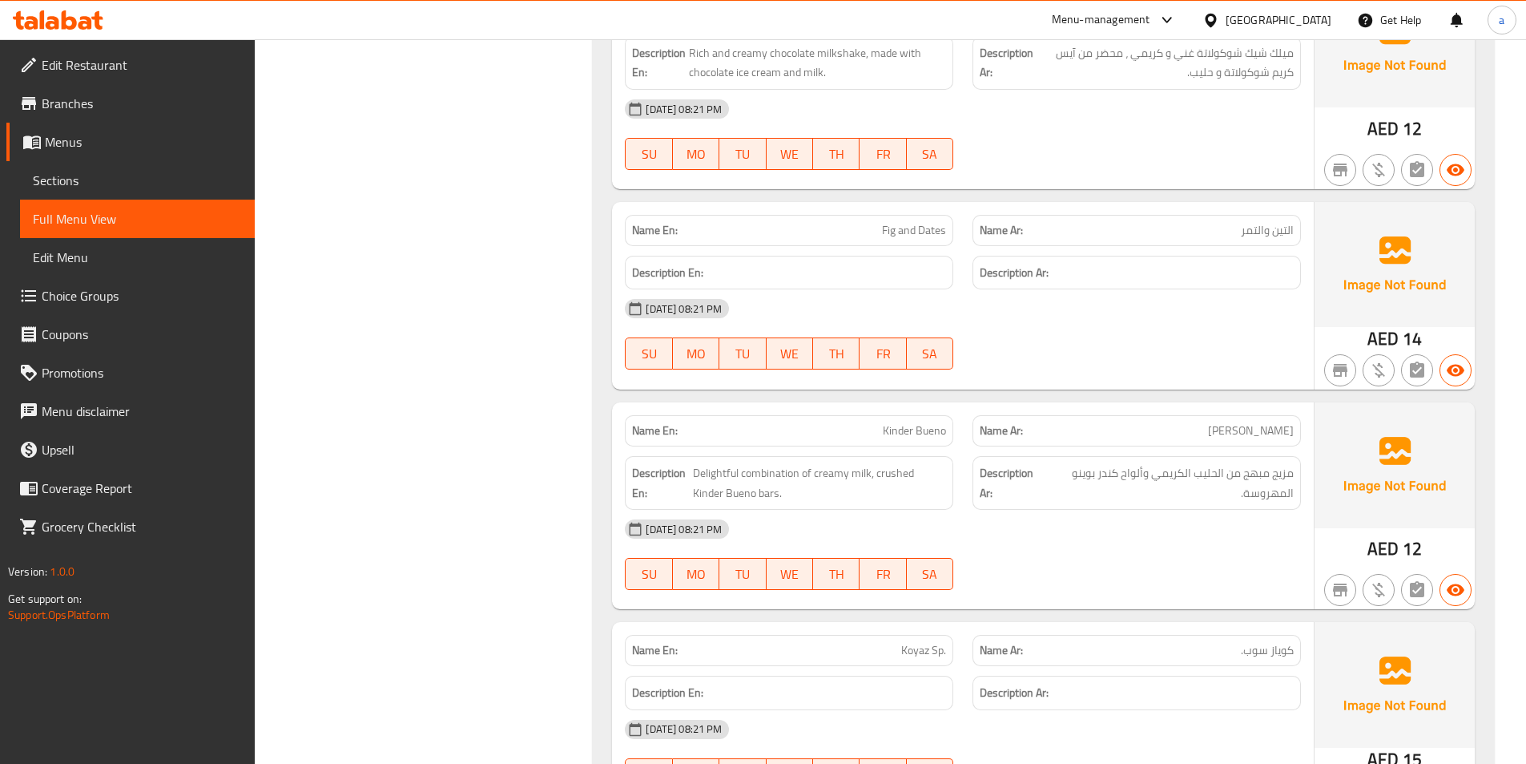
scroll to position [4816, 0]
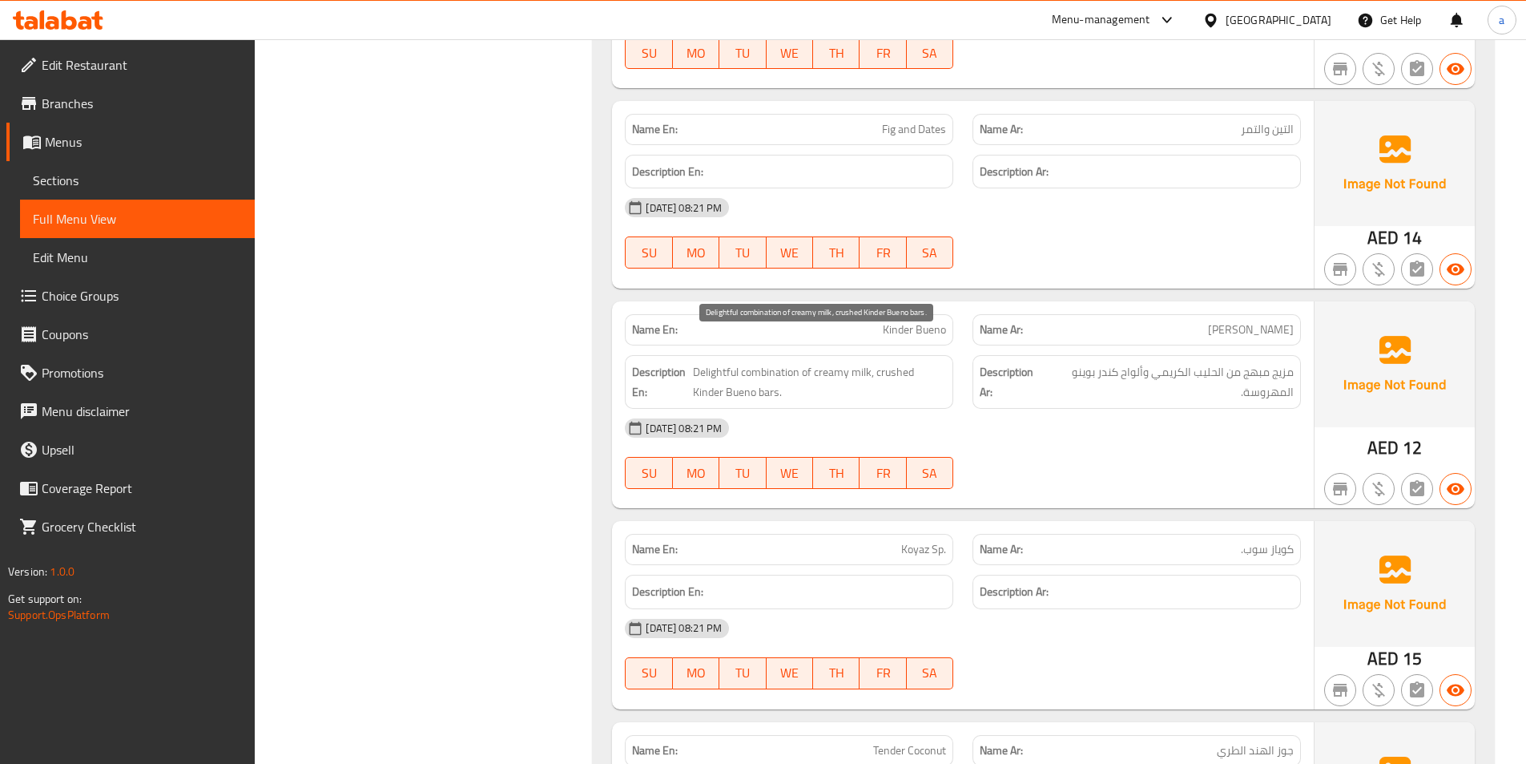
click at [794, 362] on span "Delightful combination of creamy milk, crushed Kinder Bueno bars." at bounding box center [819, 381] width 253 height 39
click at [921, 362] on span "Delightful combination of creamy milk, crushed Kinder Bueno bars." at bounding box center [819, 381] width 253 height 39
click at [837, 362] on span "Delightful combination of creamy milk, crushed Kinder Bueno bars." at bounding box center [819, 381] width 253 height 39
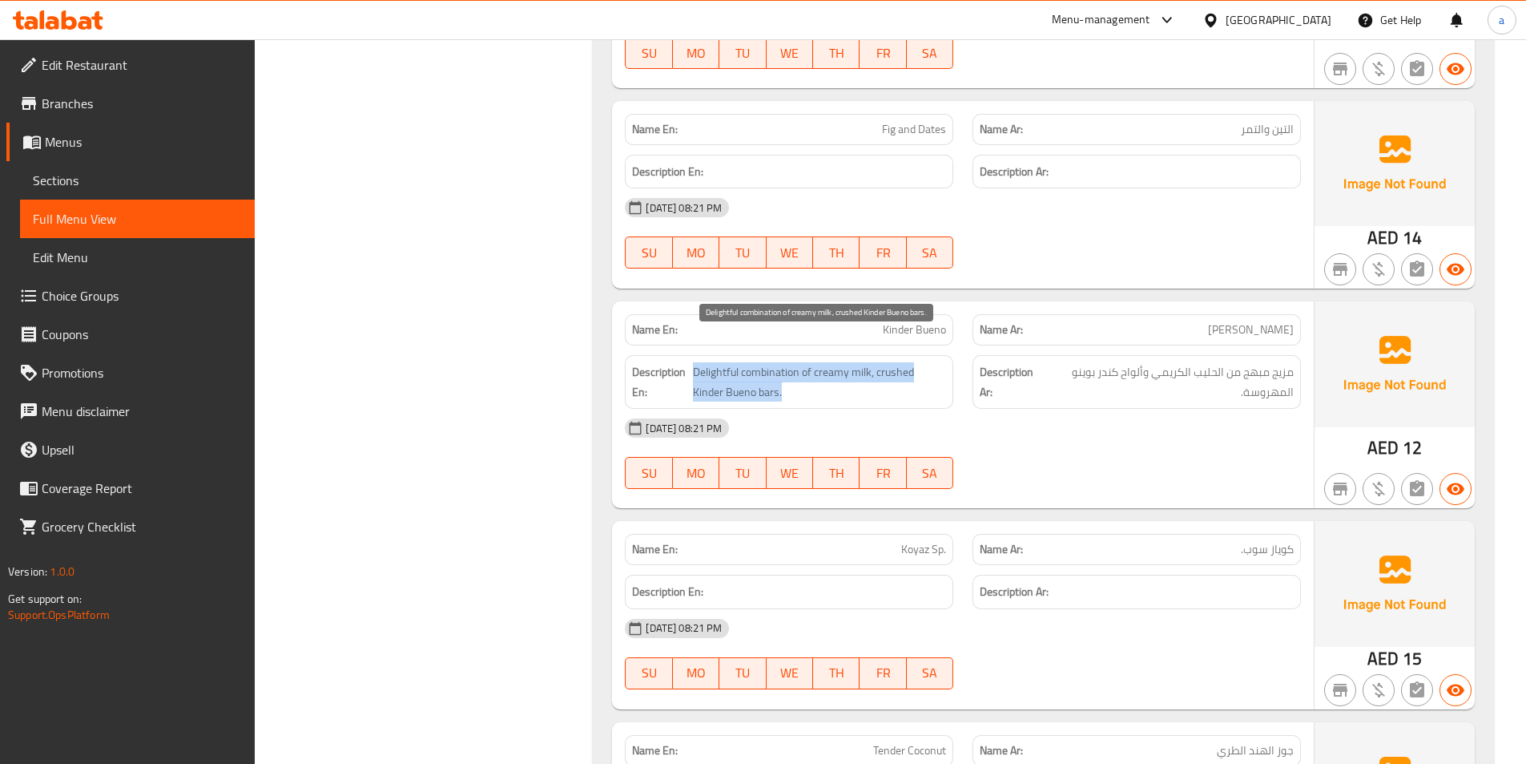
click at [837, 362] on span "Delightful combination of creamy milk, crushed Kinder Bueno bars." at bounding box center [819, 381] width 253 height 39
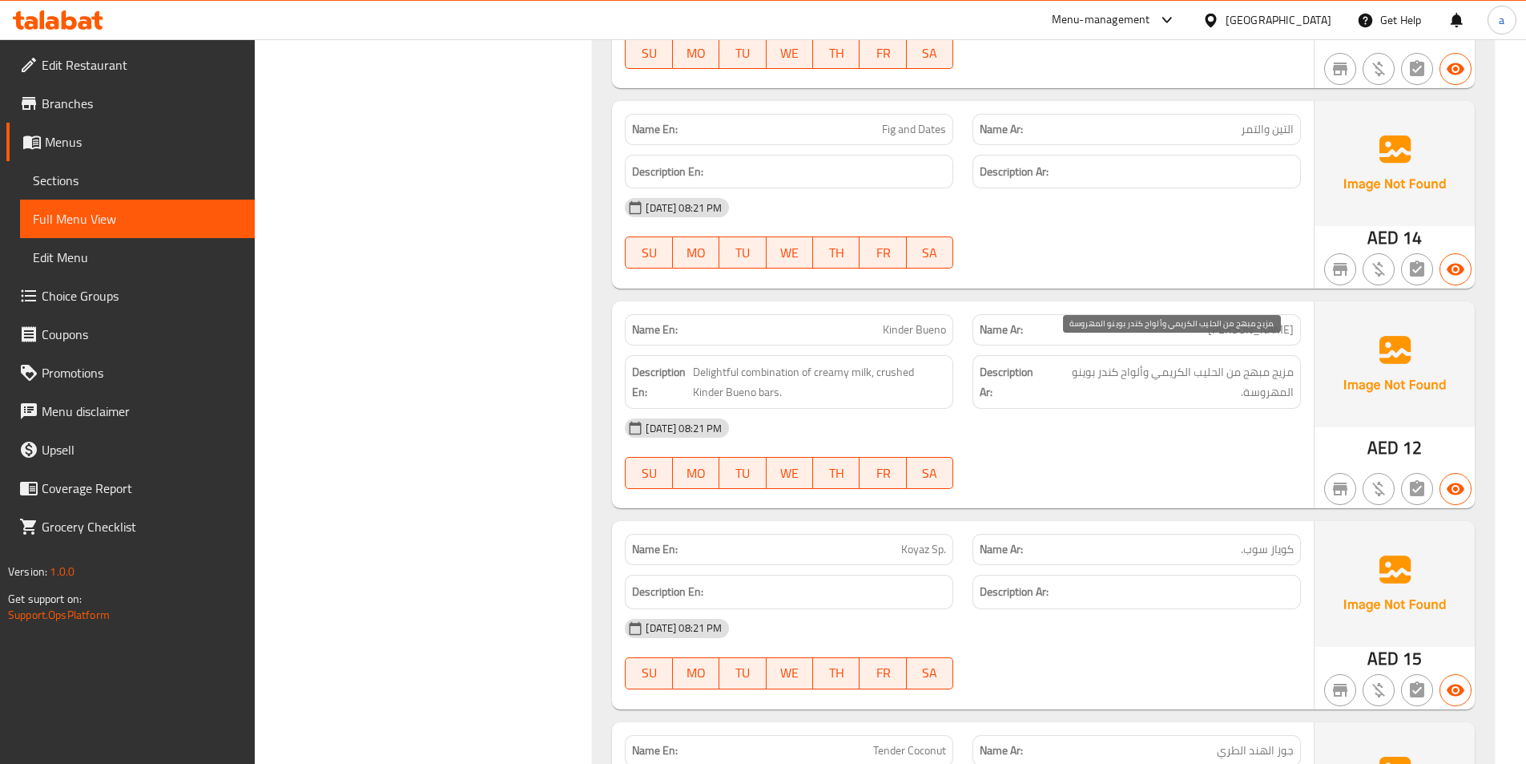
click at [1285, 363] on span "مزيج مبهج من الحليب الكريمي وألواح كندر بوينو المهروسة." at bounding box center [1169, 381] width 249 height 39
click at [1292, 380] on span "مزيج مبهج من الحليب الكريمي وألواح كندر بوينو المهروسة." at bounding box center [1169, 381] width 249 height 39
click at [1287, 369] on span "مزيج مبهج من الحليب الكريمي وألواح كندر بوينو المهروسة." at bounding box center [1169, 381] width 249 height 39
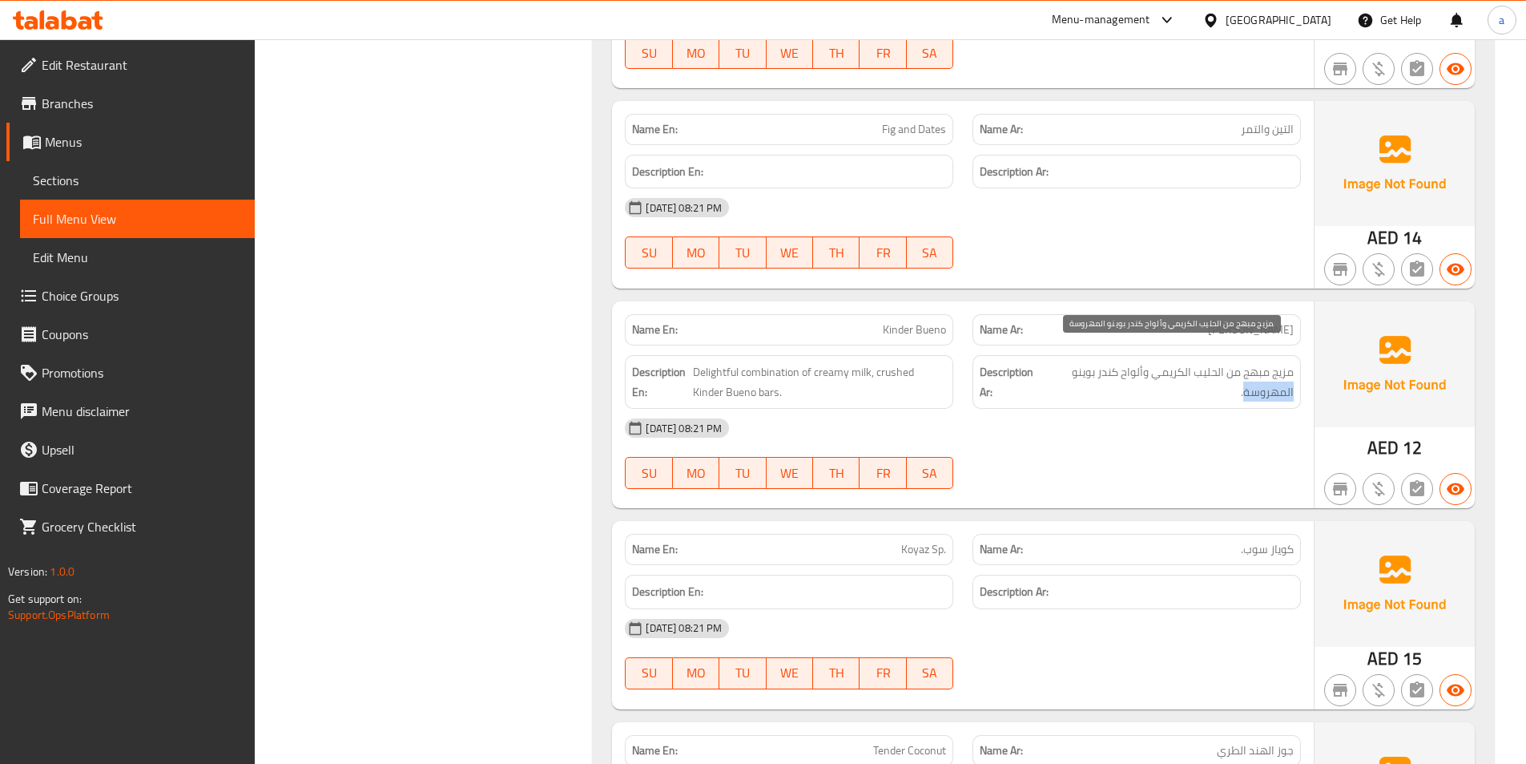
click at [1287, 369] on span "مزيج مبهج من الحليب الكريمي وألواح كندر بوينو المهروسة." at bounding box center [1169, 381] width 249 height 39
click at [1286, 362] on span "مزيج مبهج من الحليب الكريمي وألواح كندر بوينو المهروسة." at bounding box center [1169, 381] width 249 height 39
click at [1254, 371] on span "مزيج مبهج من الحليب الكريمي وألواح كندر بوينو المهروسة." at bounding box center [1169, 381] width 249 height 39
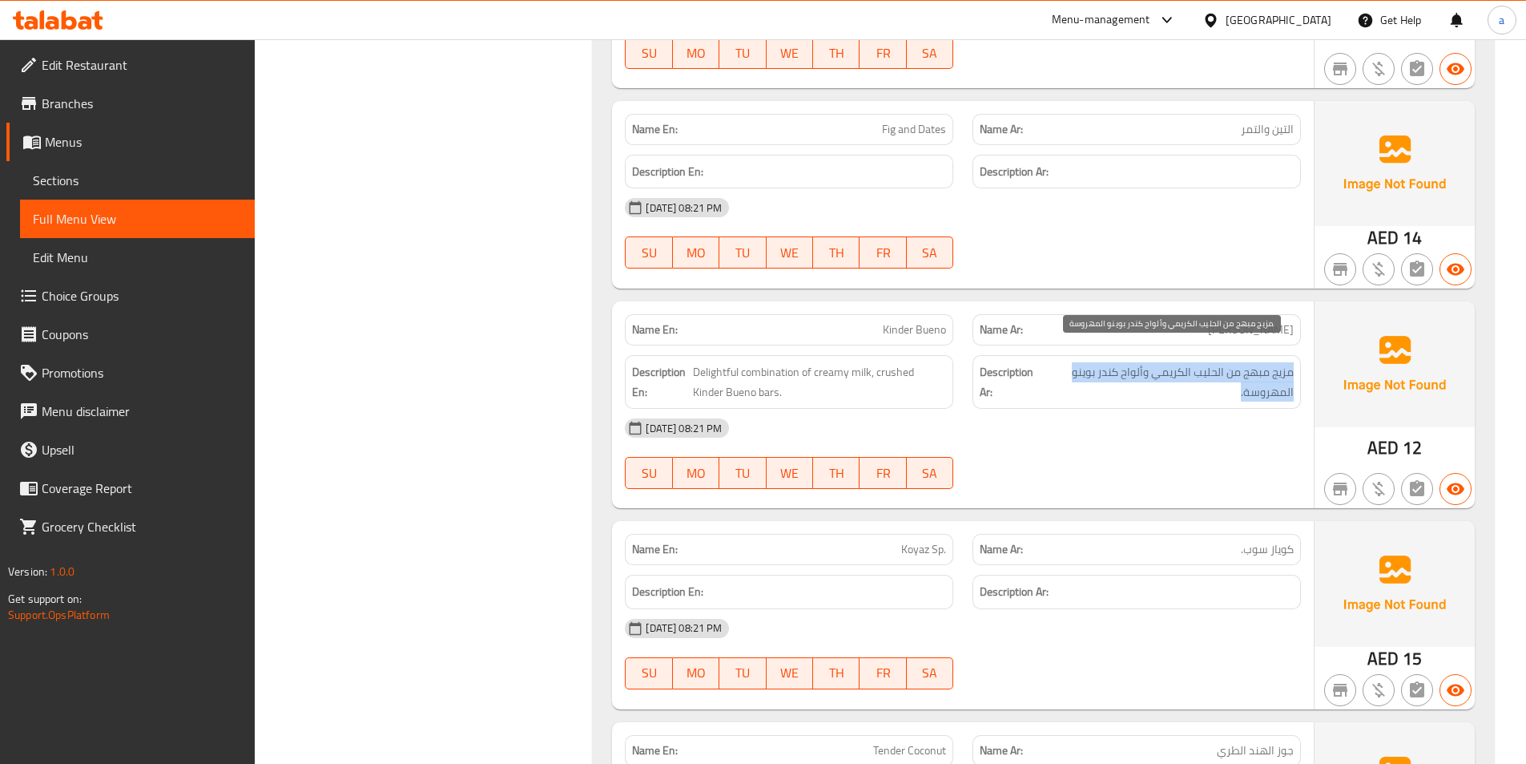
click at [1254, 371] on span "مزيج مبهج من الحليب الكريمي وألواح كندر بوينو المهروسة." at bounding box center [1169, 381] width 249 height 39
click at [1175, 364] on span "مزيج مبهج من الحليب الكريمي وألواح كندر بوينو المهروسة." at bounding box center [1169, 381] width 249 height 39
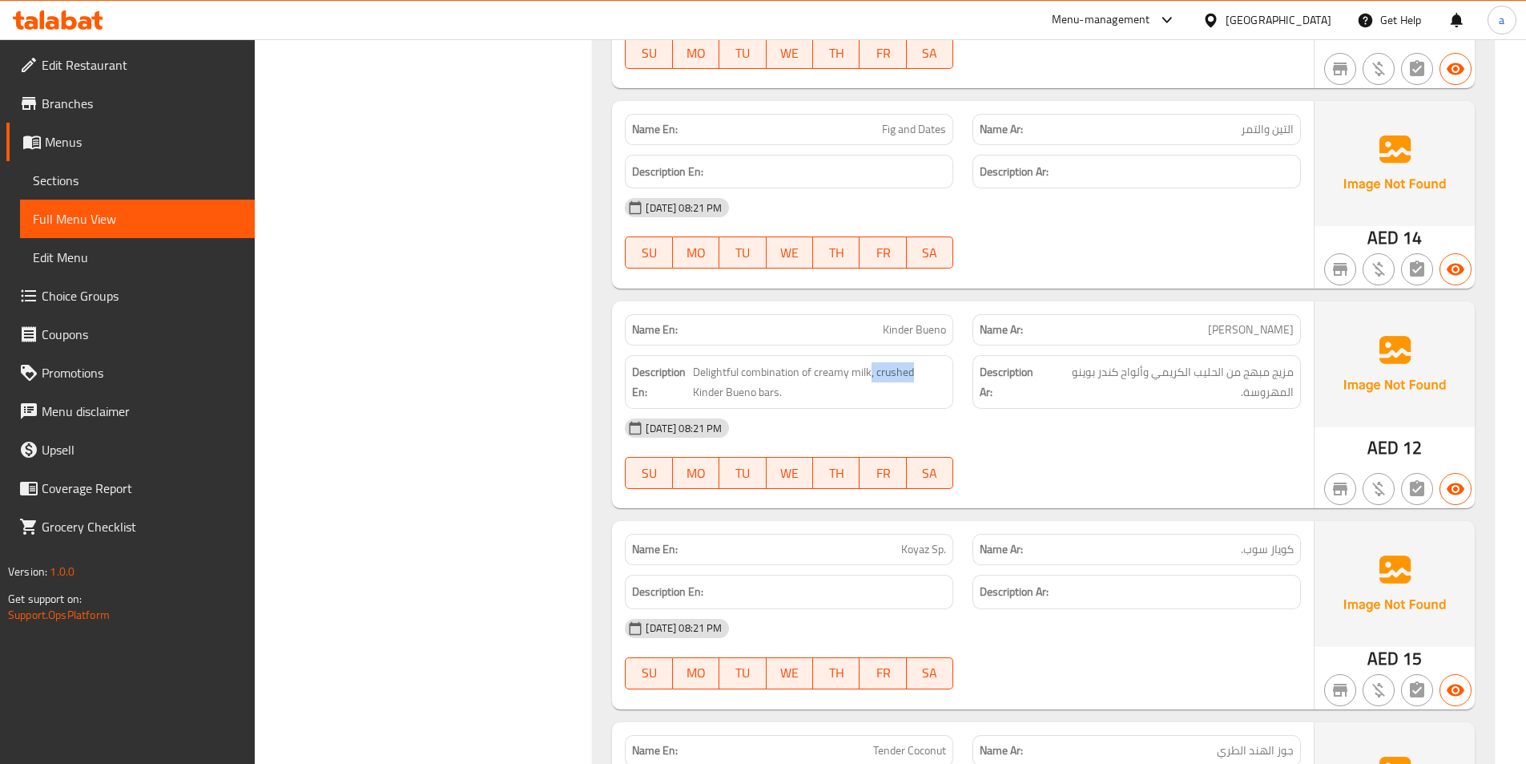
drag, startPoint x: 871, startPoint y: 341, endPoint x: 925, endPoint y: 341, distance: 54.5
click at [925, 355] on div "Description En: Delightful combination of creamy milk, crushed Kinder Bueno bar…" at bounding box center [789, 382] width 328 height 54
drag, startPoint x: 1113, startPoint y: 353, endPoint x: 1018, endPoint y: 351, distance: 95.4
click at [1018, 362] on h6 "Description Ar: مزيج مبهج من الحليب الكريمي و[PERSON_NAME] المهروسة." at bounding box center [1137, 381] width 314 height 39
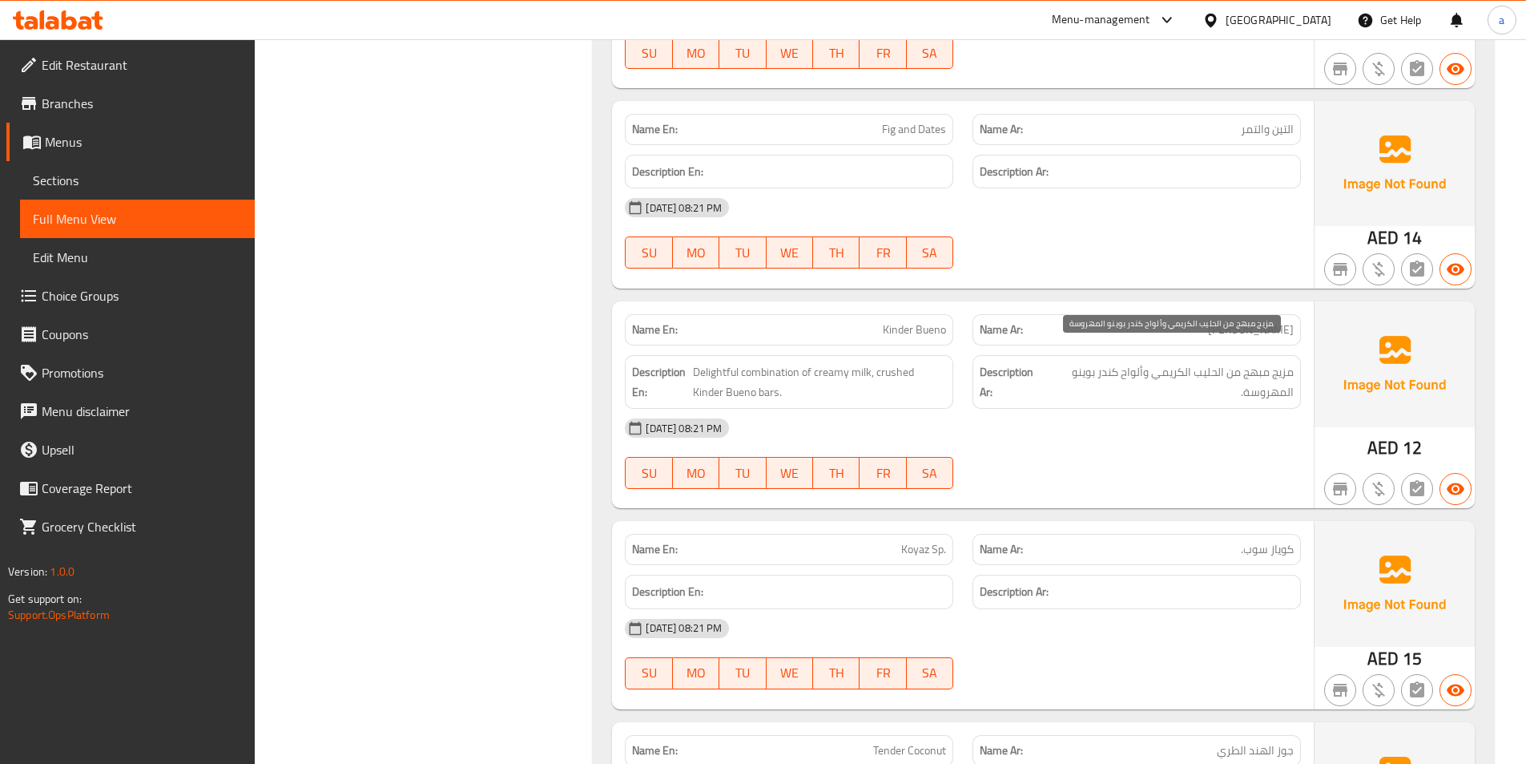
click at [1122, 365] on span "مزيج مبهج من الحليب الكريمي وألواح كندر بوينو المهروسة." at bounding box center [1169, 381] width 249 height 39
click at [1290, 541] on span "كوياز سوب." at bounding box center [1267, 549] width 53 height 17
click at [1254, 541] on span "كوياز سوب." at bounding box center [1267, 549] width 53 height 17
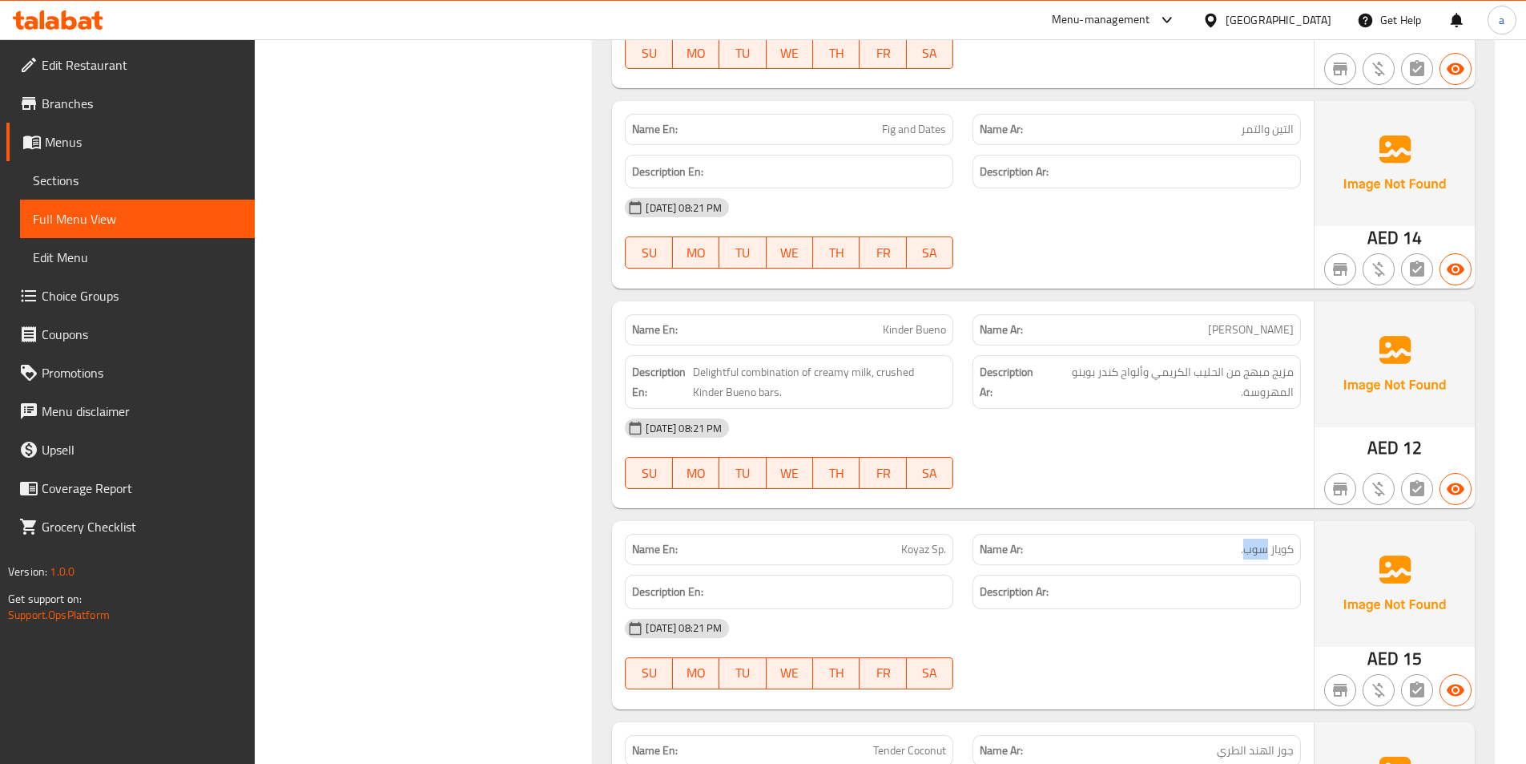
click at [1252, 541] on span "كوياز سوب." at bounding box center [1267, 549] width 53 height 17
click at [1236, 541] on p "Name Ar: كوياز سوب." at bounding box center [1137, 549] width 314 height 17
drag, startPoint x: 1236, startPoint y: 527, endPoint x: 1301, endPoint y: 530, distance: 64.9
click at [1301, 530] on div "Name Ar: كوياز سوب." at bounding box center [1137, 549] width 348 height 50
drag, startPoint x: 1301, startPoint y: 530, endPoint x: 1241, endPoint y: 530, distance: 60.1
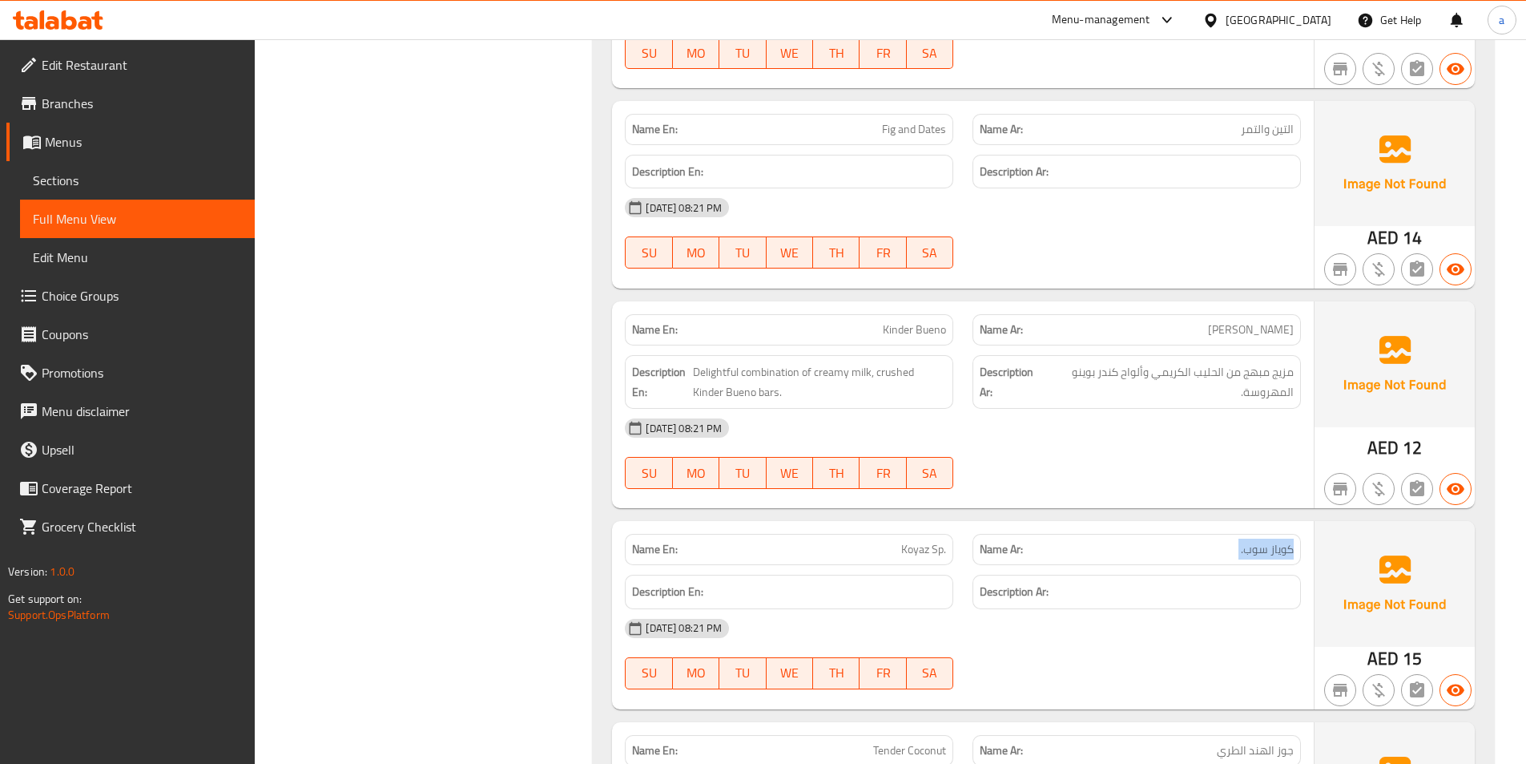
click at [1302, 530] on div "Name Ar: كوياز سوب." at bounding box center [1137, 549] width 348 height 50
click at [1131, 542] on div "Name Ar: كوياز سوب." at bounding box center [1137, 549] width 328 height 31
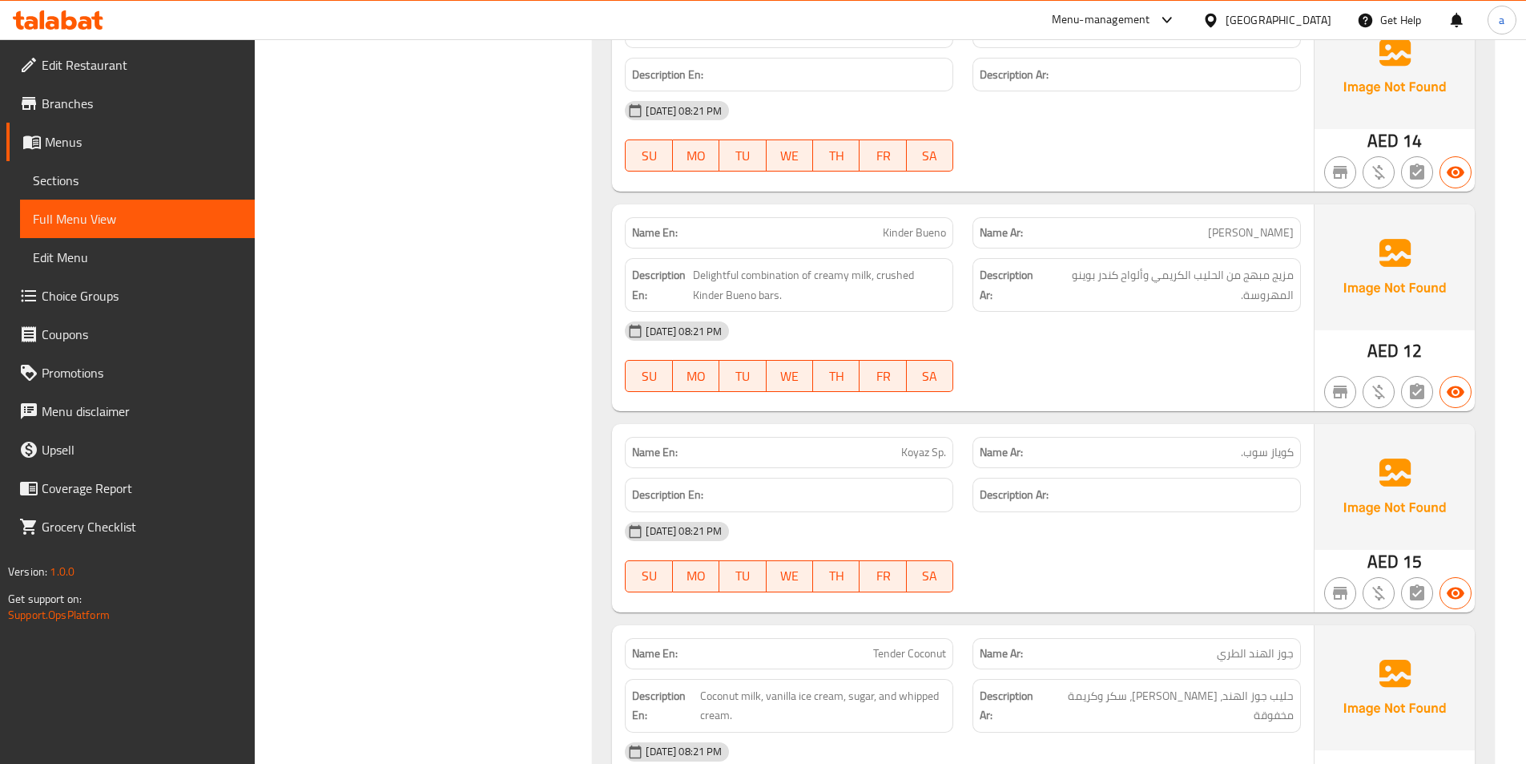
scroll to position [5137, 0]
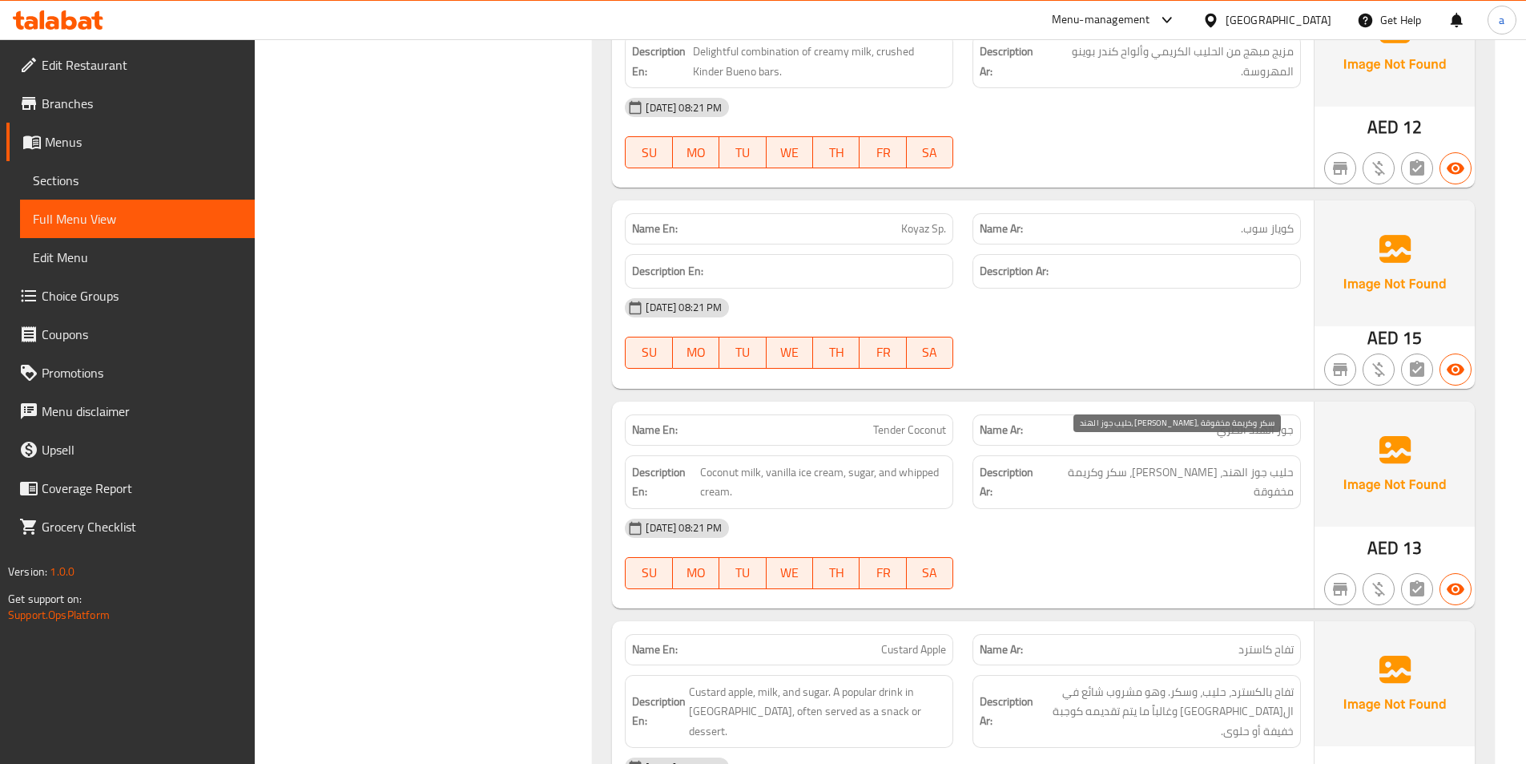
drag, startPoint x: 1216, startPoint y: 455, endPoint x: 1223, endPoint y: 434, distance: 22.0
click at [1218, 462] on span "حليب جوز الهند، [PERSON_NAME]، سكر وكريمة مخفوقة" at bounding box center [1170, 481] width 248 height 39
click at [1223, 445] on div "Description Ar: حليب جوز الهند، [PERSON_NAME]، سكر وكريمة مخفوقة" at bounding box center [1137, 481] width 348 height 73
click at [1224, 421] on span "جوز الهند الطري" at bounding box center [1255, 429] width 77 height 17
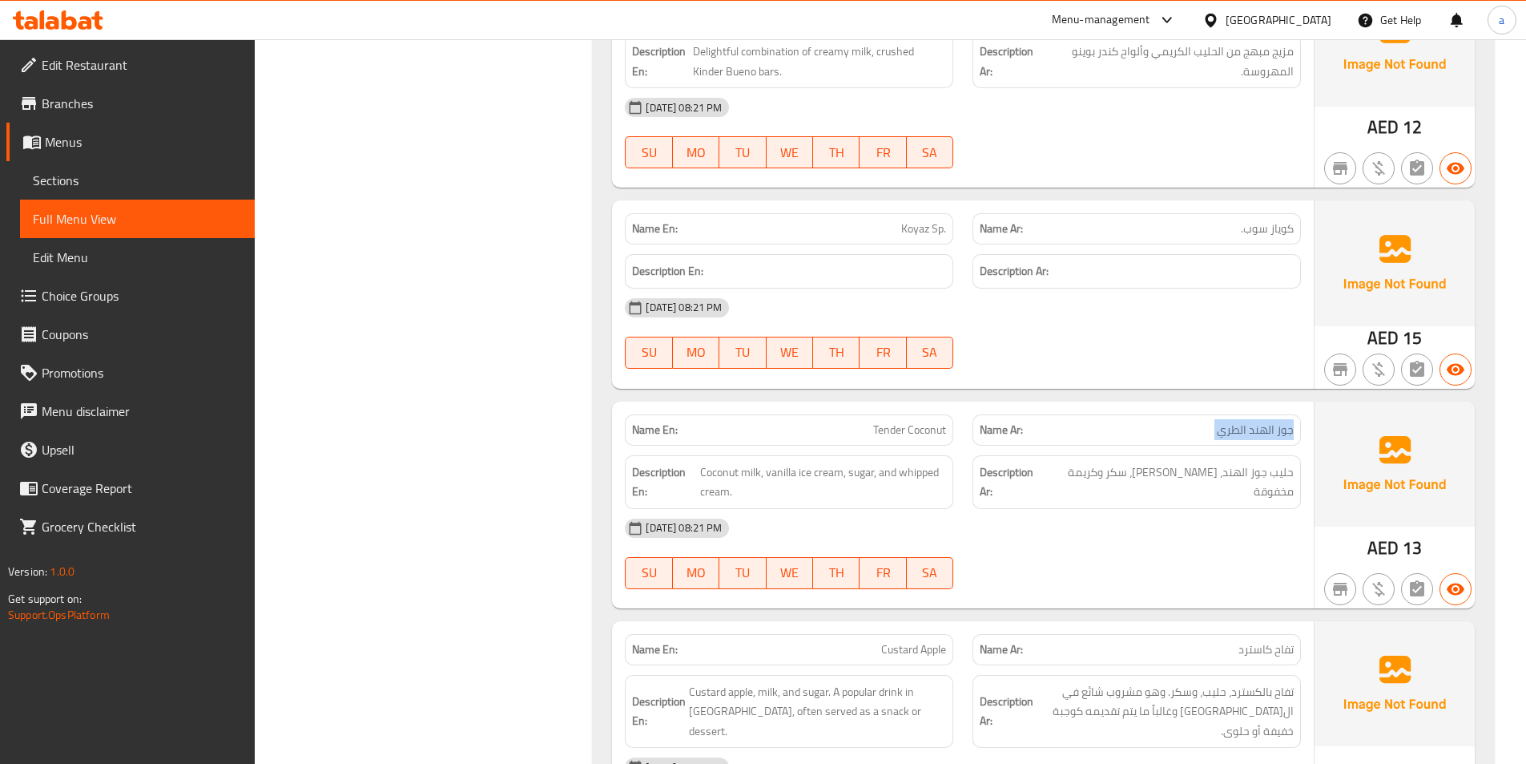
click at [1224, 421] on span "جوز الهند الطري" at bounding box center [1255, 429] width 77 height 17
drag, startPoint x: 1211, startPoint y: 438, endPoint x: 1211, endPoint y: 447, distance: 8.8
click at [1211, 455] on div "Description Ar: حليب جوز الهند، [PERSON_NAME]، سكر وكريمة مخفوقة" at bounding box center [1137, 482] width 328 height 54
click at [1199, 469] on span "حليب جوز الهند، [PERSON_NAME]، سكر وكريمة مخفوقة" at bounding box center [1170, 481] width 248 height 39
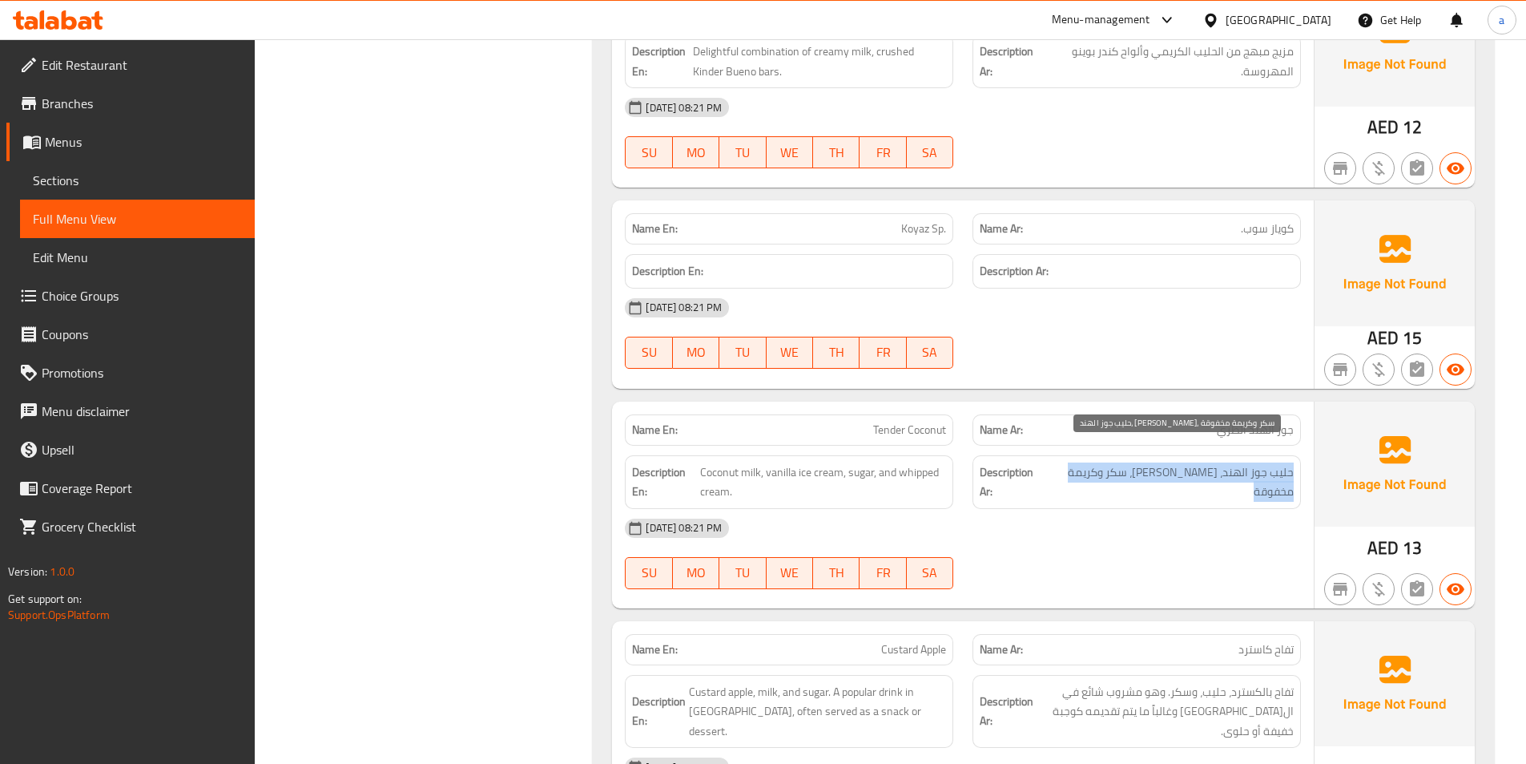
click at [1199, 469] on span "حليب جوز الهند، [PERSON_NAME]، سكر وكريمة مخفوقة" at bounding box center [1170, 481] width 248 height 39
click at [1195, 465] on span "حليب جوز الهند، [PERSON_NAME]، سكر وكريمة مخفوقة" at bounding box center [1170, 481] width 248 height 39
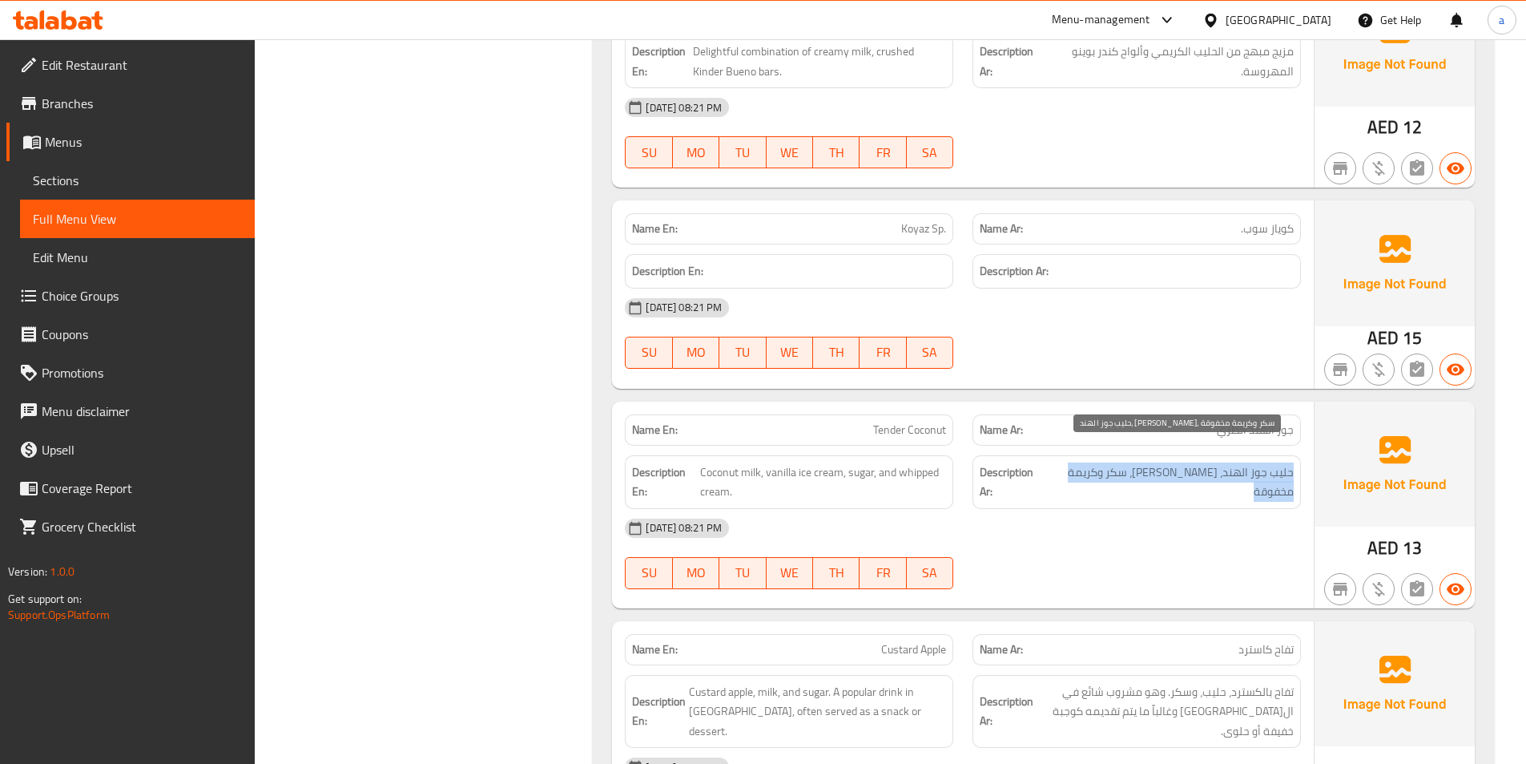
click at [1195, 478] on span "حليب جوز الهند، [PERSON_NAME]، سكر وكريمة مخفوقة" at bounding box center [1170, 481] width 248 height 39
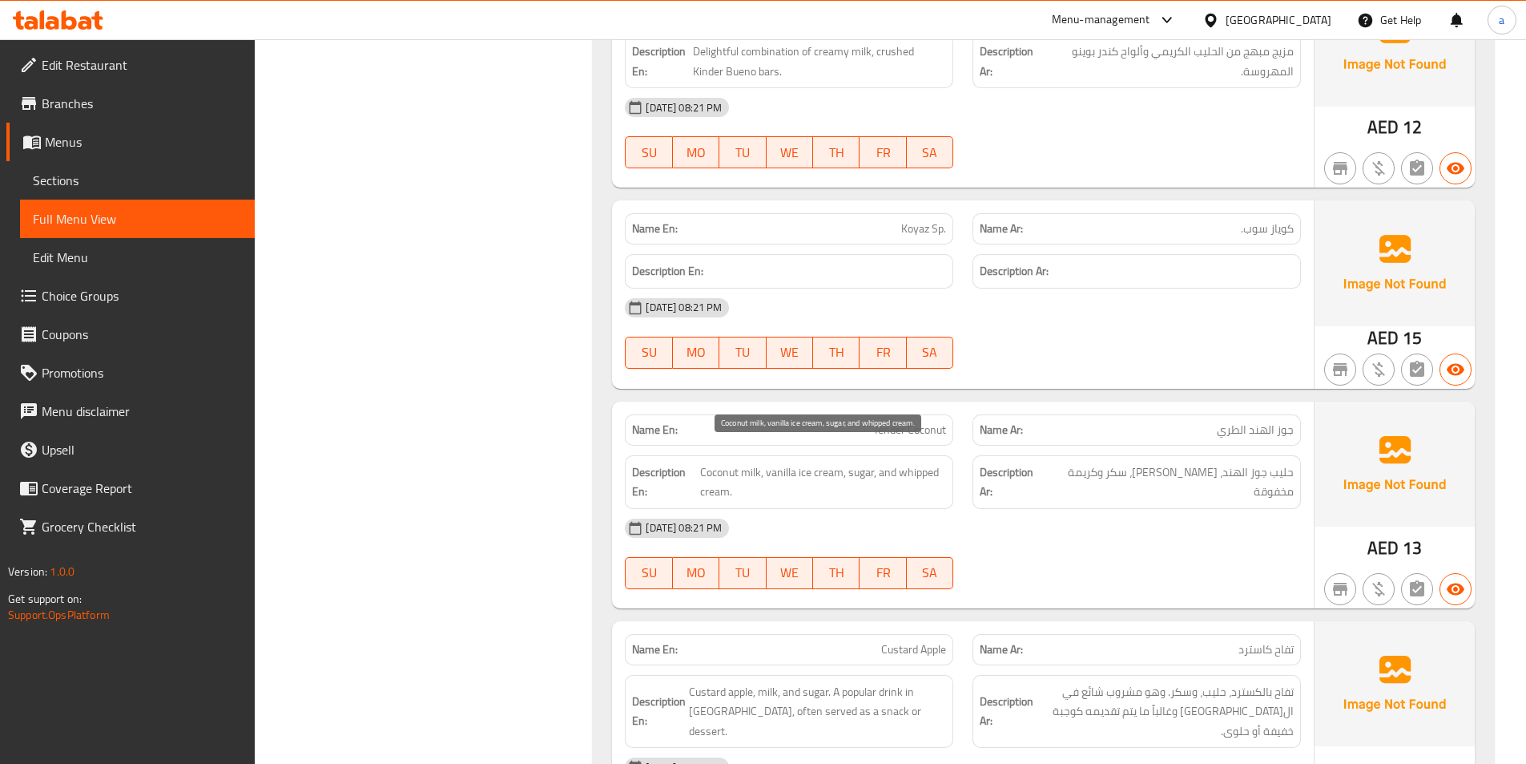
click at [887, 462] on span "Coconut milk, vanilla ice cream, sugar, and whipped cream." at bounding box center [823, 481] width 247 height 39
click at [890, 462] on span "Coconut milk, vanilla ice cream, sugar, and whipped cream." at bounding box center [823, 481] width 247 height 39
click at [898, 469] on span "Coconut milk, vanilla ice cream, sugar, and whipped cream." at bounding box center [823, 481] width 247 height 39
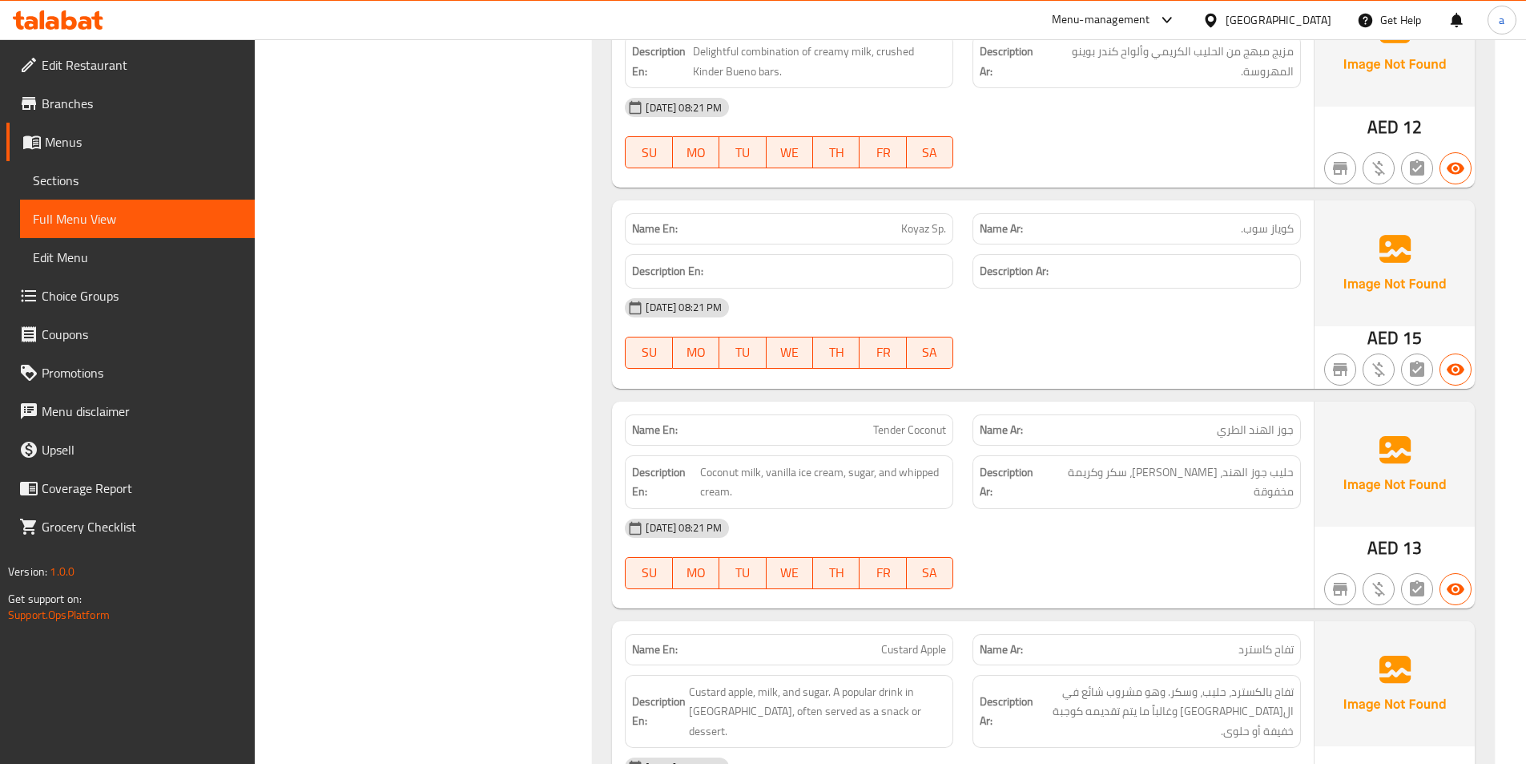
click at [917, 421] on span "Tender Coconut" at bounding box center [909, 429] width 73 height 17
click at [1100, 455] on div "Description Ar: حليب جوز الهند، [PERSON_NAME]، سكر وكريمة مخفوقة" at bounding box center [1137, 482] width 328 height 54
click at [1223, 421] on span "جوز الهند الطري" at bounding box center [1255, 429] width 77 height 17
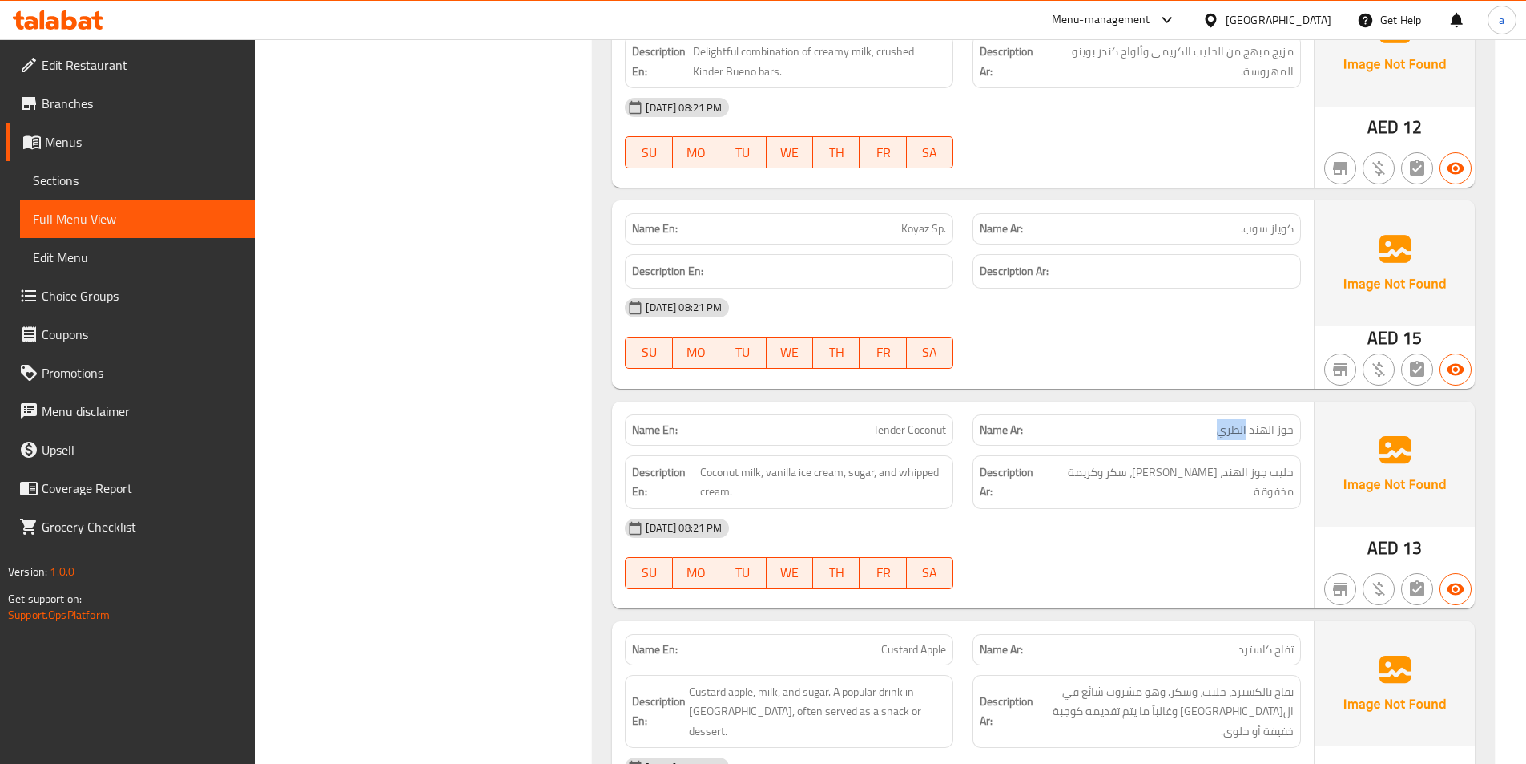
click at [1223, 421] on span "جوز الهند الطري" at bounding box center [1255, 429] width 77 height 17
click at [1163, 445] on div "Description Ar: حليب جوز الهند، [PERSON_NAME]، سكر وكريمة مخفوقة" at bounding box center [1137, 481] width 348 height 73
click at [1244, 421] on span "جوز الهند الطري" at bounding box center [1255, 429] width 77 height 17
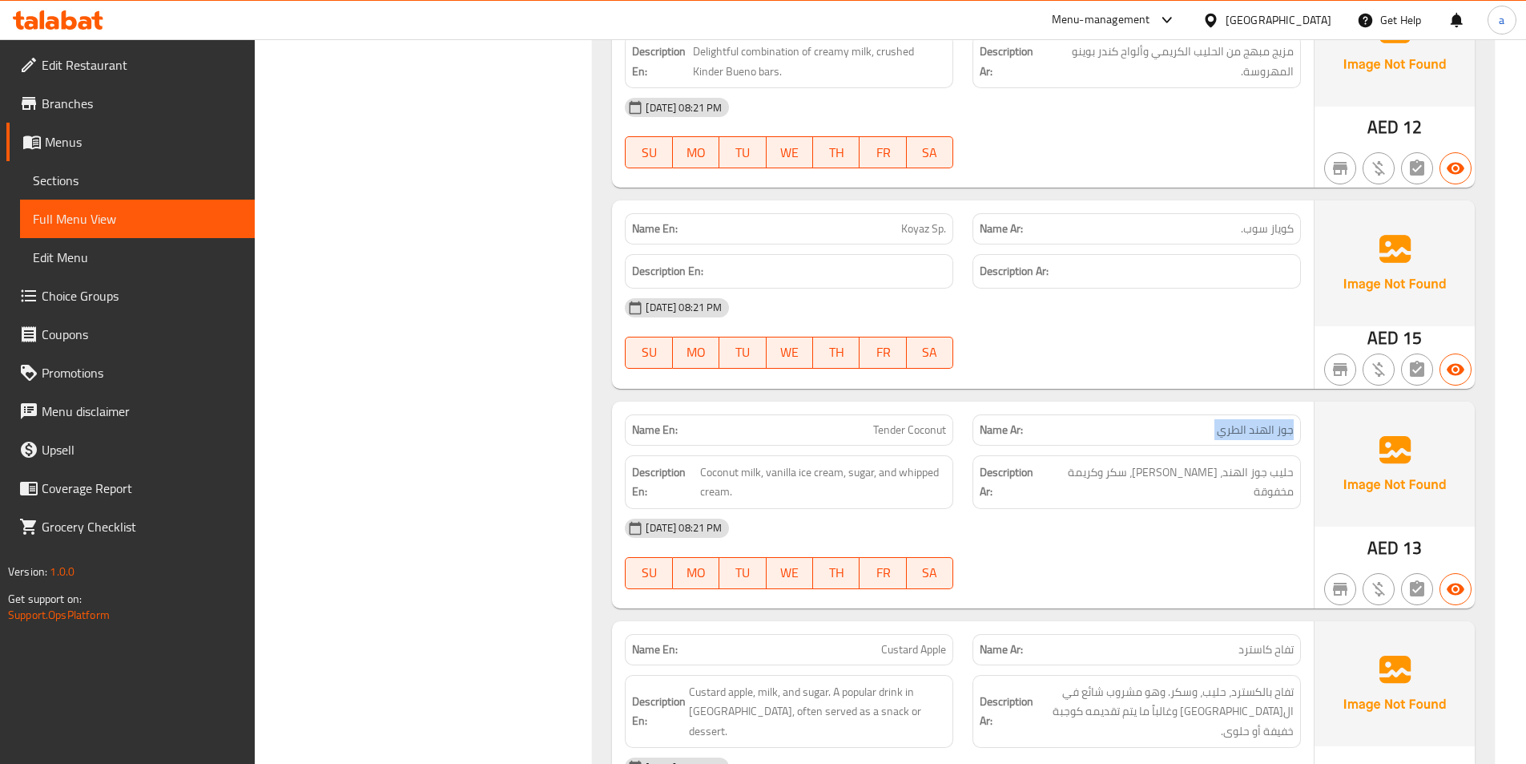
click at [1244, 421] on span "جوز الهند الطري" at bounding box center [1255, 429] width 77 height 17
click at [1254, 471] on span "حليب جوز الهند، [PERSON_NAME]، سكر وكريمة مخفوقة" at bounding box center [1170, 481] width 248 height 39
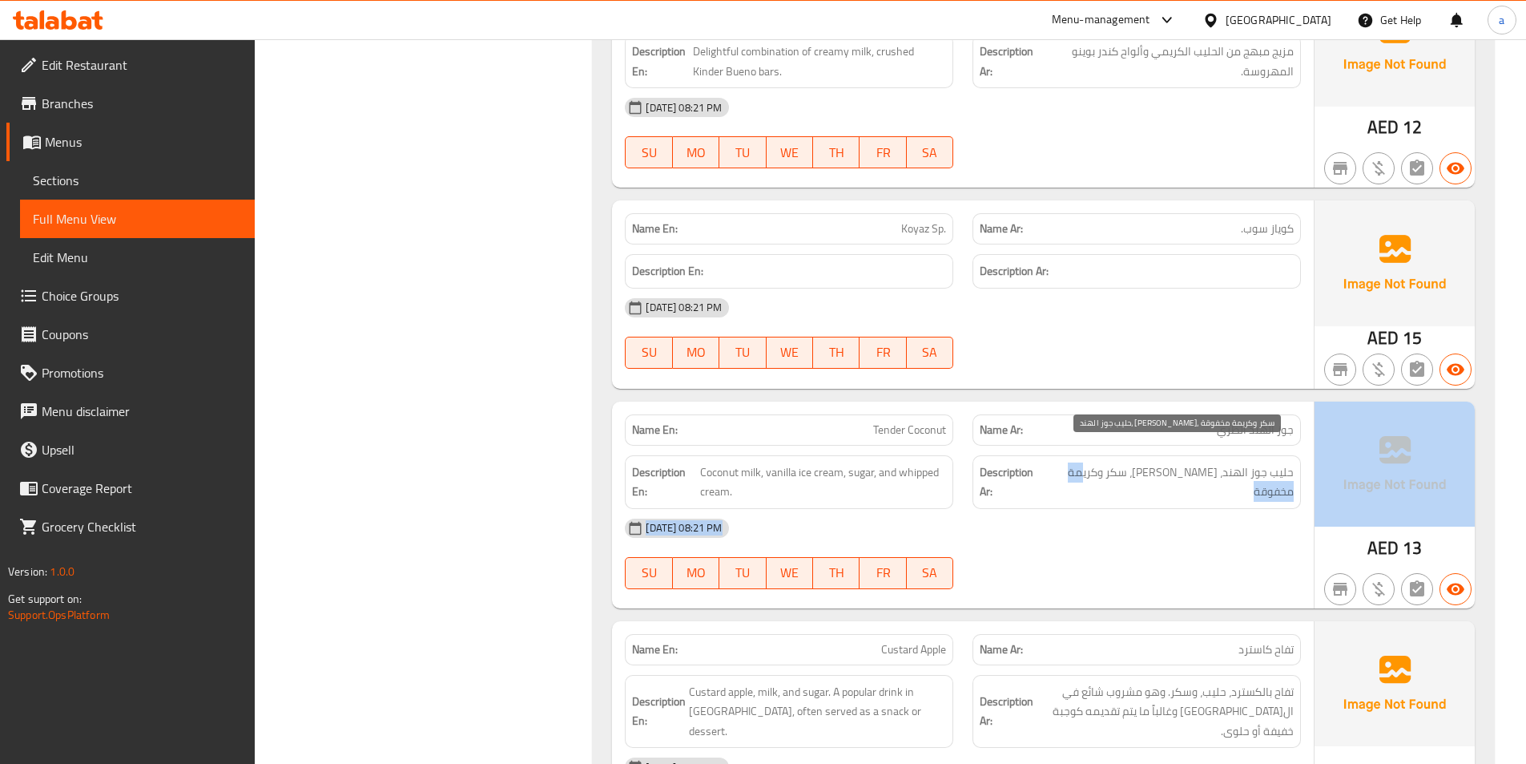
drag, startPoint x: 1112, startPoint y: 453, endPoint x: 1347, endPoint y: 478, distance: 236.1
click at [1347, 478] on div "Name En: Tender Coconut Name Ar: جوز الهند الطري Description En: Coconut milk, …" at bounding box center [1043, 504] width 863 height 207
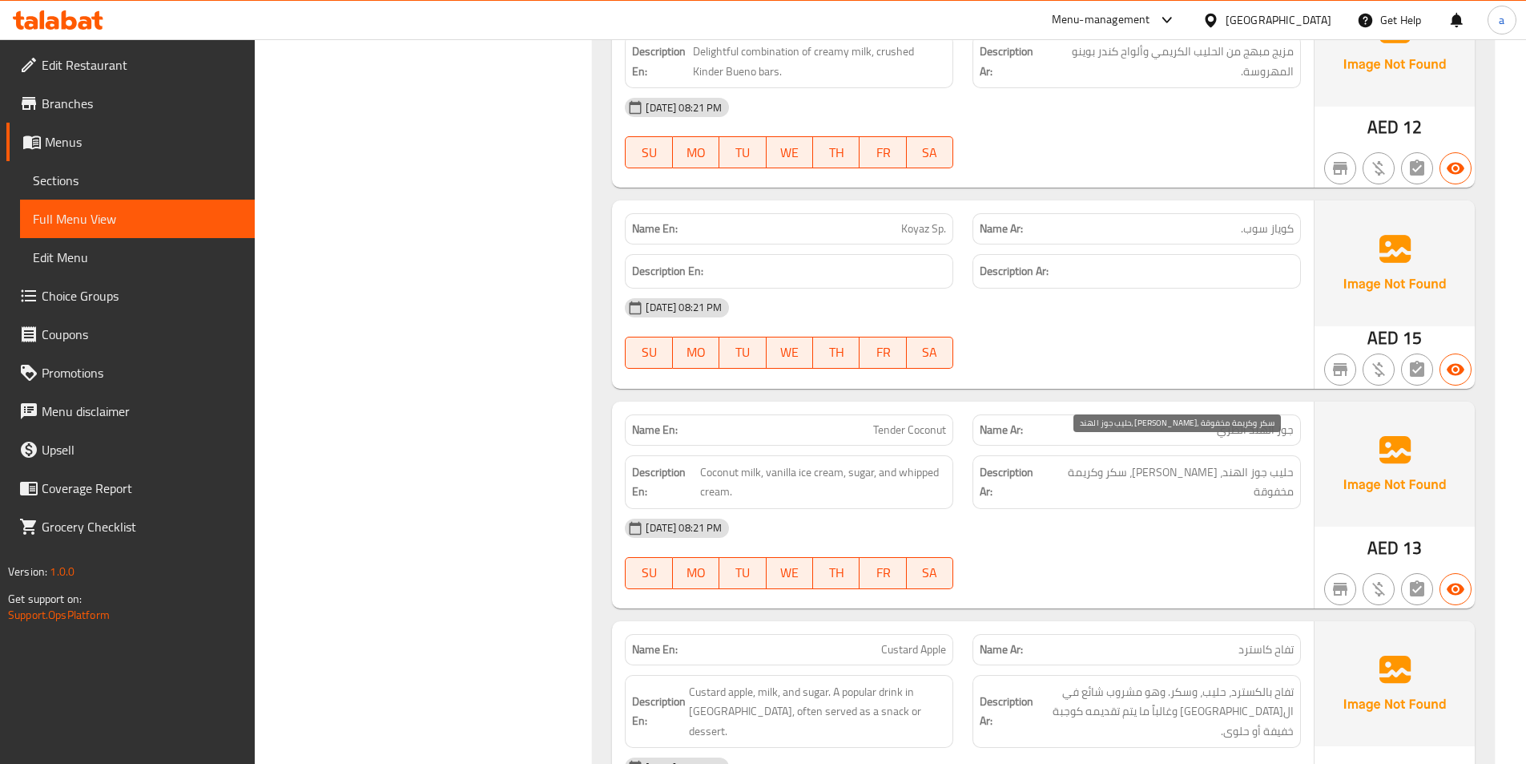
click at [1223, 462] on span "حليب جوز الهند، [PERSON_NAME]، سكر وكريمة مخفوقة" at bounding box center [1170, 481] width 248 height 39
click at [1235, 462] on span "حليب جوز الهند، [PERSON_NAME]، سكر وكريمة مخفوقة" at bounding box center [1170, 481] width 248 height 39
click at [1236, 478] on span "حليب جوز الهند، [PERSON_NAME]، سكر وكريمة مخفوقة" at bounding box center [1170, 481] width 248 height 39
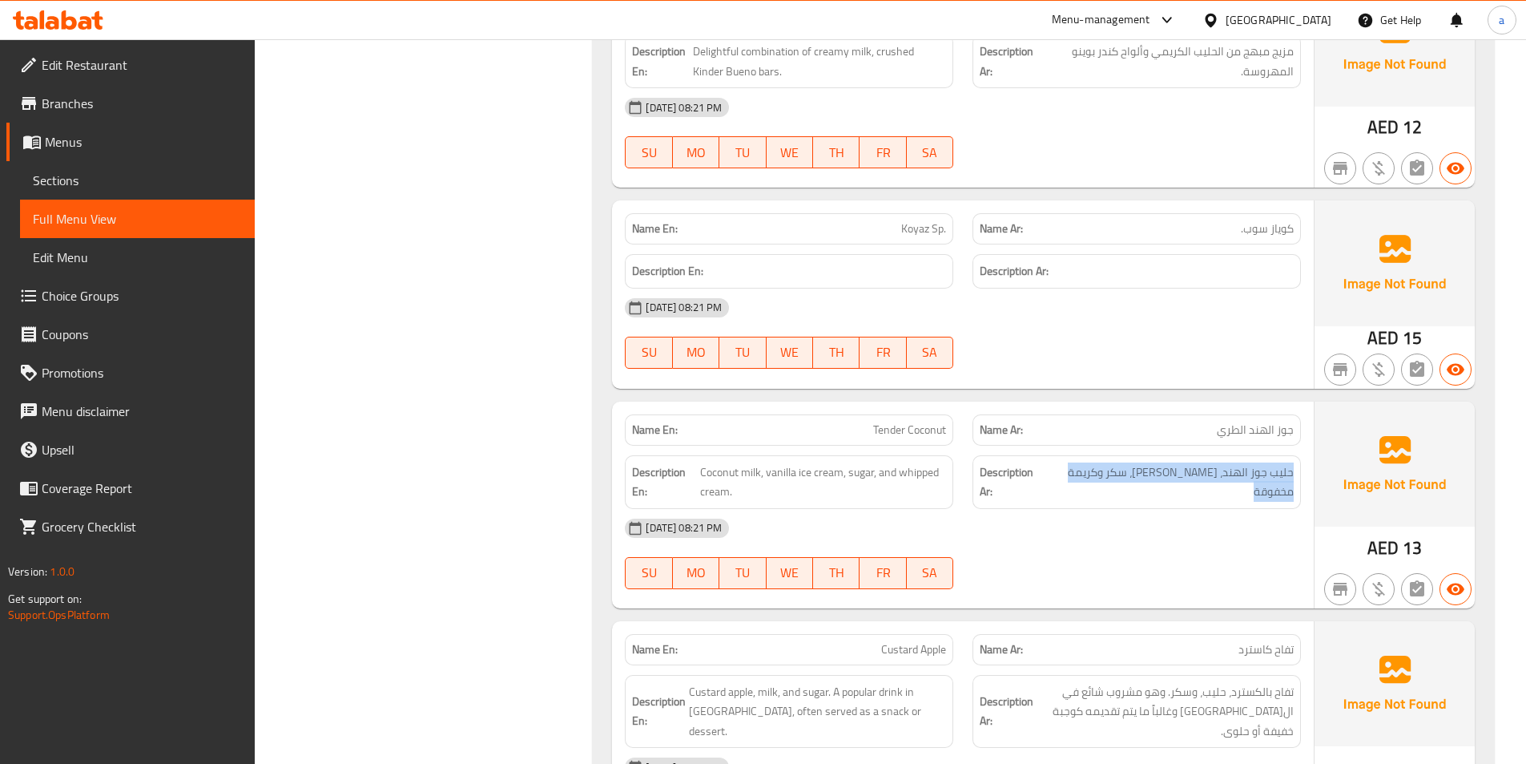
drag, startPoint x: 1240, startPoint y: 478, endPoint x: 1295, endPoint y: 452, distance: 60.2
click at [1295, 455] on div "Description Ar: حليب جوز الهند، [PERSON_NAME]، سكر وكريمة مخفوقة" at bounding box center [1137, 482] width 328 height 54
click at [1272, 421] on span "جوز الهند الطري" at bounding box center [1255, 429] width 77 height 17
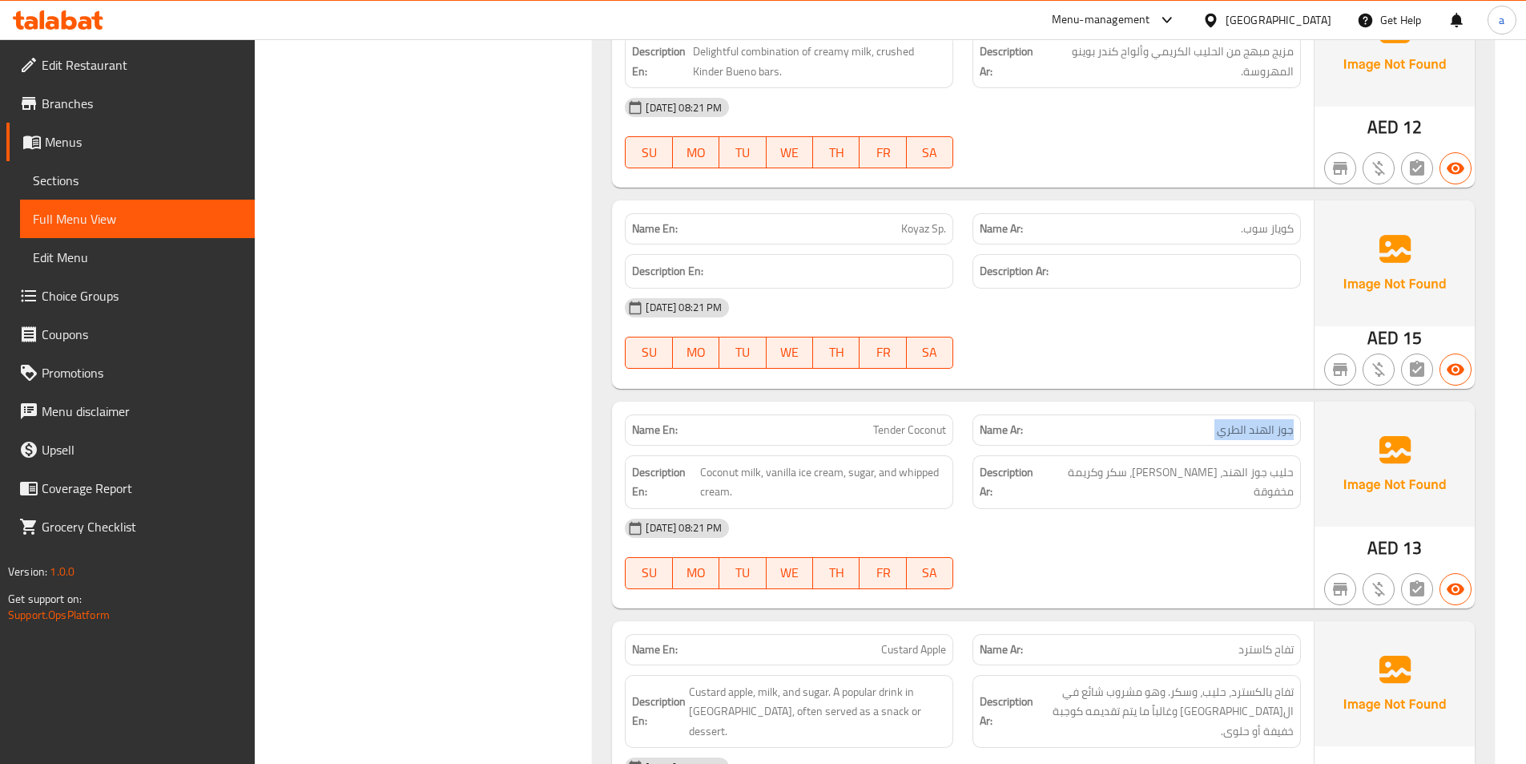
click at [1272, 421] on span "جوز الهند الطري" at bounding box center [1255, 429] width 77 height 17
click at [905, 421] on span "Tender Coconut" at bounding box center [909, 429] width 73 height 17
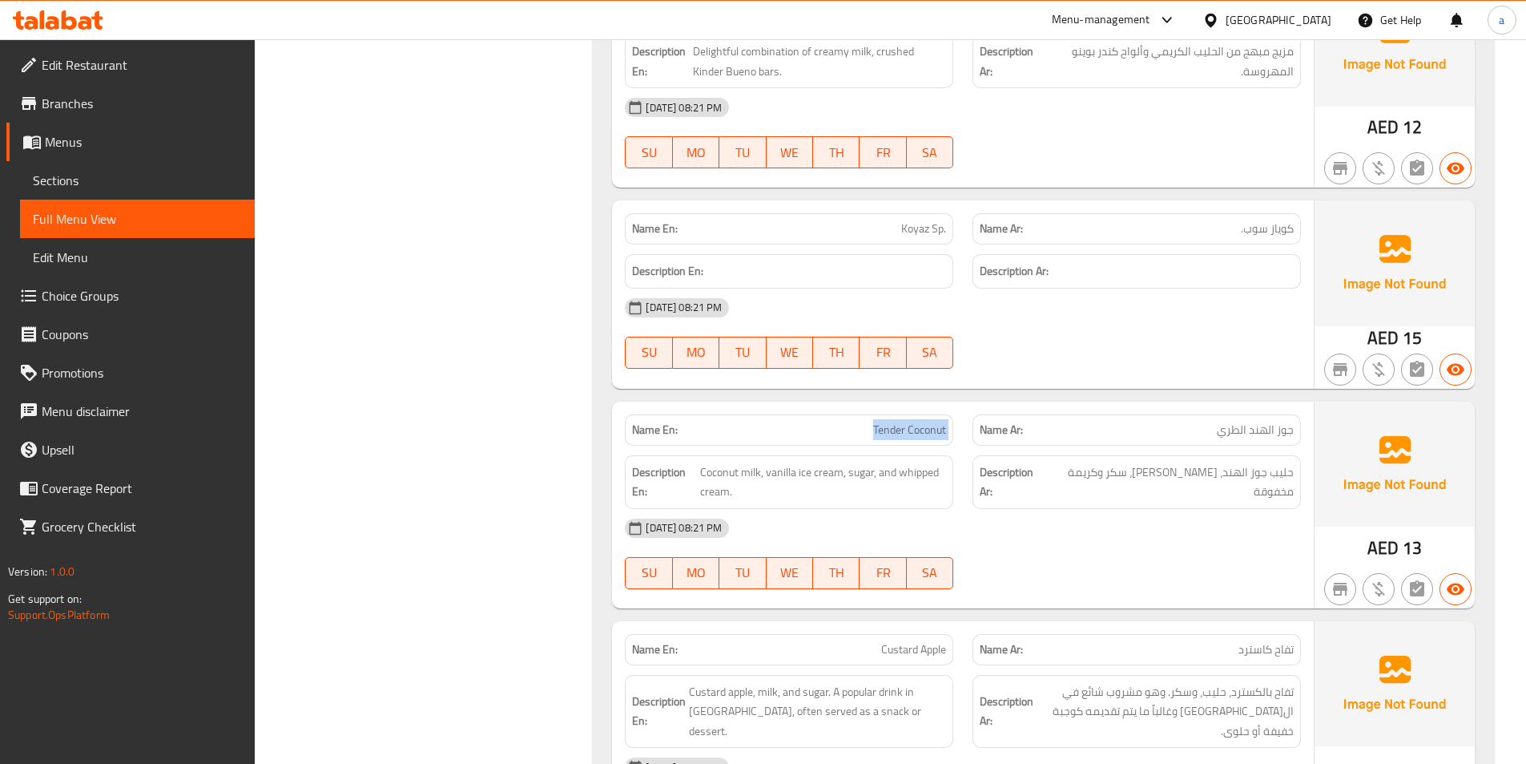
click at [905, 421] on span "Tender Coconut" at bounding box center [909, 429] width 73 height 17
click at [912, 421] on span "Tender Coconut" at bounding box center [909, 429] width 73 height 17
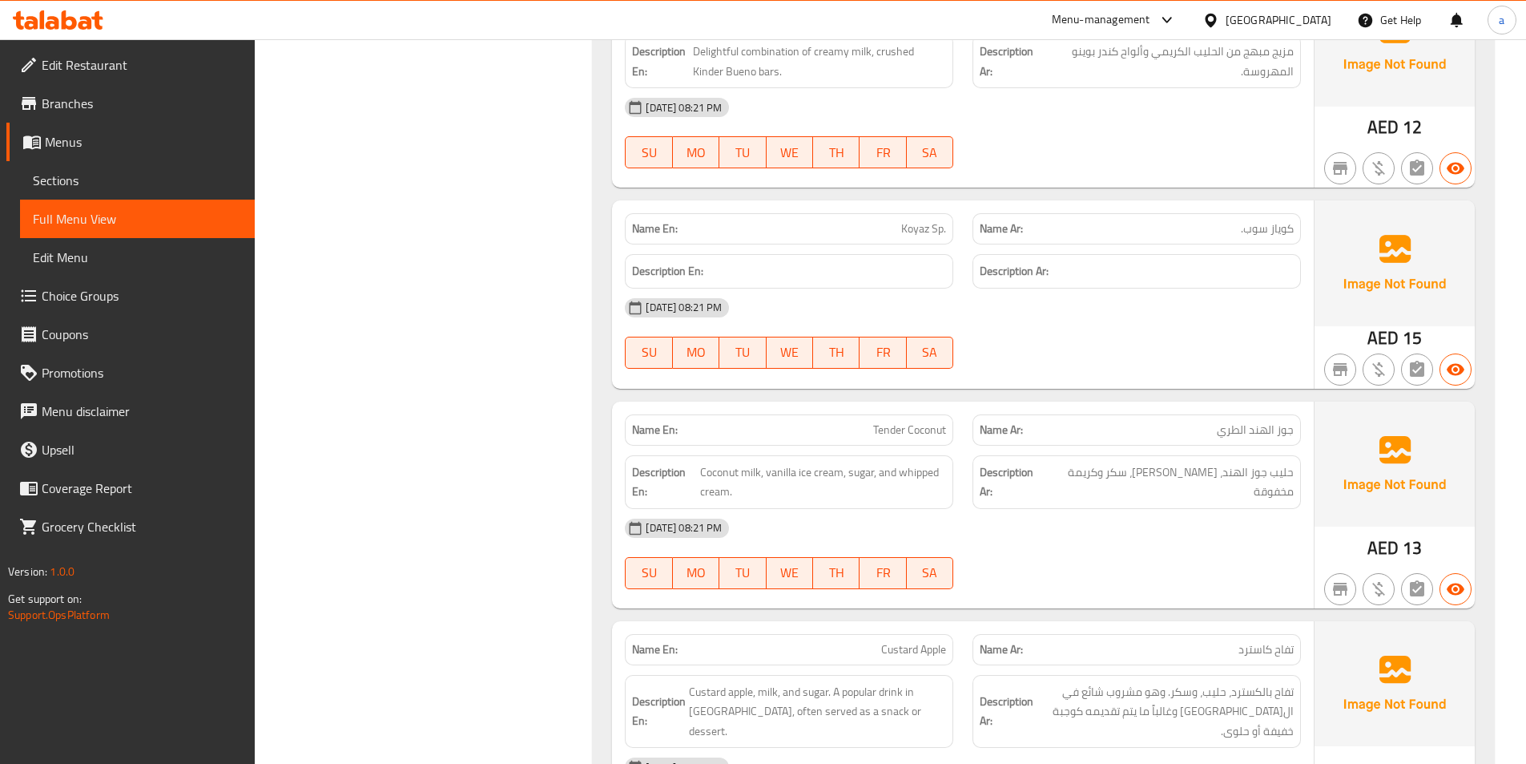
click at [916, 421] on span "Tender Coconut" at bounding box center [909, 429] width 73 height 17
click at [937, 421] on span "Tender Coconut" at bounding box center [909, 429] width 73 height 17
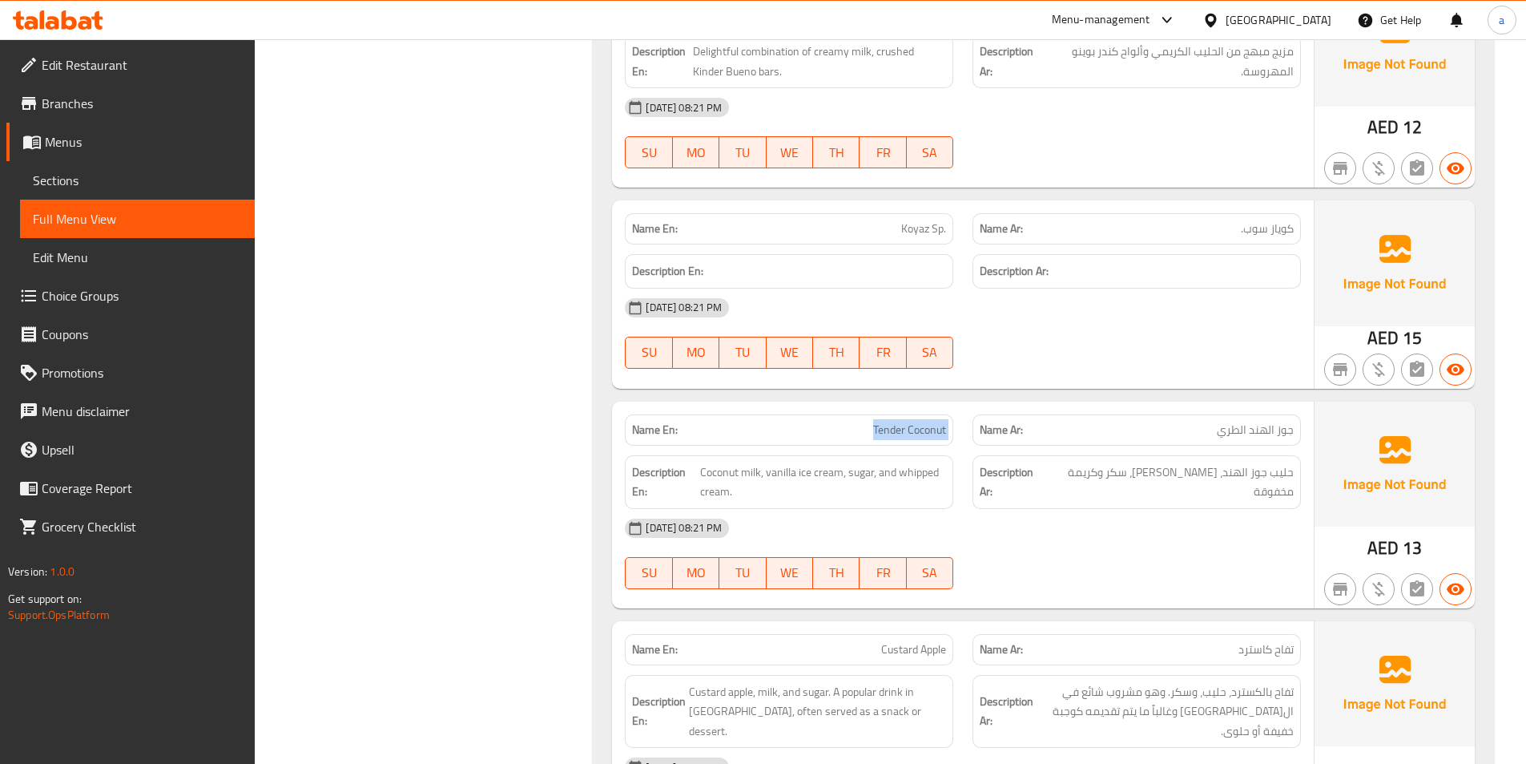
click at [949, 414] on div "Name En: Tender Coconut" at bounding box center [789, 429] width 328 height 31
drag, startPoint x: 949, startPoint y: 409, endPoint x: 836, endPoint y: 409, distance: 113.0
click at [836, 414] on div "Name En: Tender Coconut" at bounding box center [789, 429] width 328 height 31
click at [836, 421] on p "Name En: Tender Coconut" at bounding box center [789, 429] width 314 height 17
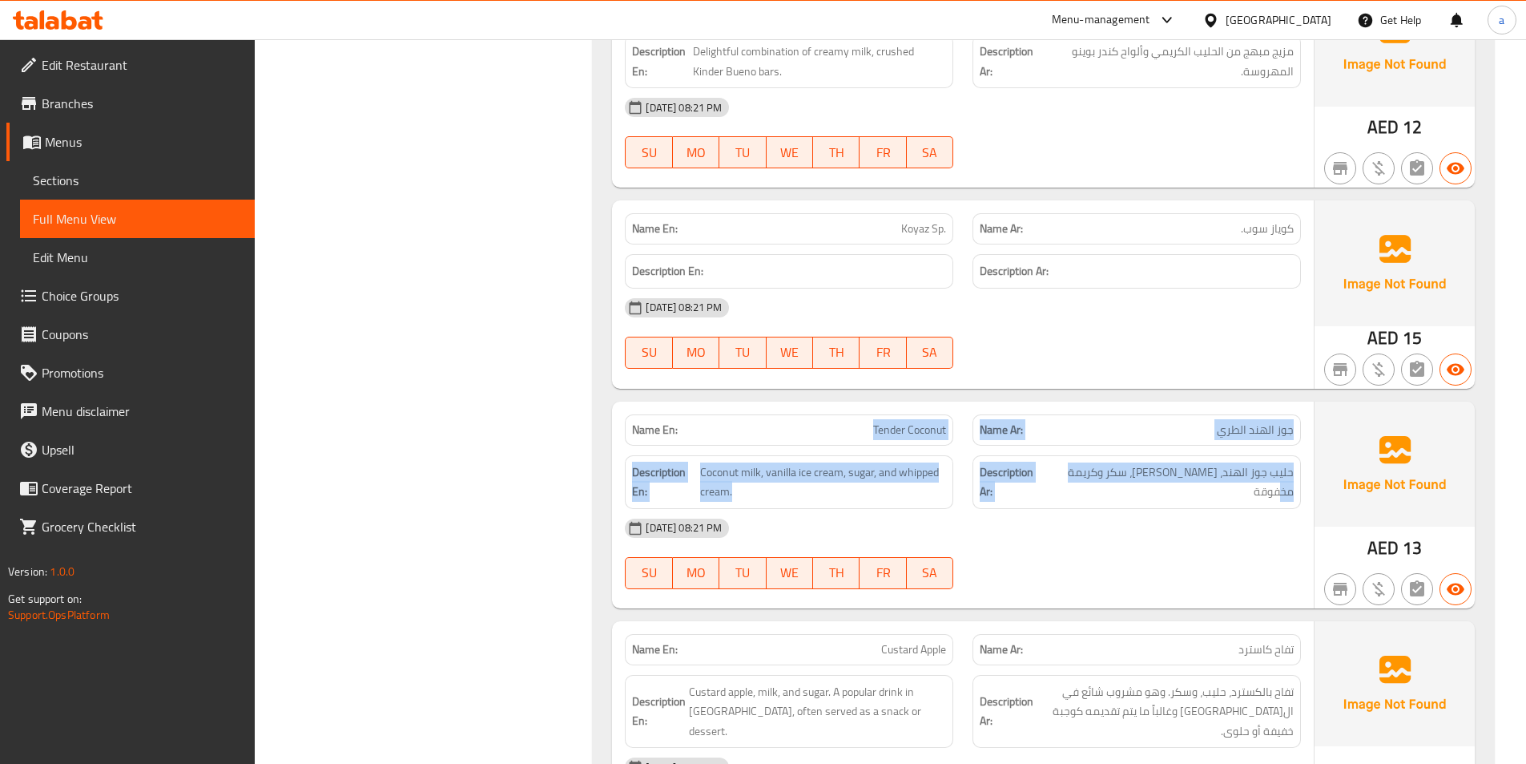
drag, startPoint x: 852, startPoint y: 405, endPoint x: 1052, endPoint y: 442, distance: 203.0
click at [1052, 442] on div "Name En: Tender Coconut Name Ar: جوز الهند الطري Description En: Coconut milk, …" at bounding box center [963, 504] width 702 height 207
click at [1080, 455] on div "Description Ar: حليب جوز الهند، [PERSON_NAME]، سكر وكريمة مخفوقة" at bounding box center [1137, 482] width 328 height 54
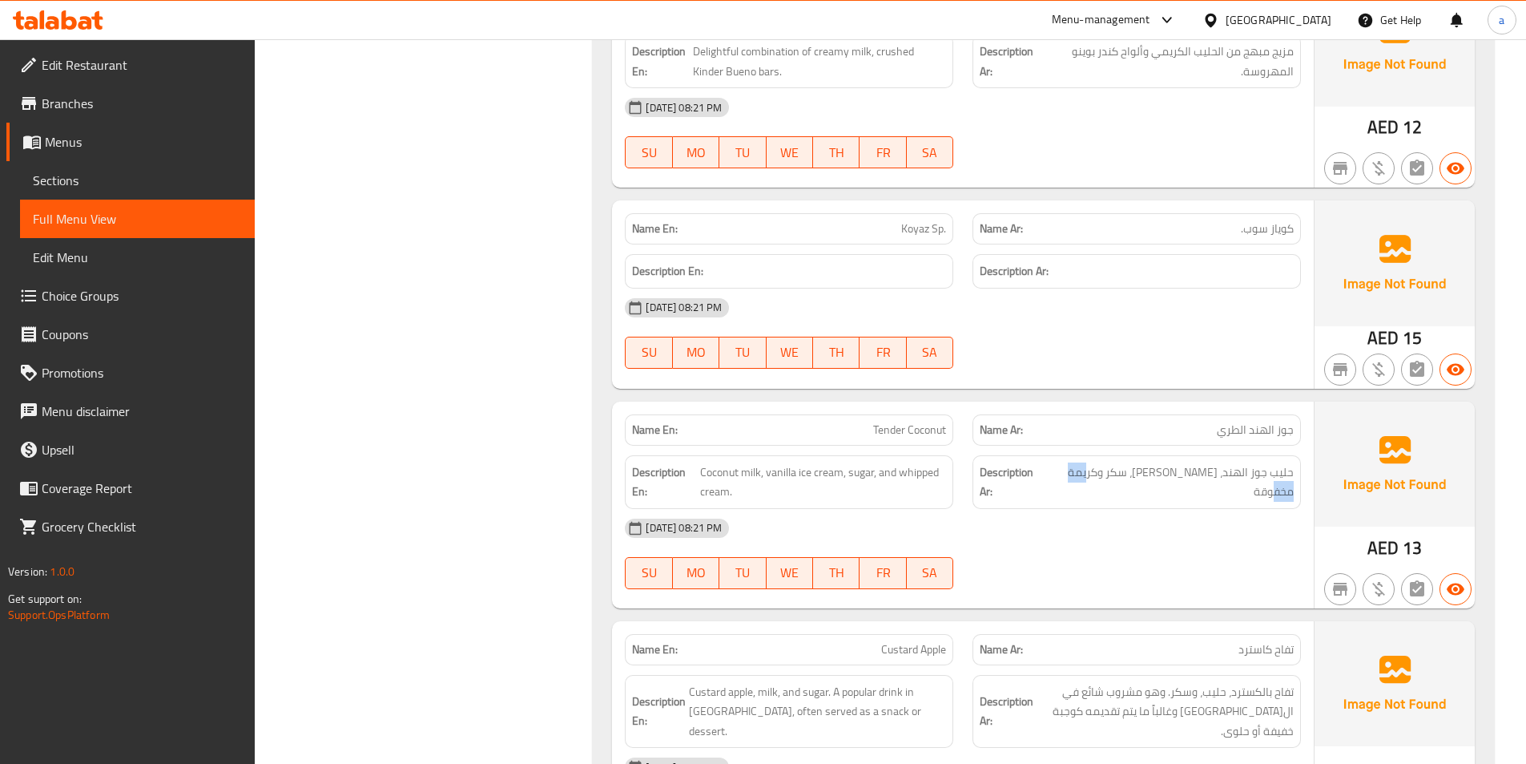
click at [1080, 455] on div "Description Ar: حليب جوز الهند، [PERSON_NAME]، سكر وكريمة مخفوقة" at bounding box center [1137, 482] width 328 height 54
click at [1090, 462] on span "حليب جوز الهند، [PERSON_NAME]، سكر وكريمة مخفوقة" at bounding box center [1170, 481] width 248 height 39
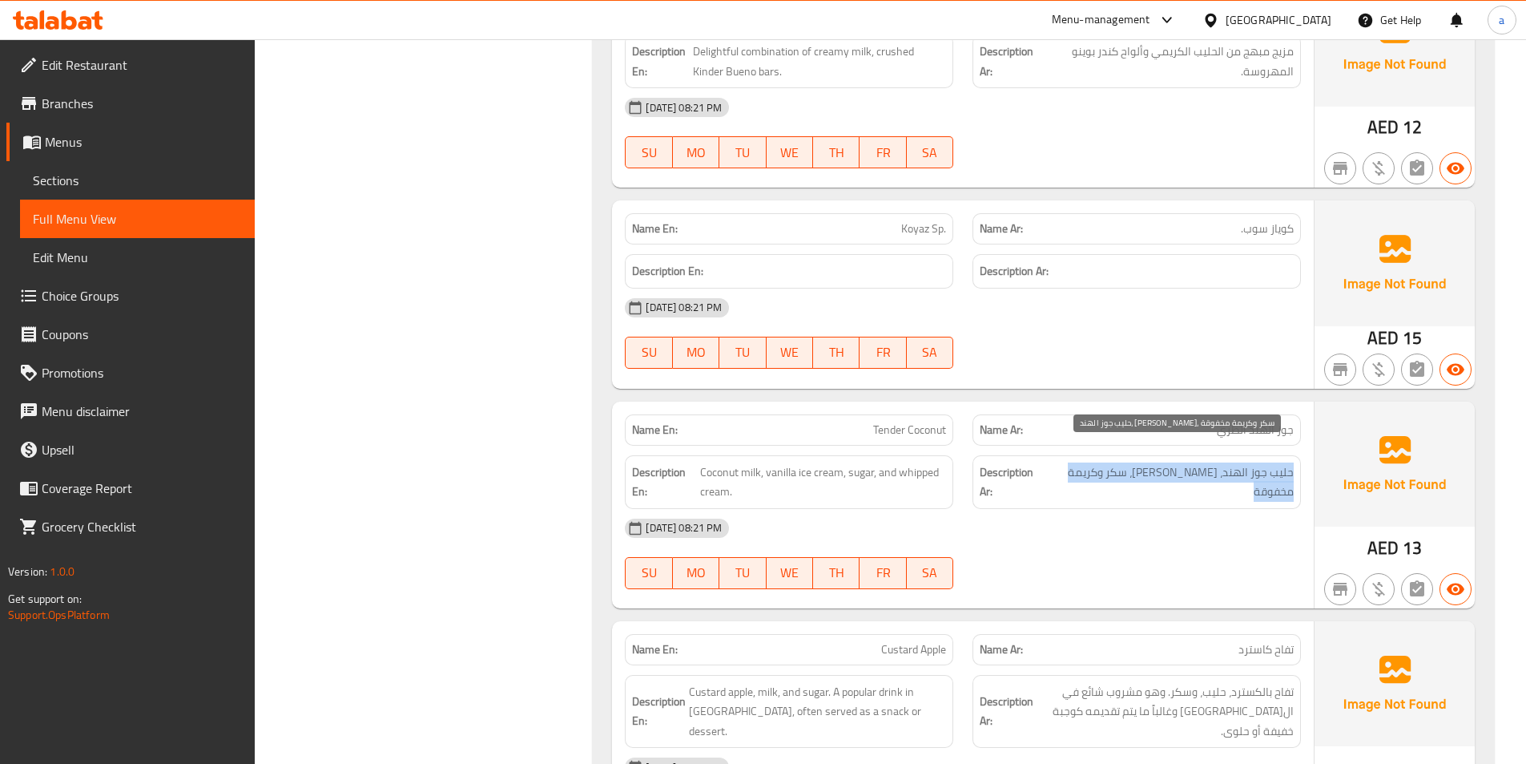
click at [1090, 462] on span "حليب جوز الهند، [PERSON_NAME]، سكر وكريمة مخفوقة" at bounding box center [1170, 481] width 248 height 39
click at [1089, 482] on div "Description Ar: حليب جوز الهند، [PERSON_NAME]، سكر وكريمة مخفوقة" at bounding box center [1137, 482] width 328 height 54
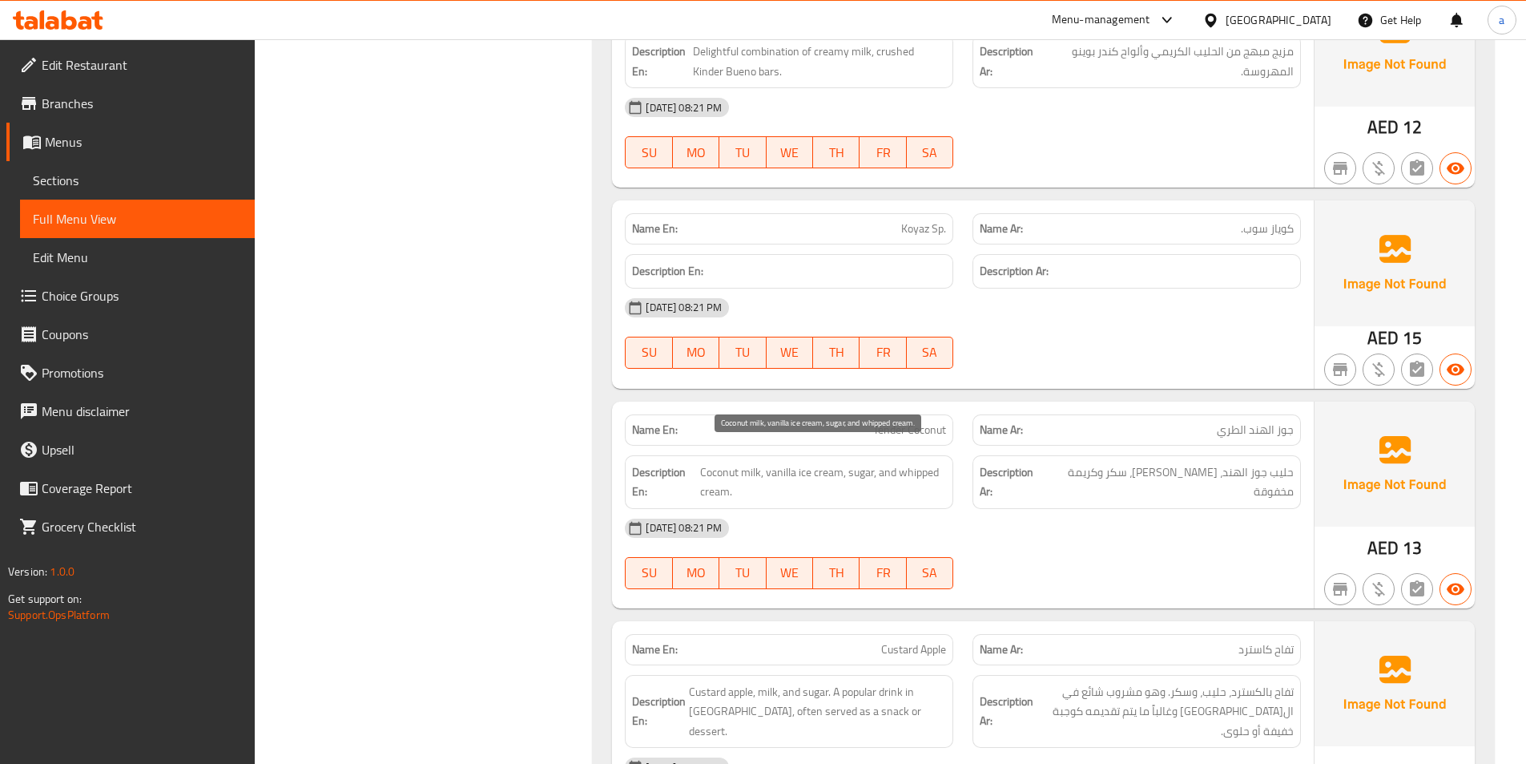
click at [757, 462] on span "Coconut milk, vanilla ice cream, sugar, and whipped cream." at bounding box center [823, 481] width 247 height 39
click at [865, 462] on span "Coconut milk, vanilla ice cream, sugar, and whipped cream." at bounding box center [823, 481] width 247 height 39
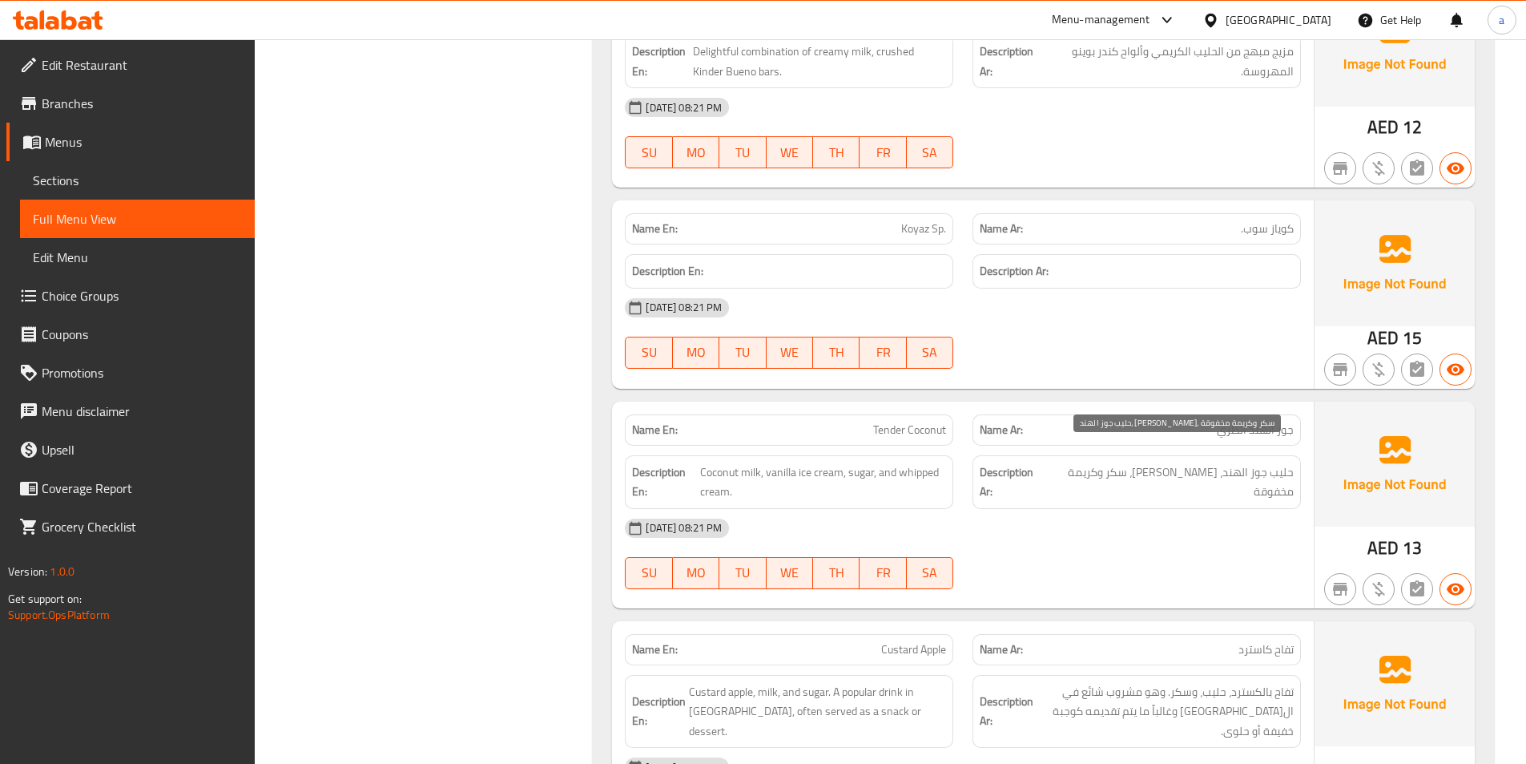
click at [1173, 462] on span "حليب جوز الهند، [PERSON_NAME]، سكر وكريمة مخفوقة" at bounding box center [1170, 481] width 248 height 39
click at [1186, 484] on div "Description Ar: حليب جوز الهند، [PERSON_NAME]، سكر وكريمة مخفوقة" at bounding box center [1137, 482] width 328 height 54
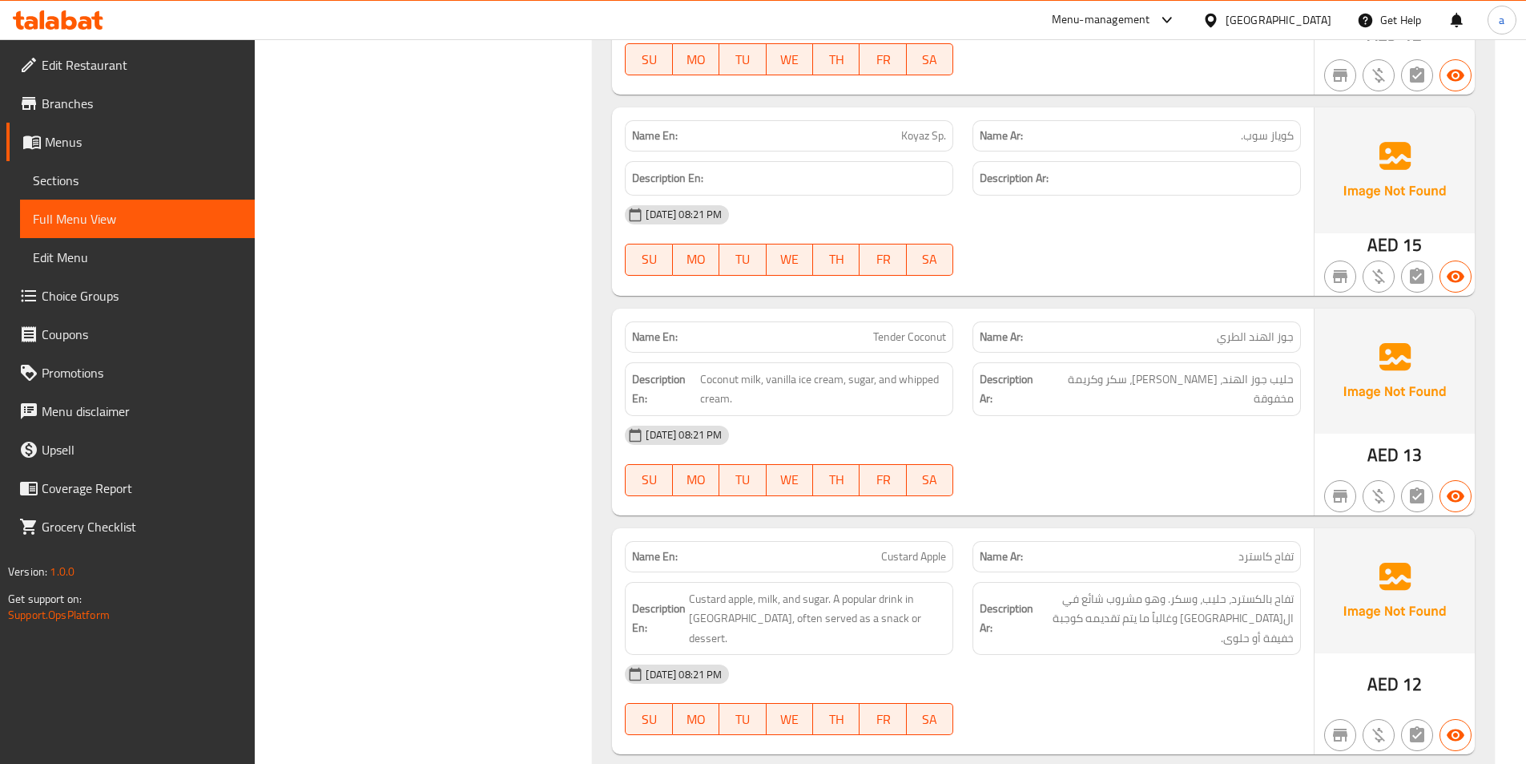
scroll to position [5377, 0]
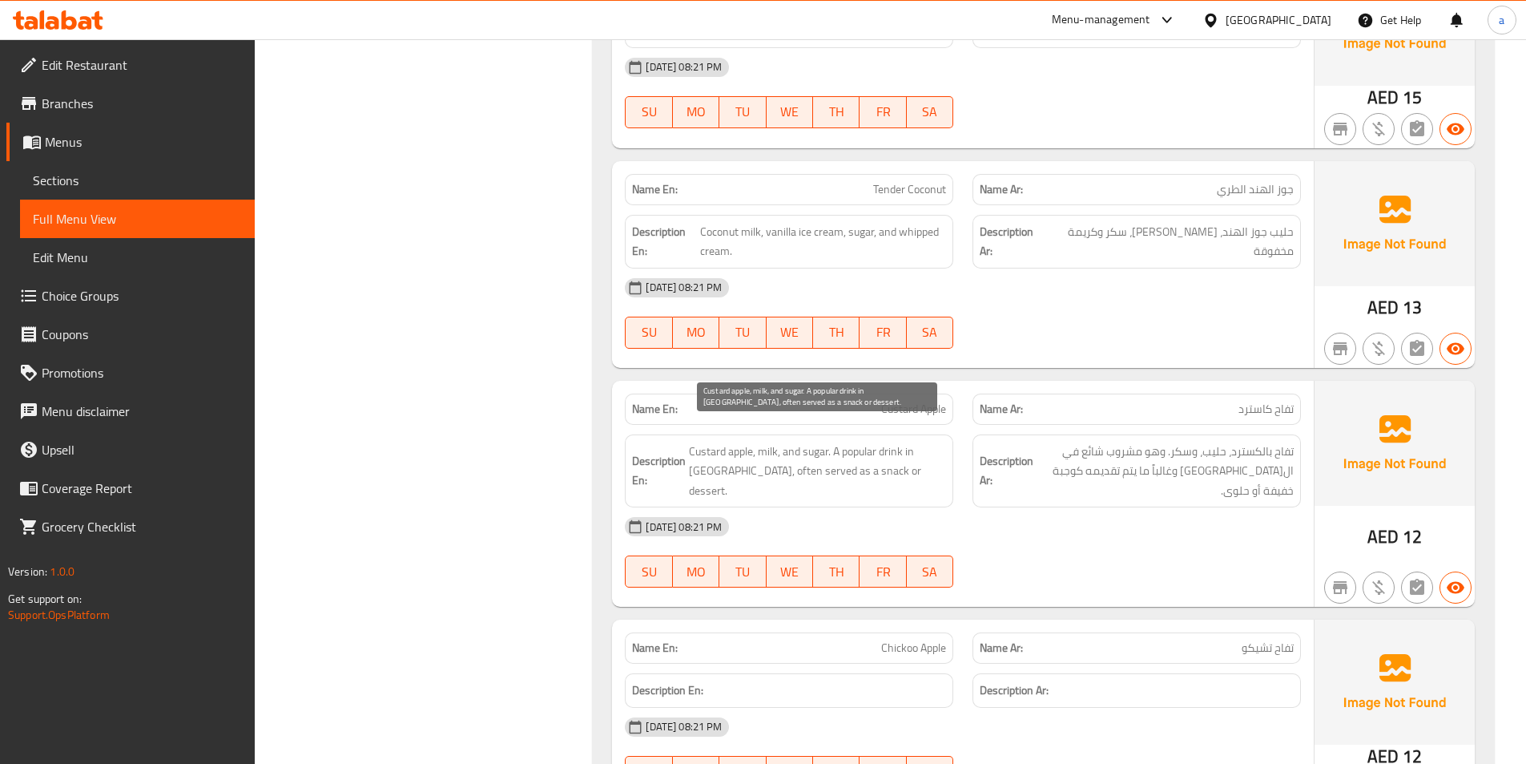
click at [781, 441] on span "Custard apple, milk, and sugar. A popular drink in [GEOGRAPHIC_DATA], often ser…" at bounding box center [817, 470] width 257 height 59
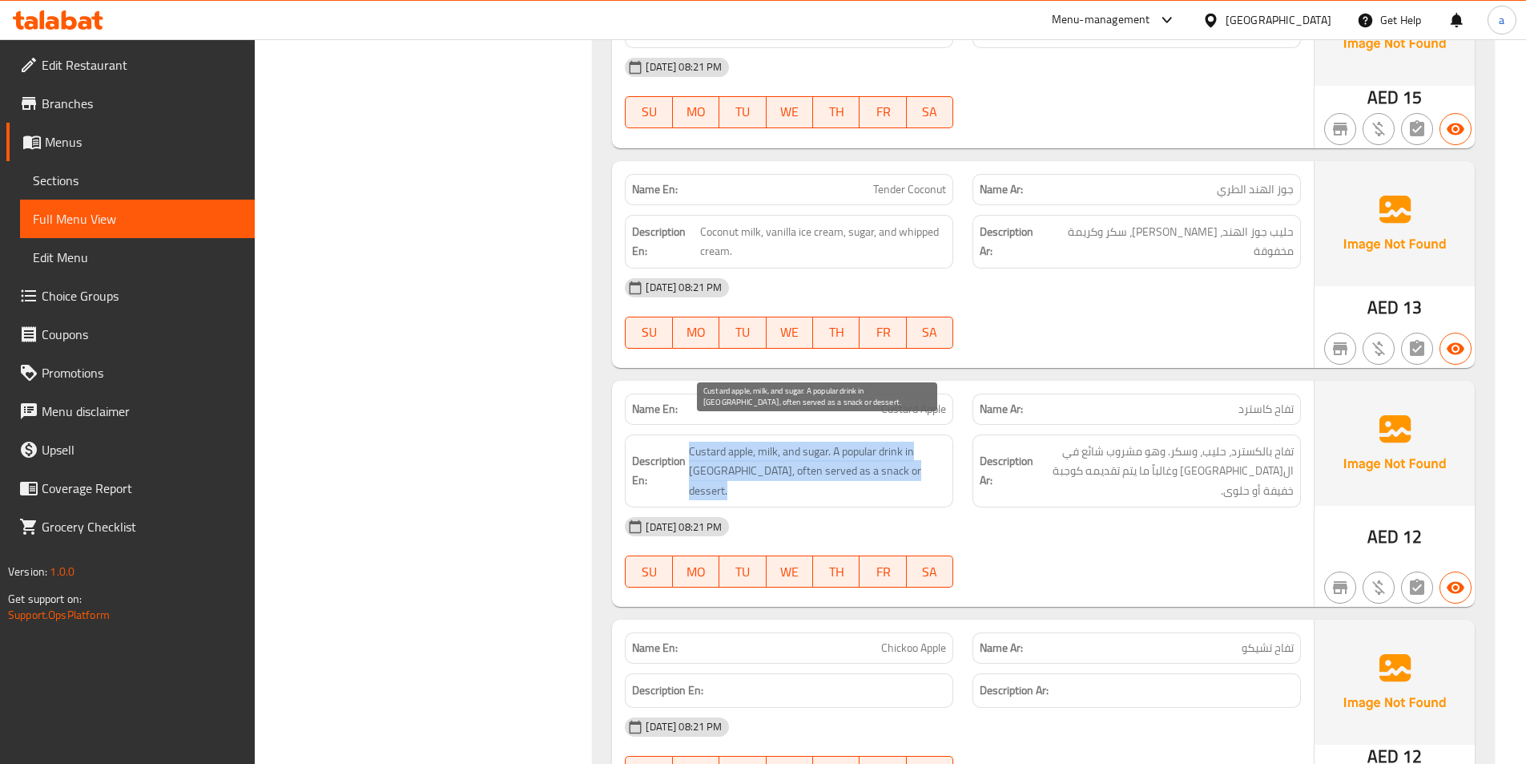
click at [781, 441] on span "Custard apple, milk, and sugar. A popular drink in [GEOGRAPHIC_DATA], often ser…" at bounding box center [817, 470] width 257 height 59
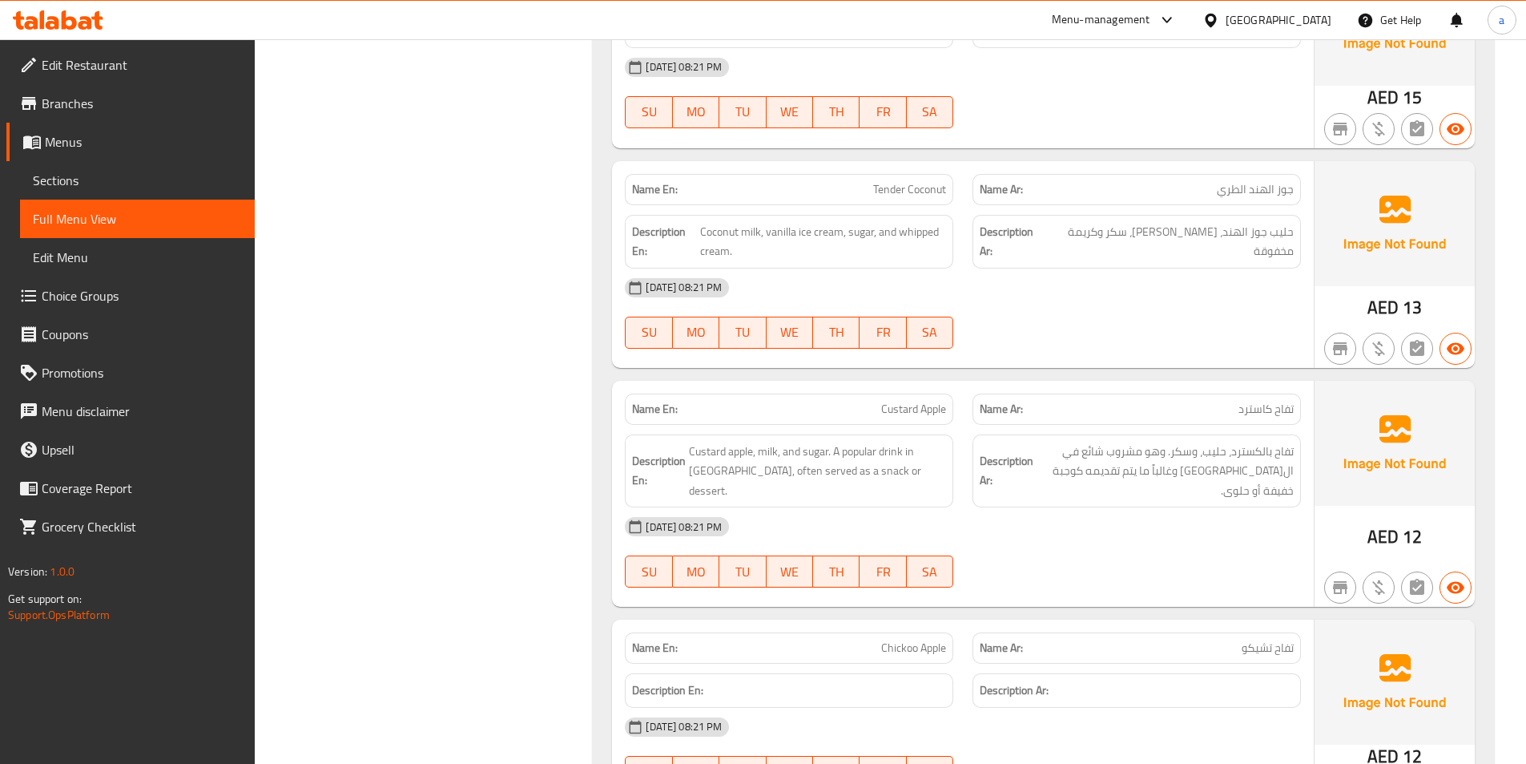
click at [1096, 441] on span "تفاح بالكسترد، حليب، وسكر. وهو مشروب شائع في ال[GEOGRAPHIC_DATA] وغالباً ما يتم…" at bounding box center [1165, 470] width 257 height 59
click at [1129, 507] on div "[DATE] 08:21 PM" at bounding box center [962, 526] width 695 height 38
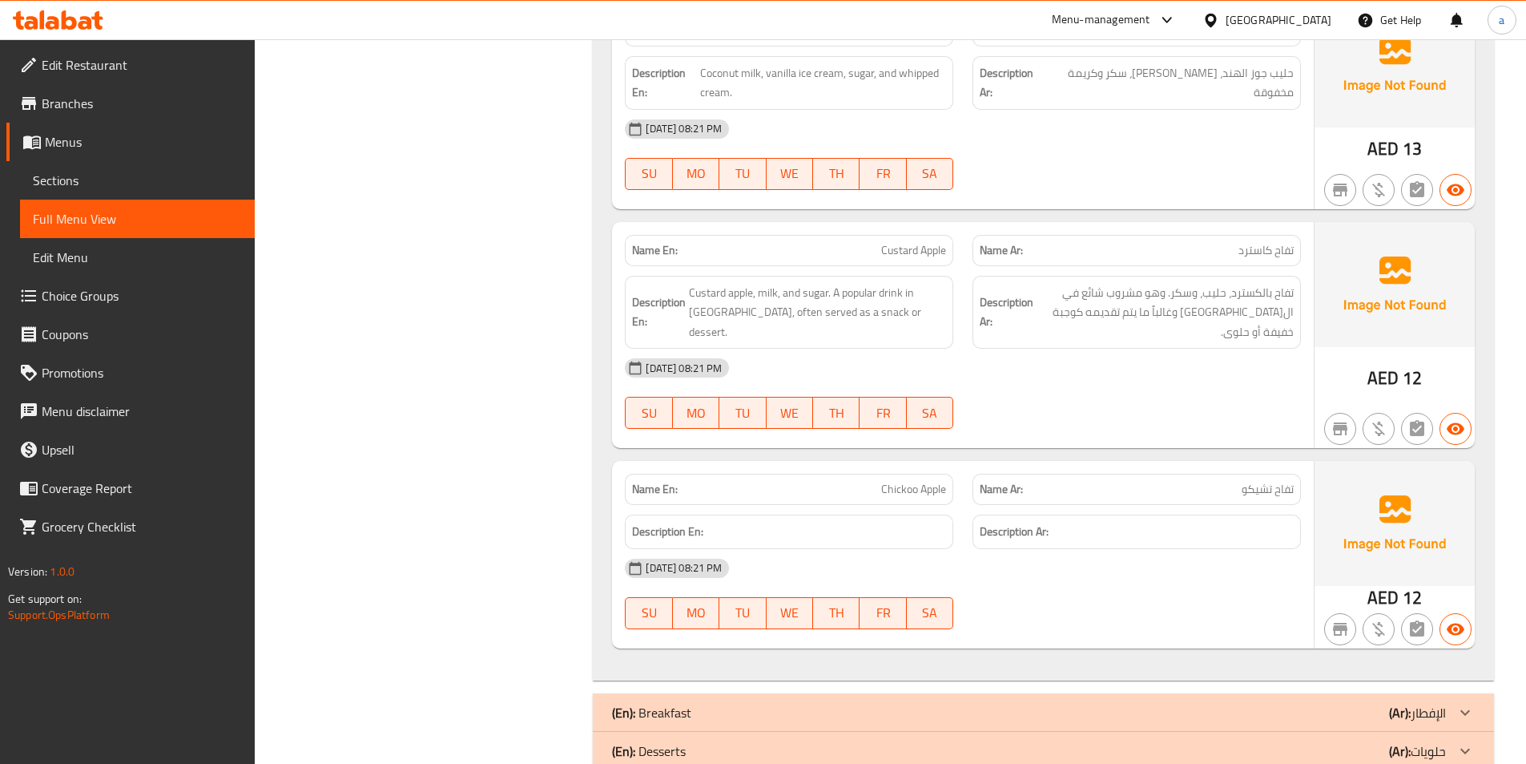
scroll to position [5537, 0]
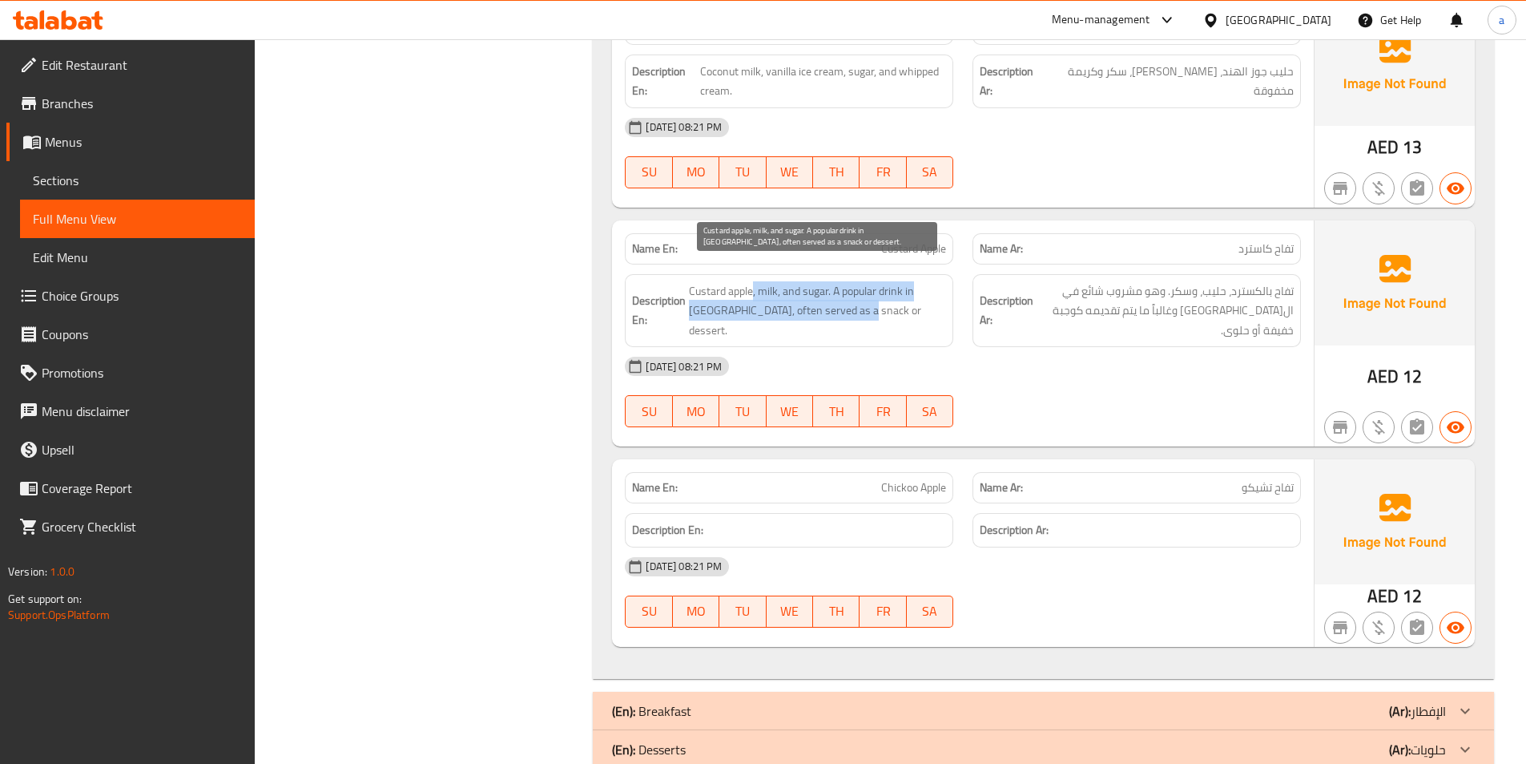
drag, startPoint x: 752, startPoint y: 281, endPoint x: 827, endPoint y: 290, distance: 75.0
click at [827, 290] on span "Custard apple, milk, and sugar. A popular drink in [GEOGRAPHIC_DATA], often ser…" at bounding box center [817, 310] width 257 height 59
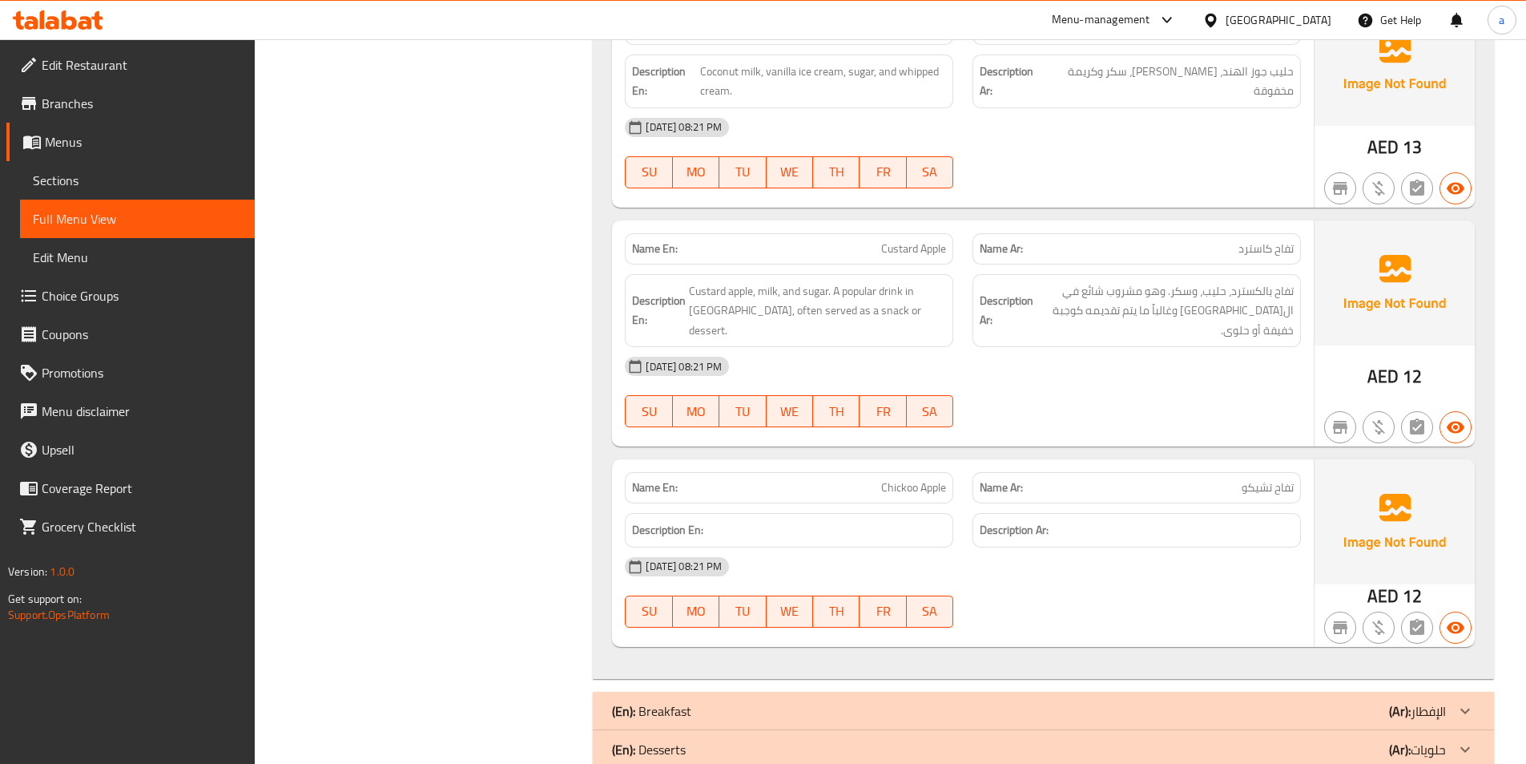
scroll to position [5574, 0]
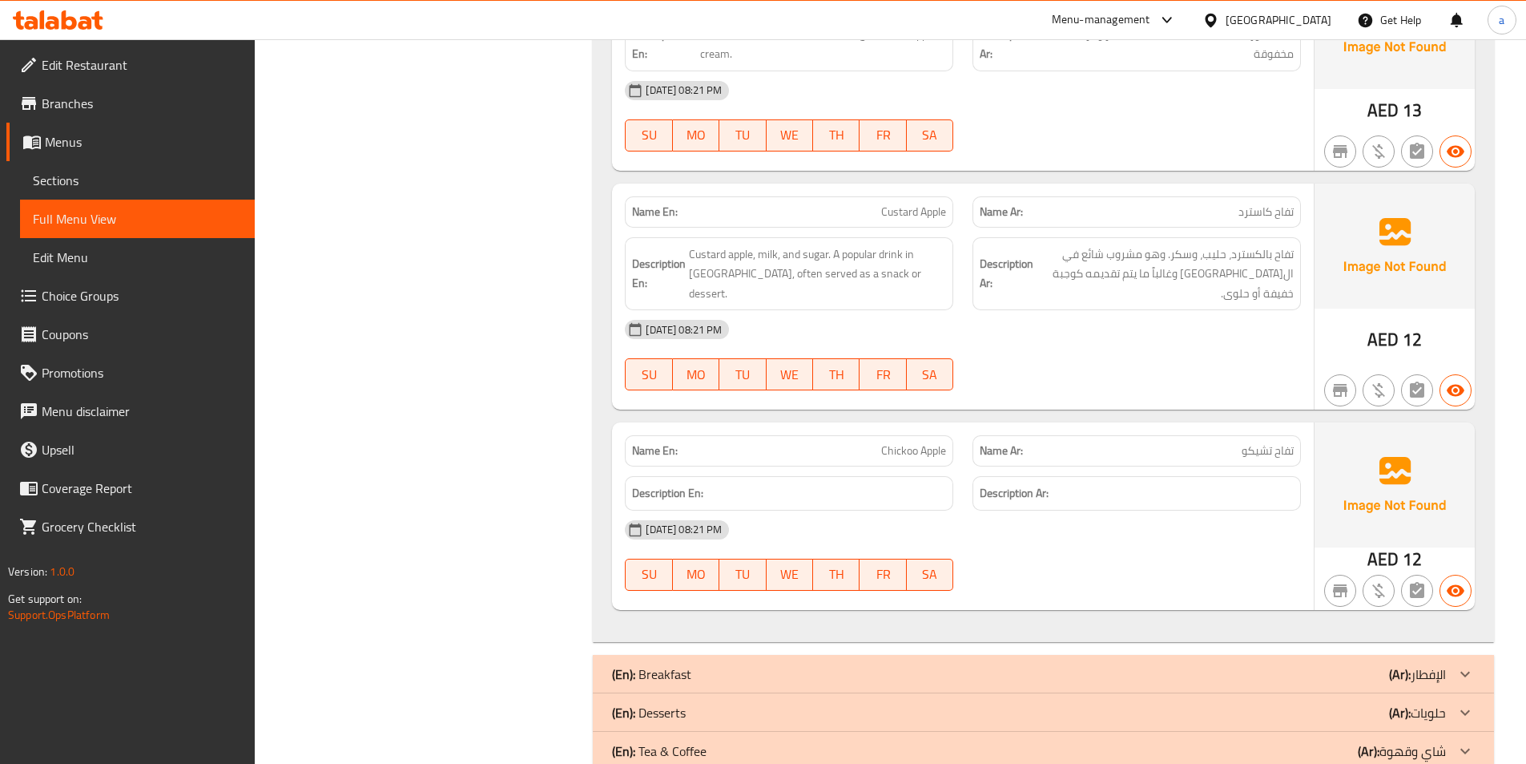
click at [905, 204] on span "Custard Apple" at bounding box center [913, 212] width 65 height 17
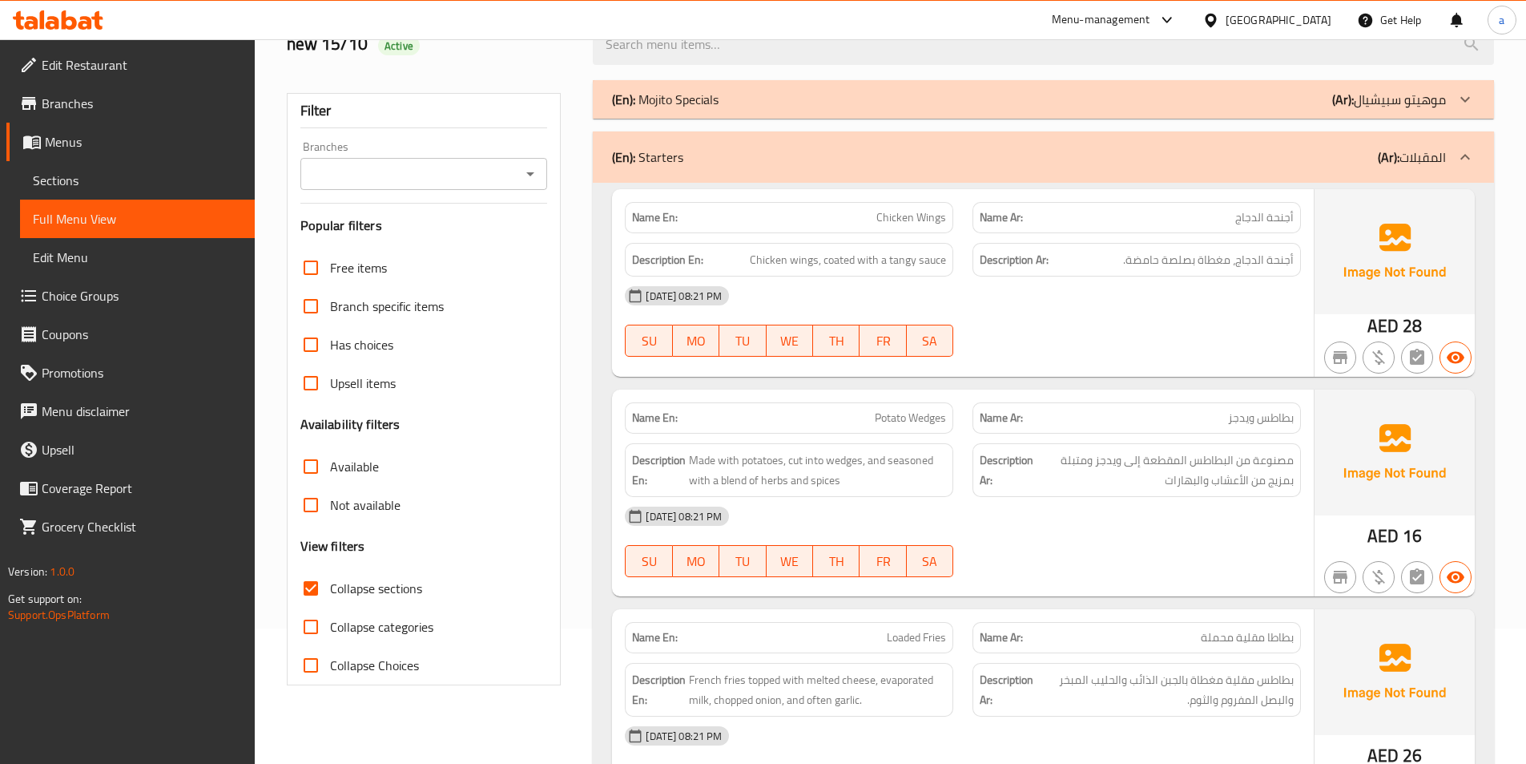
scroll to position [0, 0]
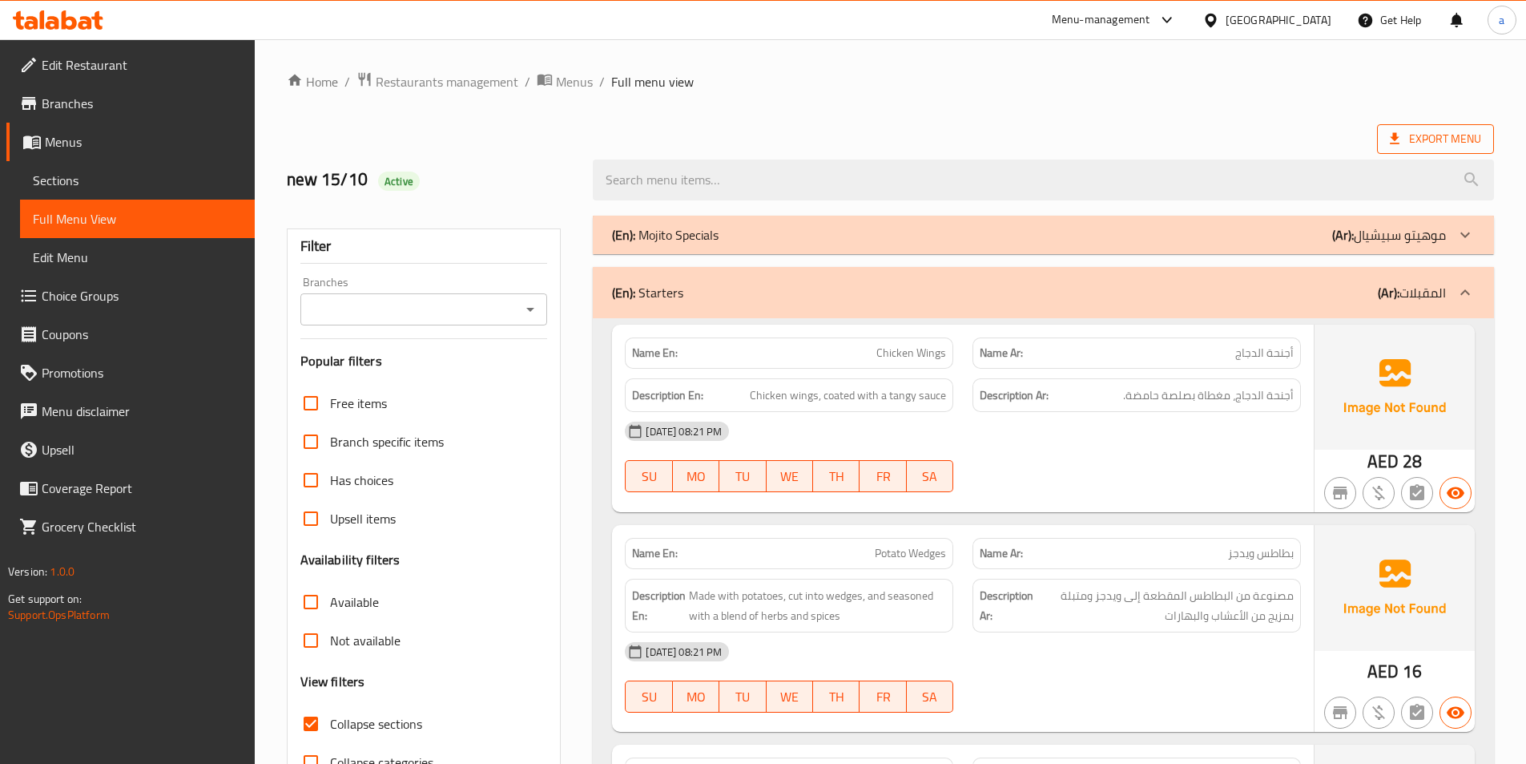
click at [1458, 153] on span "Export Menu" at bounding box center [1435, 139] width 117 height 30
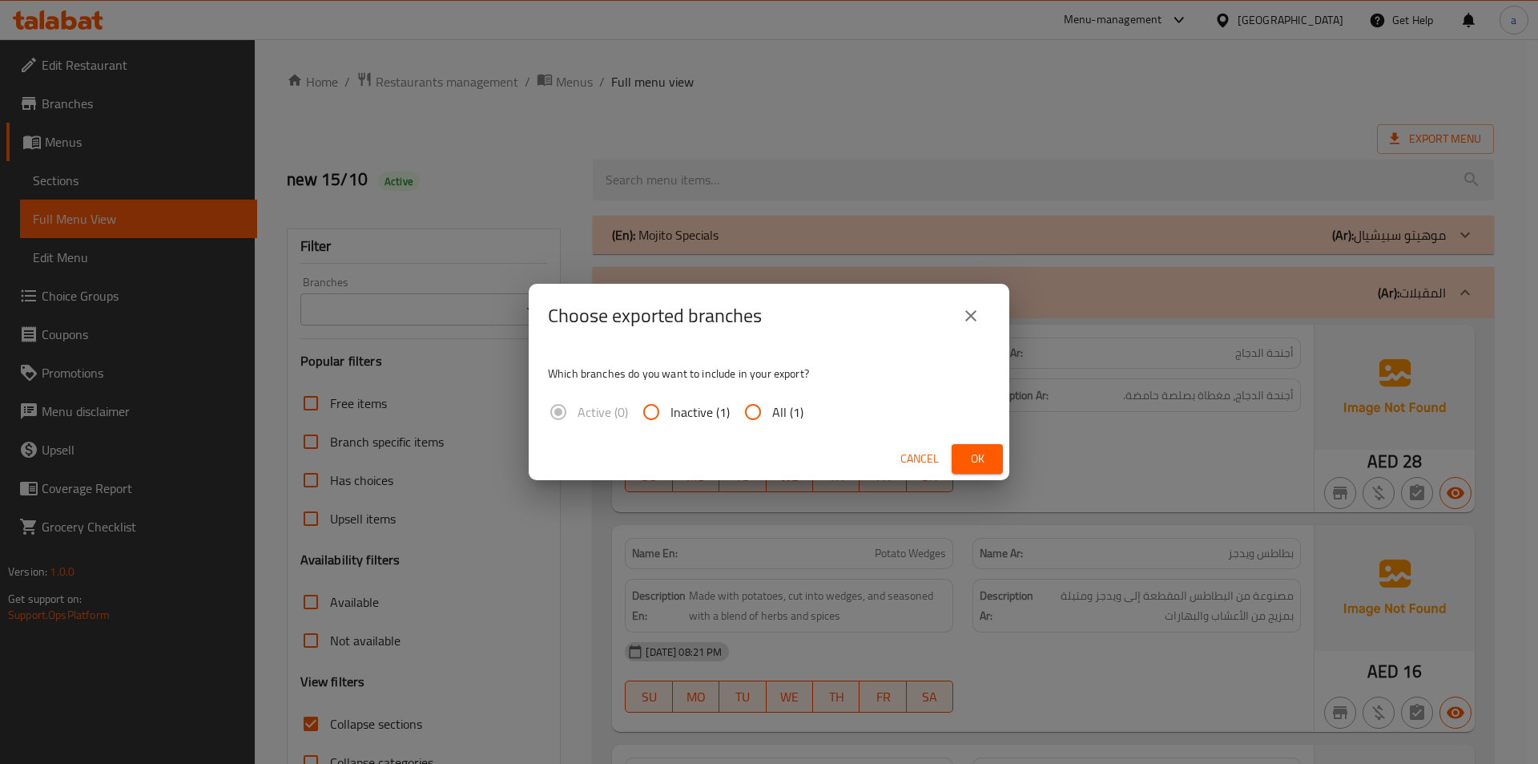
click at [779, 406] on span "All (1)" at bounding box center [787, 411] width 31 height 19
click at [772, 406] on input "All (1)" at bounding box center [753, 412] width 38 height 38
radio input "true"
click at [991, 452] on button "Ok" at bounding box center [977, 459] width 51 height 30
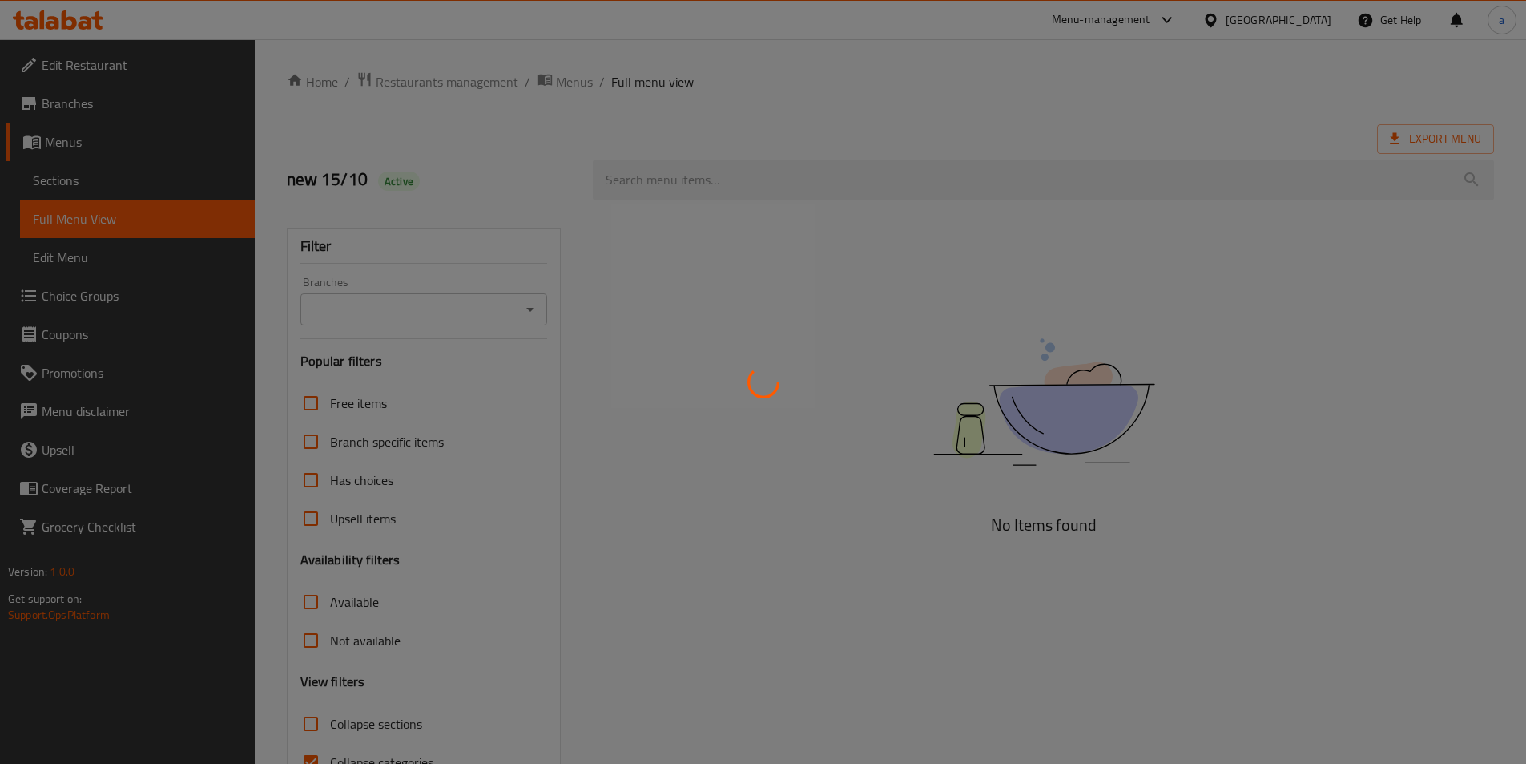
click at [83, 179] on div at bounding box center [763, 382] width 1526 height 764
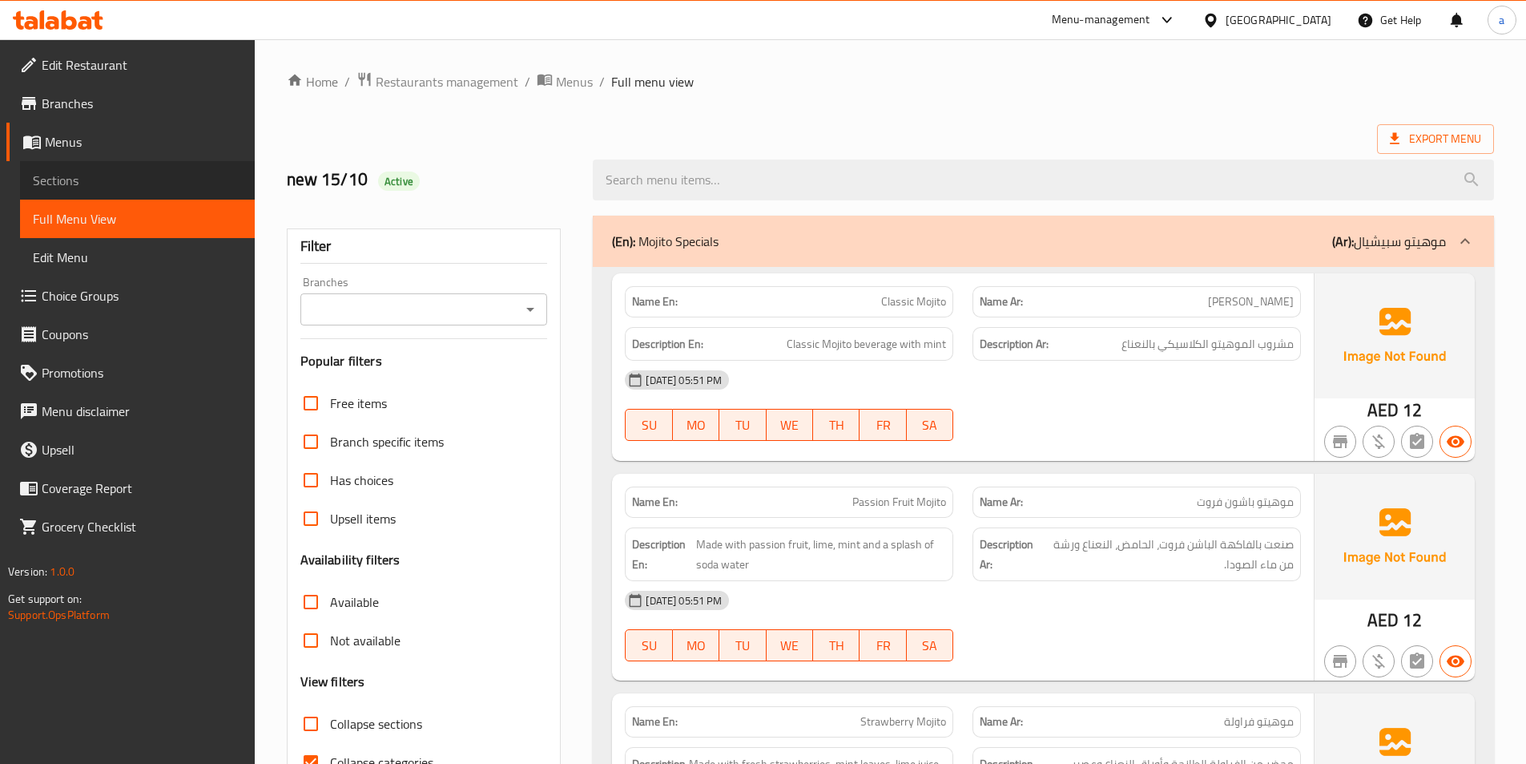
click at [83, 179] on span "Sections" at bounding box center [137, 180] width 209 height 19
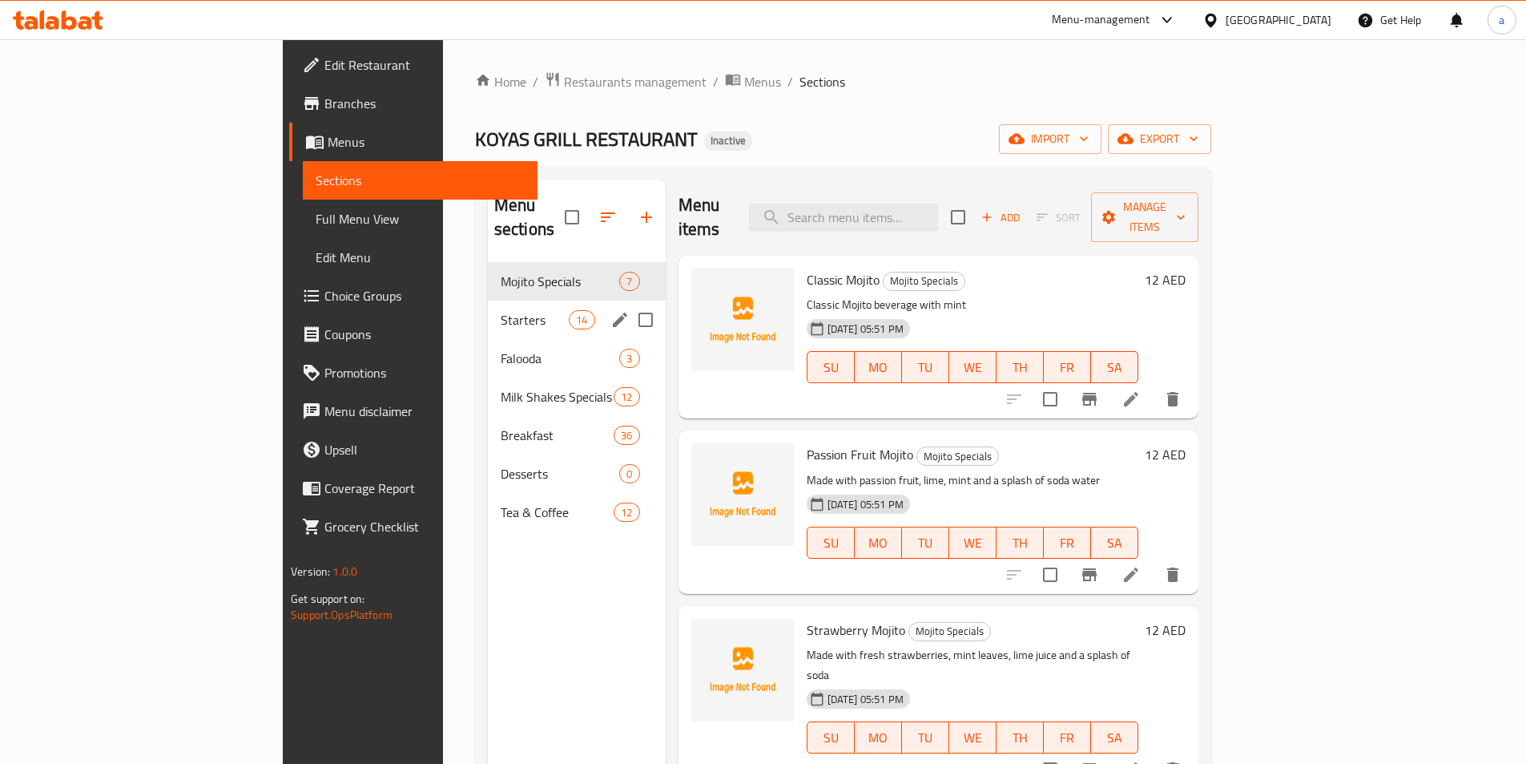
click at [488, 307] on div "Starters 14" at bounding box center [577, 319] width 178 height 38
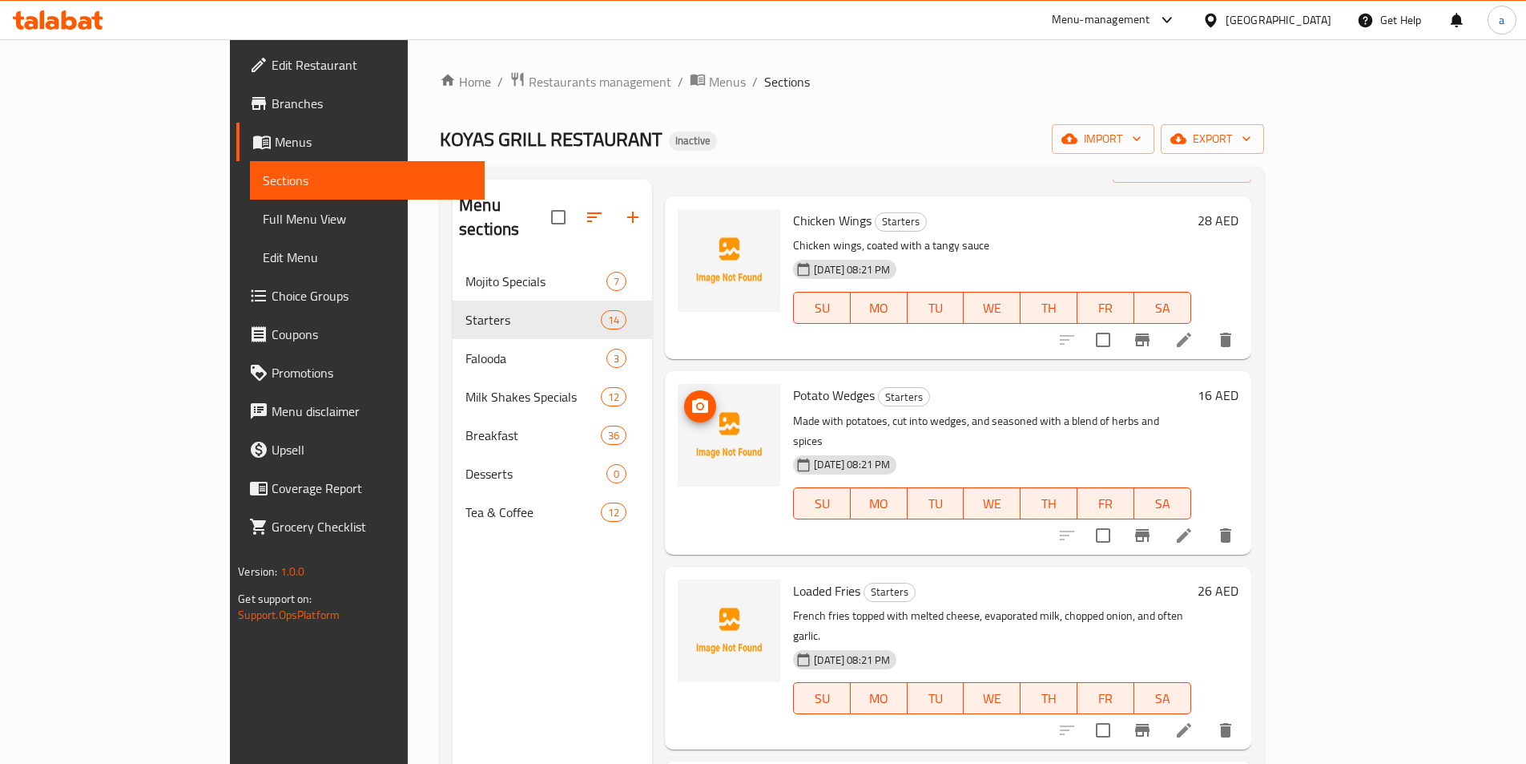
scroll to position [160, 0]
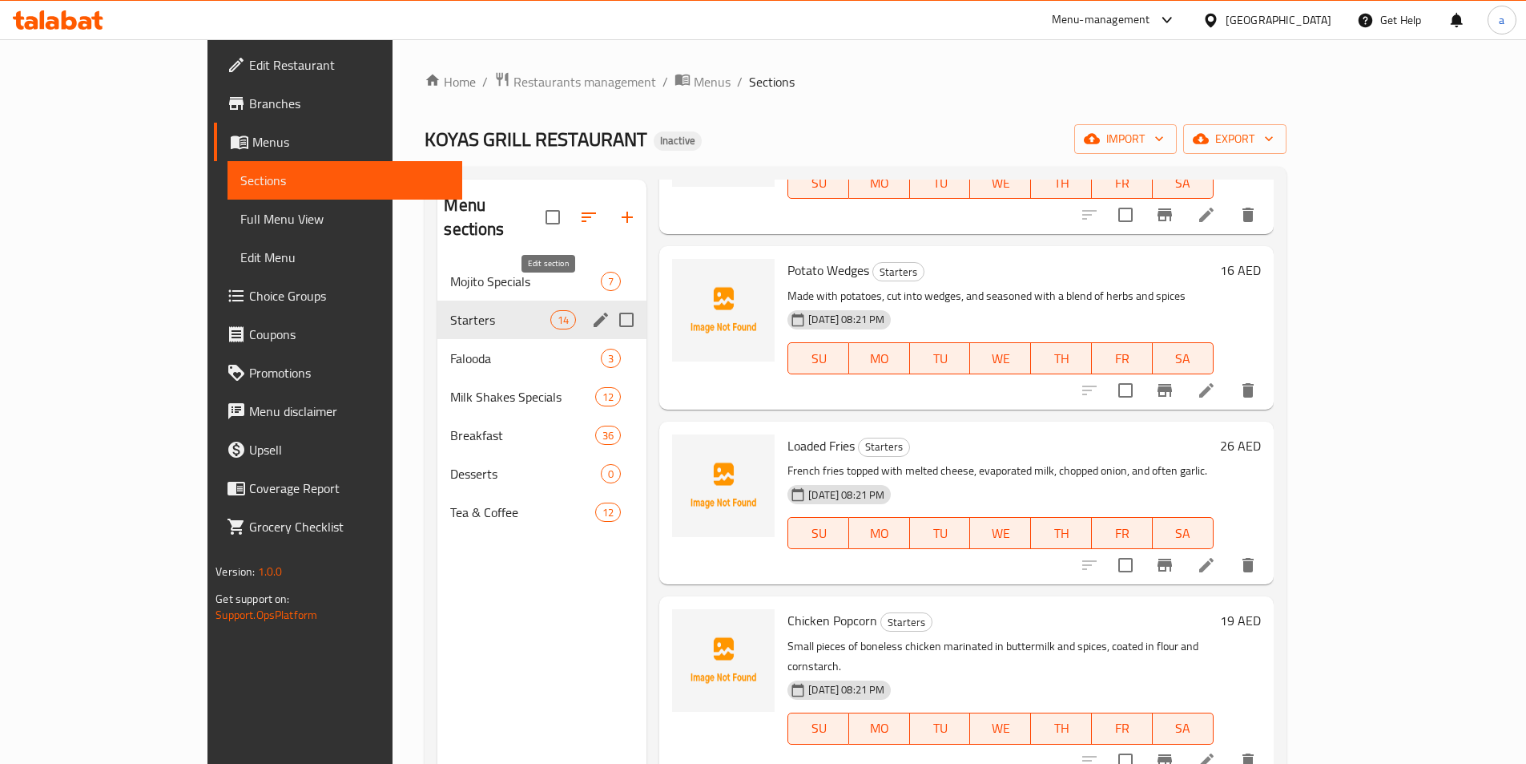
click at [591, 310] on icon "edit" at bounding box center [600, 319] width 19 height 19
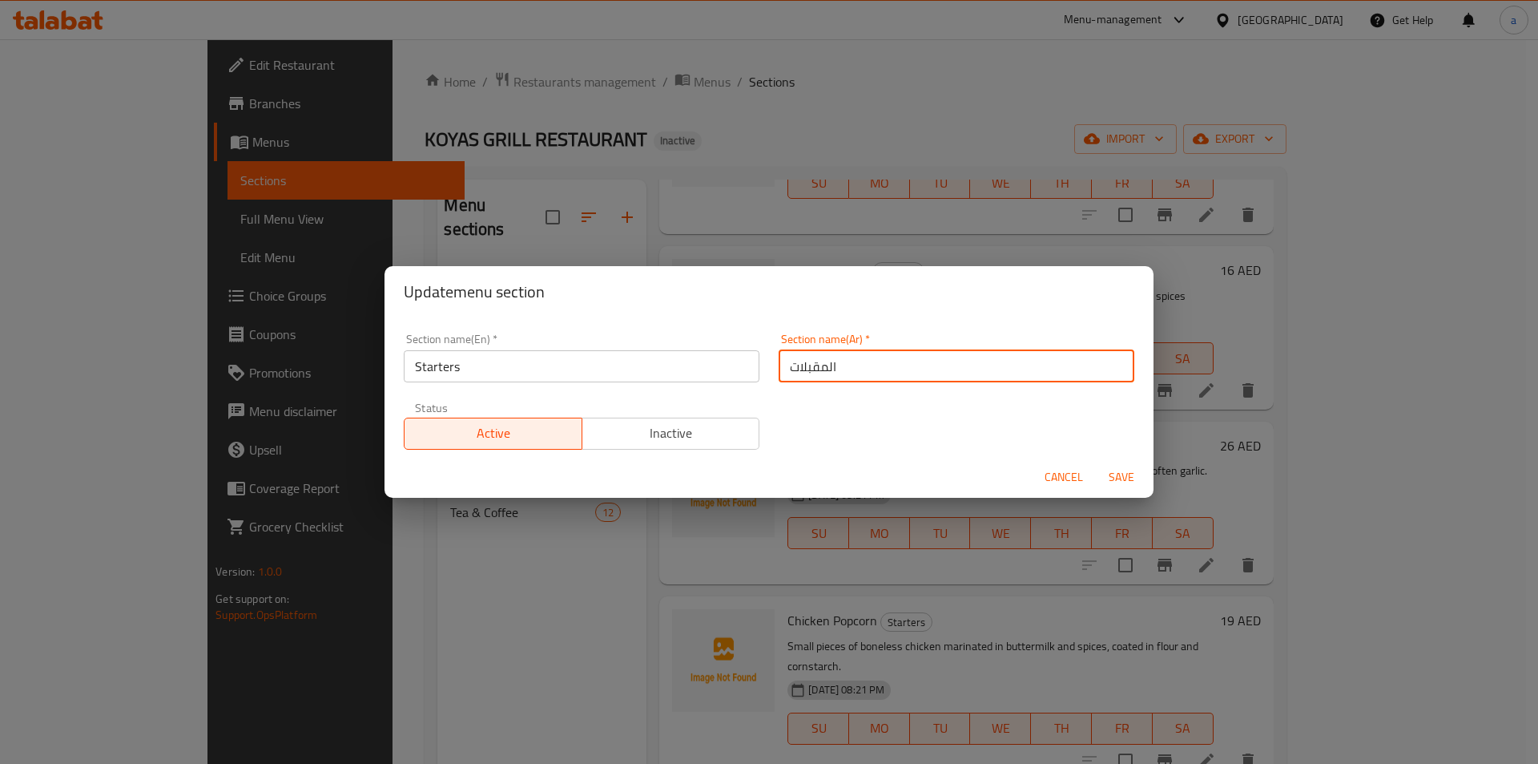
click at [825, 366] on input "المقبلات" at bounding box center [957, 366] width 356 height 32
drag, startPoint x: 832, startPoint y: 367, endPoint x: 673, endPoint y: 365, distance: 158.7
click at [675, 365] on div "Section name(En)   * Starters Section name(En) * Section name(Ar)   * المقبلات …" at bounding box center [769, 391] width 750 height 135
click at [1057, 478] on span "Cancel" at bounding box center [1064, 477] width 38 height 20
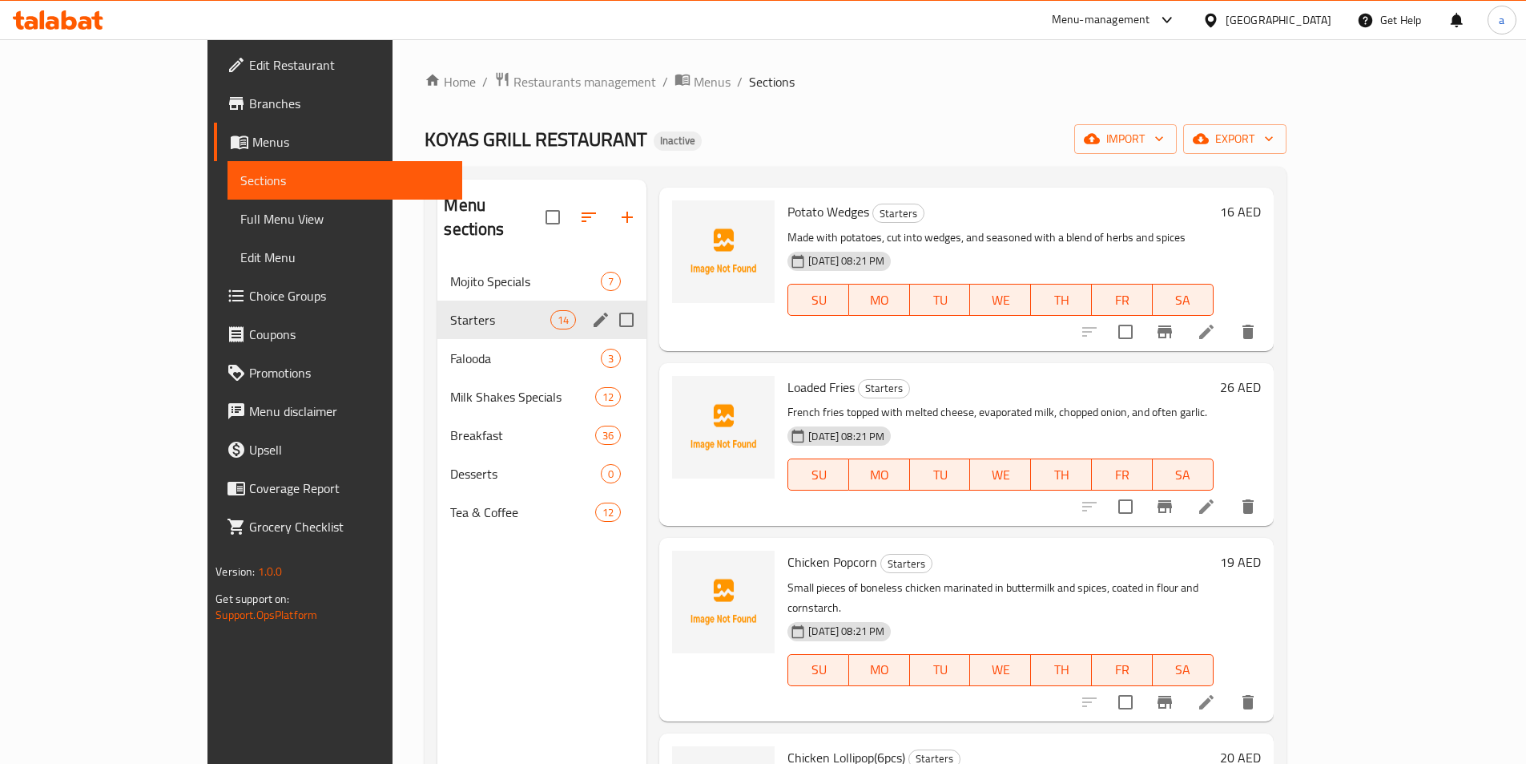
scroll to position [240, 0]
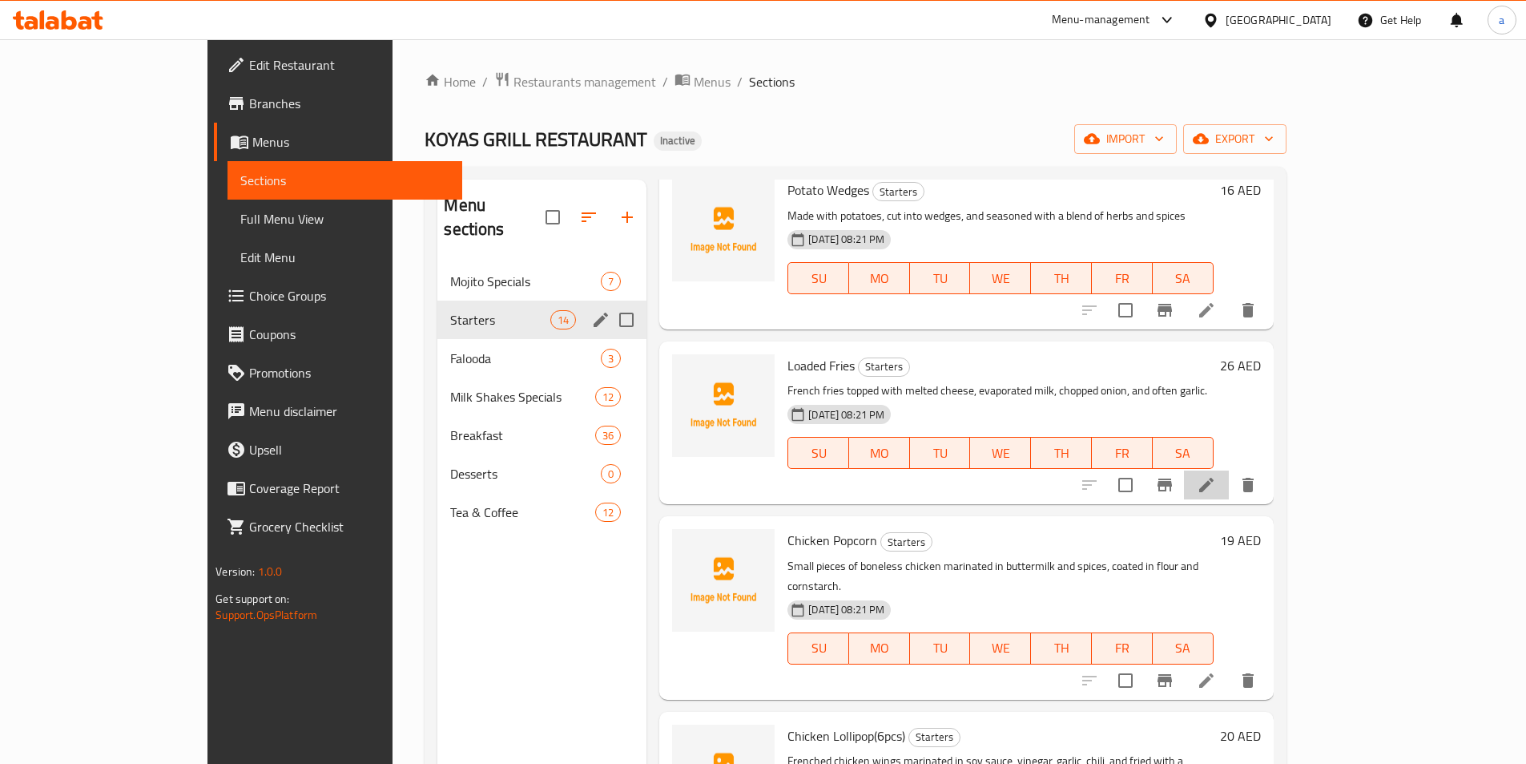
click at [1229, 496] on li at bounding box center [1206, 484] width 45 height 29
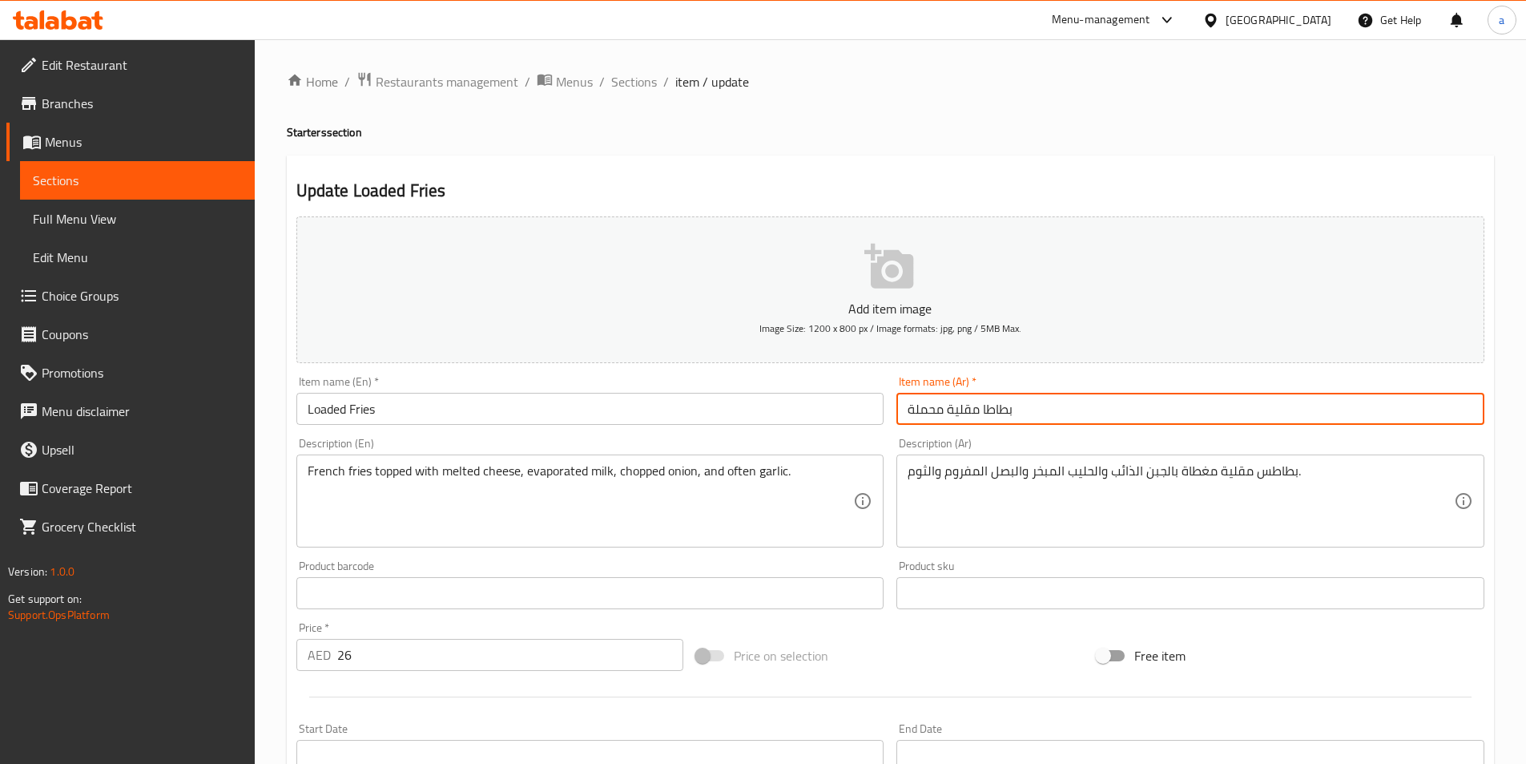
drag, startPoint x: 1023, startPoint y: 409, endPoint x: 790, endPoint y: 404, distance: 233.2
click at [790, 404] on div "Add item image Image Size: 1200 x 800 px / Image formats: jpg, png / 5MB Max. I…" at bounding box center [890, 555] width 1201 height 691
type input "ل"
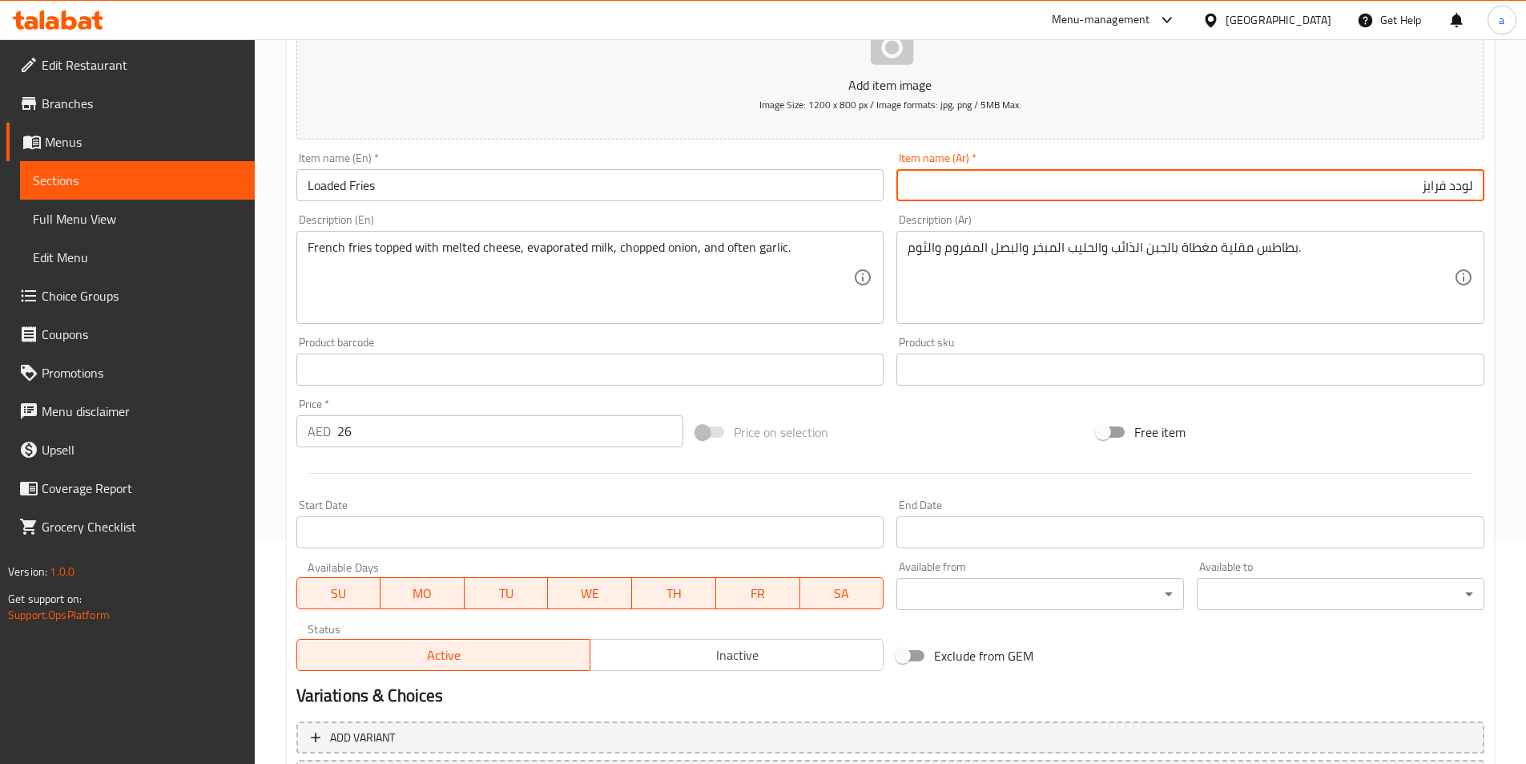
scroll to position [369, 0]
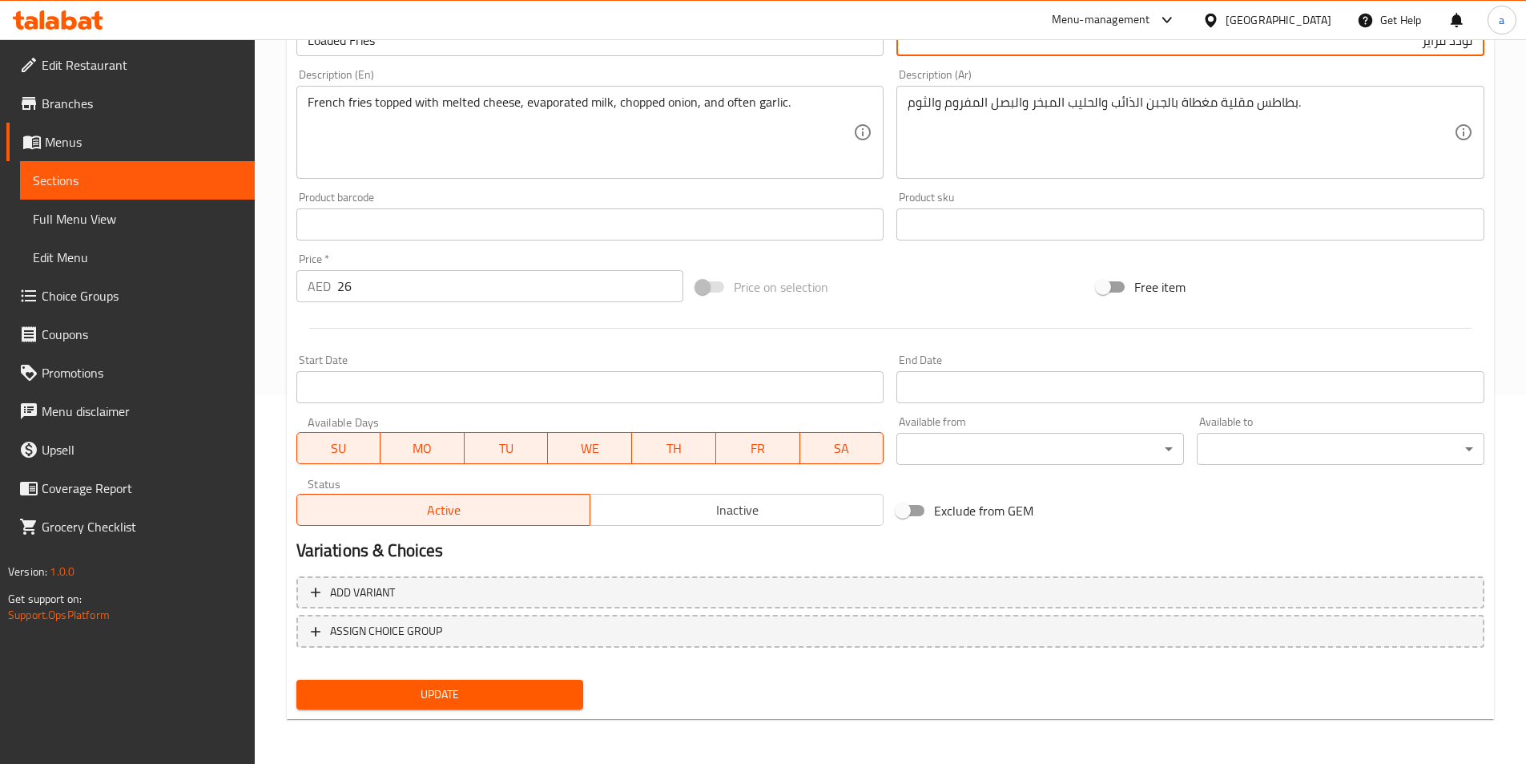
type input "لودد فرايز"
click at [470, 696] on span "Update" at bounding box center [440, 694] width 262 height 20
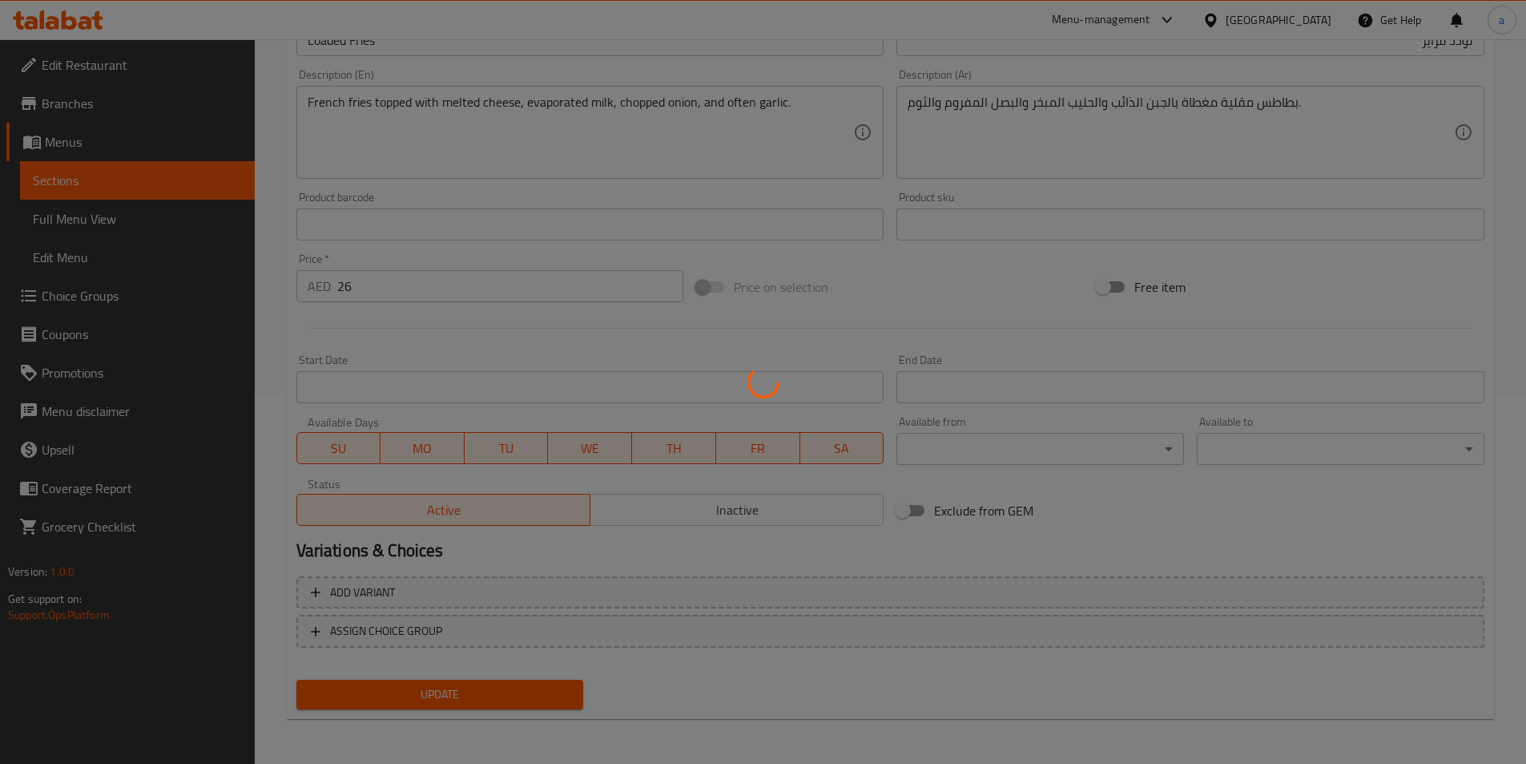
scroll to position [0, 0]
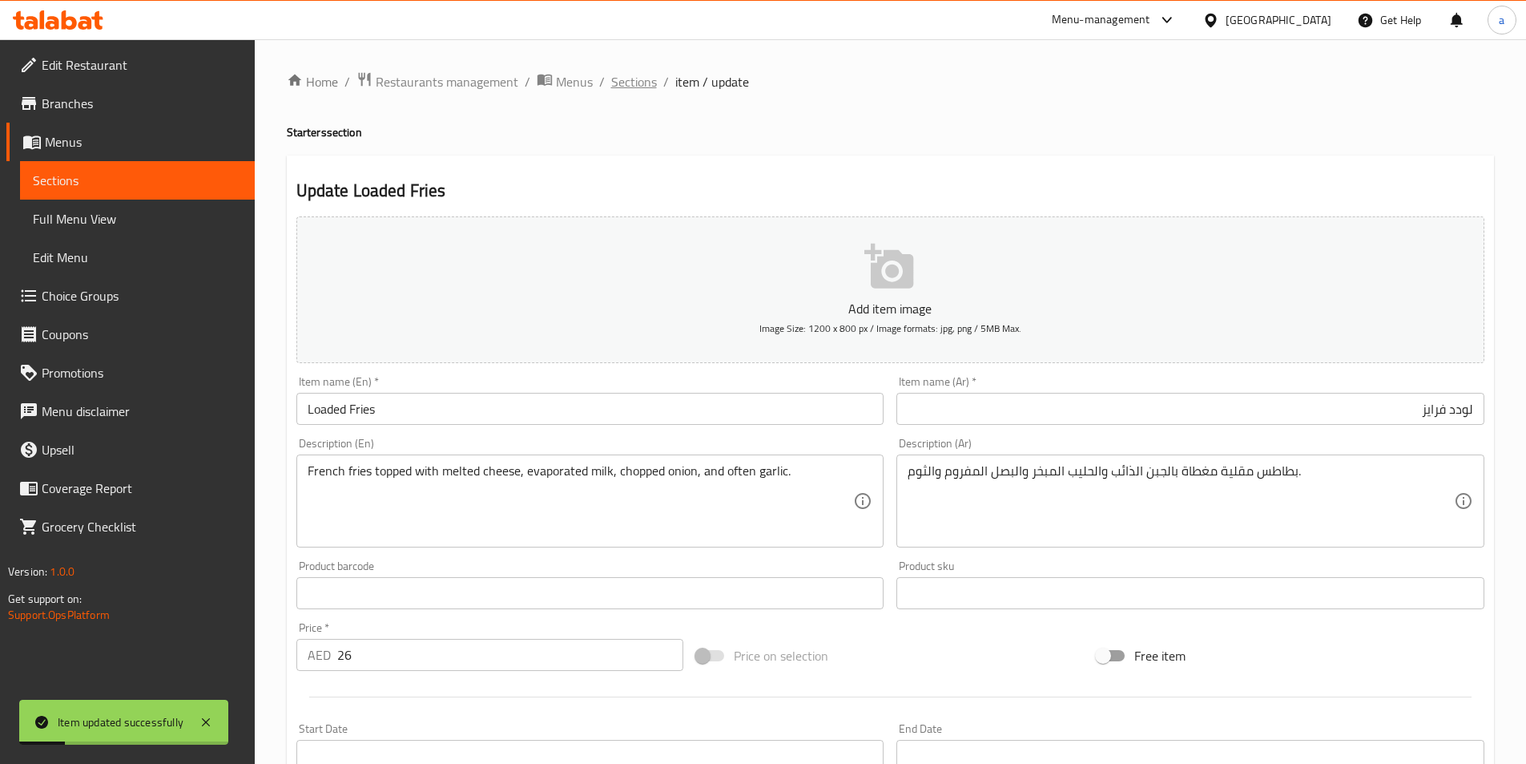
click at [633, 89] on span "Sections" at bounding box center [634, 81] width 46 height 19
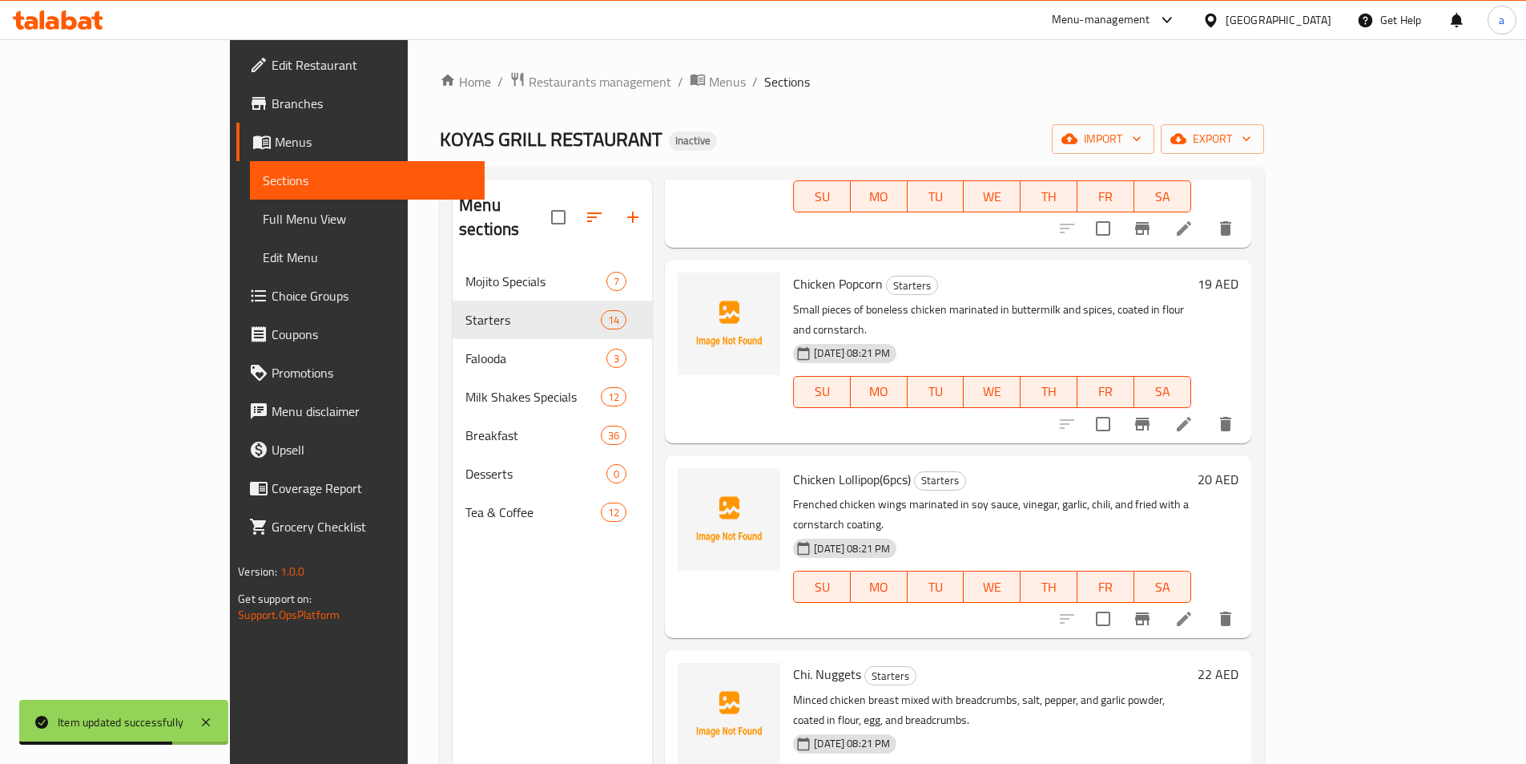
scroll to position [641, 0]
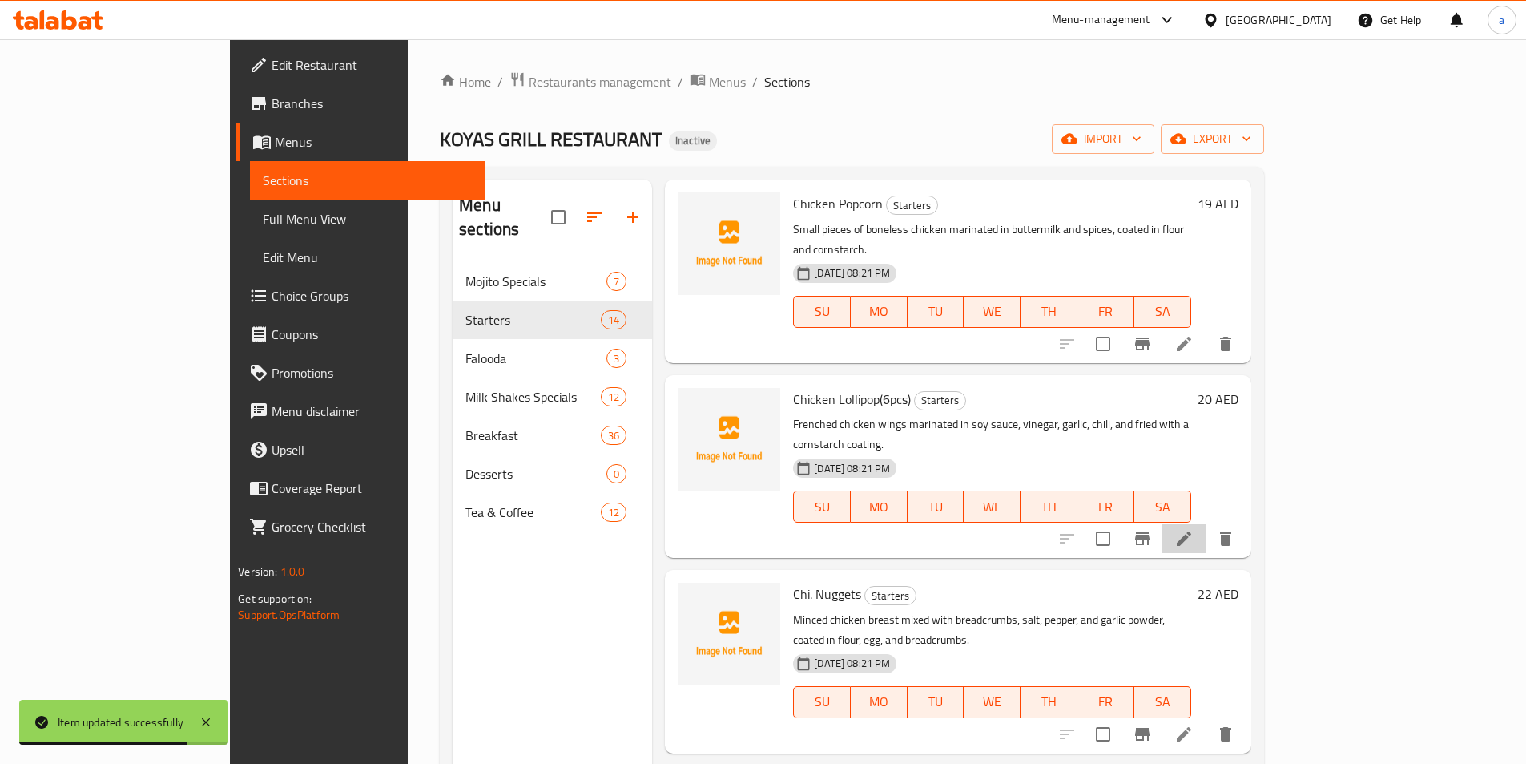
click at [1191, 531] on icon at bounding box center [1184, 538] width 14 height 14
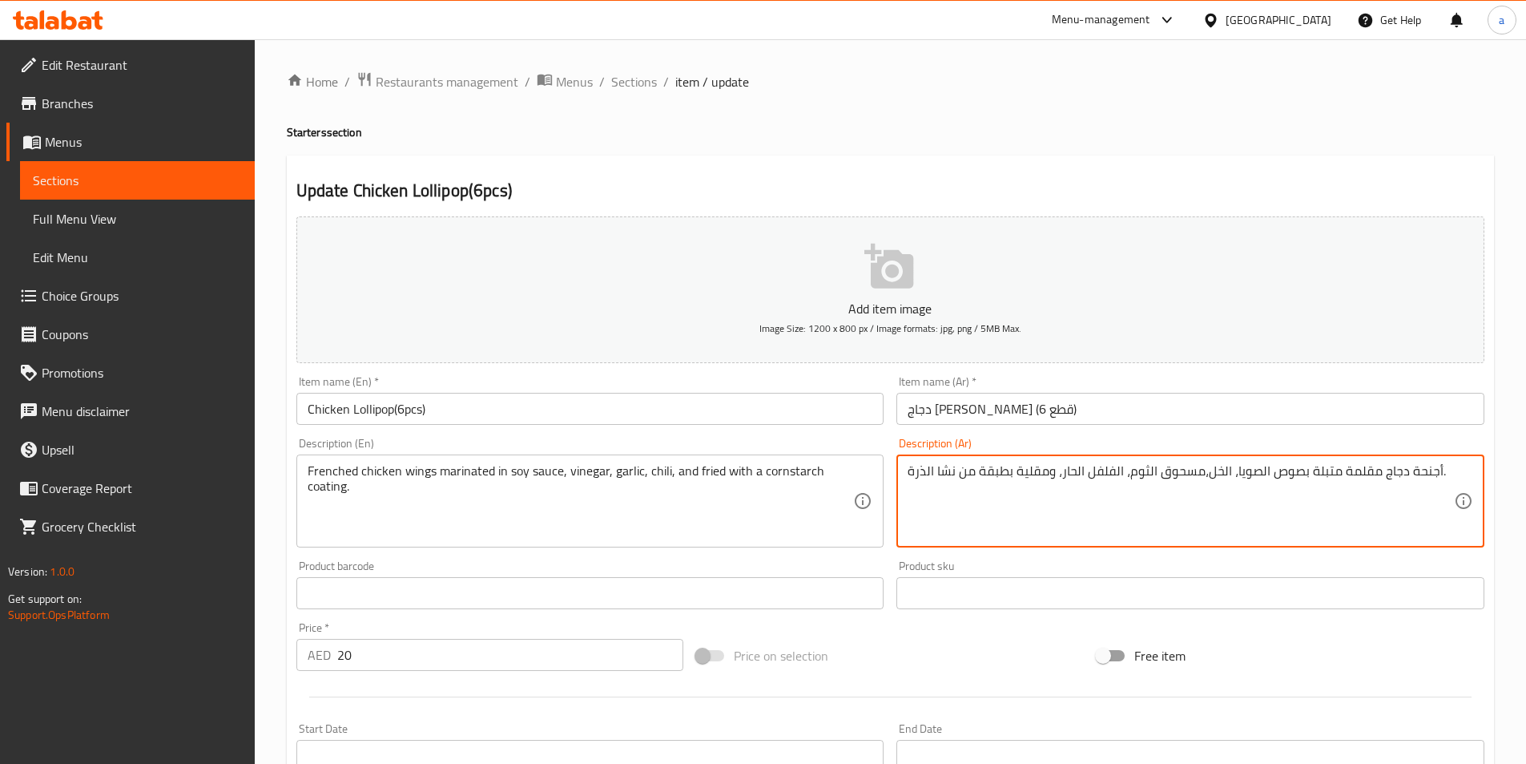
drag, startPoint x: 1156, startPoint y: 470, endPoint x: 1199, endPoint y: 480, distance: 44.5
drag, startPoint x: 1296, startPoint y: 474, endPoint x: 1328, endPoint y: 474, distance: 32.1
click at [1328, 474] on textarea "أجنحة دجاج مقلمة متبلة بصوص الصويا، الخل، الثوم، الفلفل الحار، ومقلية بطبقة من …" at bounding box center [1181, 501] width 546 height 76
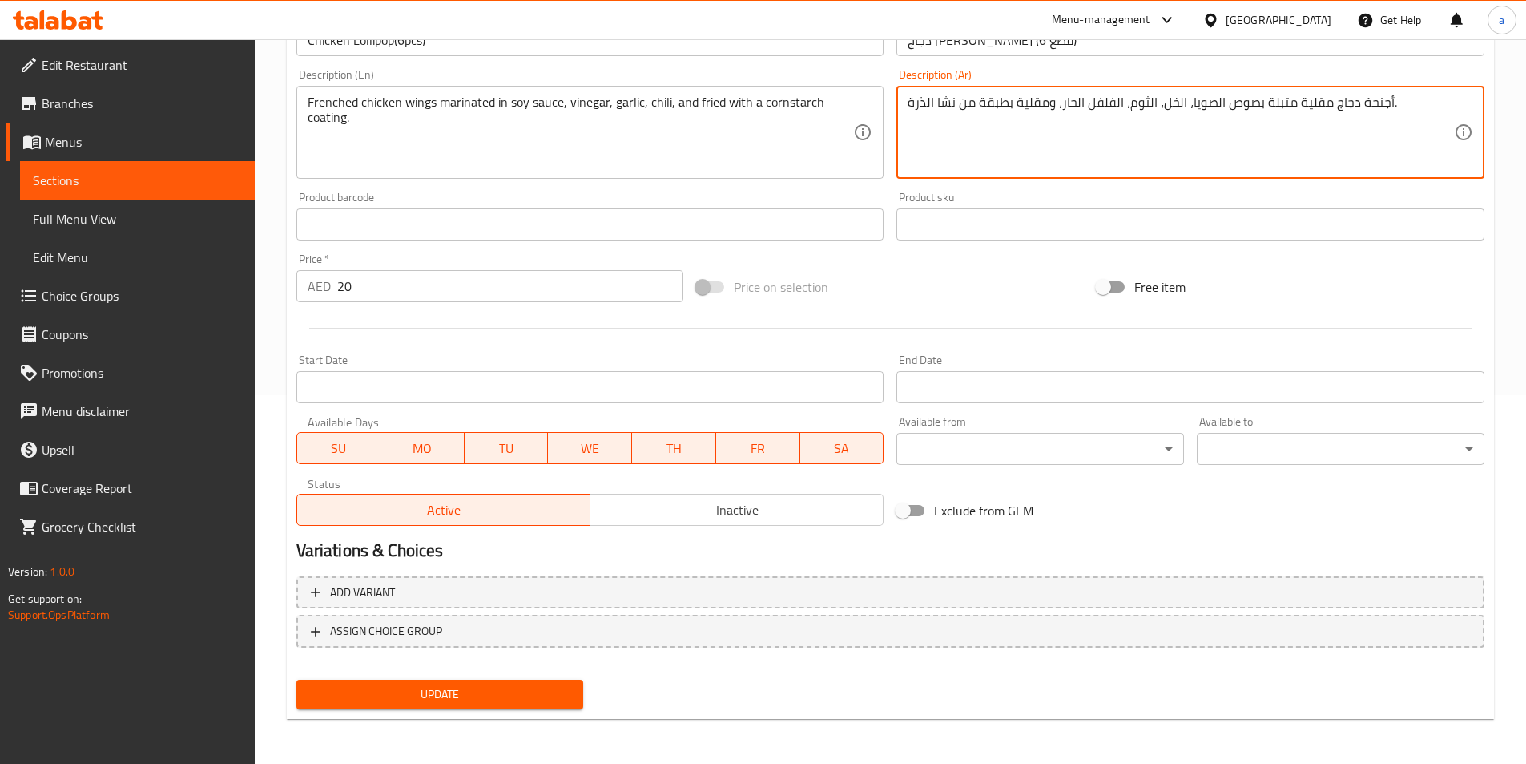
type textarea "أجنحة دجاج مقلية متبلة بصوص الصويا، الخل، الثوم، الفلفل الحار، ومقلية بطبقة من …"
click at [507, 697] on span "Update" at bounding box center [440, 694] width 262 height 20
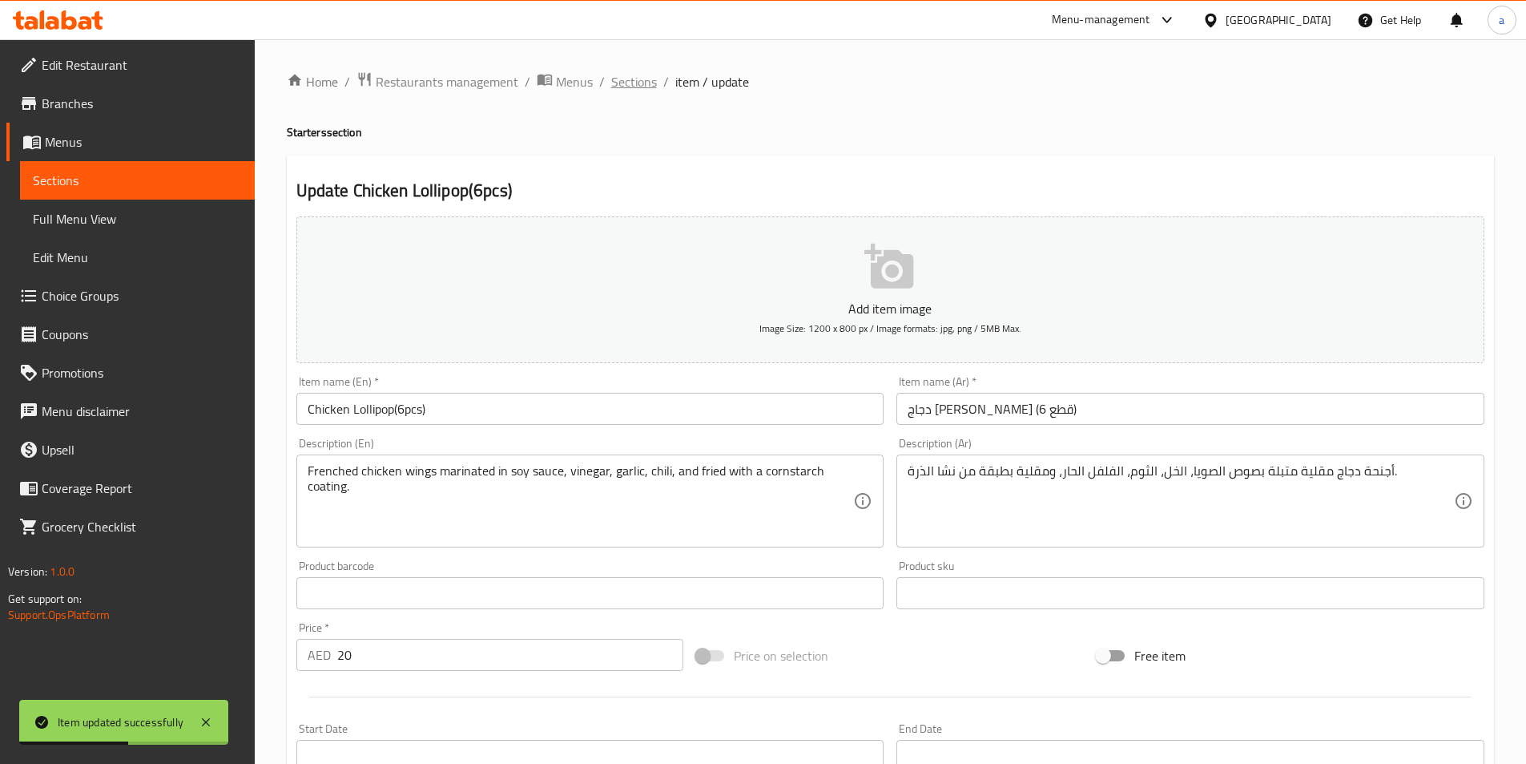
click at [628, 79] on span "Sections" at bounding box center [634, 81] width 46 height 19
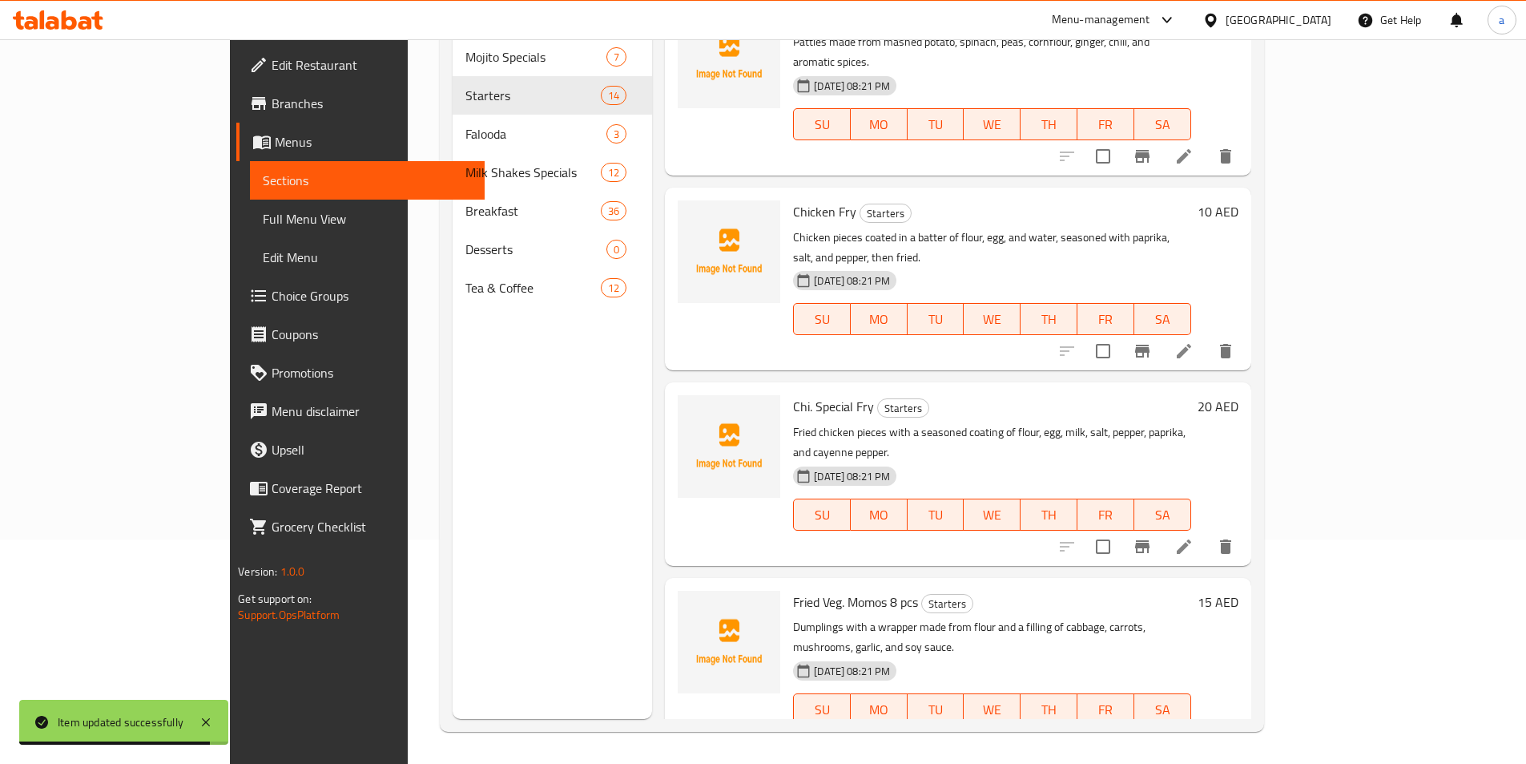
scroll to position [1683, 0]
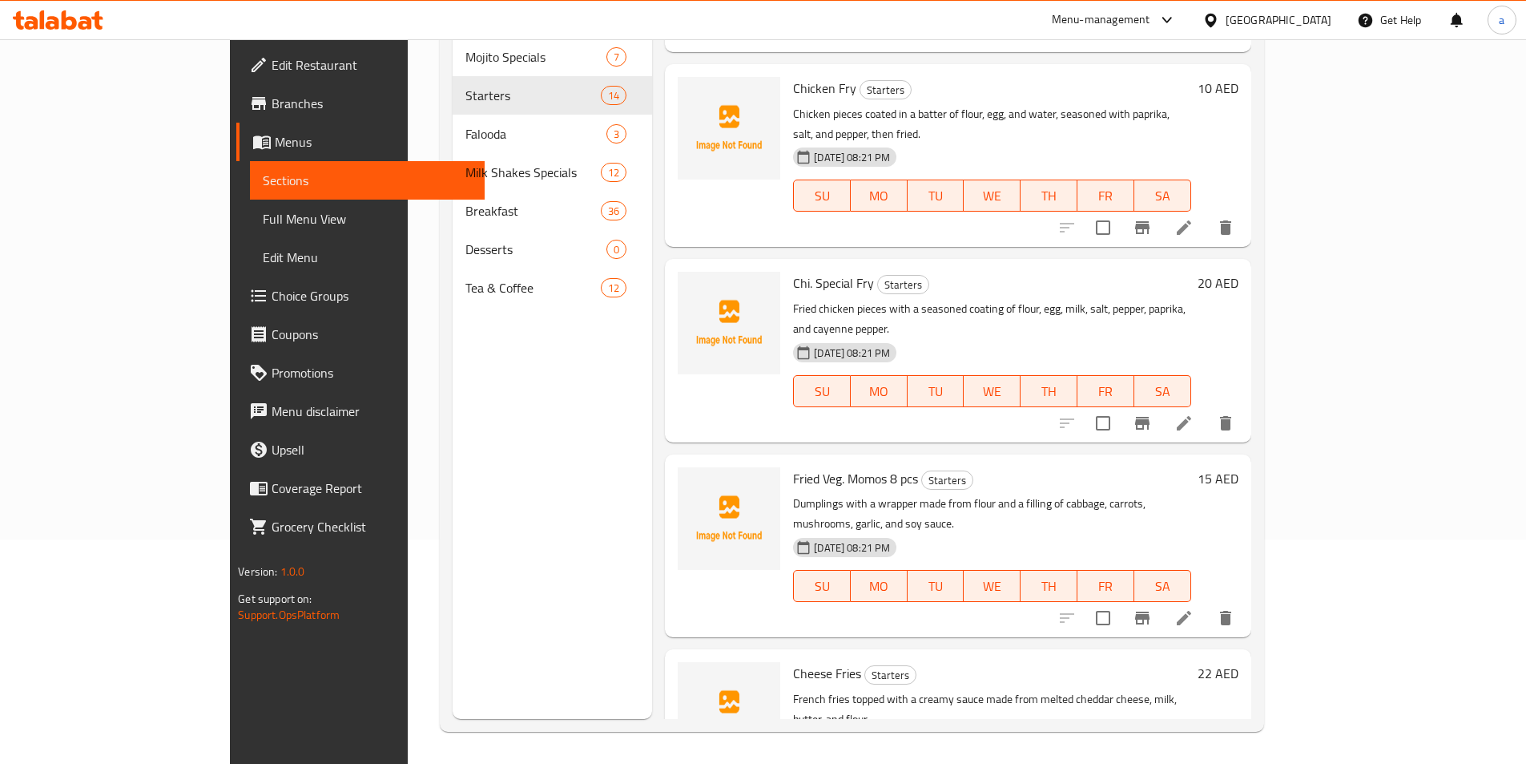
click at [1194, 413] on icon at bounding box center [1184, 422] width 19 height 19
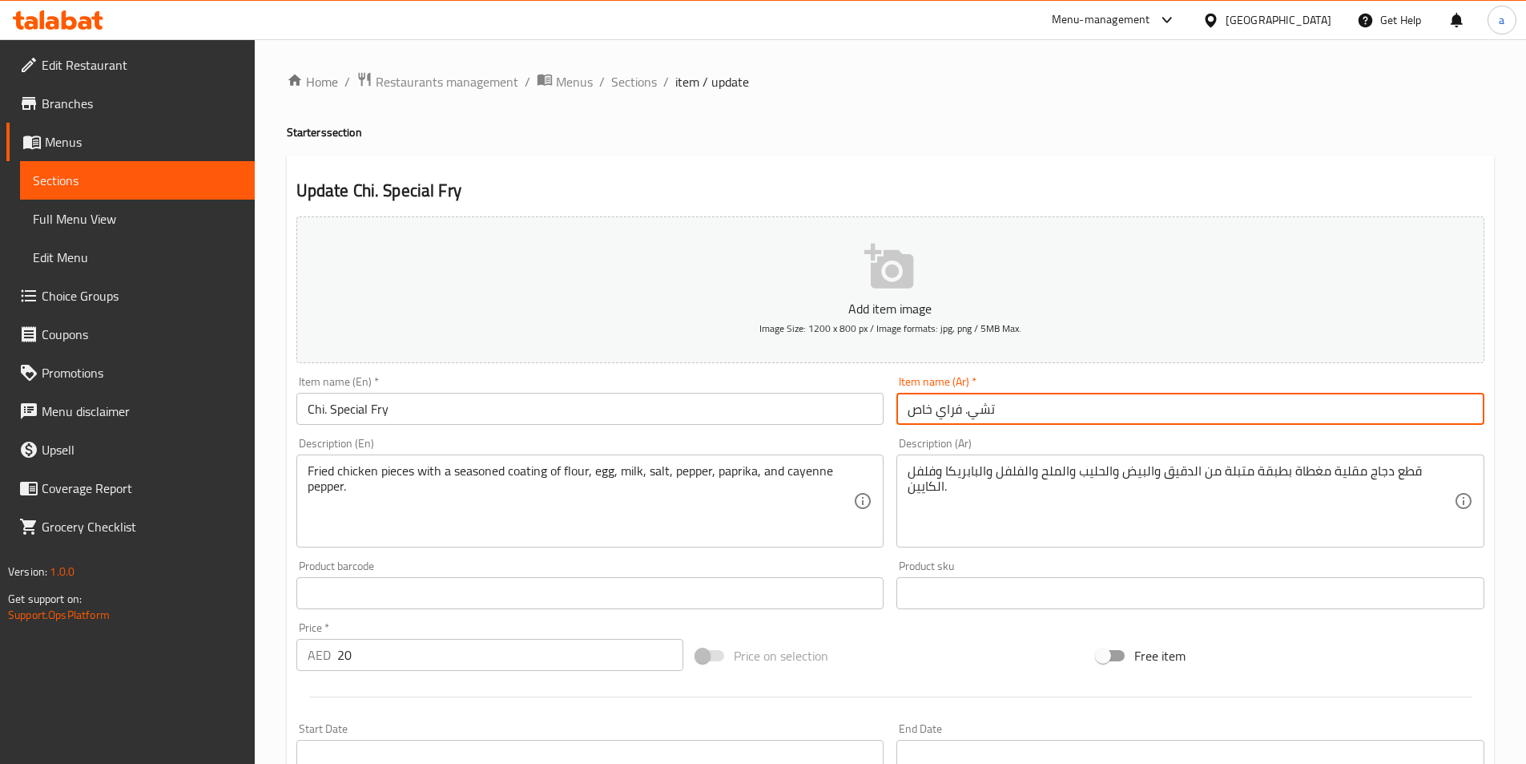
drag, startPoint x: 964, startPoint y: 412, endPoint x: 998, endPoint y: 415, distance: 34.6
click at [998, 415] on input "تشي. فراي خاص" at bounding box center [1191, 409] width 588 height 32
click at [993, 413] on input "تشي. فراي خاص" at bounding box center [1191, 409] width 588 height 32
drag, startPoint x: 993, startPoint y: 413, endPoint x: 965, endPoint y: 415, distance: 27.3
click at [965, 415] on input "تشي. فراي خاص" at bounding box center [1191, 409] width 588 height 32
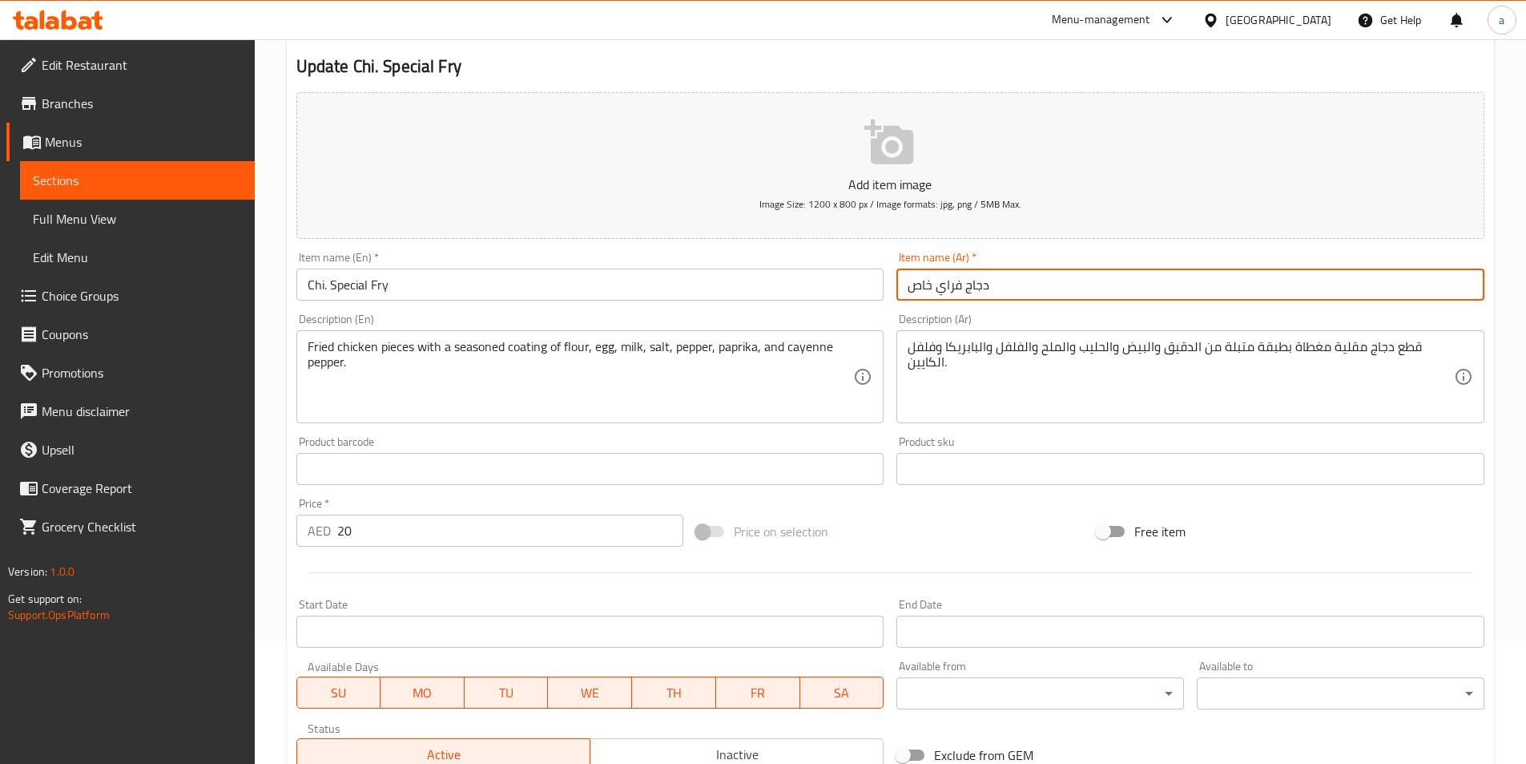
scroll to position [369, 0]
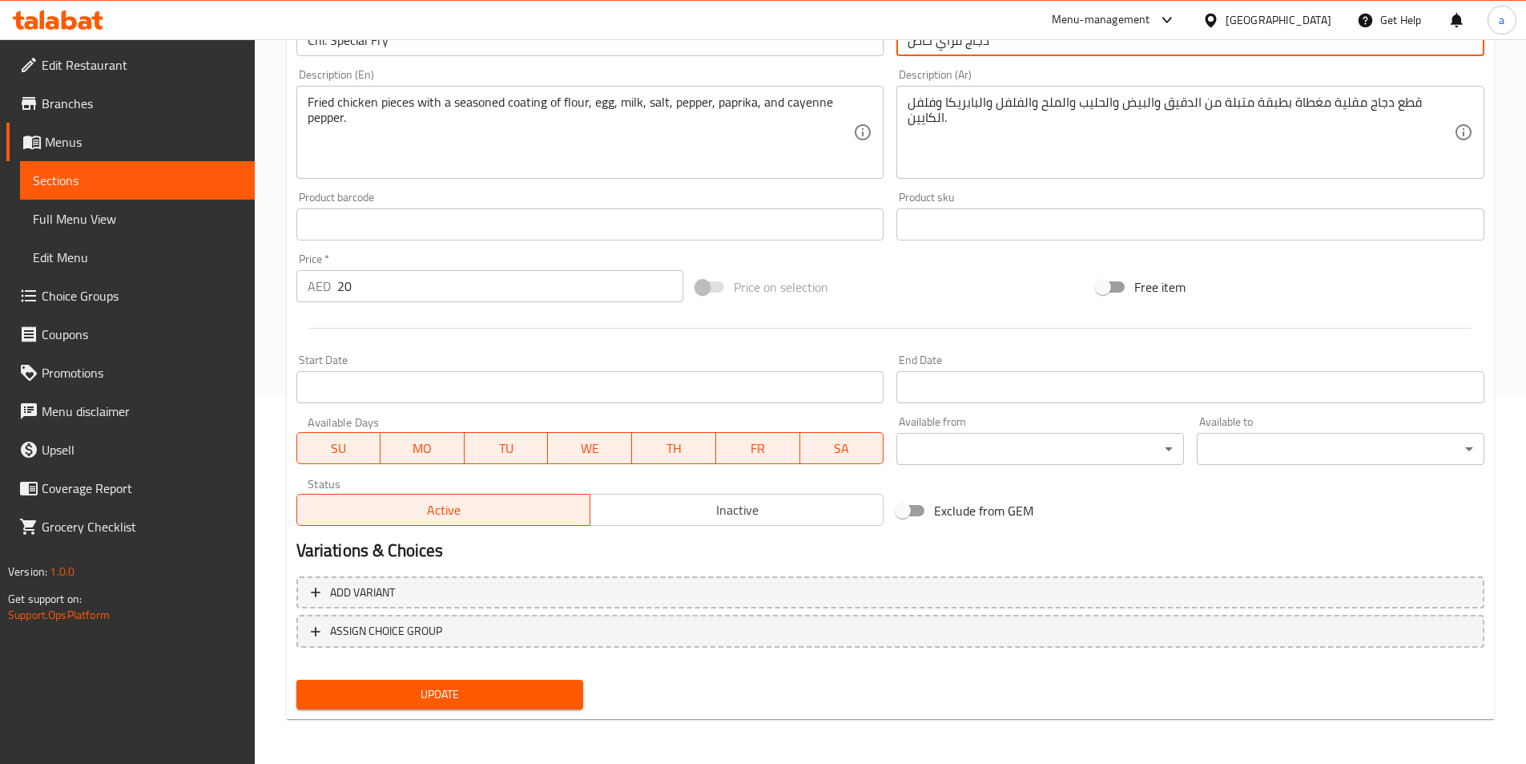
type input "دجاج فراي خاص"
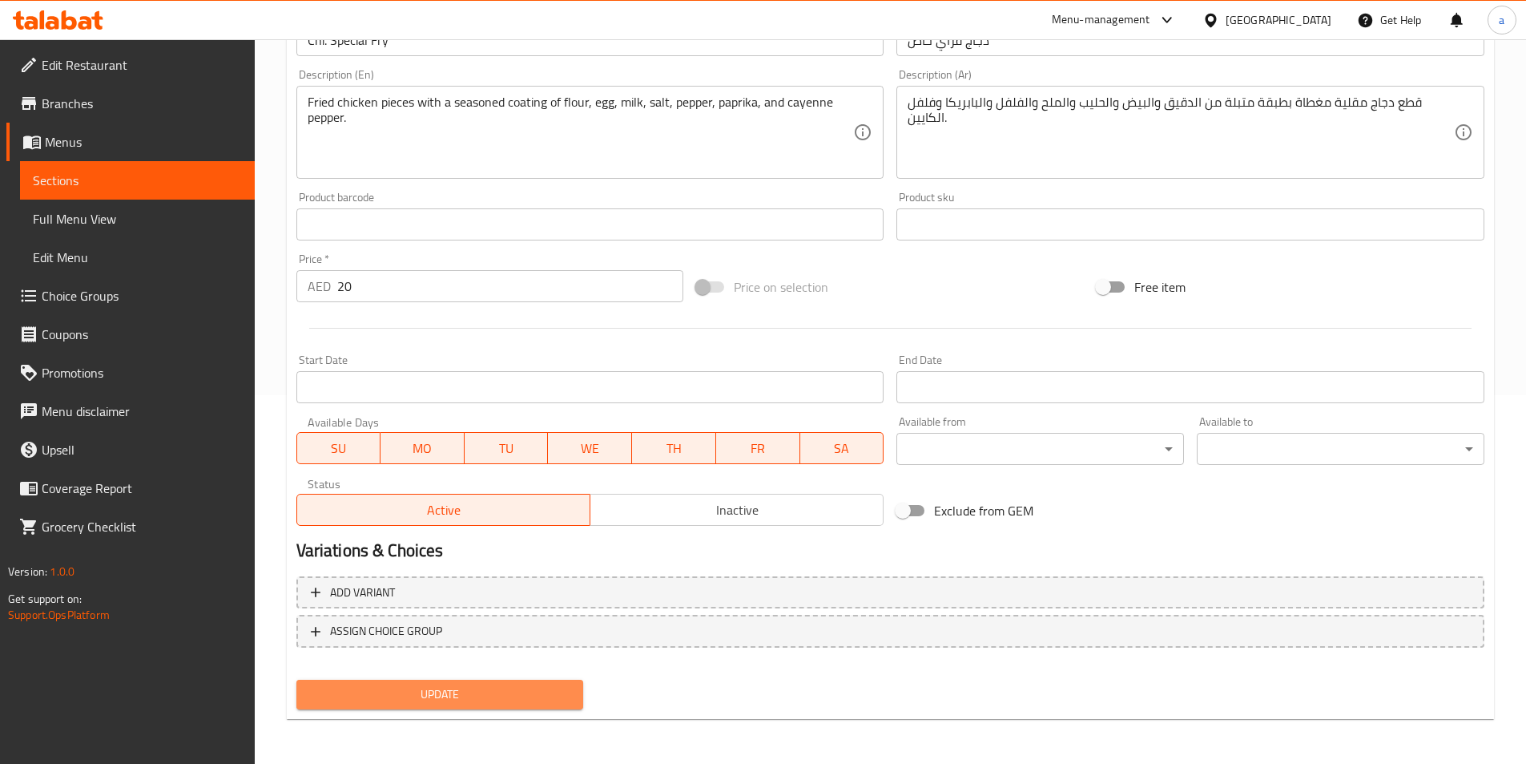
click at [430, 703] on span "Update" at bounding box center [440, 694] width 262 height 20
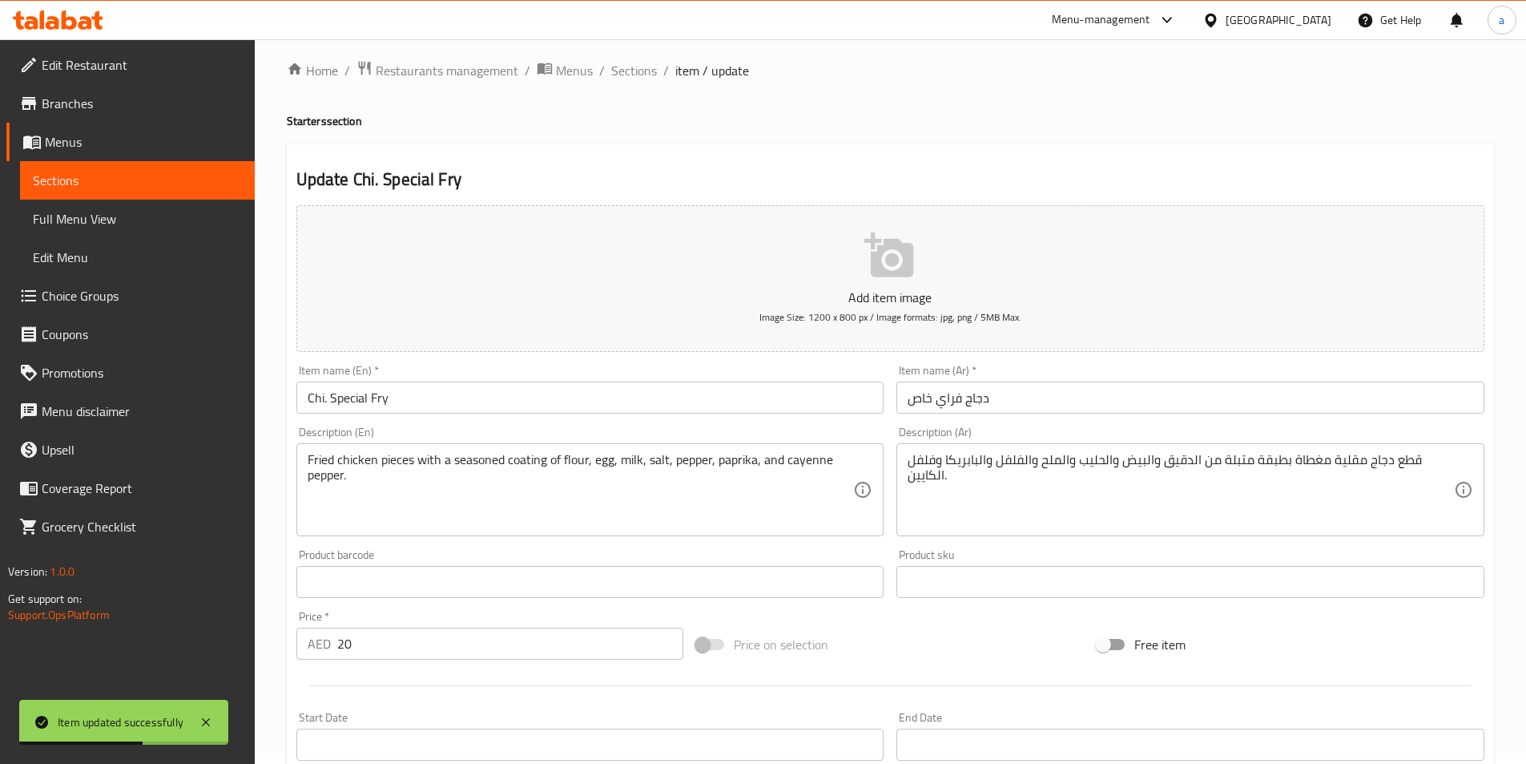
scroll to position [0, 0]
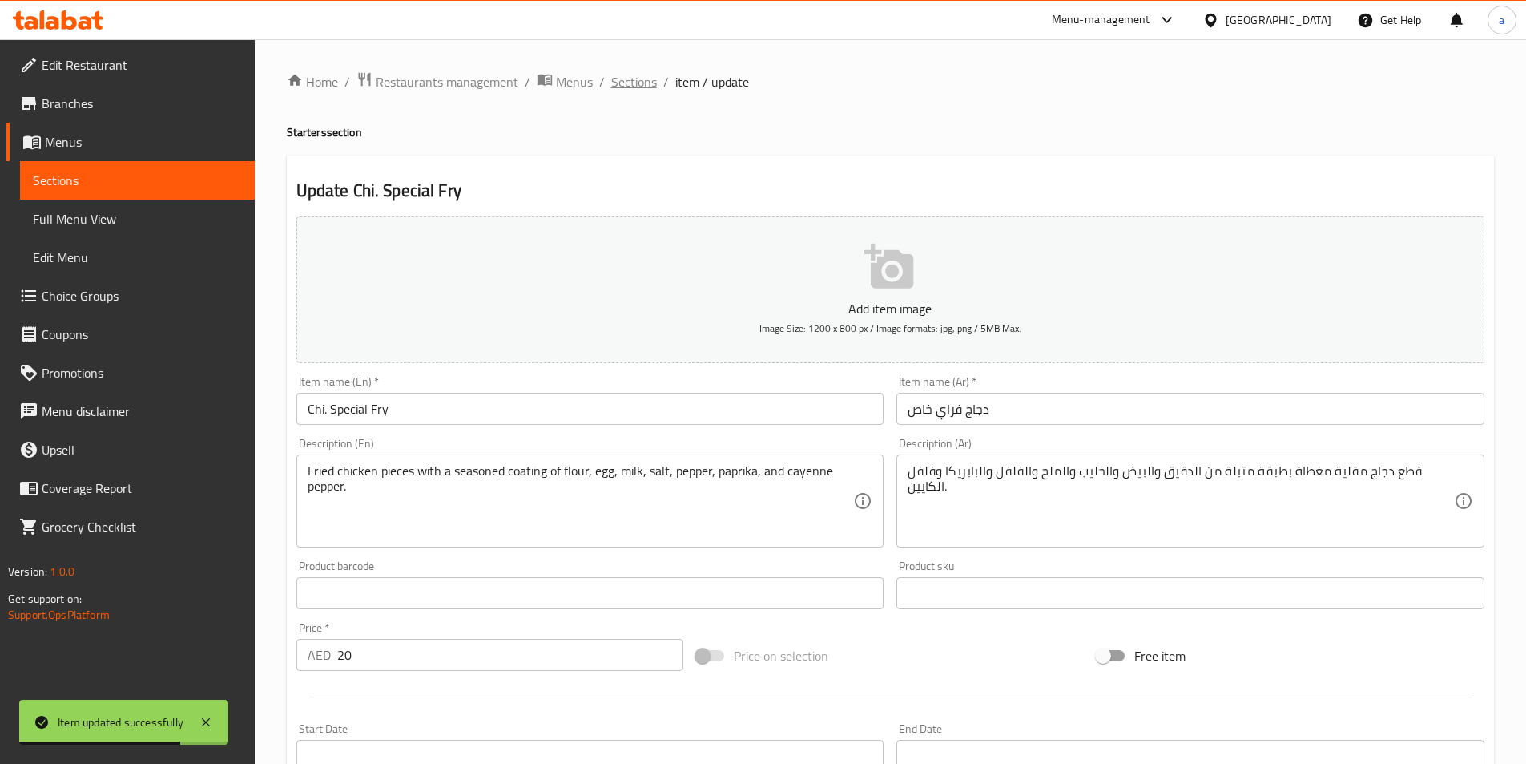
click at [633, 75] on span "Sections" at bounding box center [634, 81] width 46 height 19
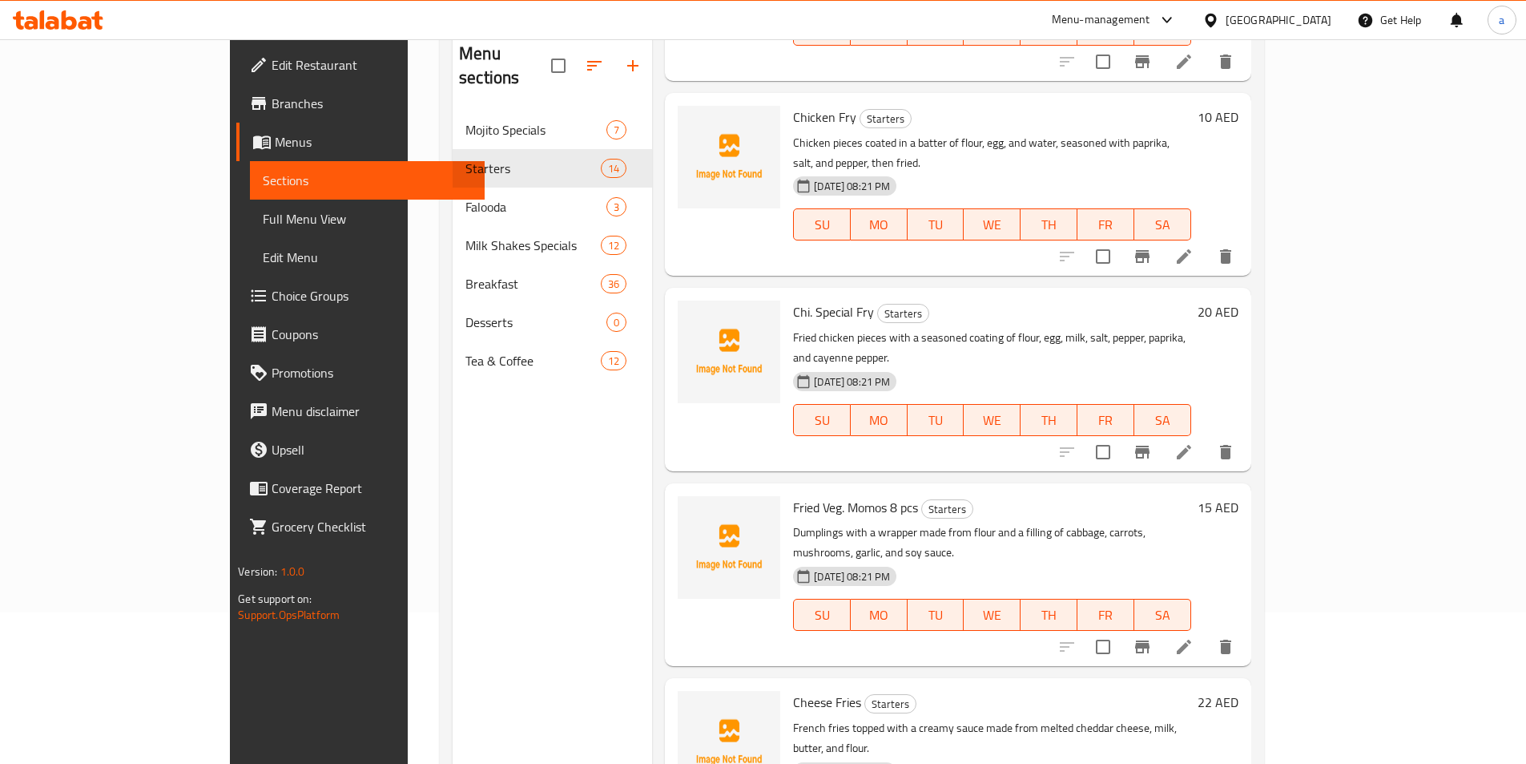
scroll to position [224, 0]
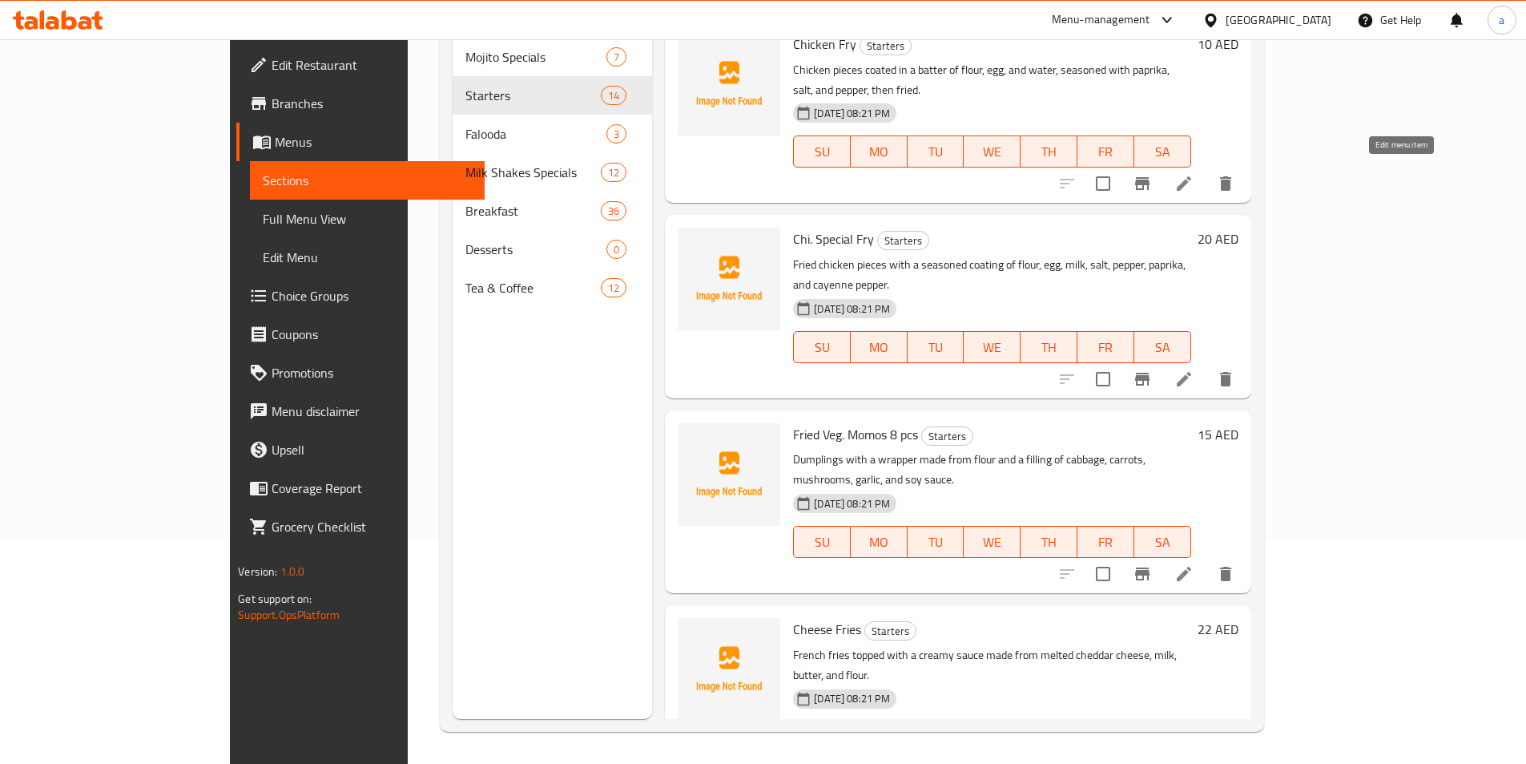
click at [1194, 369] on icon at bounding box center [1184, 378] width 19 height 19
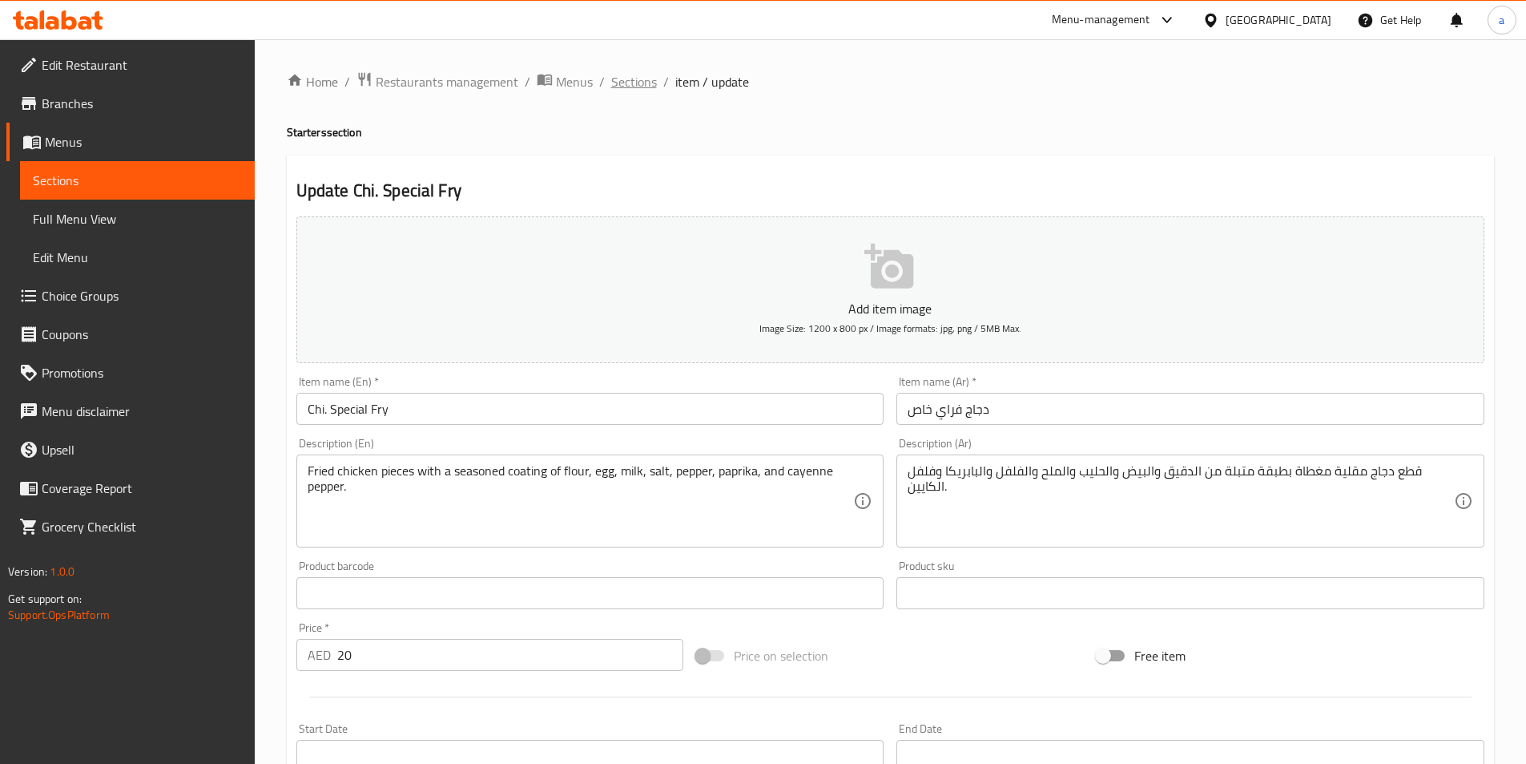
click at [634, 74] on span "Sections" at bounding box center [634, 81] width 46 height 19
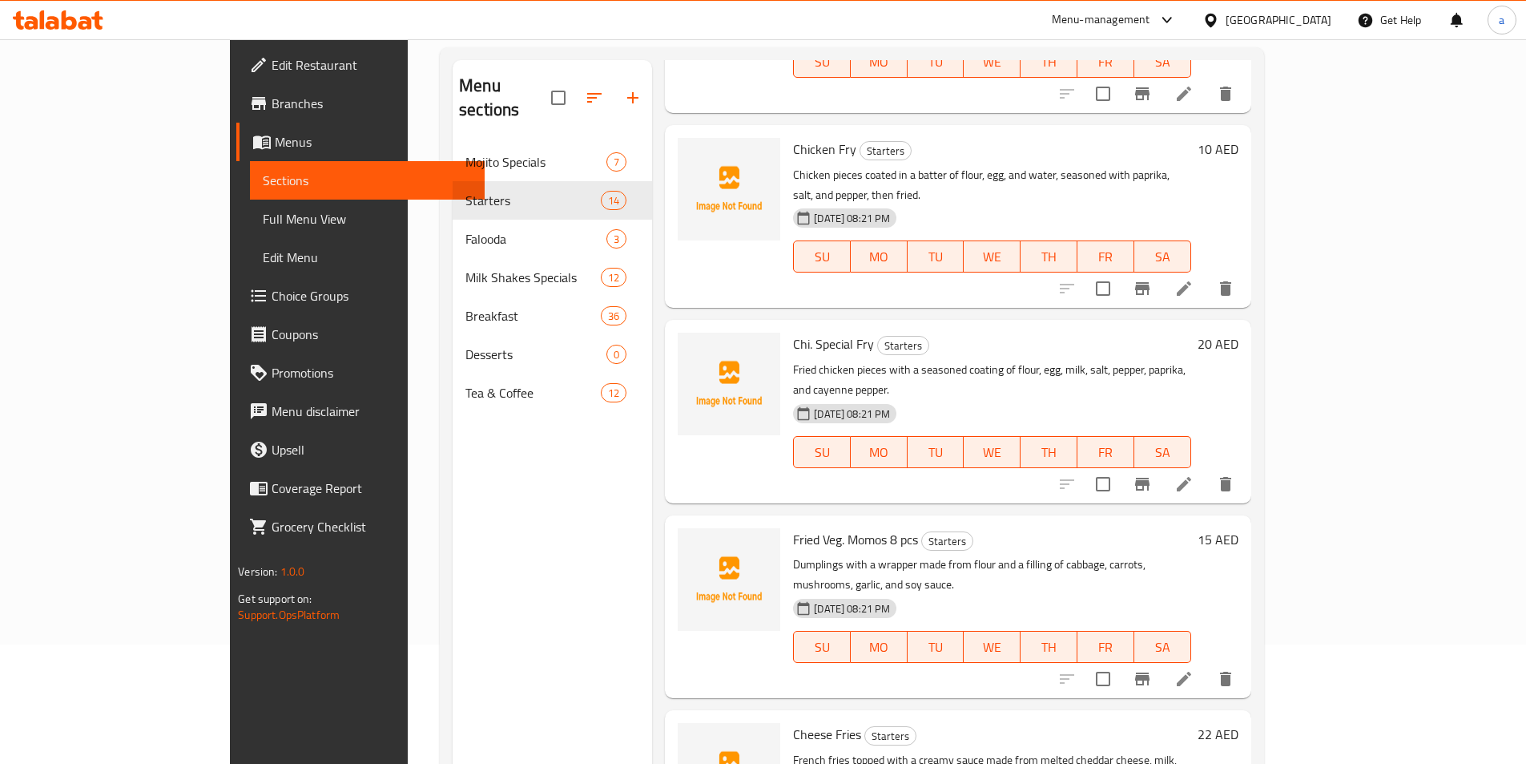
scroll to position [224, 0]
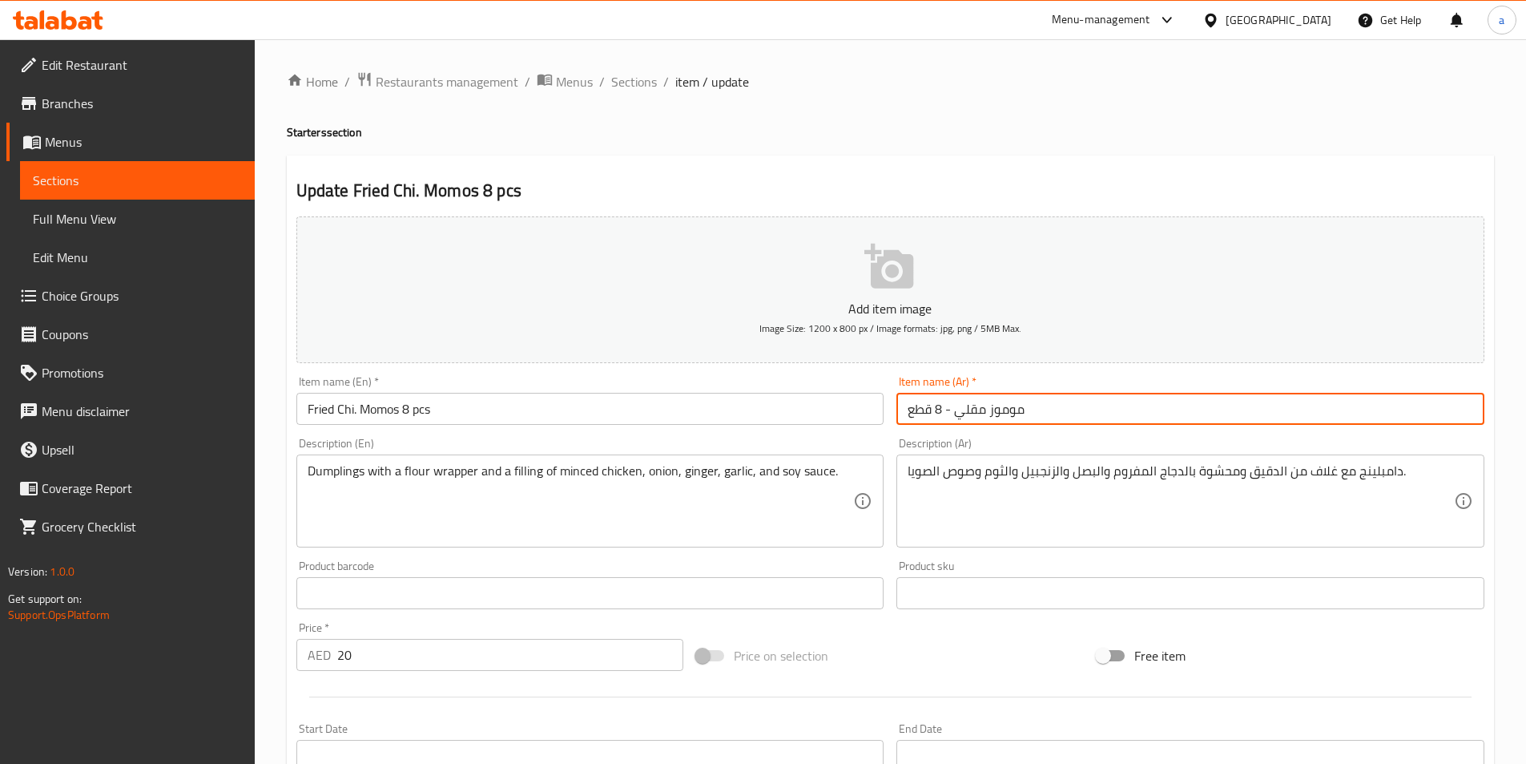
click at [988, 412] on input "موموز مقلي - 8 قطع" at bounding box center [1191, 409] width 588 height 32
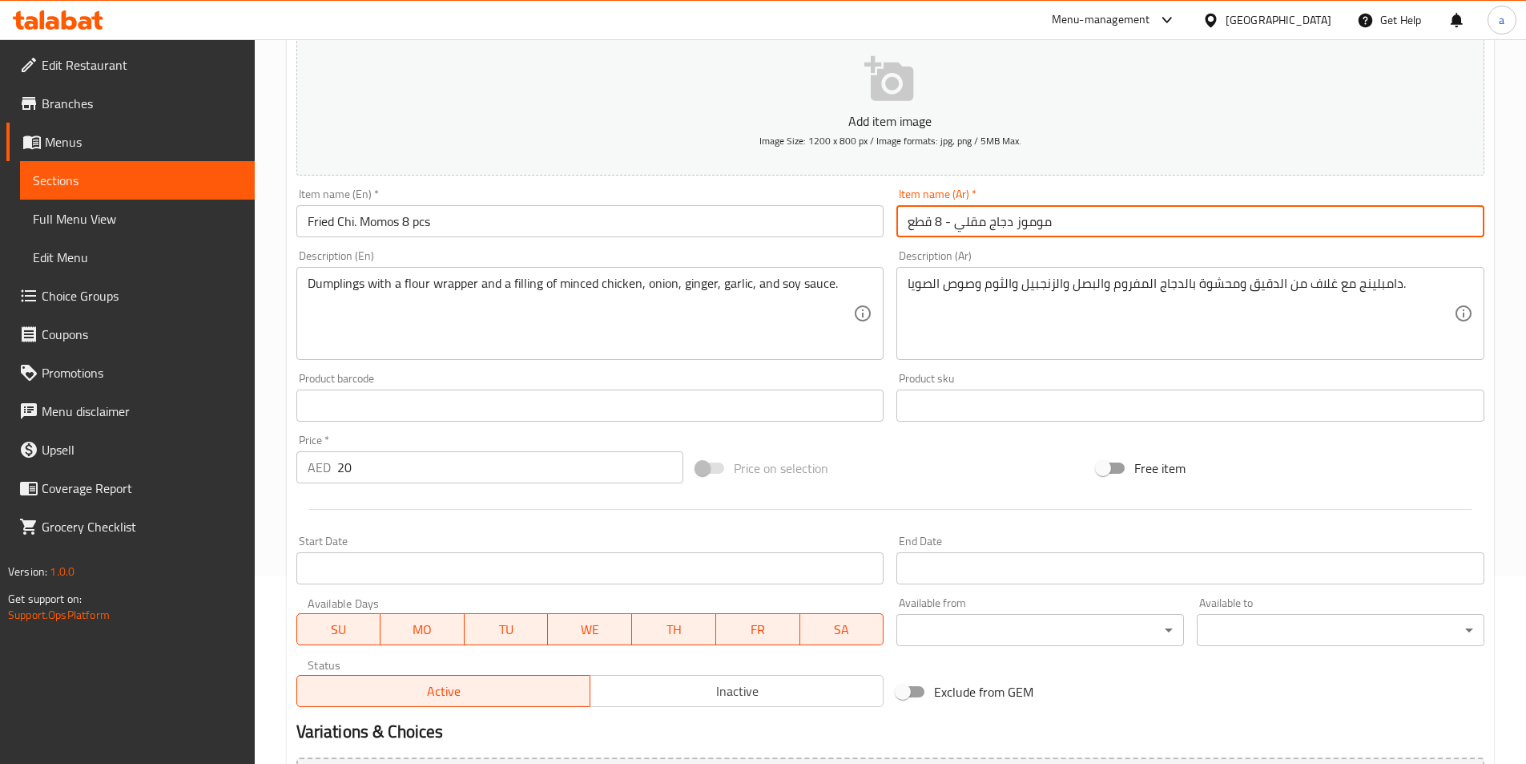
scroll to position [369, 0]
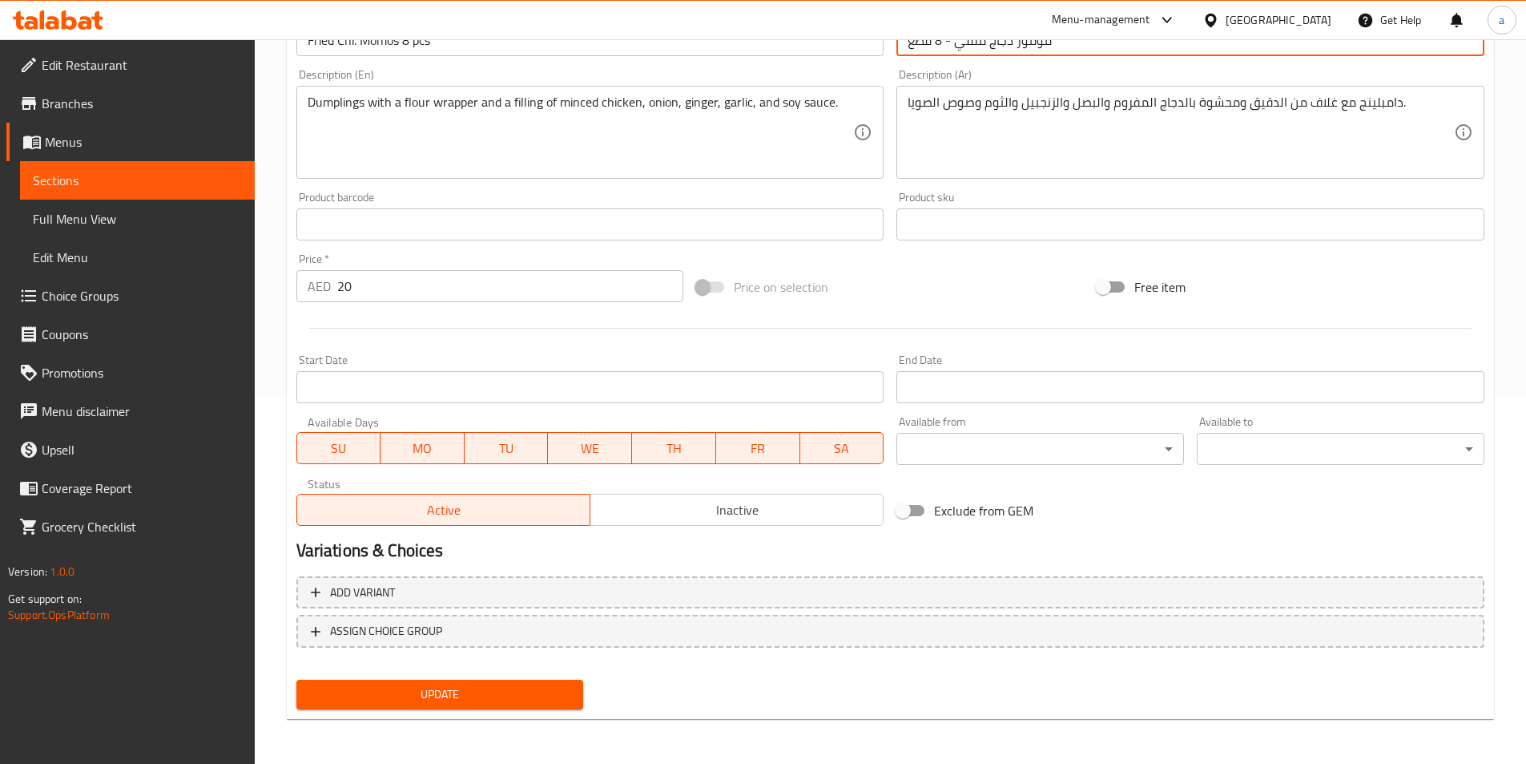
type input "موموز دجاج مقلي - 8 قطع"
click at [429, 703] on span "Update" at bounding box center [440, 694] width 262 height 20
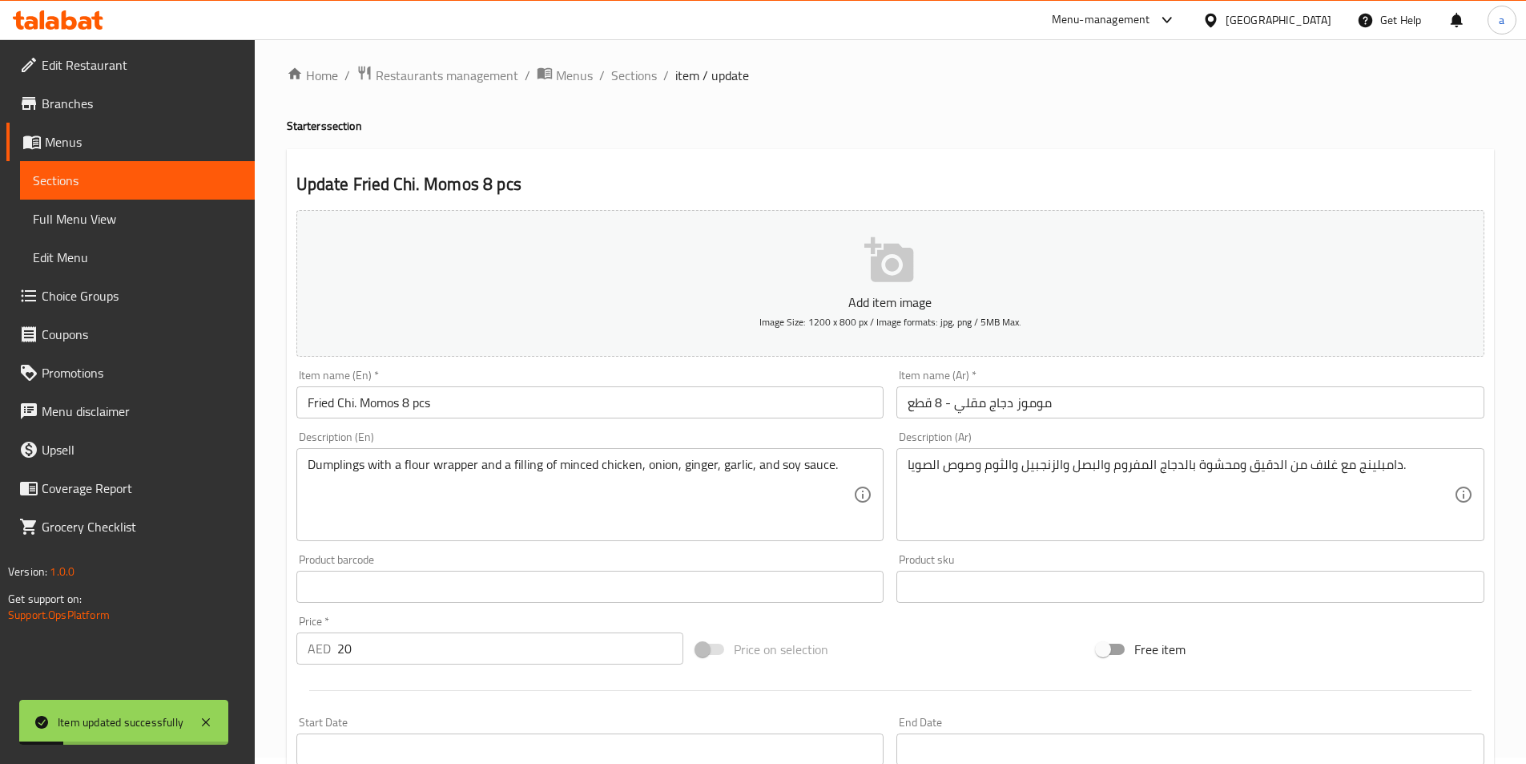
scroll to position [0, 0]
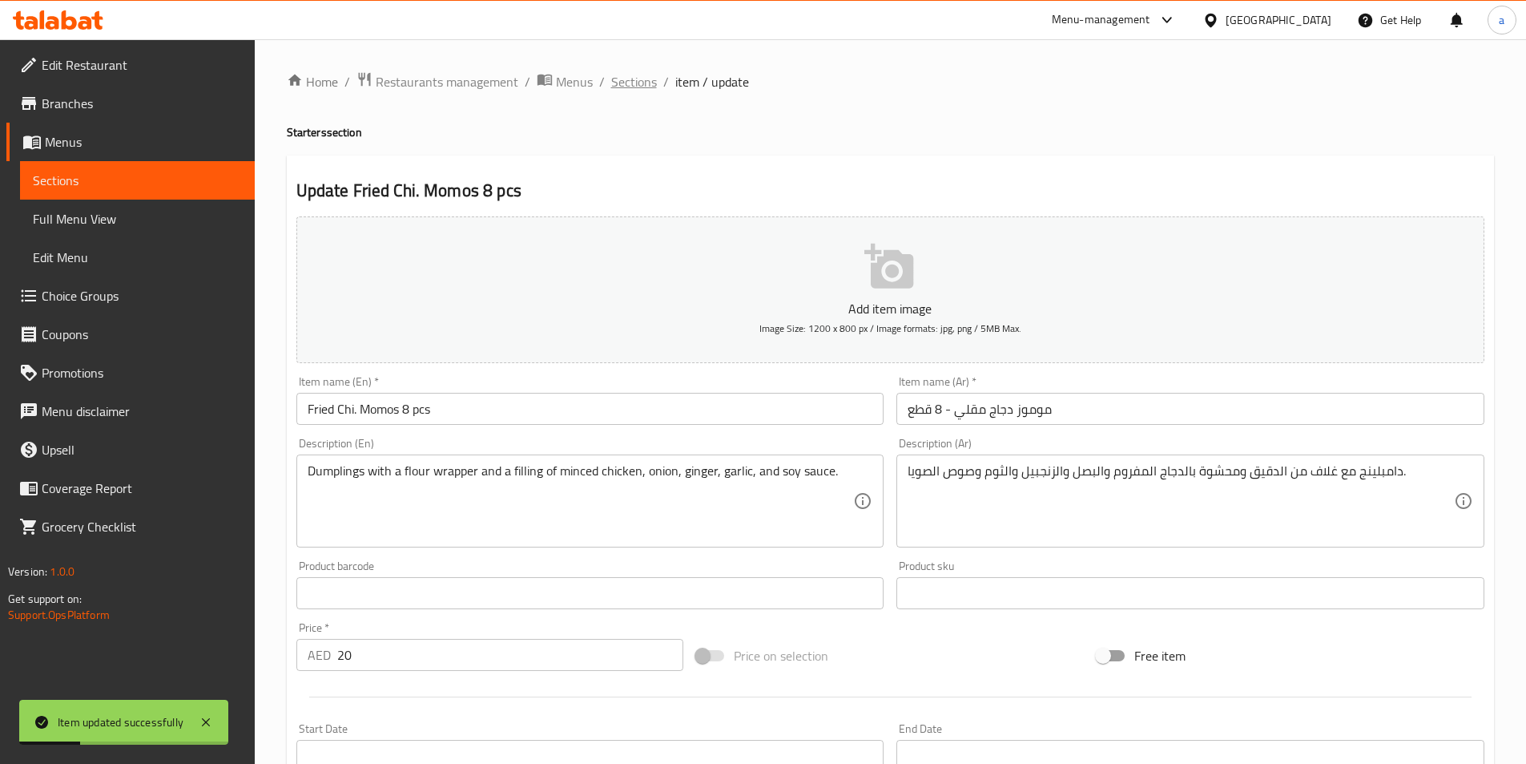
click at [634, 78] on span "Sections" at bounding box center [634, 81] width 46 height 19
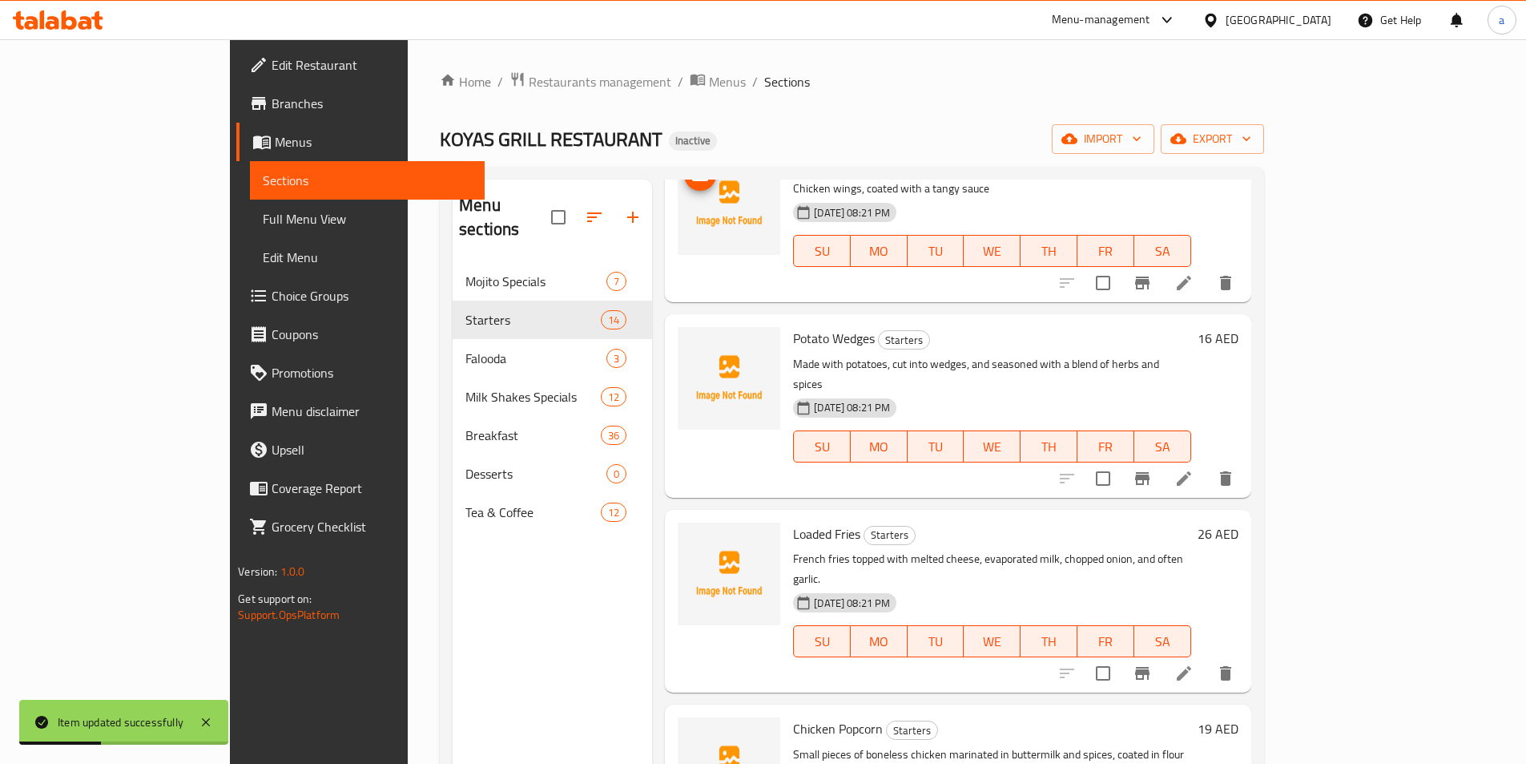
scroll to position [160, 0]
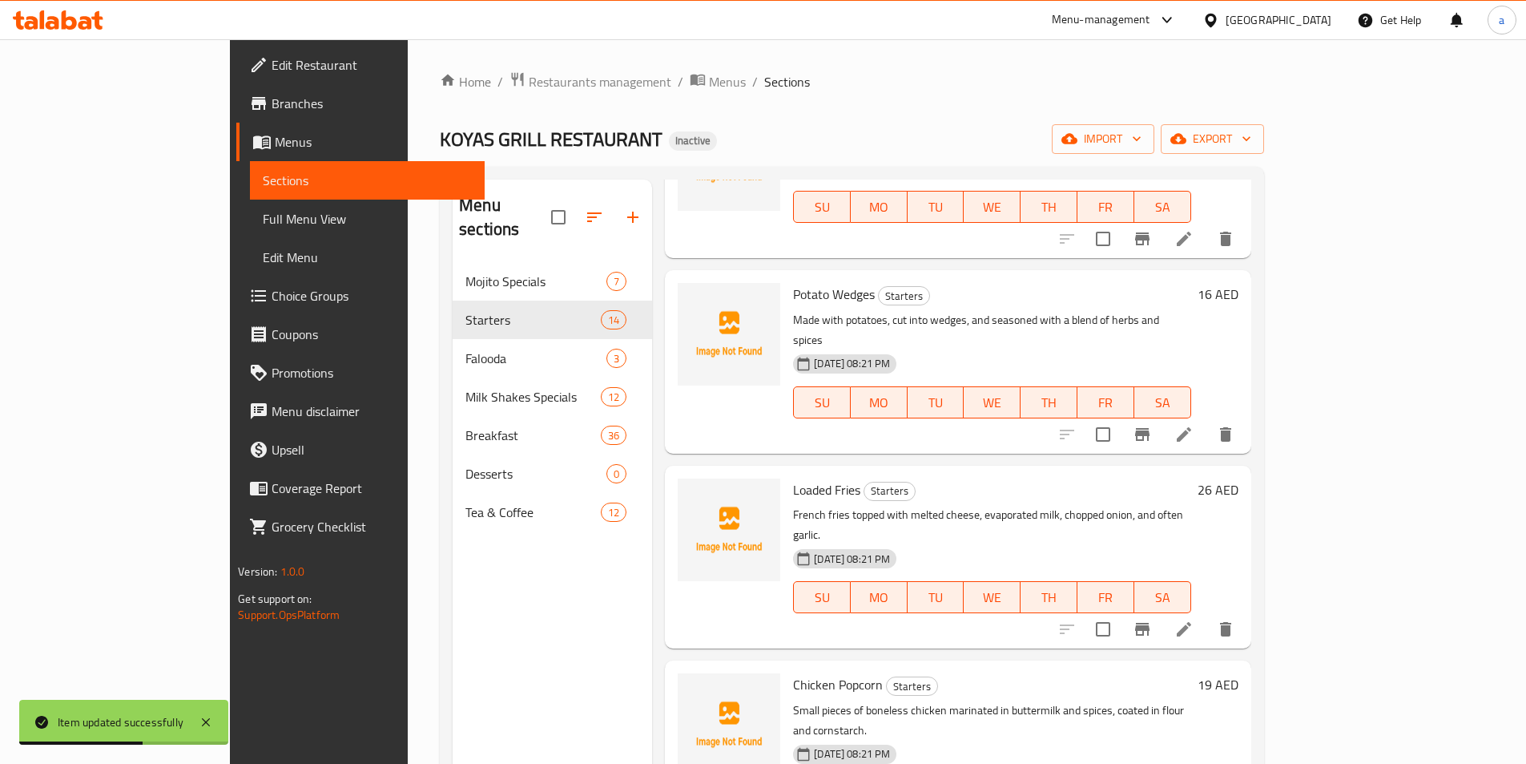
click at [250, 232] on link "Full Menu View" at bounding box center [367, 219] width 235 height 38
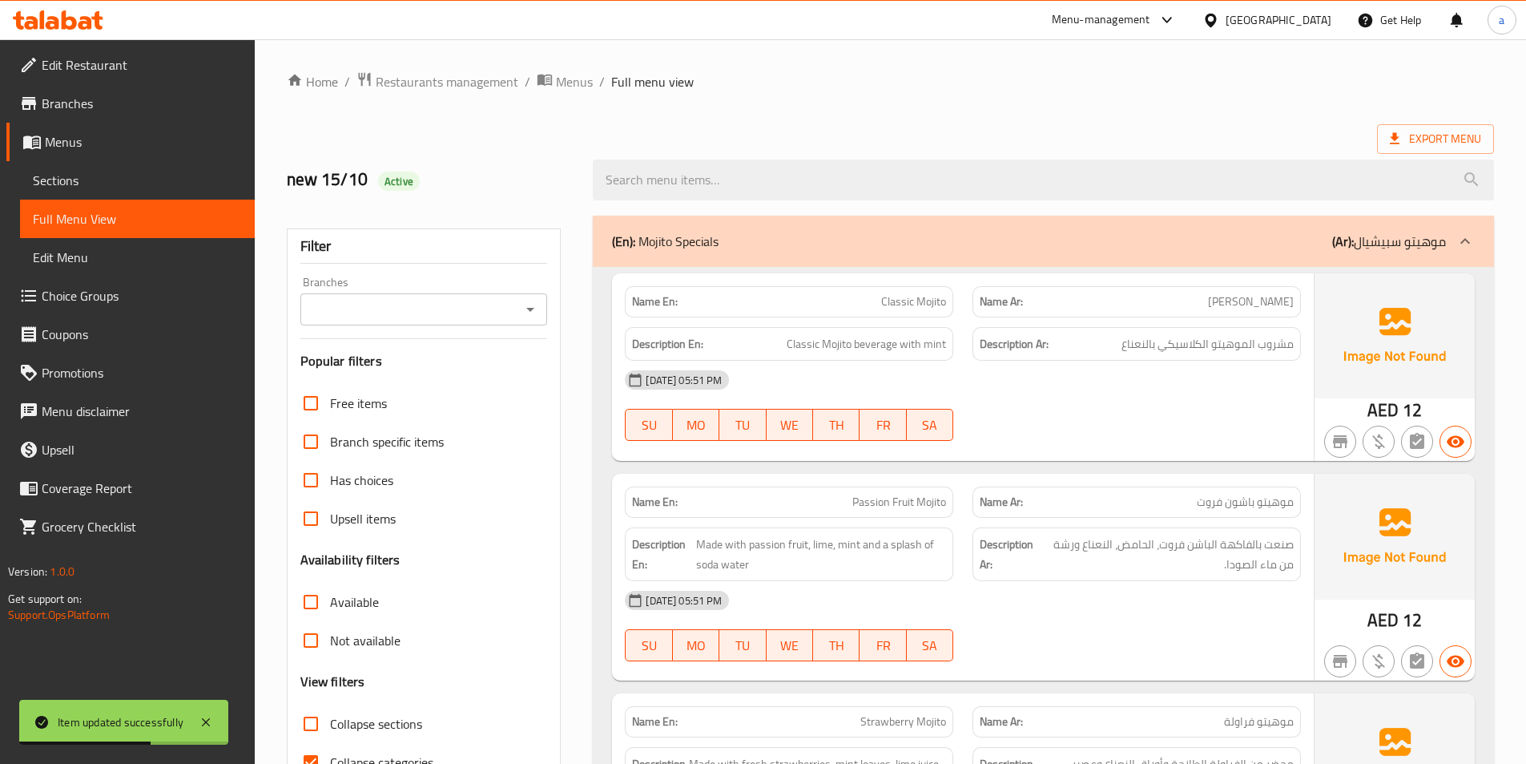
scroll to position [320, 0]
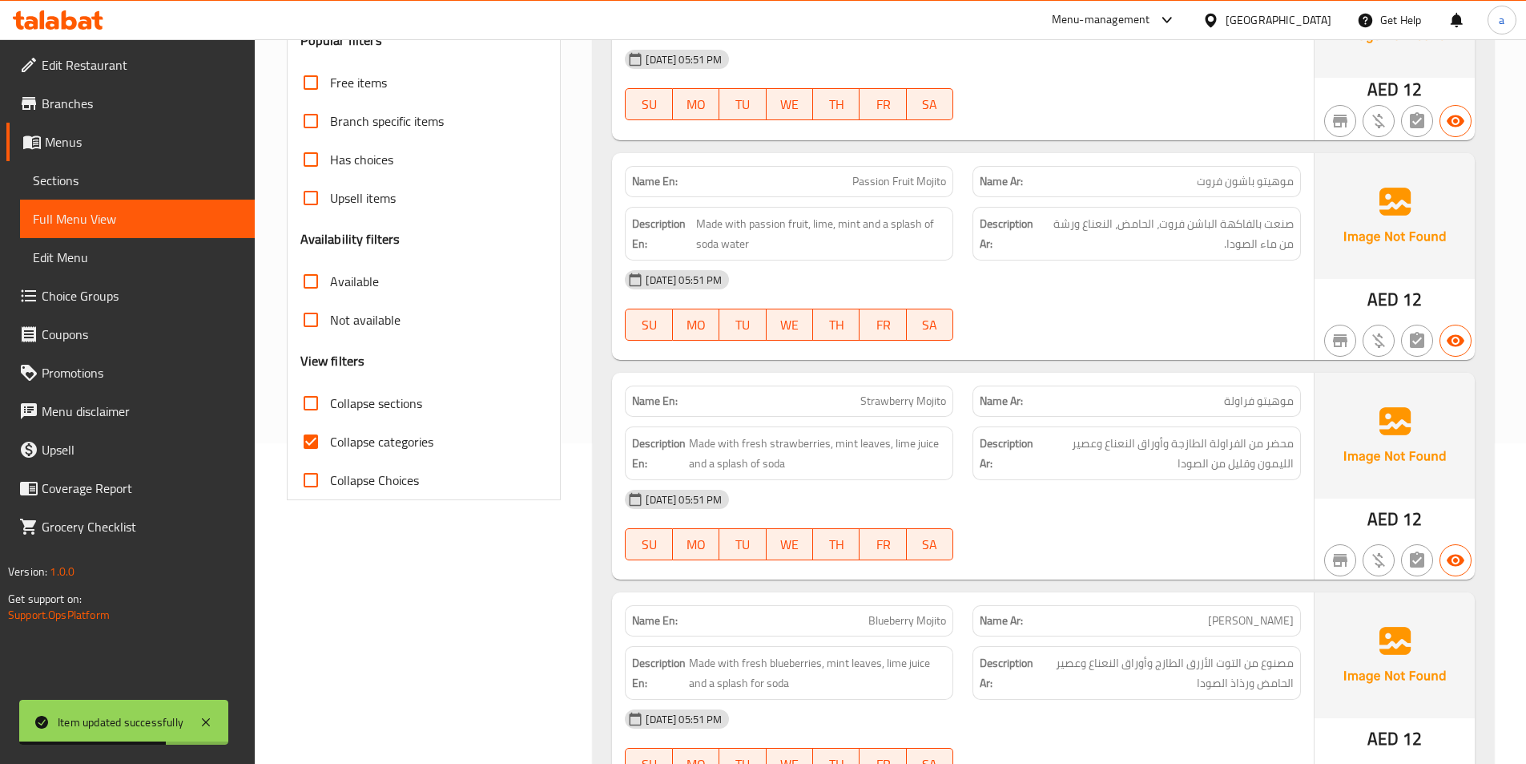
click at [351, 442] on span "Collapse categories" at bounding box center [381, 441] width 103 height 19
click at [330, 442] on input "Collapse categories" at bounding box center [311, 441] width 38 height 38
checkbox input "false"
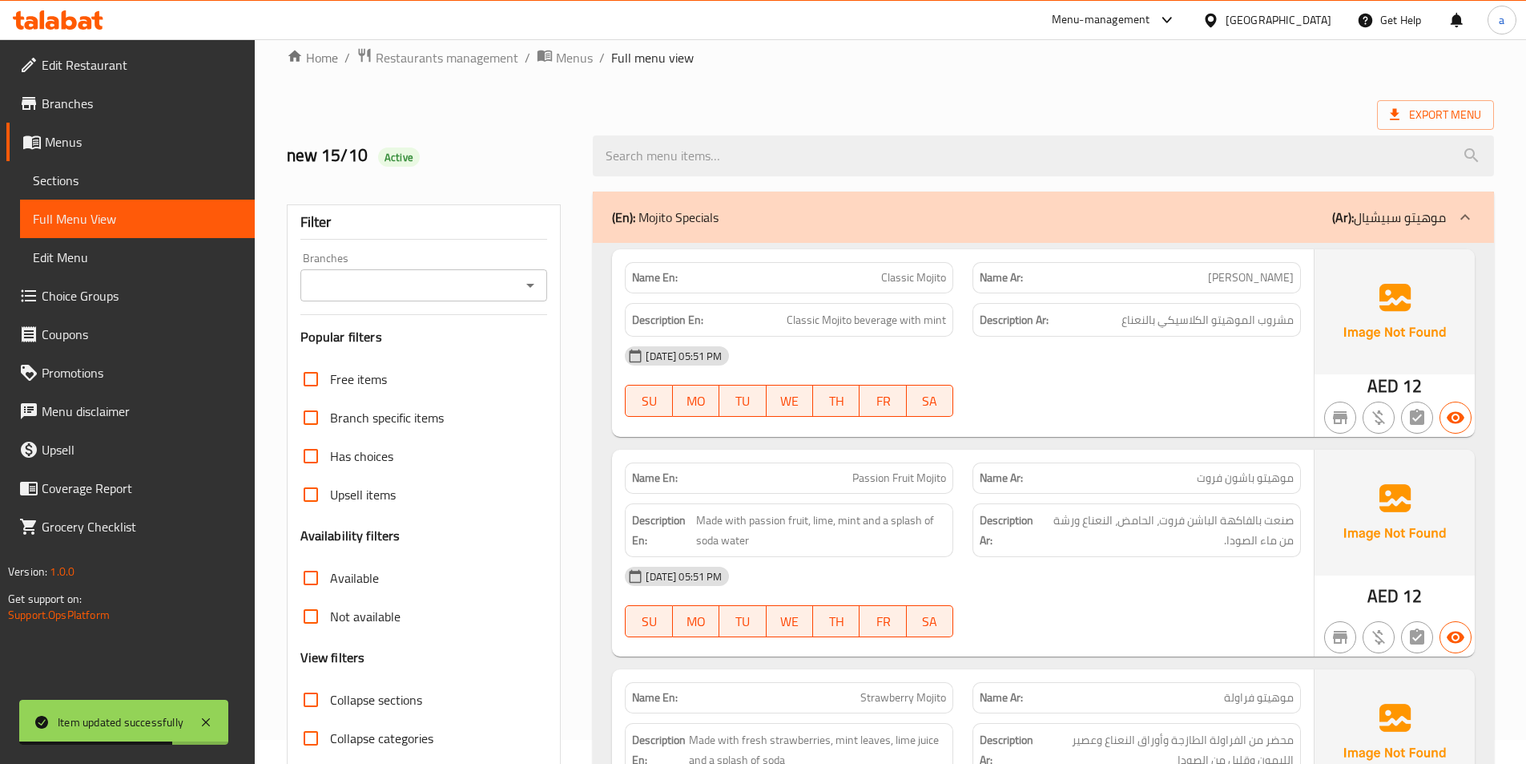
scroll to position [0, 0]
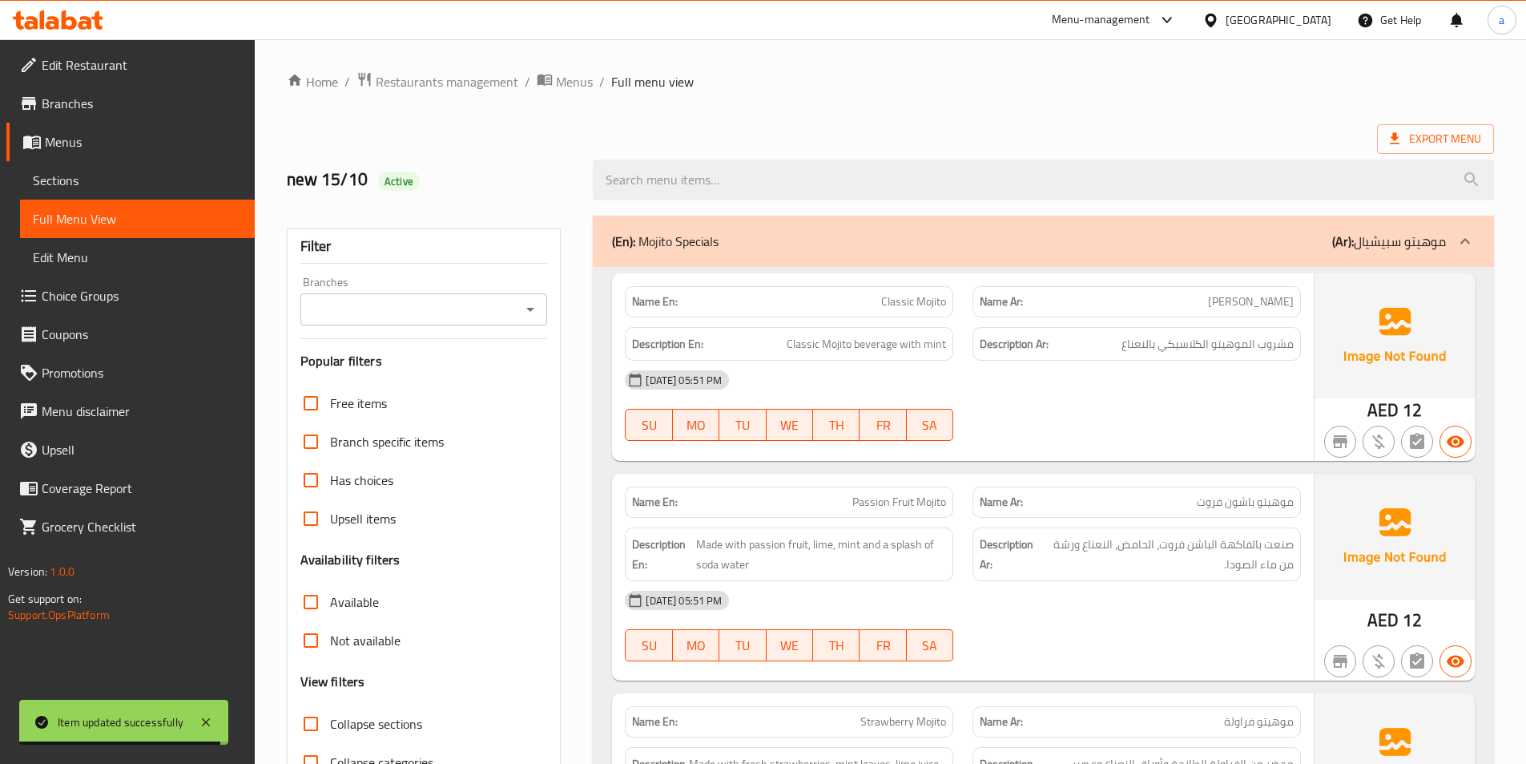
click at [350, 717] on span "Collapse sections" at bounding box center [376, 723] width 92 height 19
click at [330, 717] on input "Collapse sections" at bounding box center [311, 723] width 38 height 38
checkbox input "true"
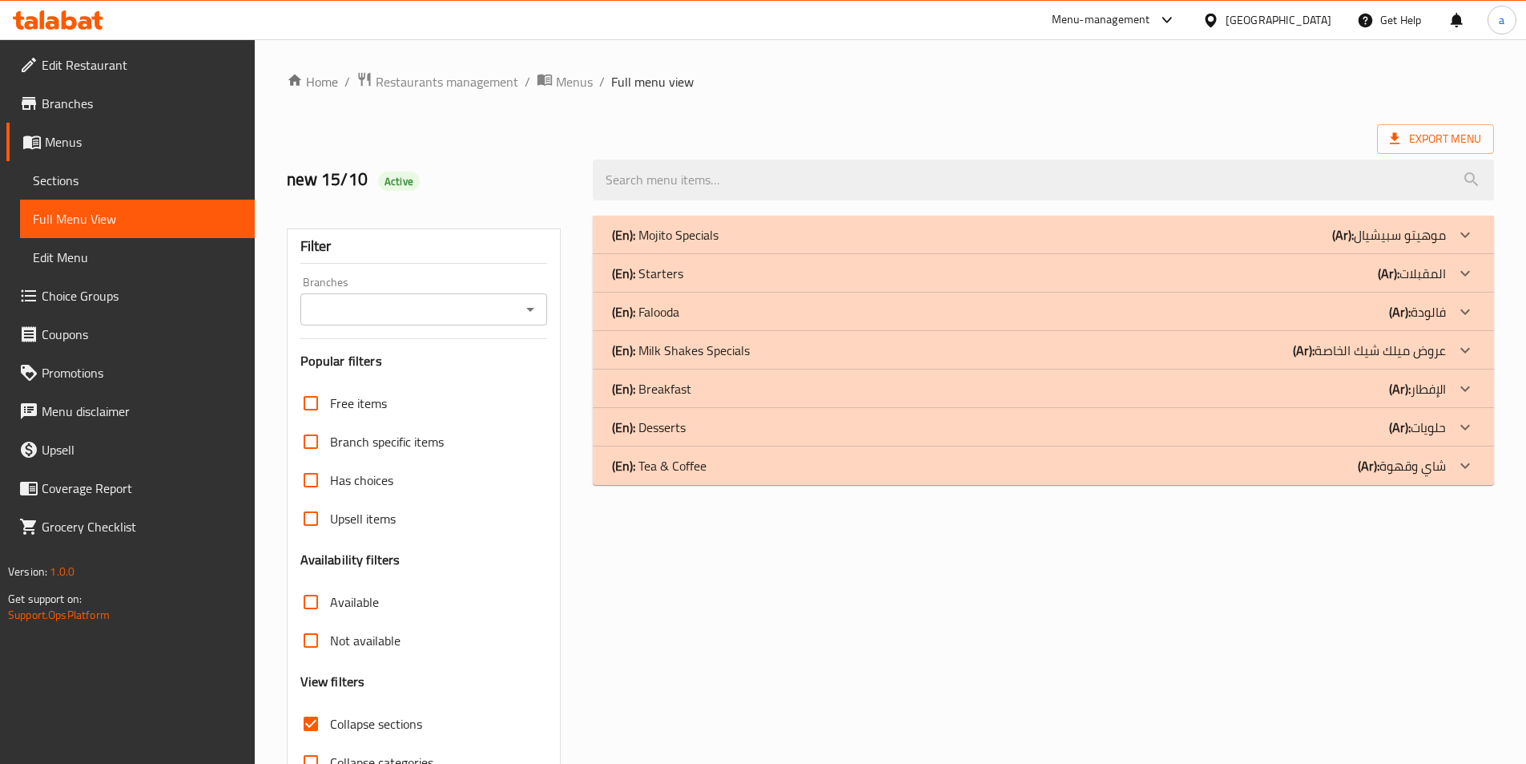
click at [717, 419] on div "(En): Desserts (Ar): حلويات" at bounding box center [1029, 426] width 834 height 19
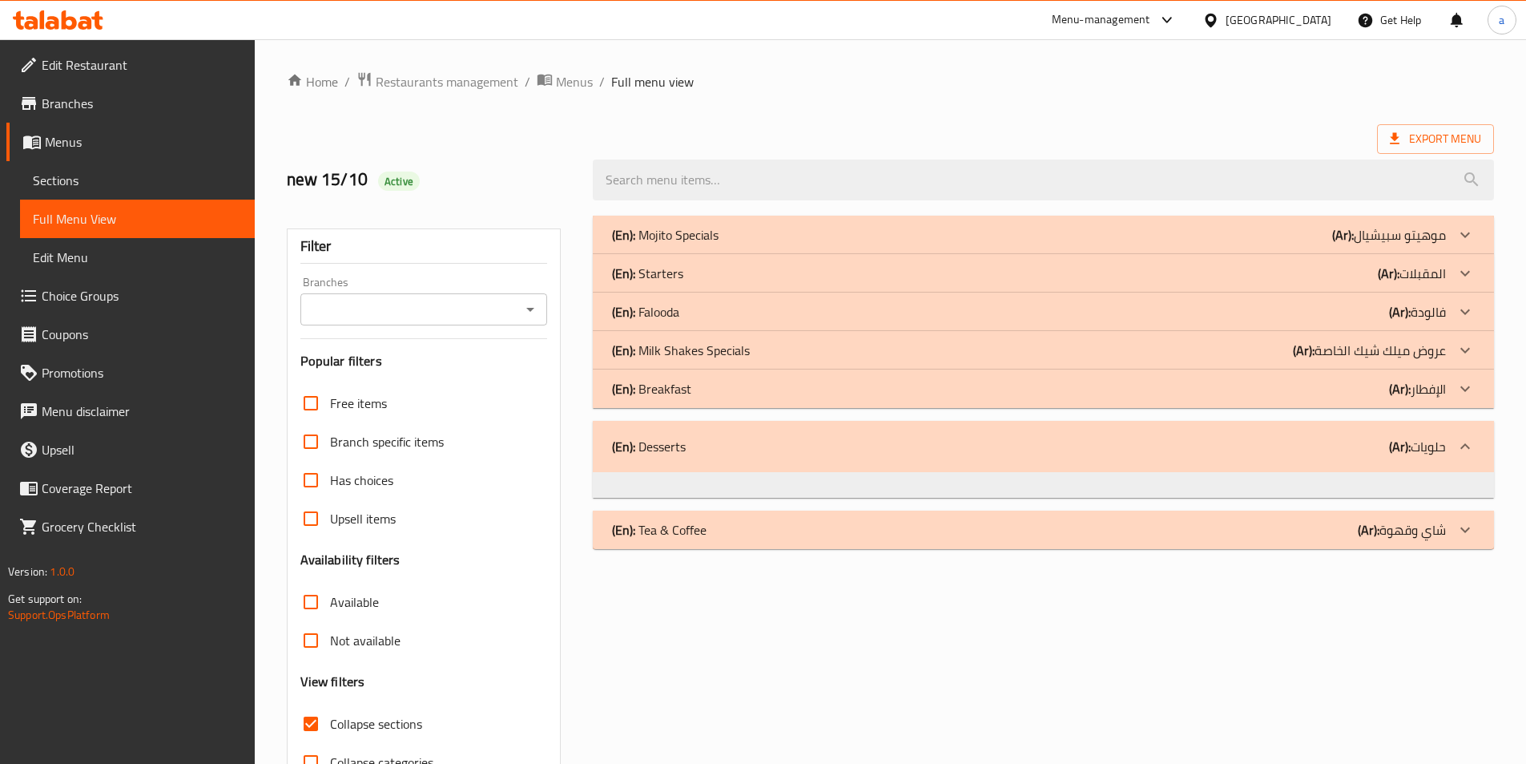
click at [785, 449] on div "(En): Desserts (Ar): حلويات" at bounding box center [1029, 446] width 834 height 19
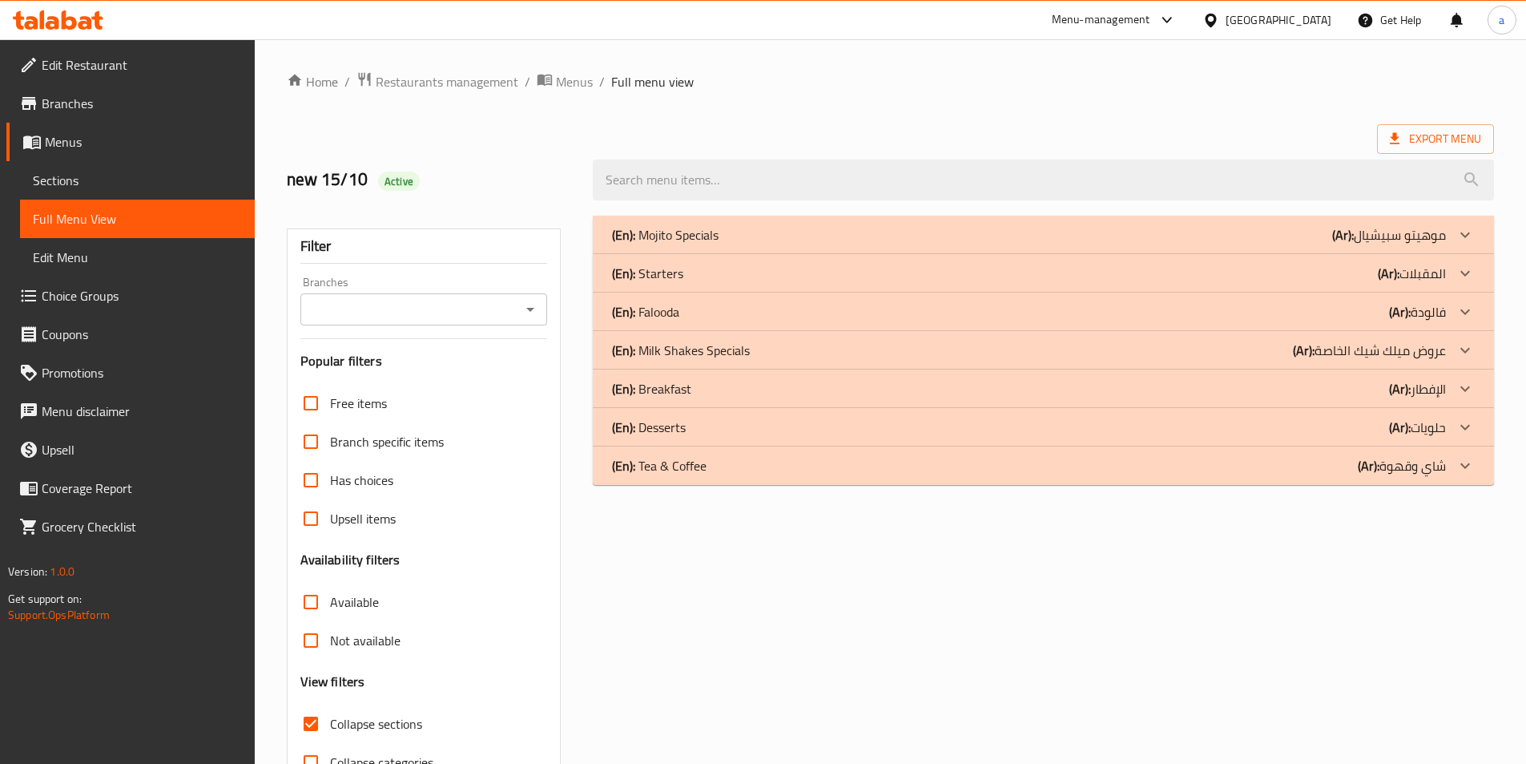
click at [686, 353] on p "(En): Milk Shakes Specials" at bounding box center [681, 350] width 138 height 19
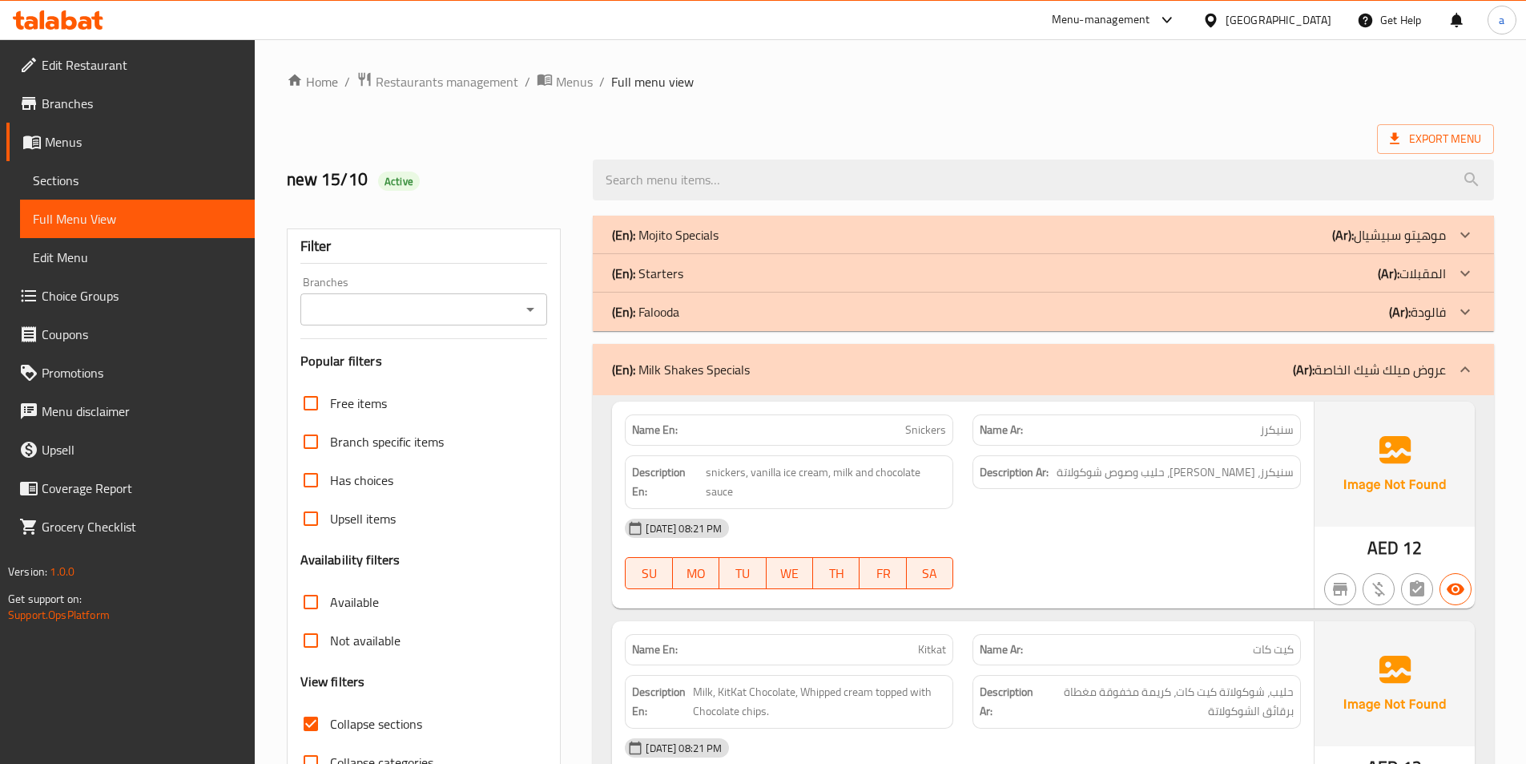
click at [684, 280] on div "(En): Starters (Ar): المقبلات" at bounding box center [1029, 273] width 834 height 19
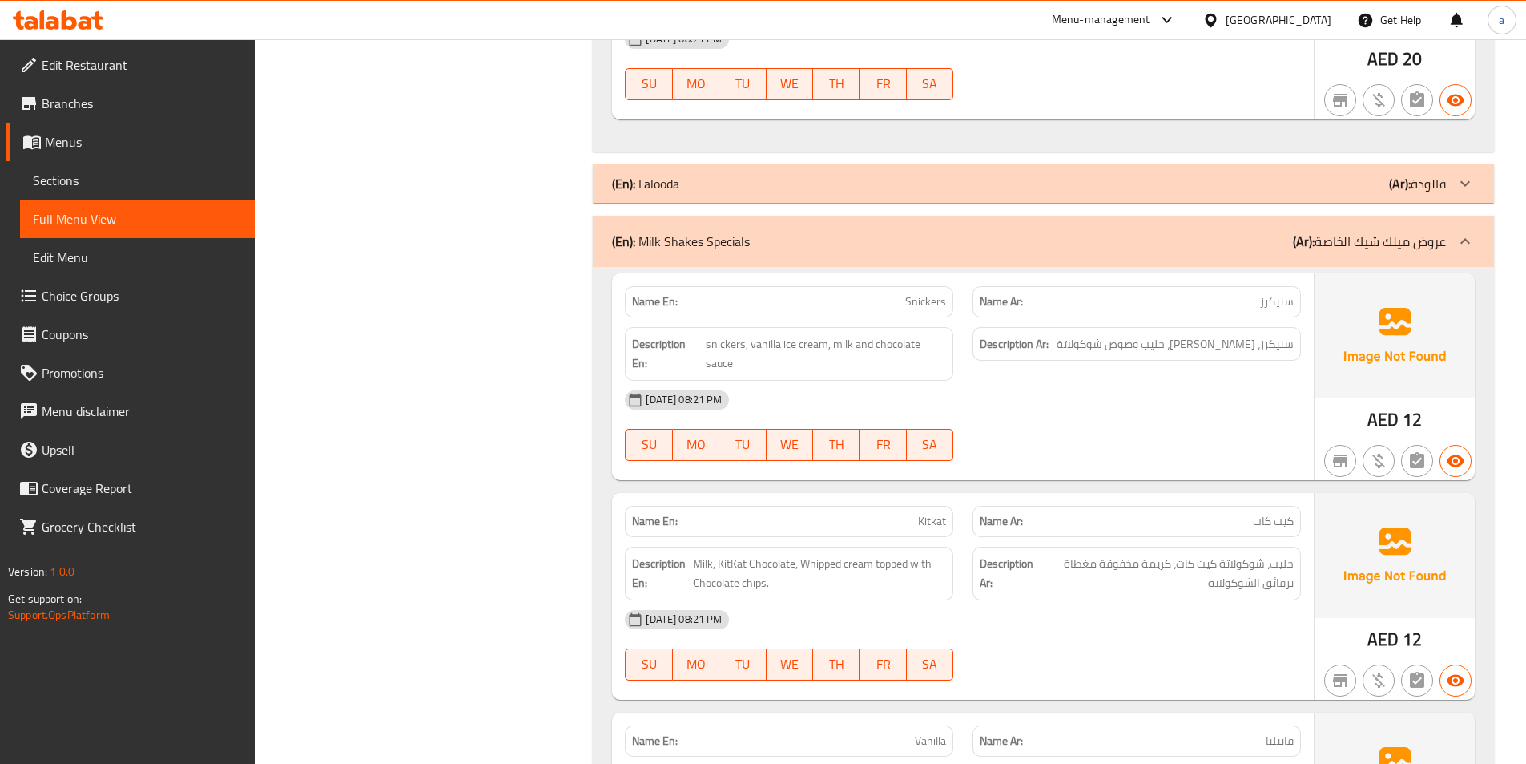
scroll to position [3285, 0]
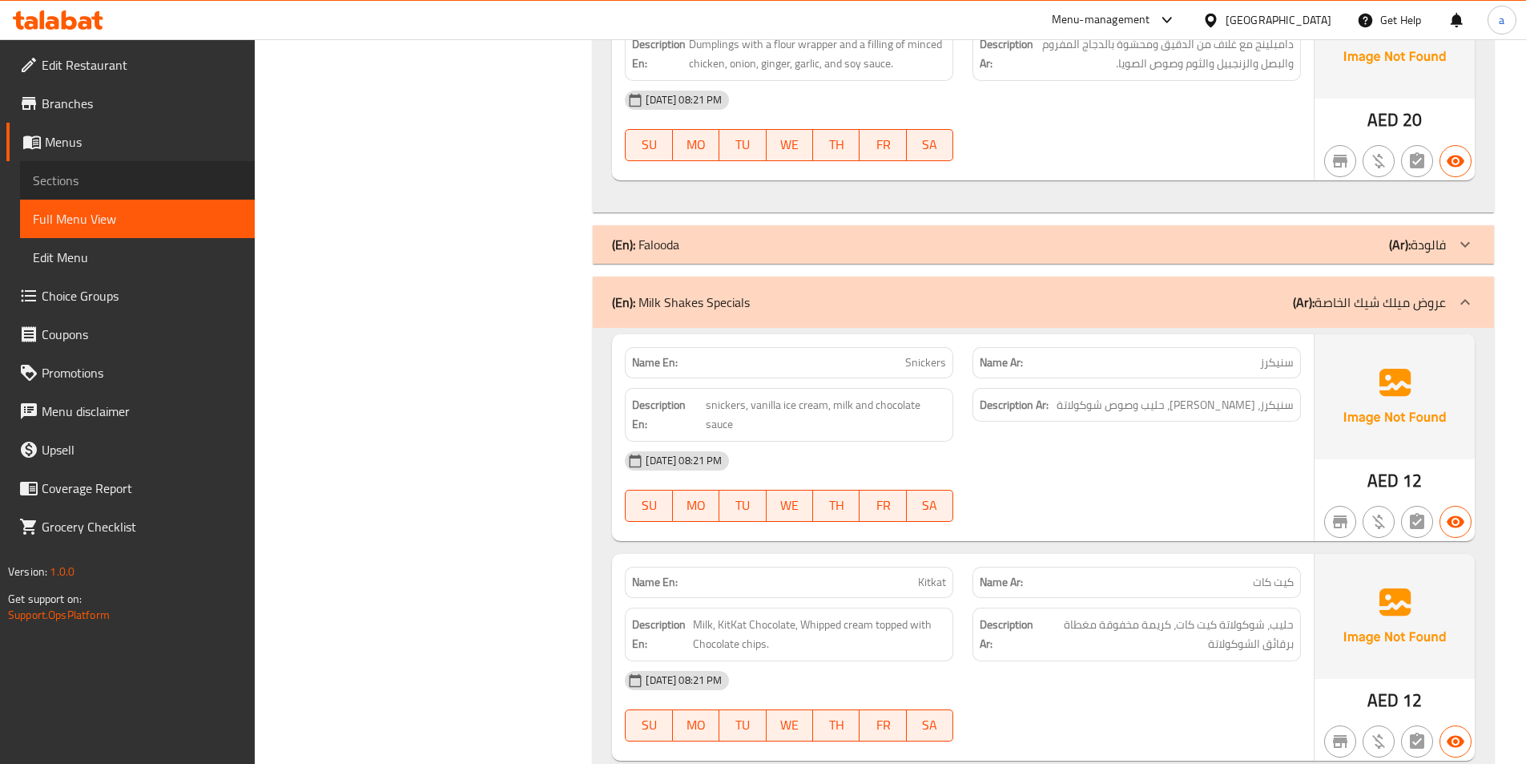
click at [87, 171] on span "Sections" at bounding box center [137, 180] width 209 height 19
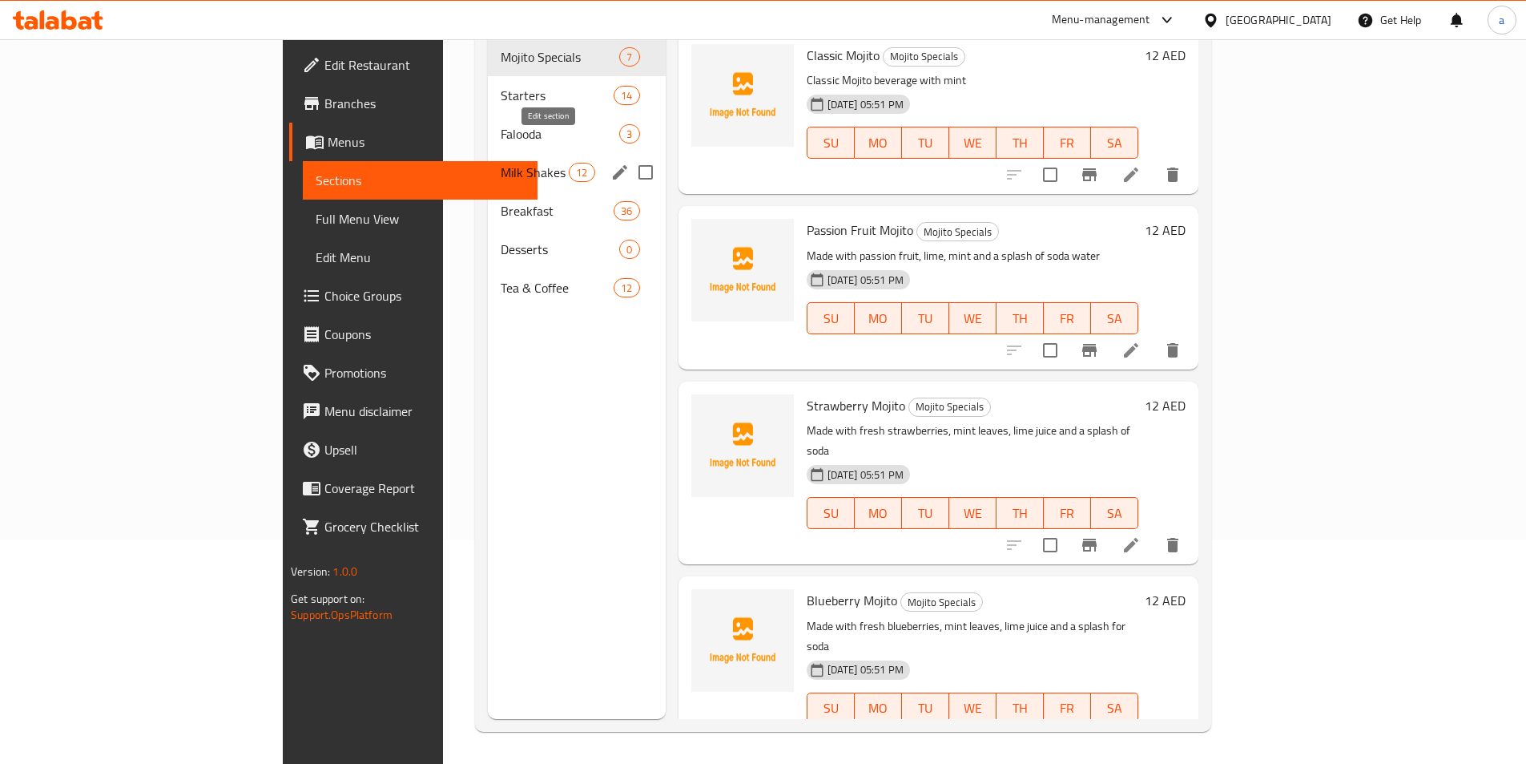
click at [611, 163] on icon "edit" at bounding box center [620, 172] width 19 height 19
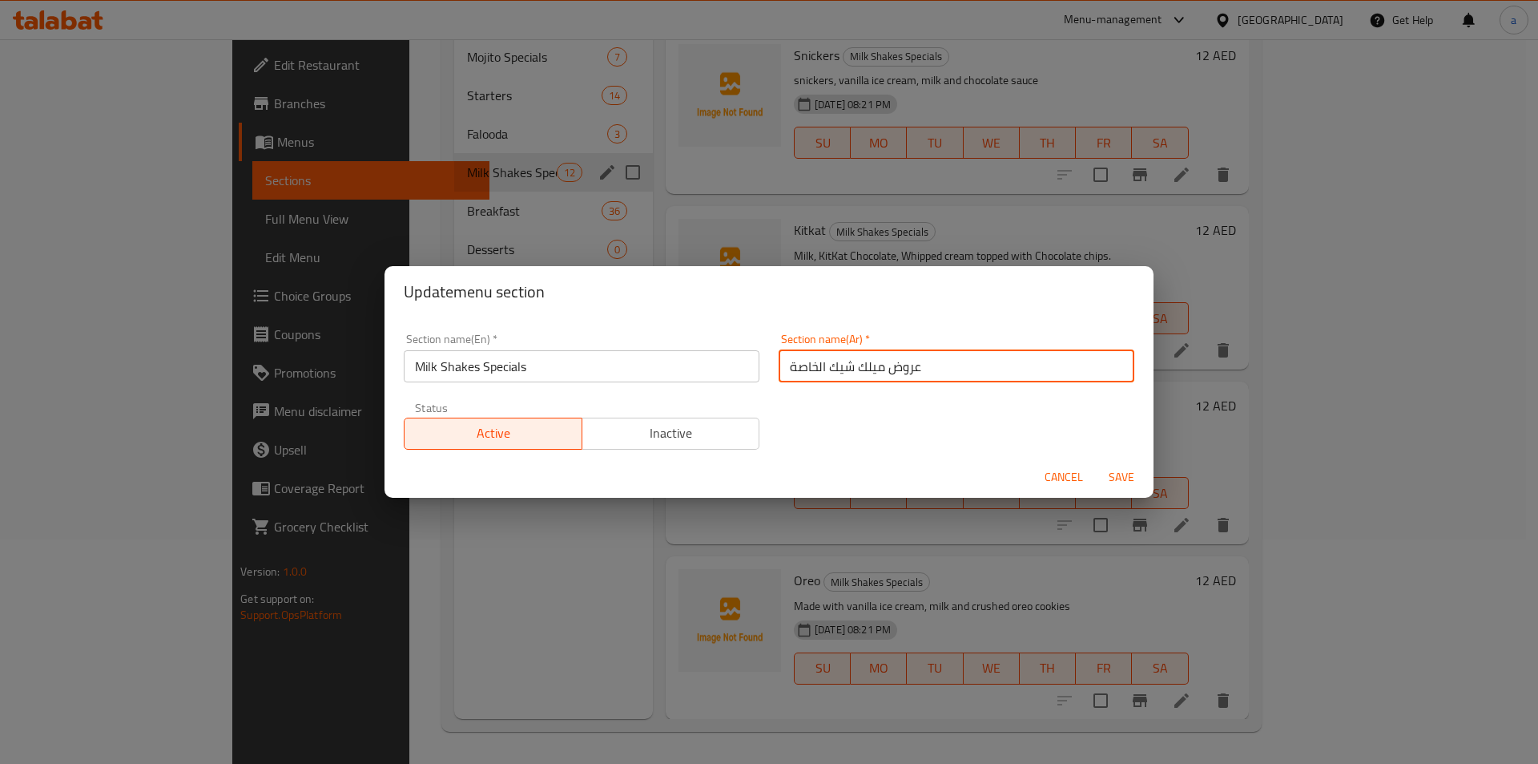
drag, startPoint x: 930, startPoint y: 365, endPoint x: 699, endPoint y: 344, distance: 231.7
click at [699, 344] on div "Section name(En)   * Milk Shakes Specials Section name(En) * Section name(Ar)  …" at bounding box center [769, 391] width 750 height 135
type input "ميلك شيك سبيشيال"
click at [1126, 472] on span "Save" at bounding box center [1121, 477] width 38 height 20
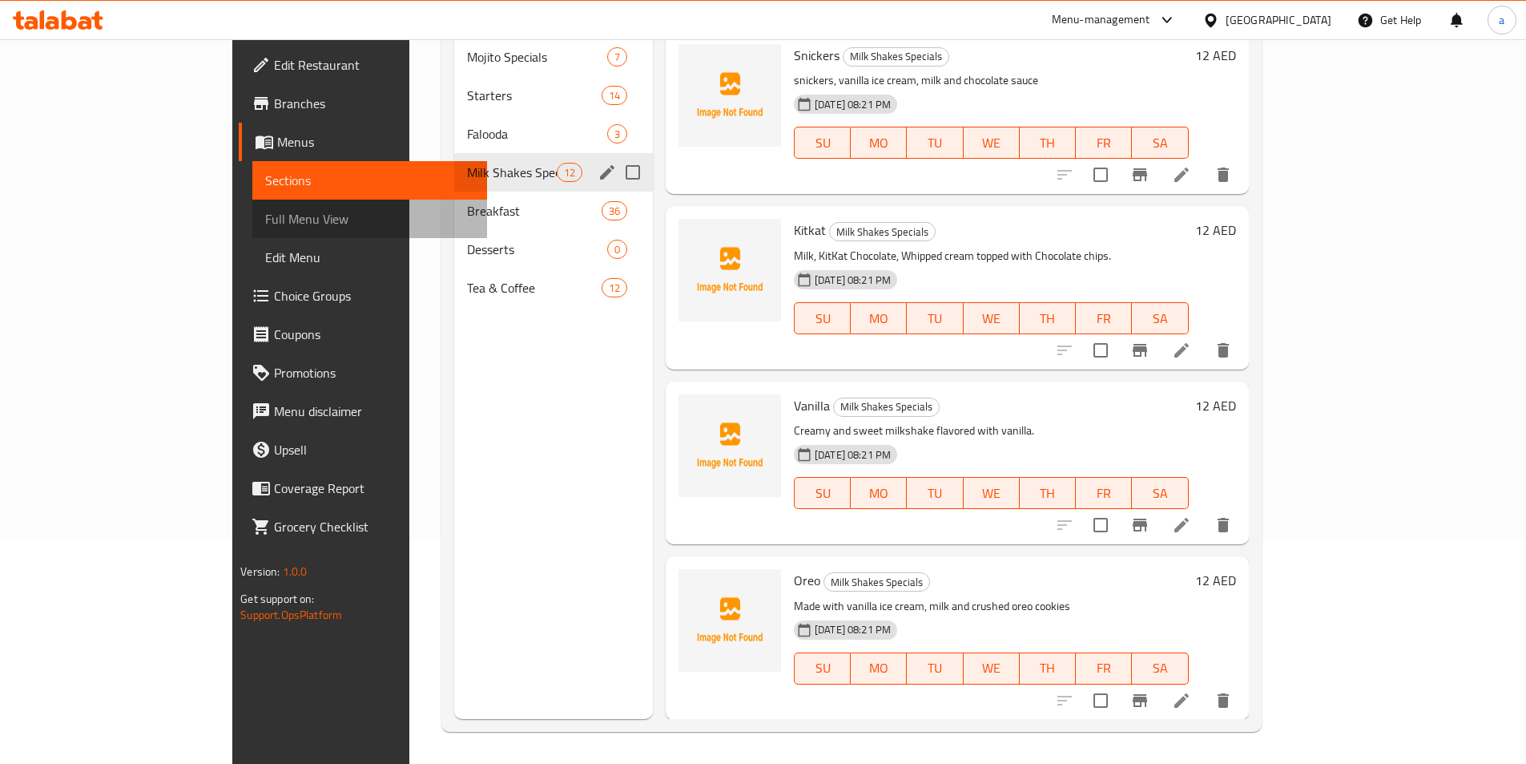
click at [265, 227] on span "Full Menu View" at bounding box center [369, 218] width 209 height 19
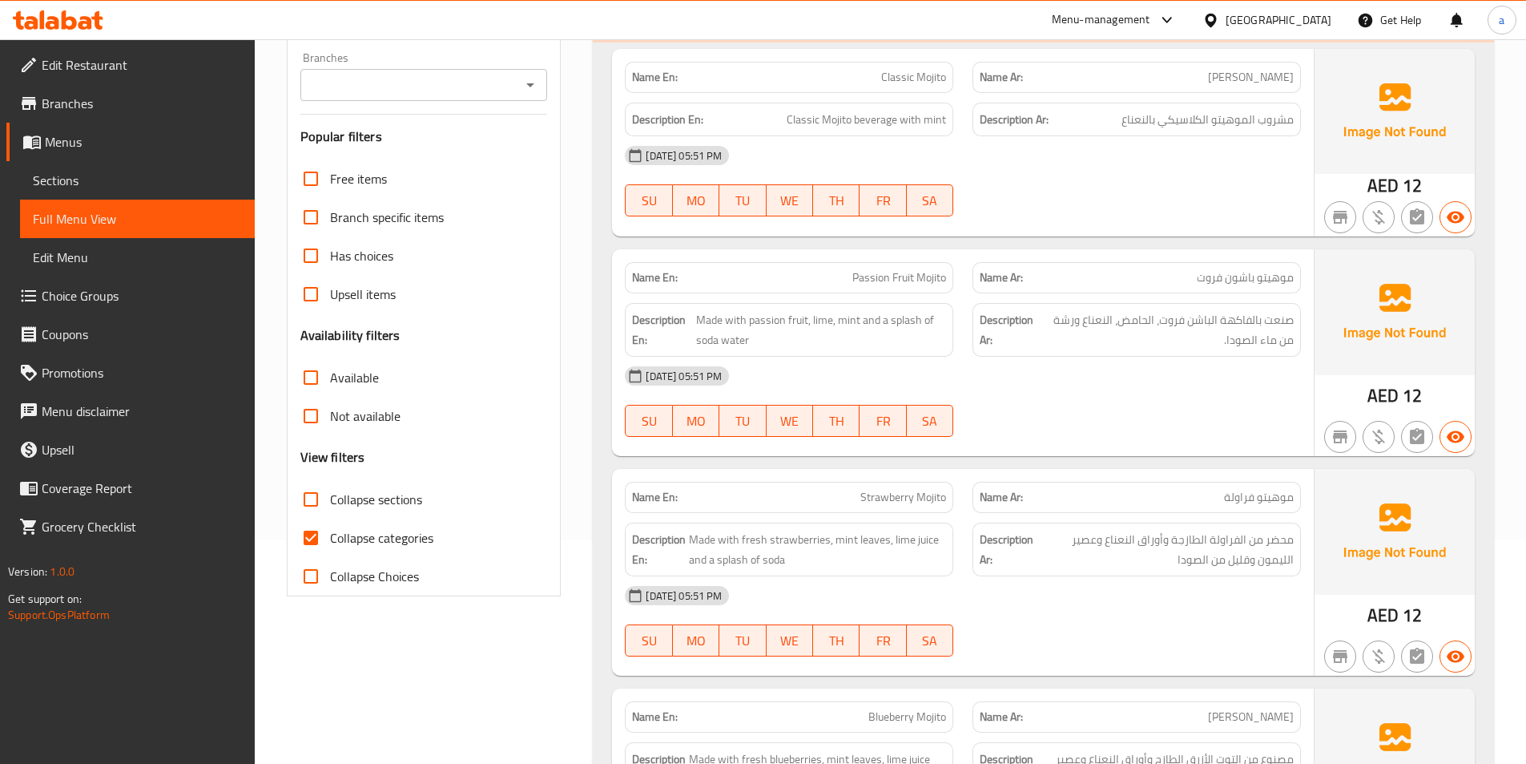
click at [318, 536] on input "Collapse categories" at bounding box center [311, 537] width 38 height 38
checkbox input "false"
click at [324, 498] on input "Collapse sections" at bounding box center [311, 499] width 38 height 38
checkbox input "true"
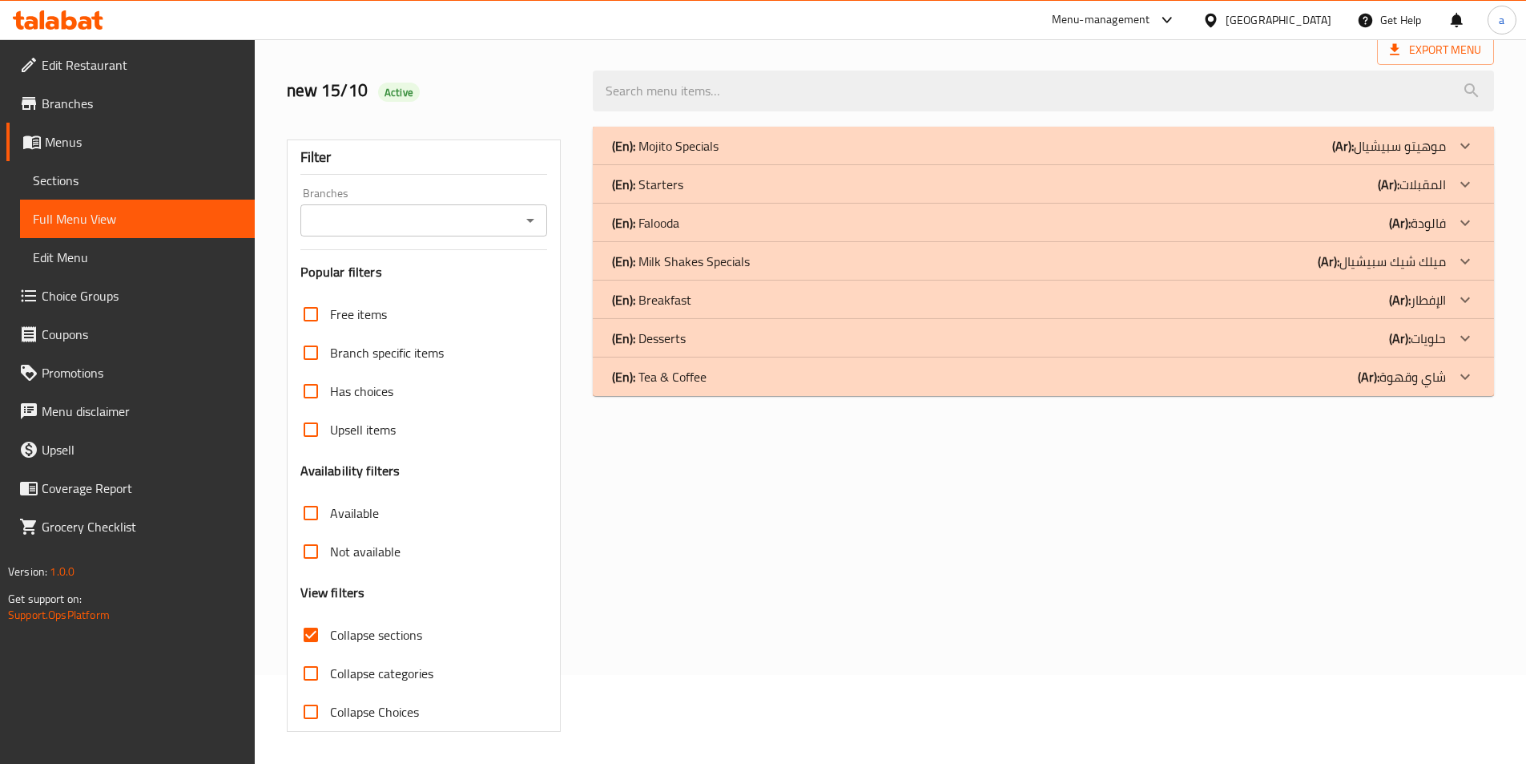
scroll to position [89, 0]
click at [717, 265] on p "(En): Milk Shakes Specials" at bounding box center [681, 261] width 138 height 19
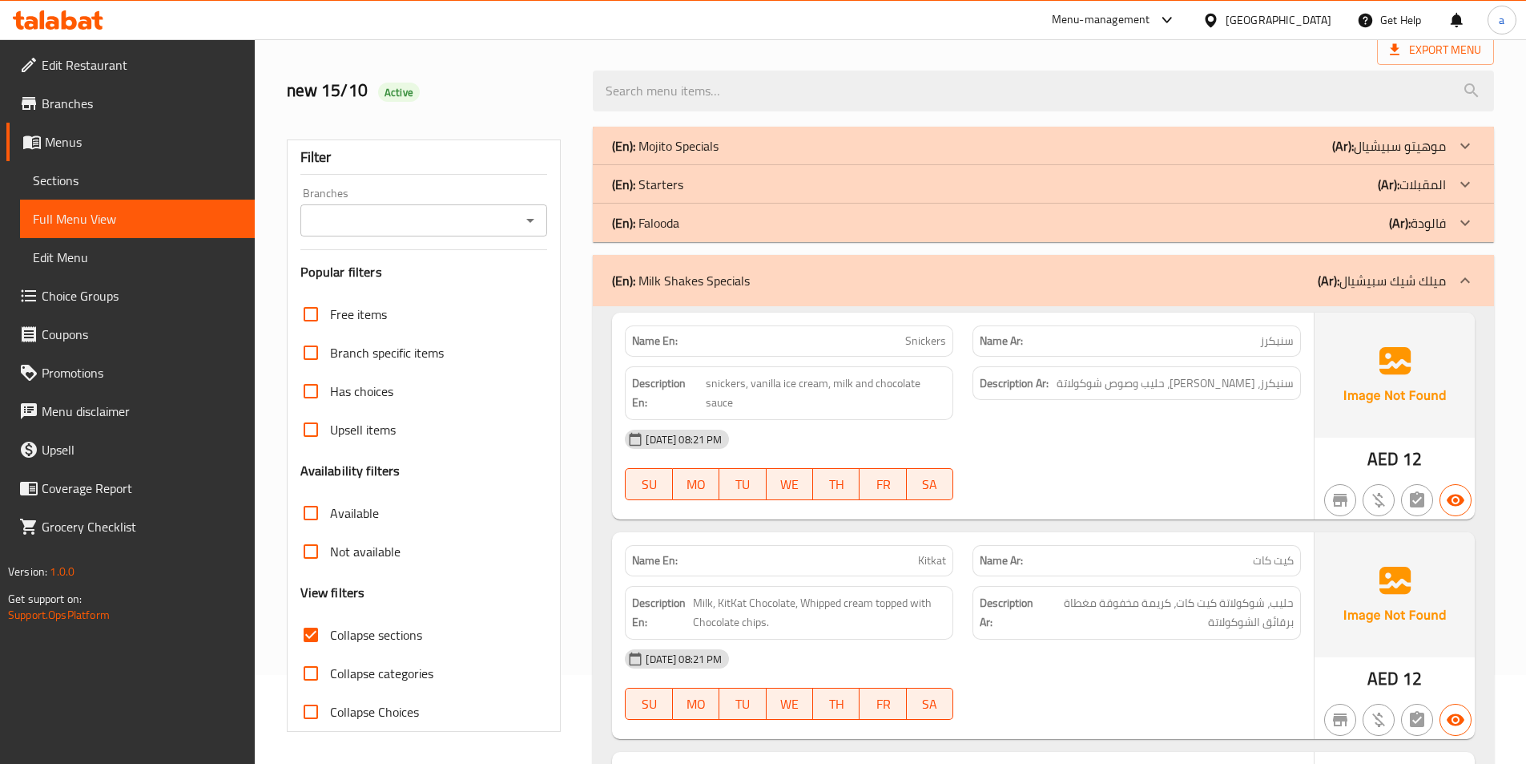
click at [701, 185] on div "(En): Starters (Ar): المقبلات" at bounding box center [1029, 184] width 834 height 19
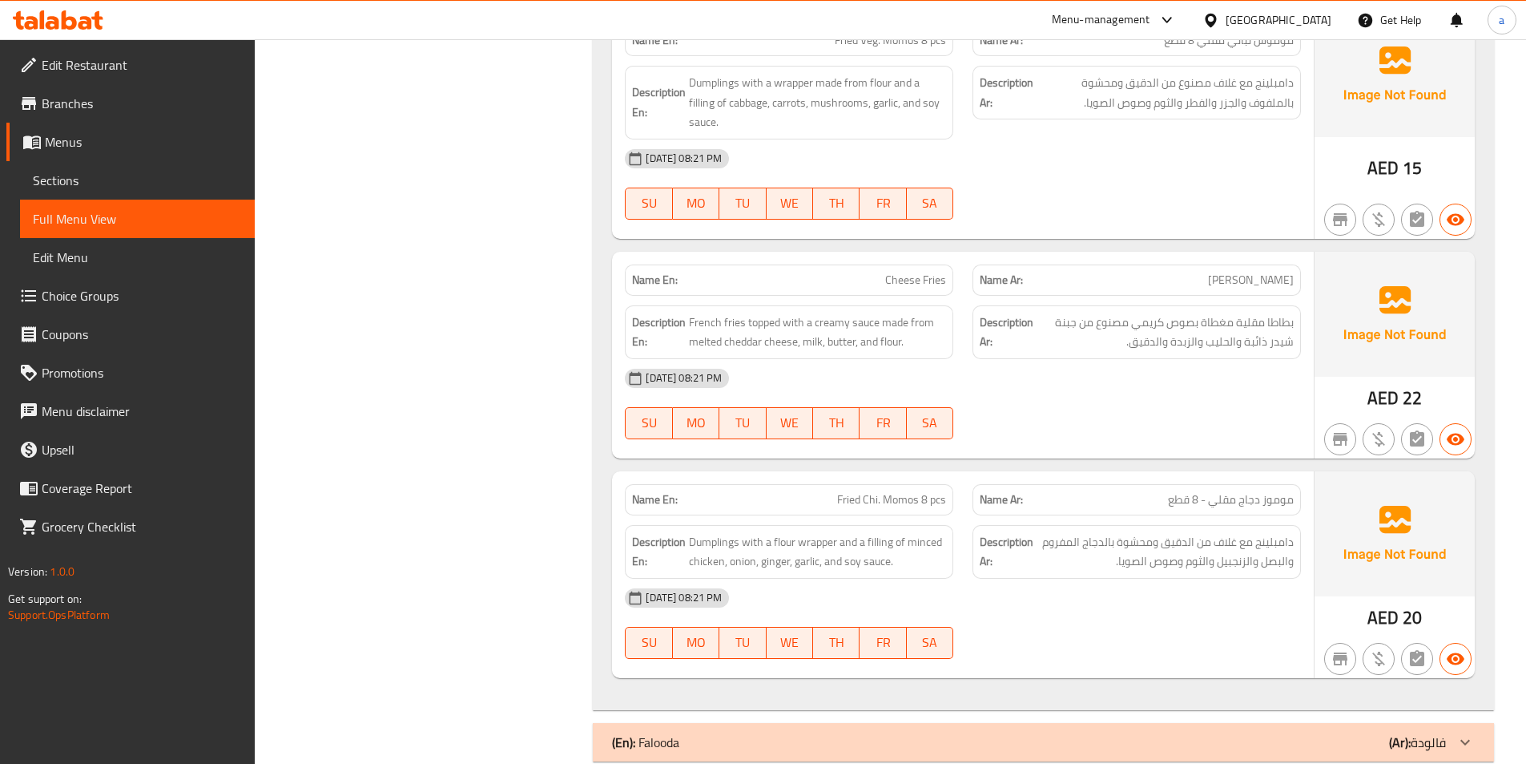
scroll to position [2893, 0]
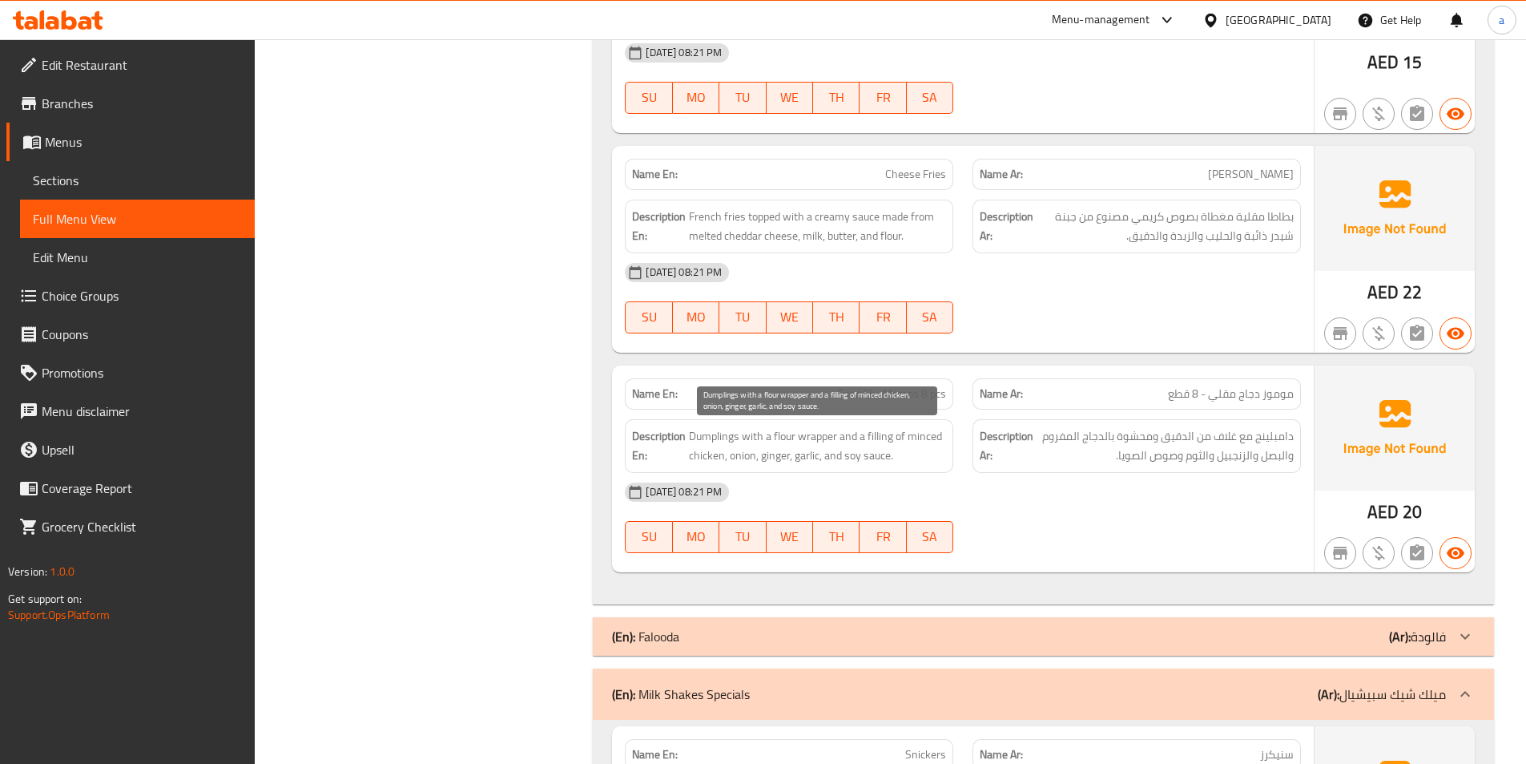
click at [723, 439] on span "Dumplings with a flour wrapper and a filling of minced chicken, onion, ginger, …" at bounding box center [817, 445] width 257 height 39
click at [768, 453] on span "Dumplings with a flour wrapper and a filling of minced chicken, onion, ginger, …" at bounding box center [817, 445] width 257 height 39
click at [716, 441] on span "Dumplings with a flour wrapper and a filling of minced chicken, onion, ginger, …" at bounding box center [817, 445] width 257 height 39
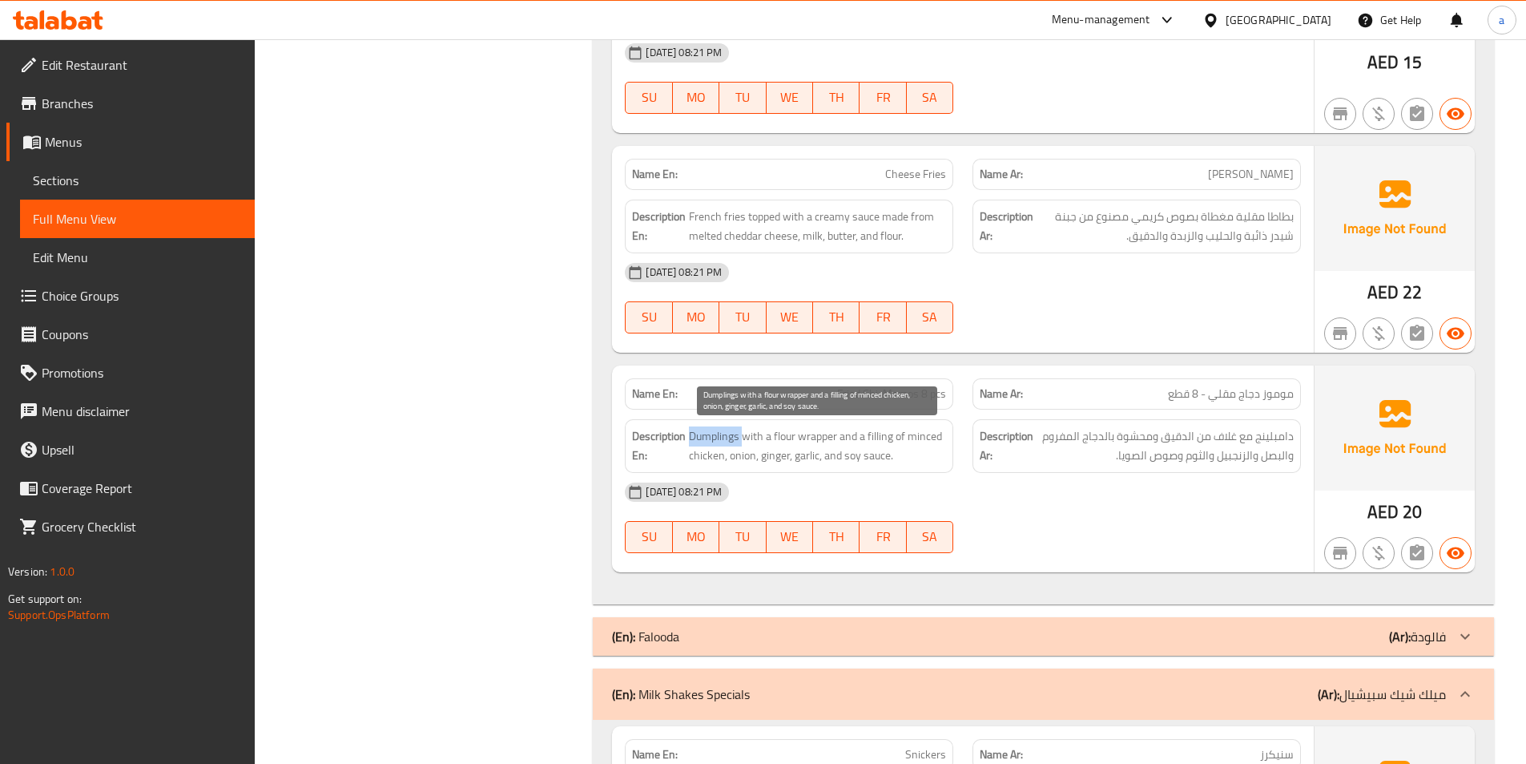
click at [716, 441] on span "Dumplings with a flour wrapper and a filling of minced chicken, onion, ginger, …" at bounding box center [817, 445] width 257 height 39
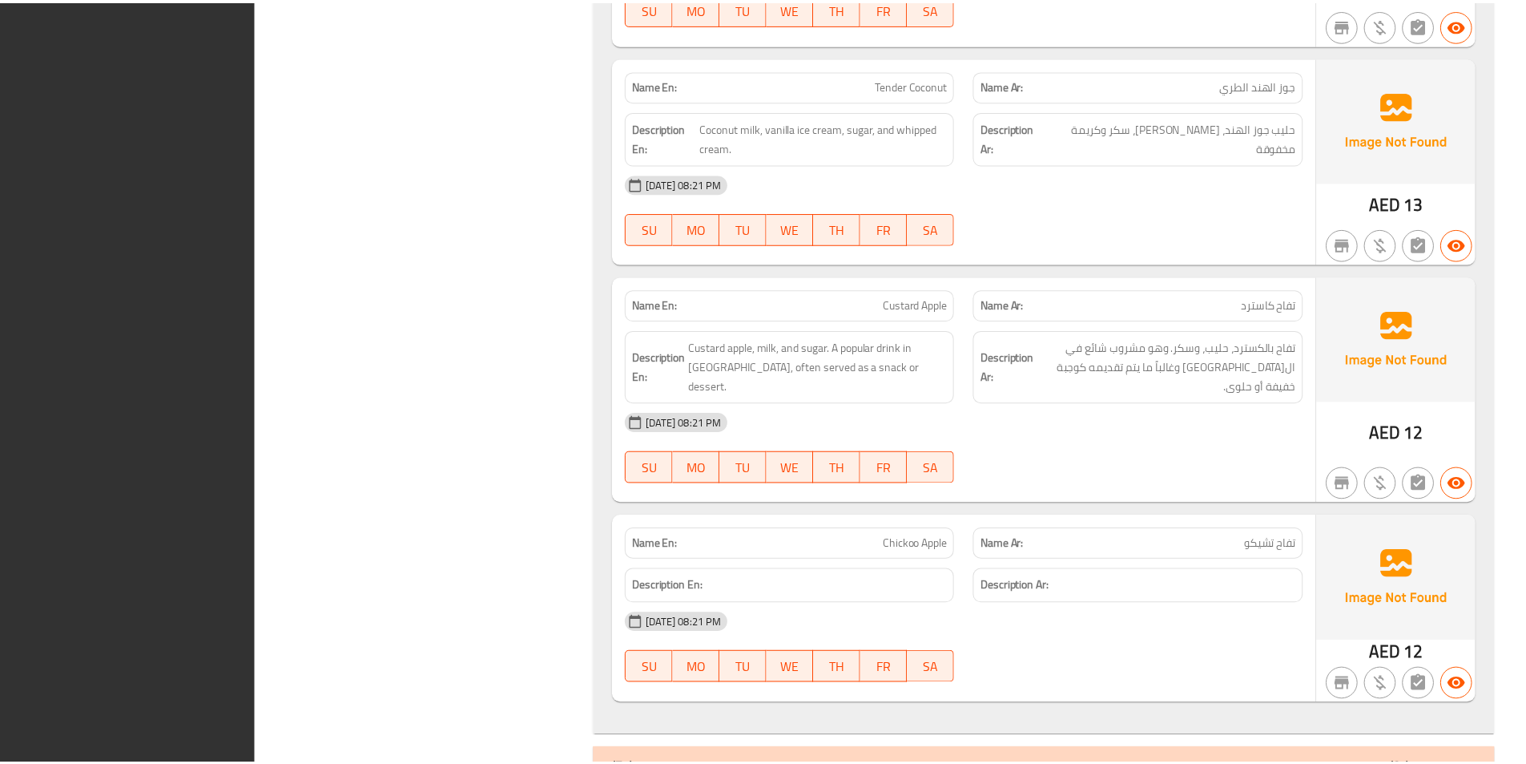
scroll to position [5516, 0]
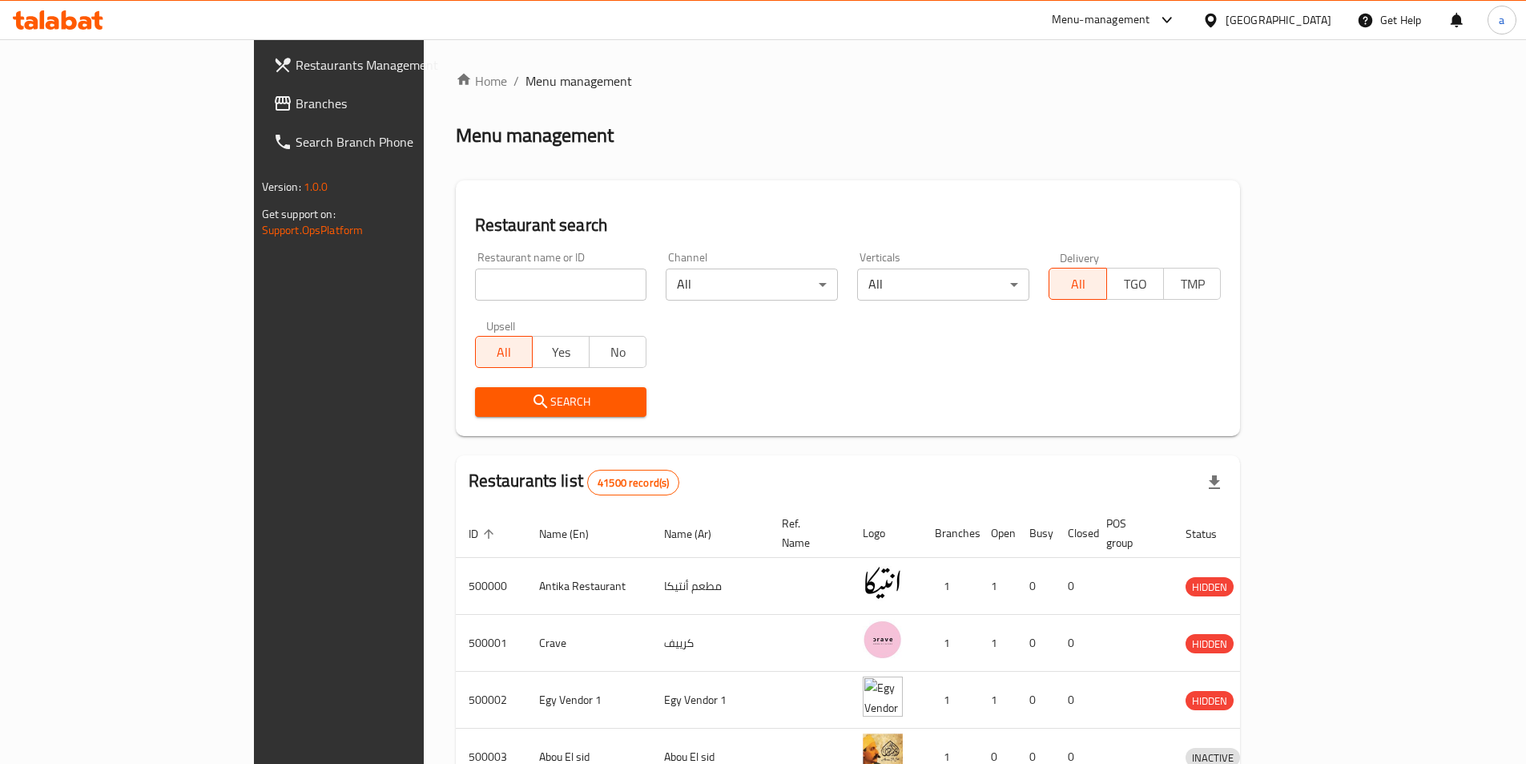
click at [273, 107] on icon at bounding box center [282, 103] width 19 height 19
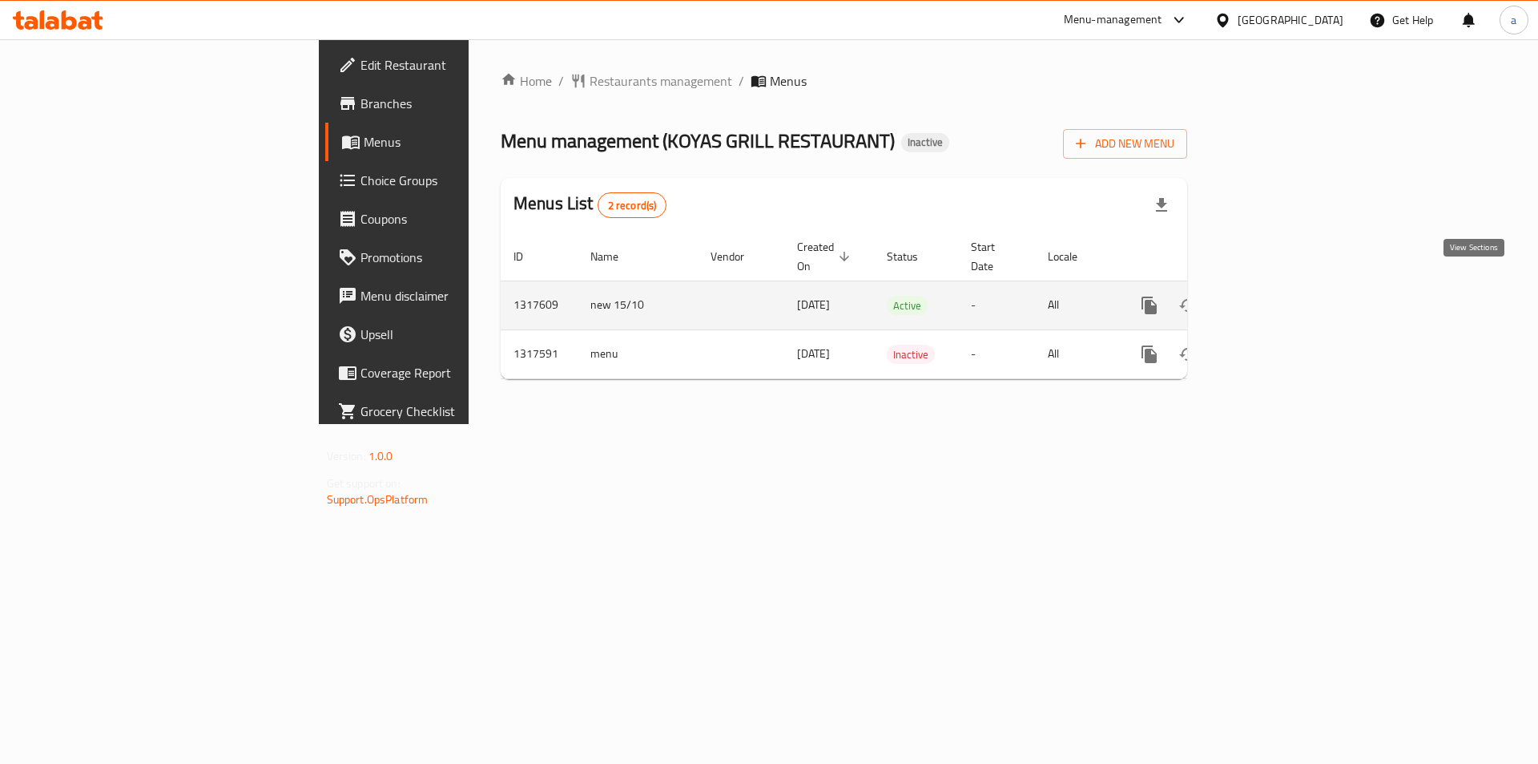
click at [1275, 296] on icon "enhanced table" at bounding box center [1264, 305] width 19 height 19
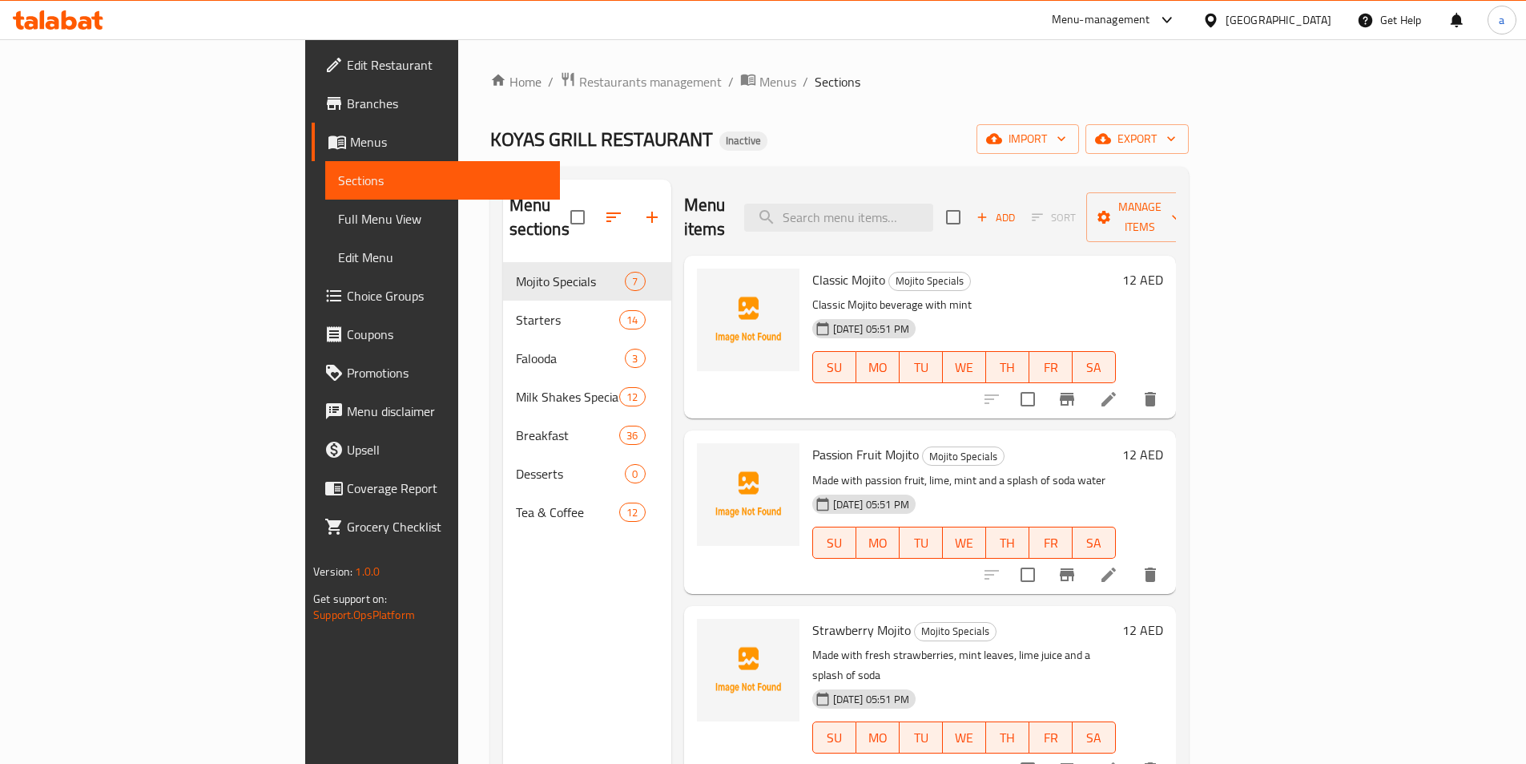
scroll to position [160, 0]
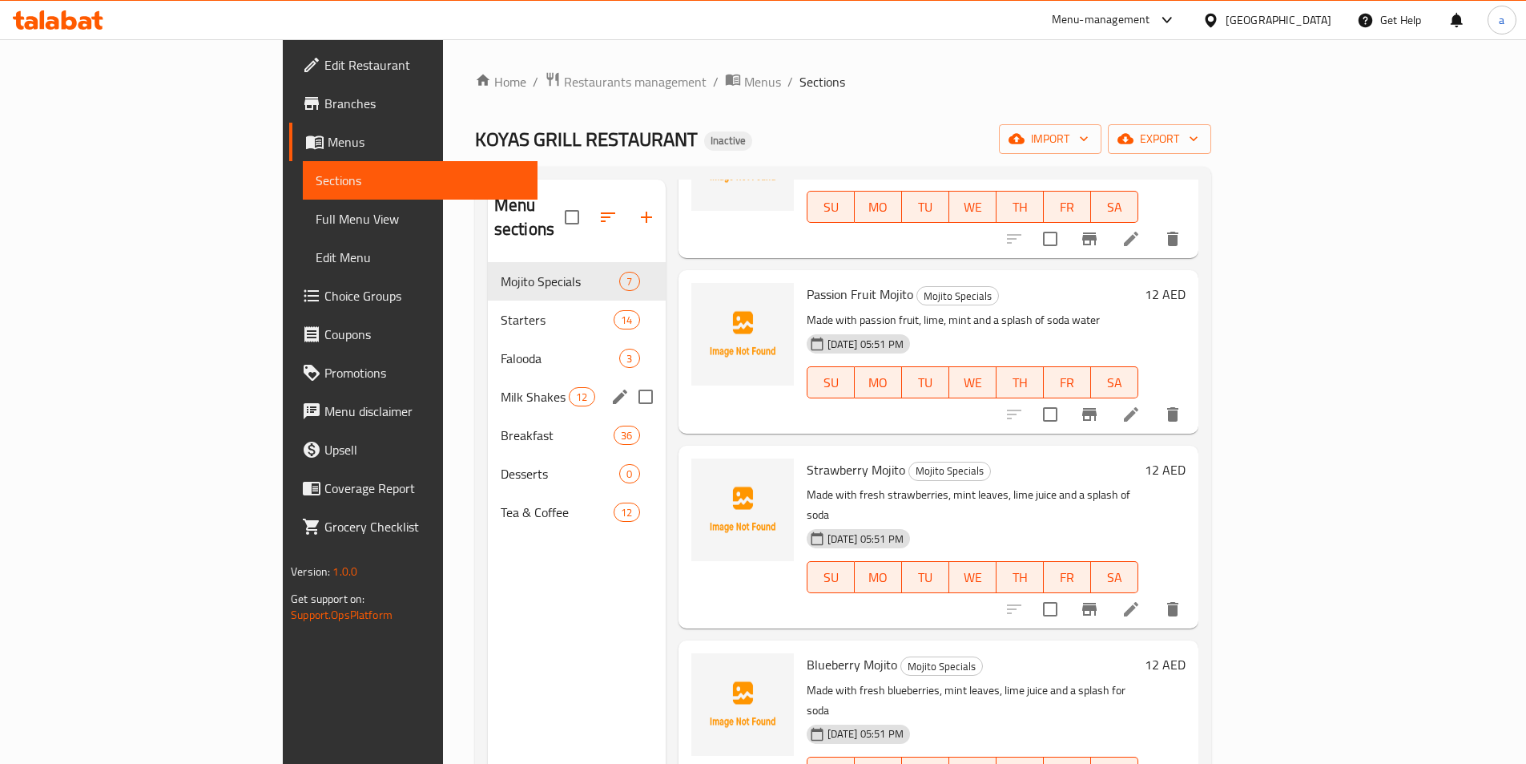
click at [501, 387] on span "Milk Shakes Specials" at bounding box center [535, 396] width 68 height 19
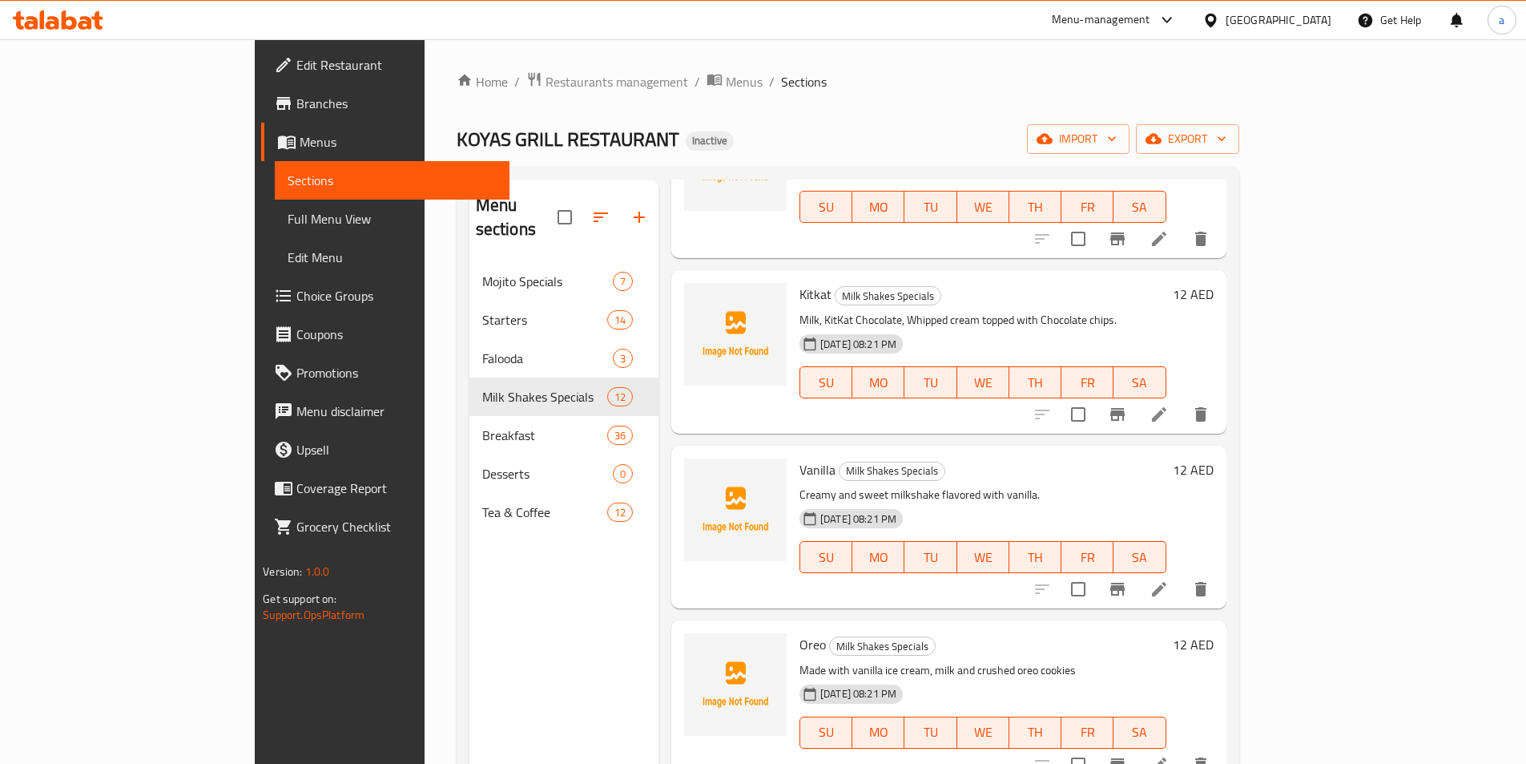
scroll to position [240, 0]
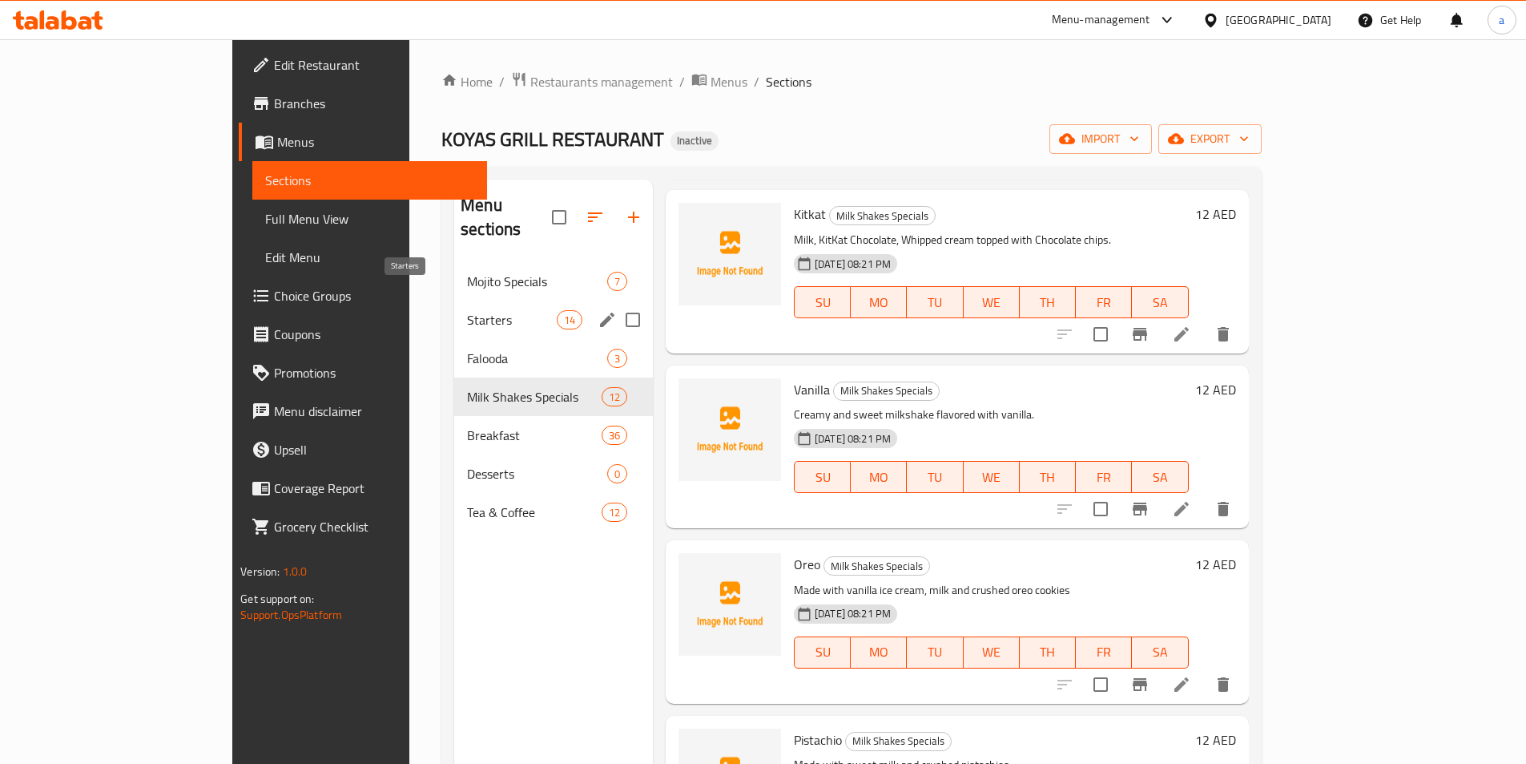
click at [467, 310] on span "Starters" at bounding box center [512, 319] width 90 height 19
